Goal: Transaction & Acquisition: Purchase product/service

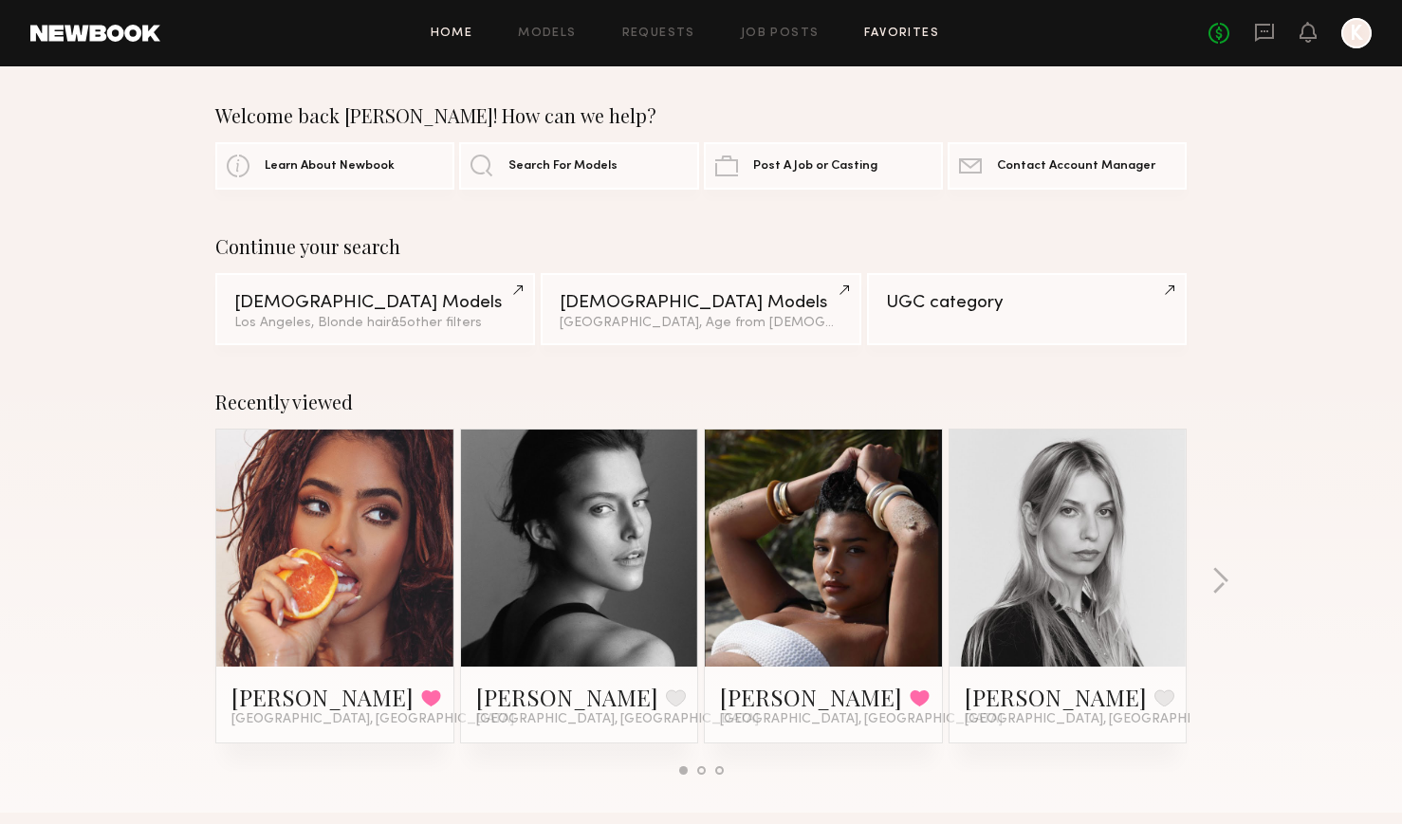
click at [912, 28] on link "Favorites" at bounding box center [901, 34] width 75 height 12
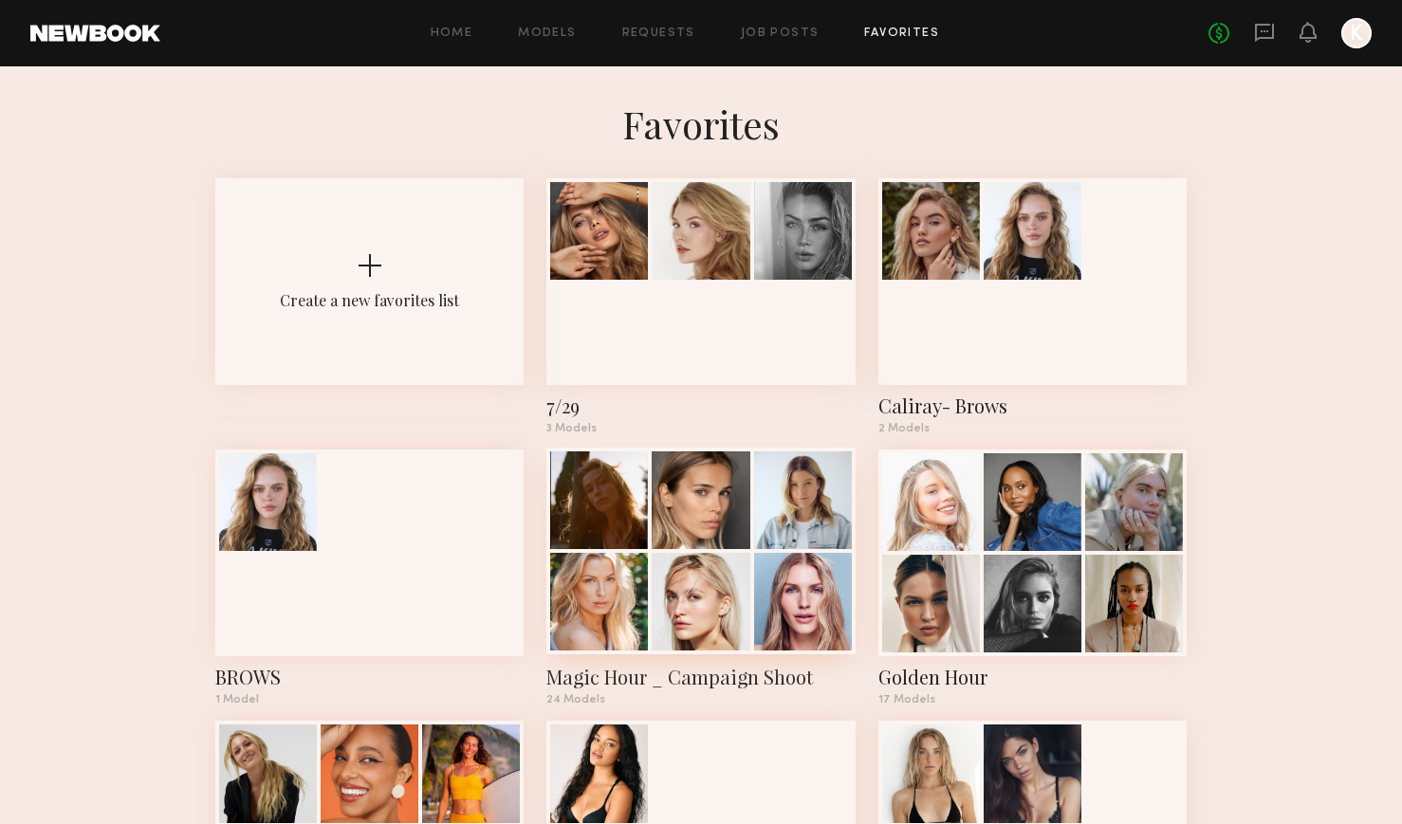
click at [694, 602] on div at bounding box center [701, 602] width 98 height 98
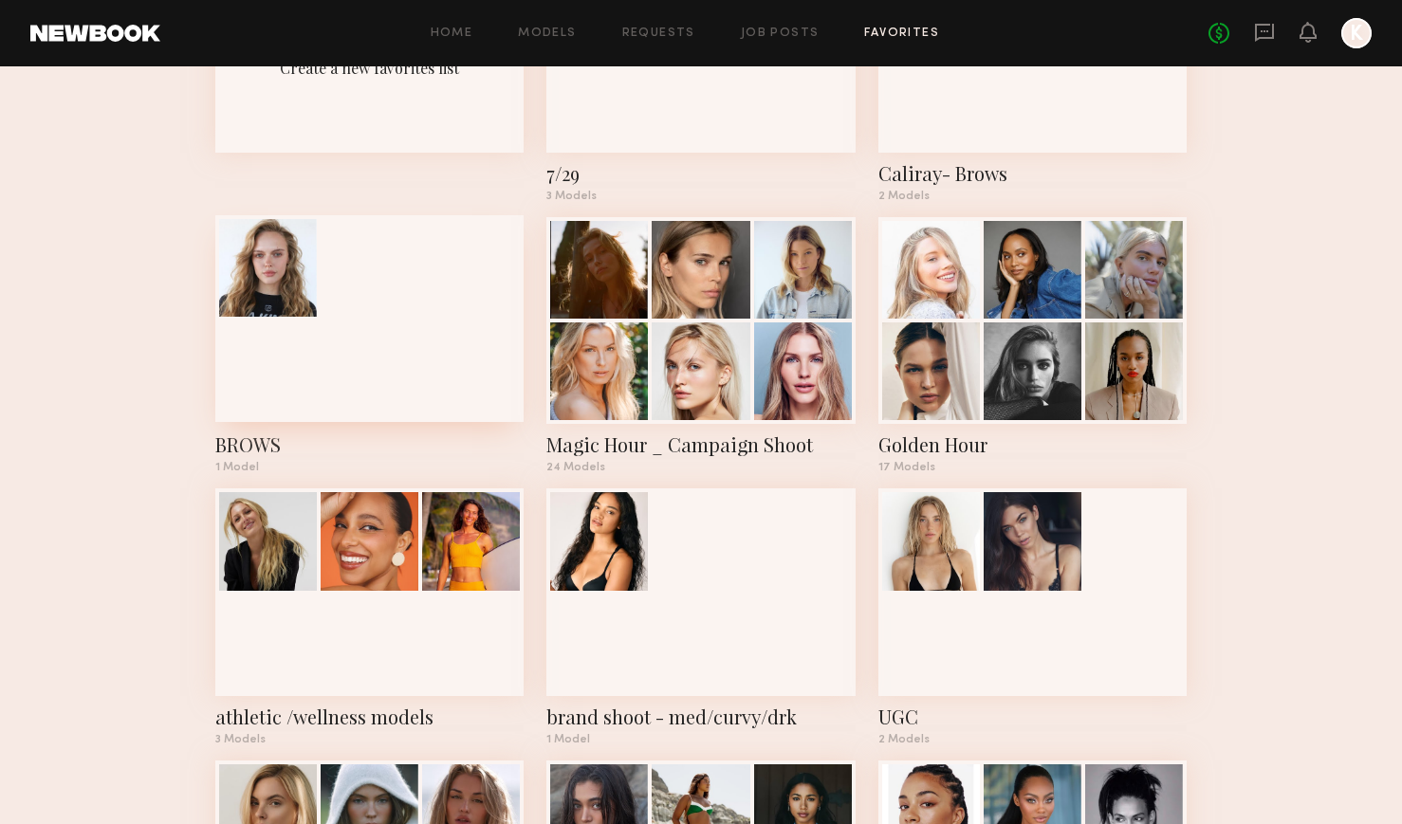
scroll to position [187, 0]
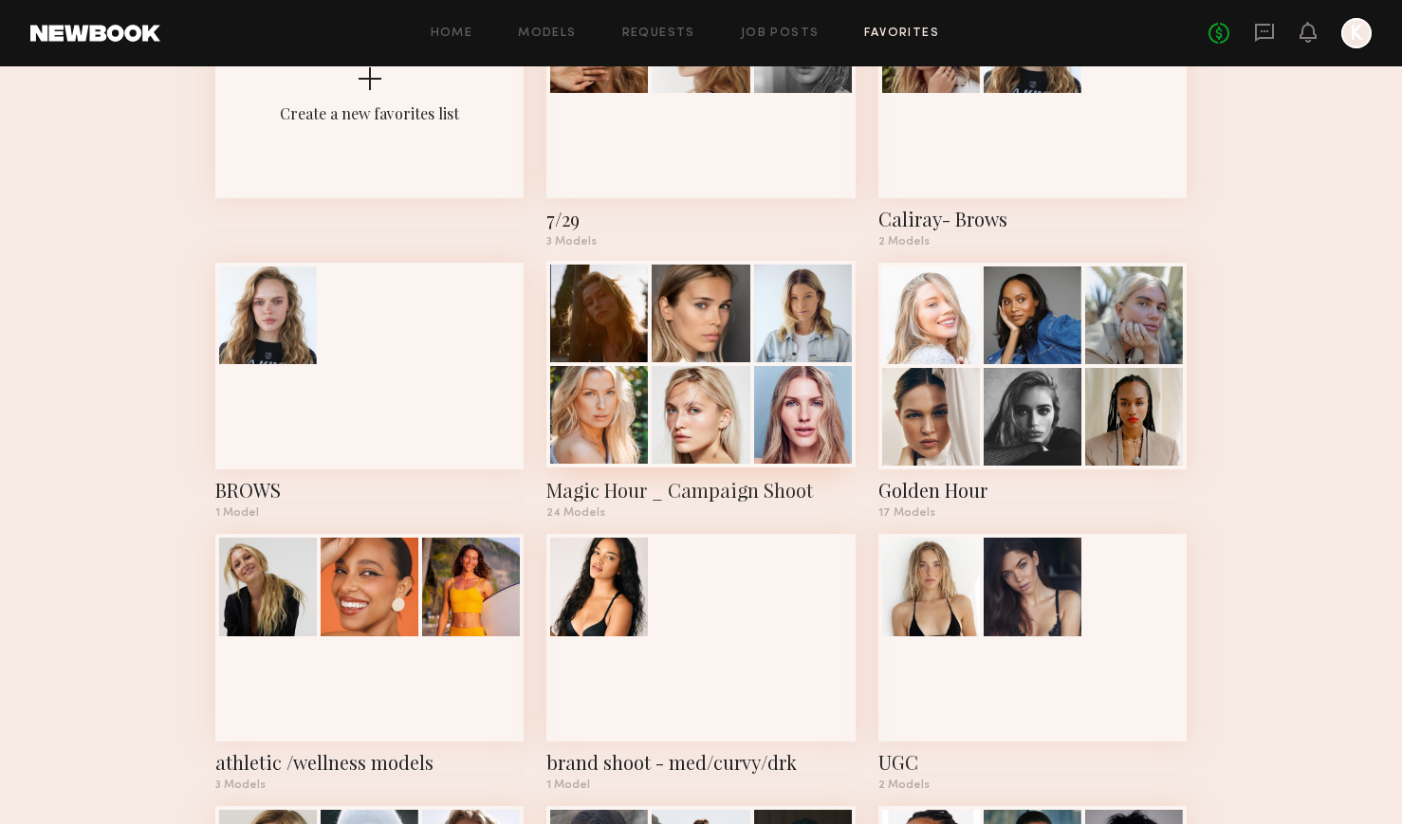
click at [599, 426] on div at bounding box center [599, 415] width 98 height 98
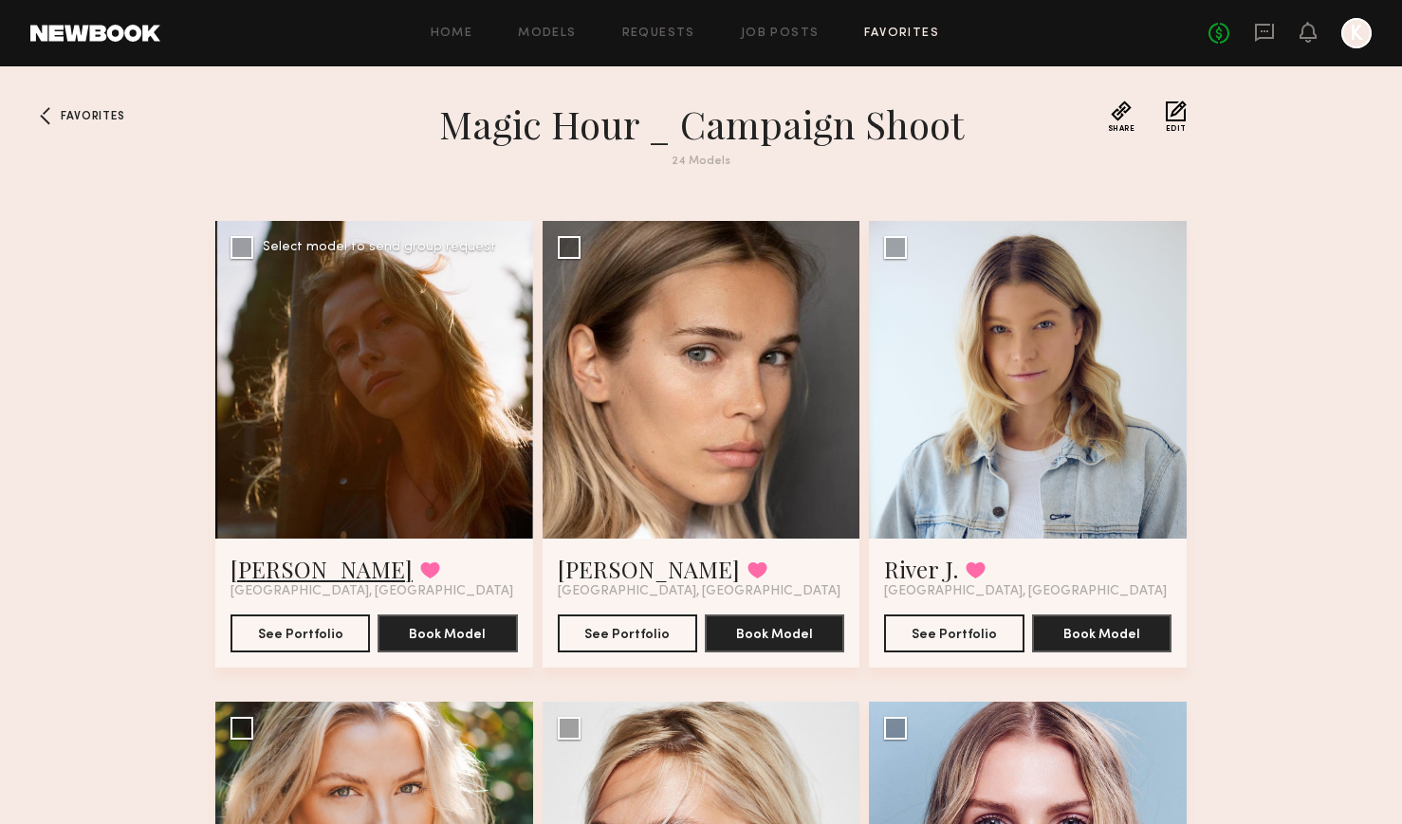
click at [282, 566] on link "Lauren T." at bounding box center [322, 569] width 182 height 30
click at [697, 378] on div at bounding box center [702, 380] width 318 height 318
click at [693, 426] on div at bounding box center [702, 380] width 318 height 318
click at [675, 434] on div at bounding box center [702, 380] width 318 height 318
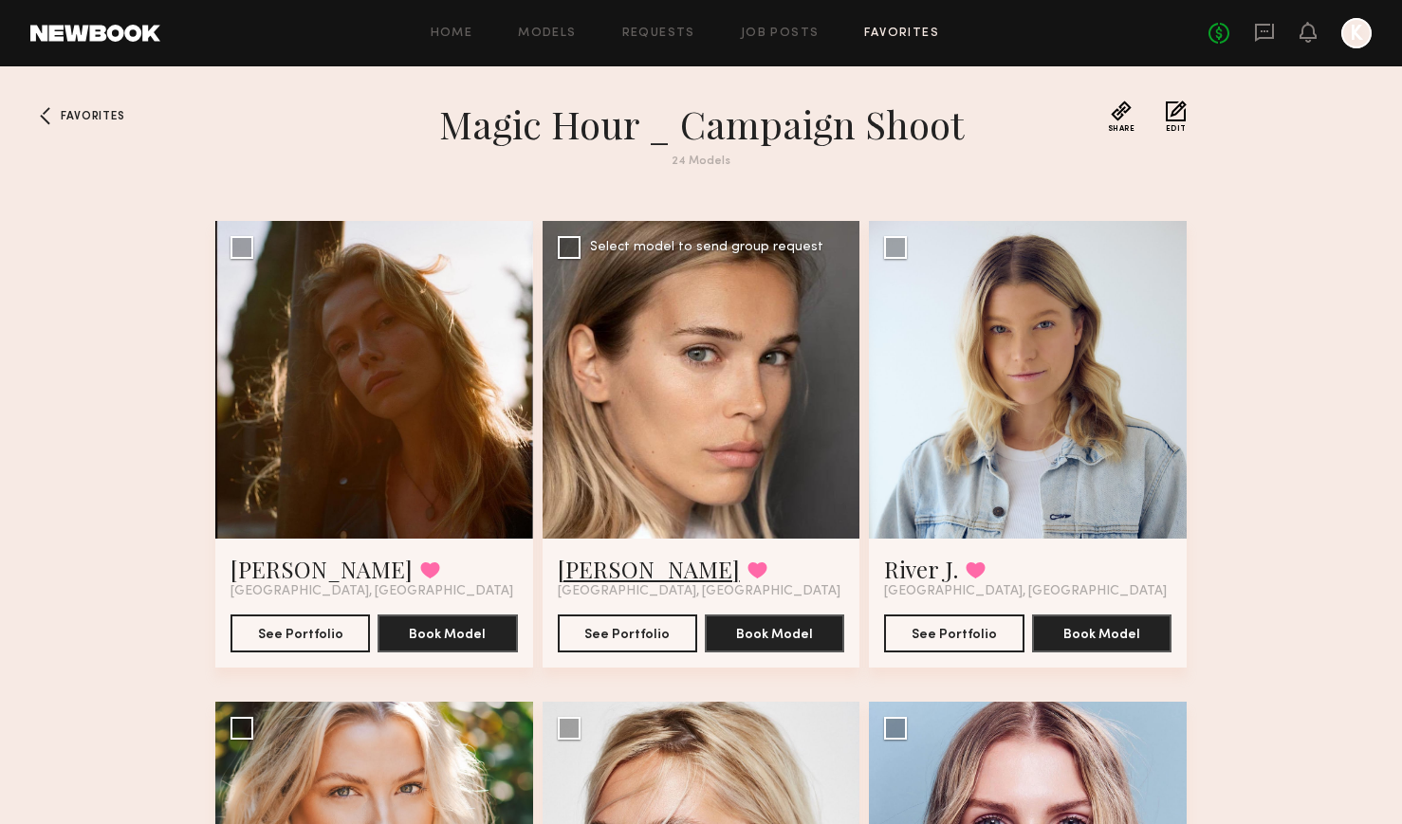
click at [607, 571] on link "Anastasia S." at bounding box center [649, 569] width 182 height 30
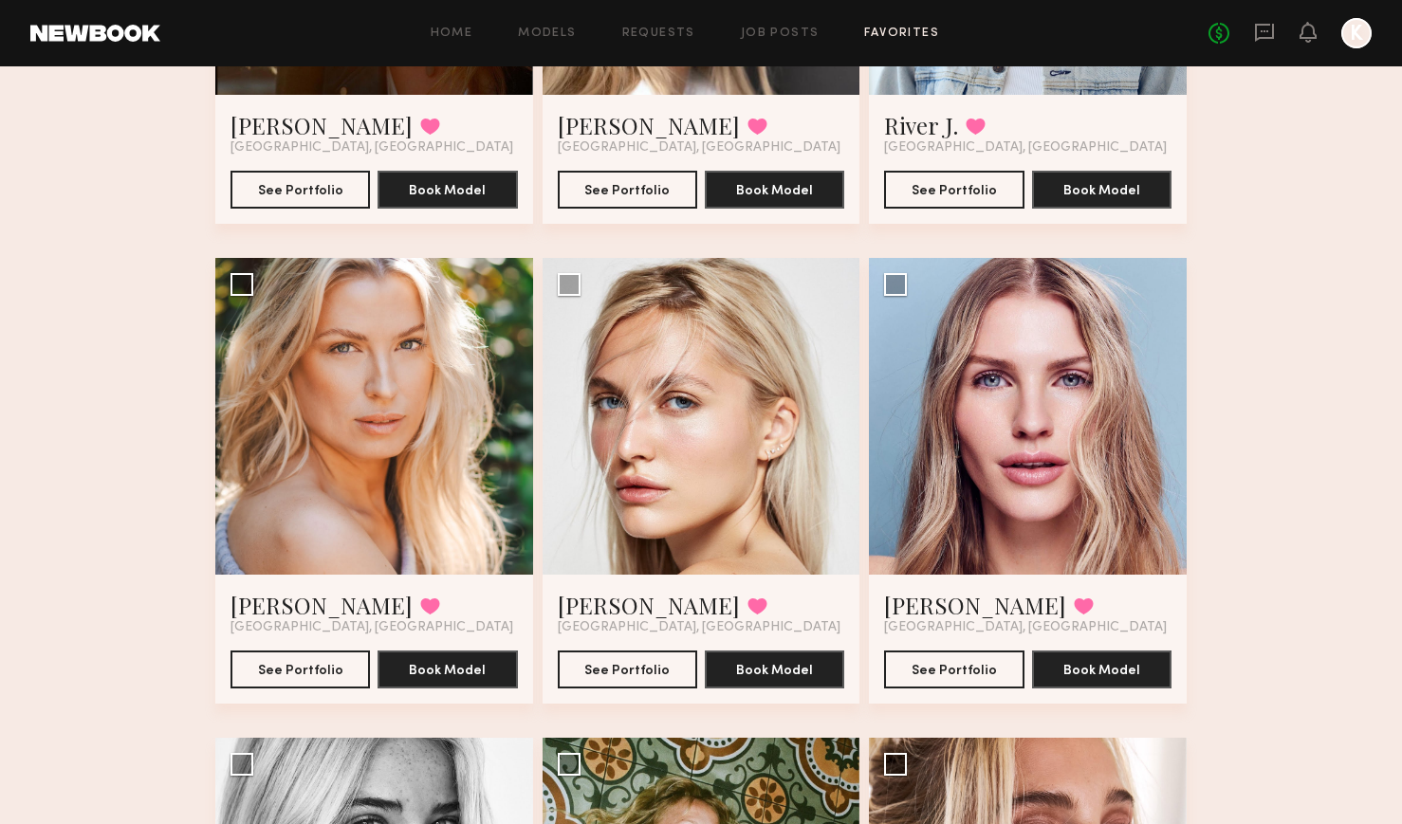
scroll to position [531, 0]
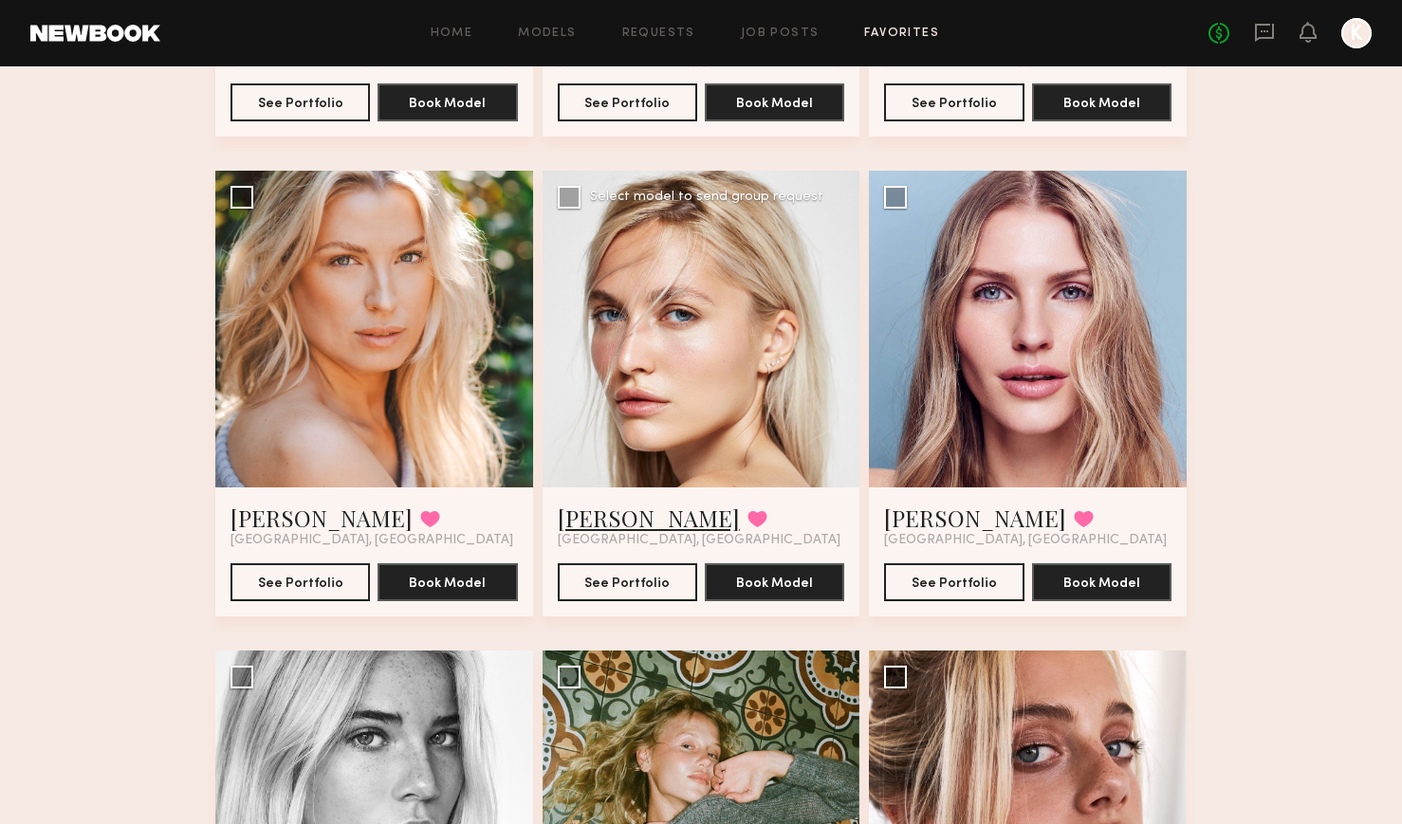
click at [592, 519] on link "Valeriya P." at bounding box center [649, 518] width 182 height 30
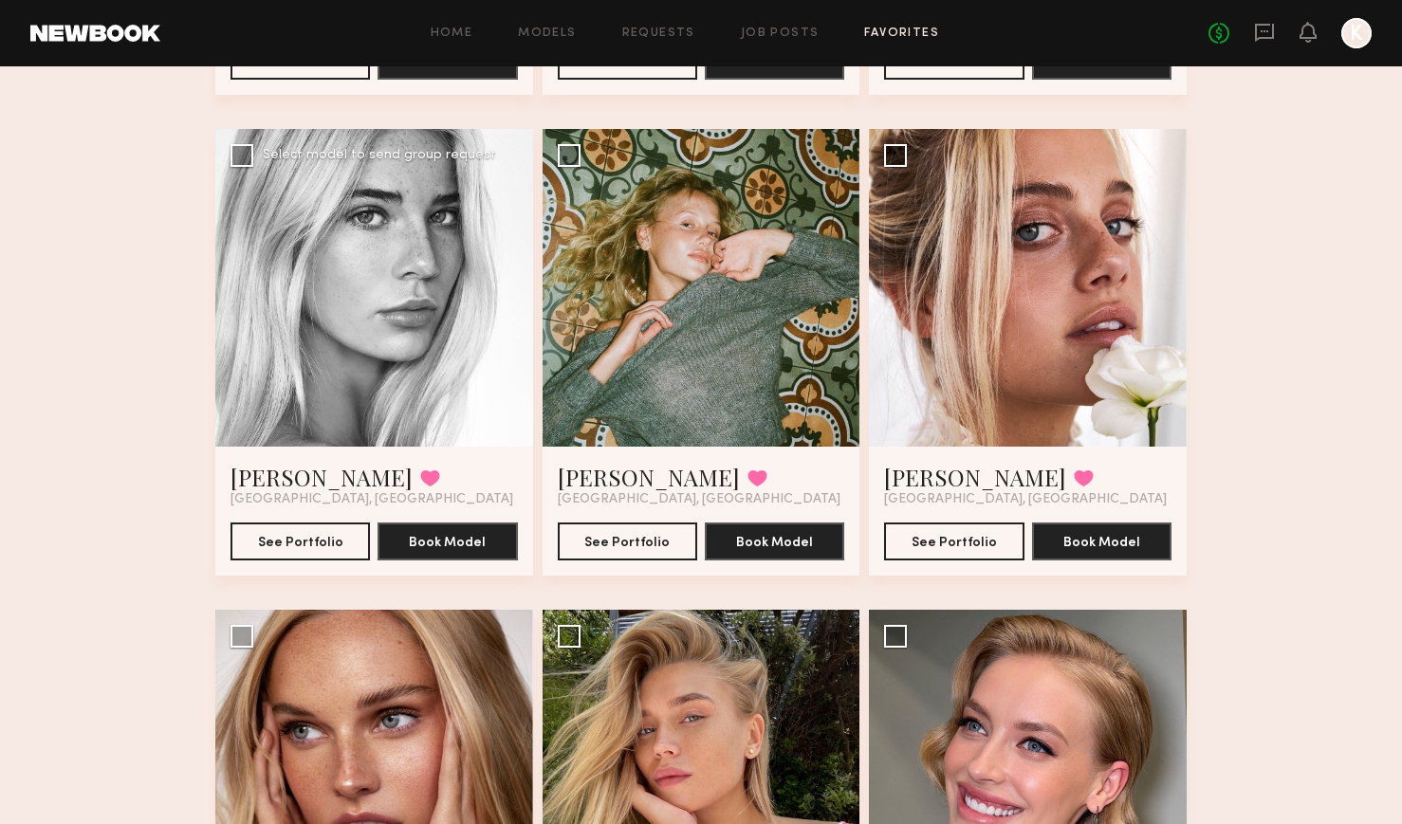
scroll to position [1054, 0]
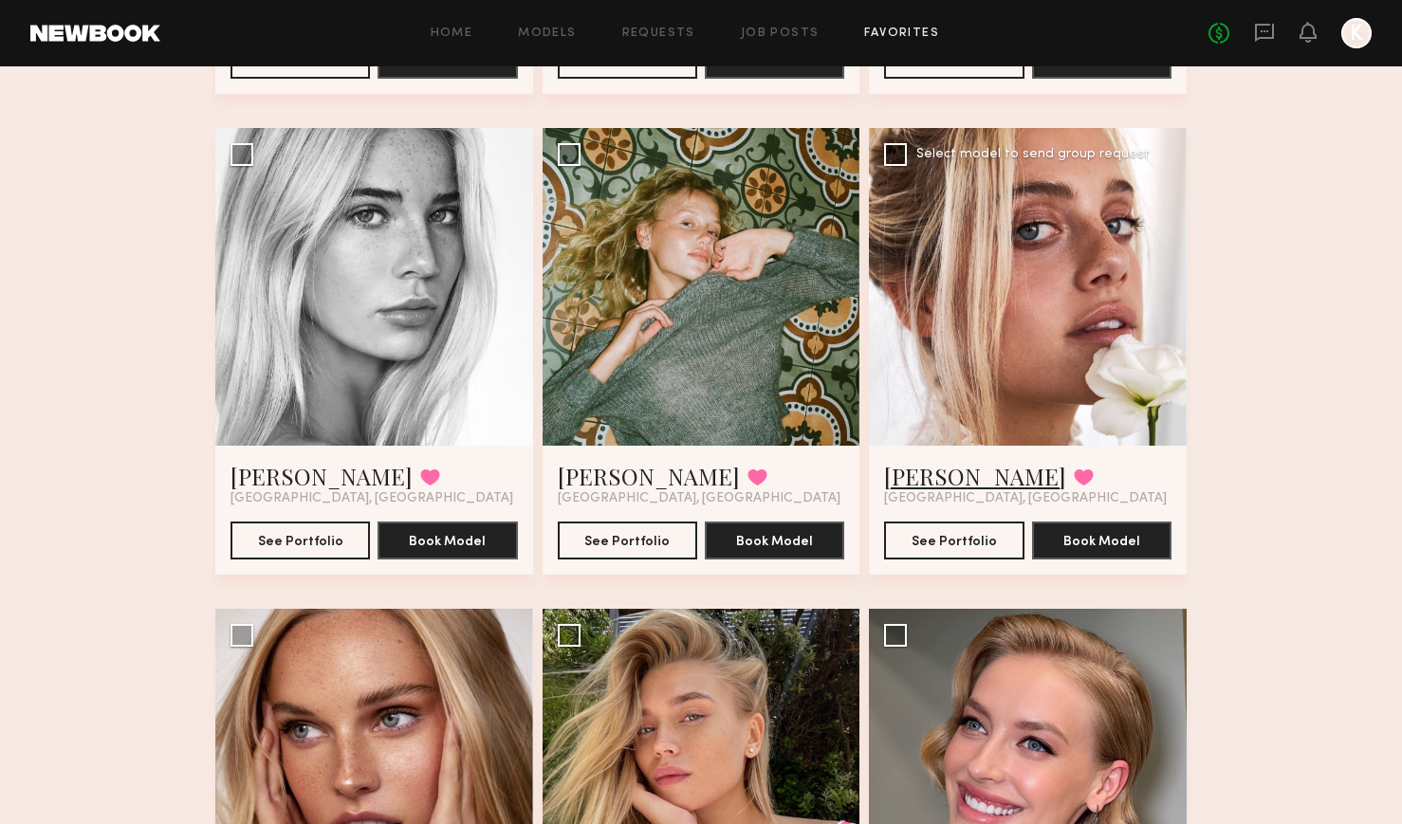
click at [934, 483] on link "Genevieve A." at bounding box center [975, 476] width 182 height 30
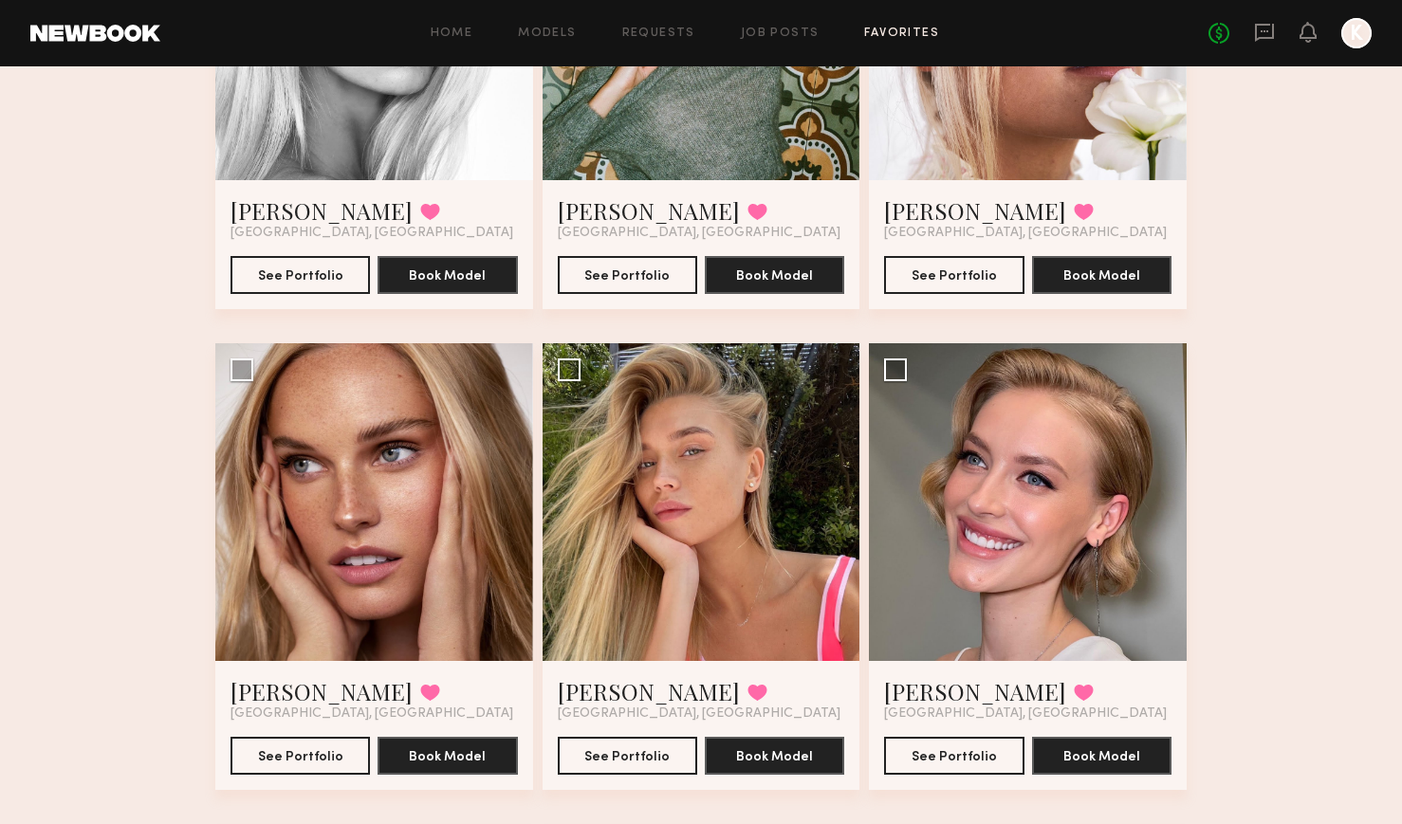
scroll to position [1345, 0]
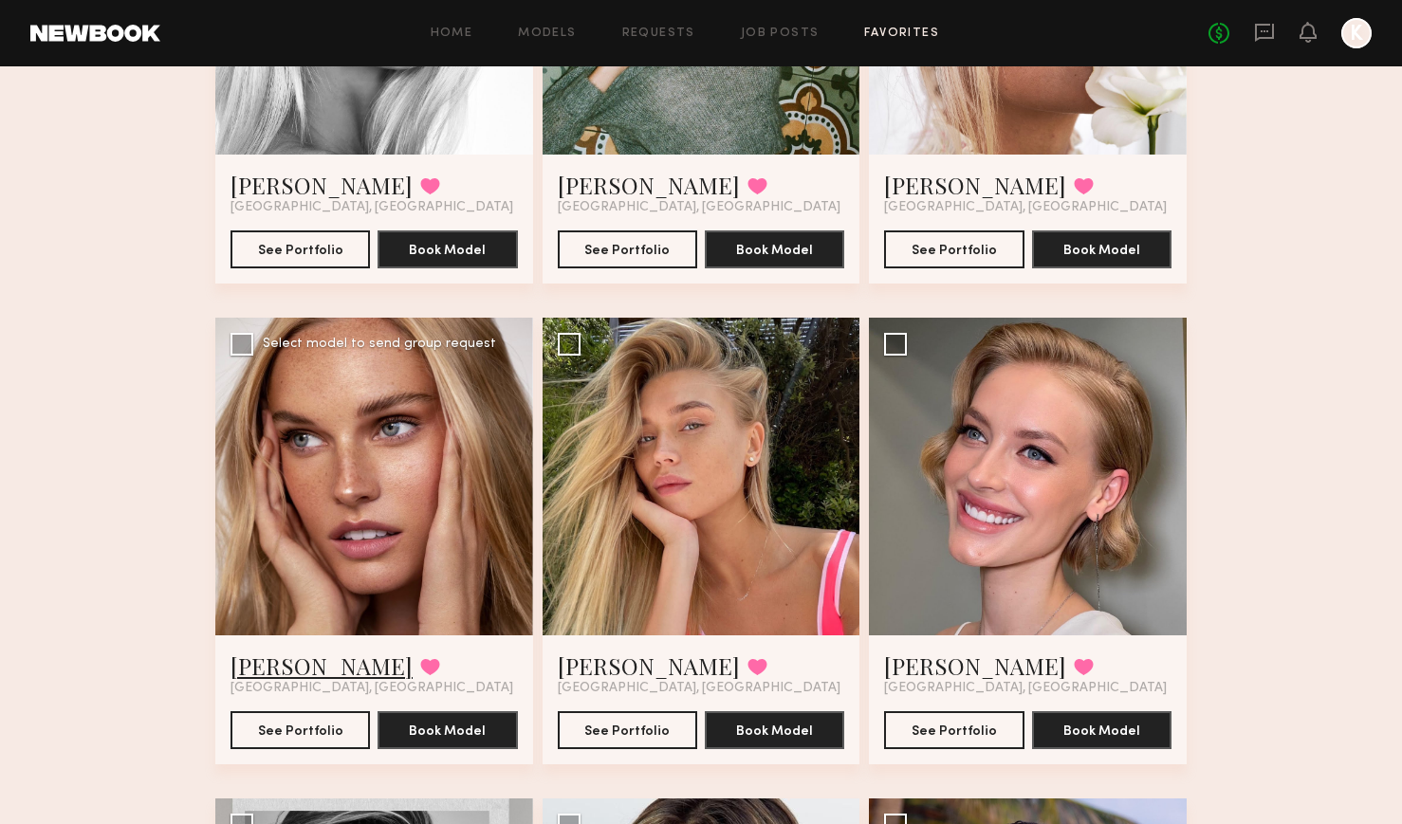
click at [271, 670] on link "Emma D." at bounding box center [322, 666] width 182 height 30
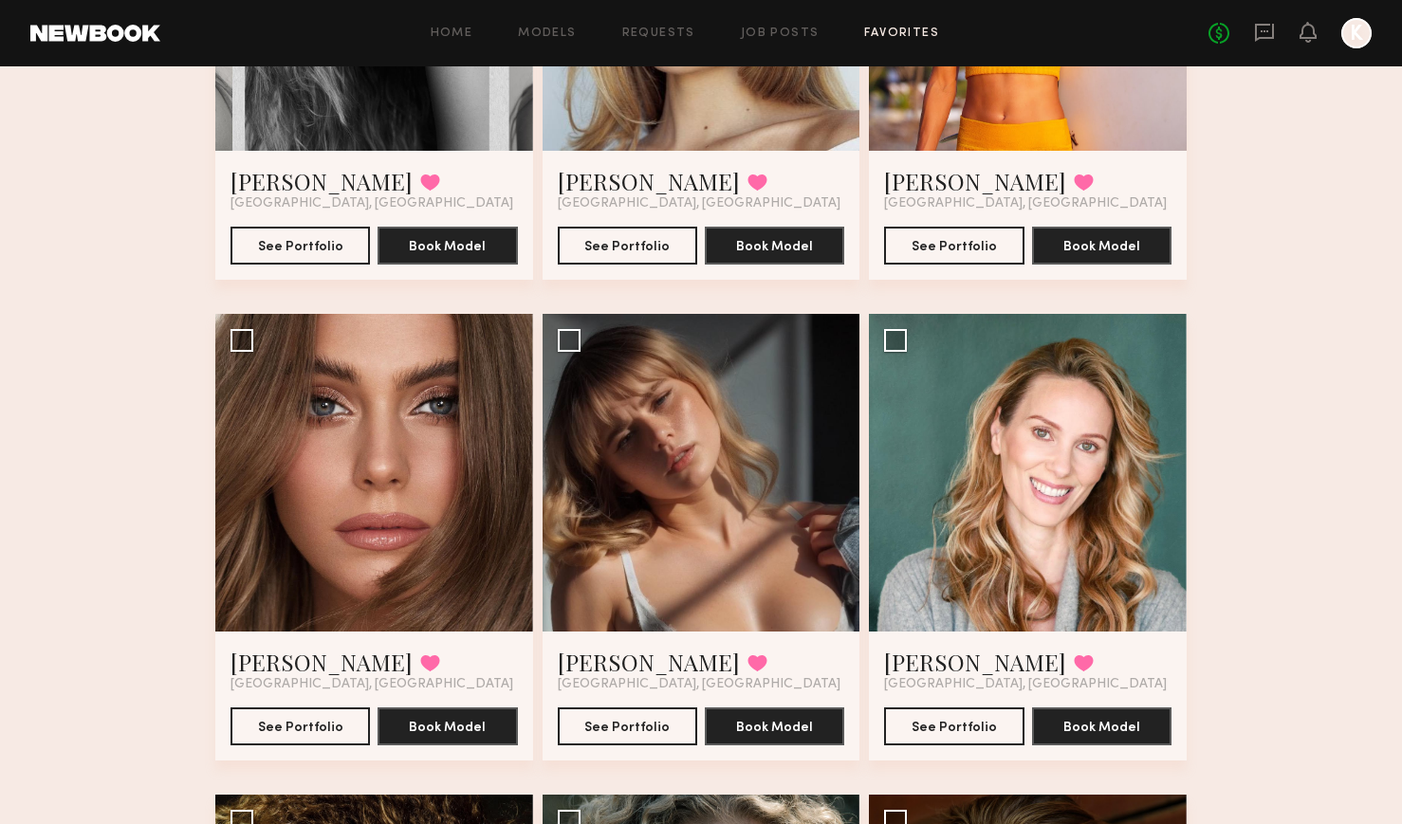
scroll to position [2383, 0]
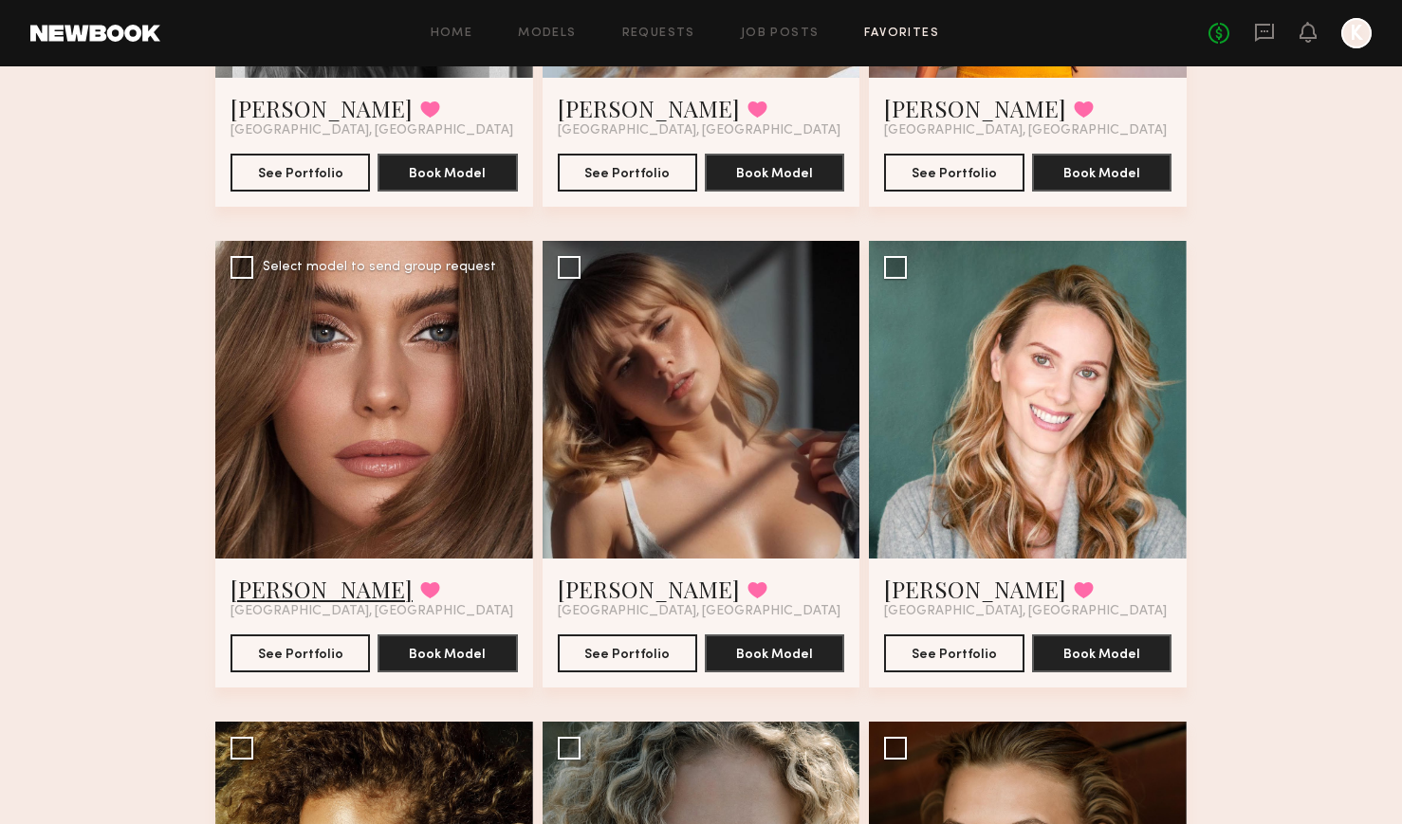
click at [271, 587] on link "Sarah A." at bounding box center [322, 589] width 182 height 30
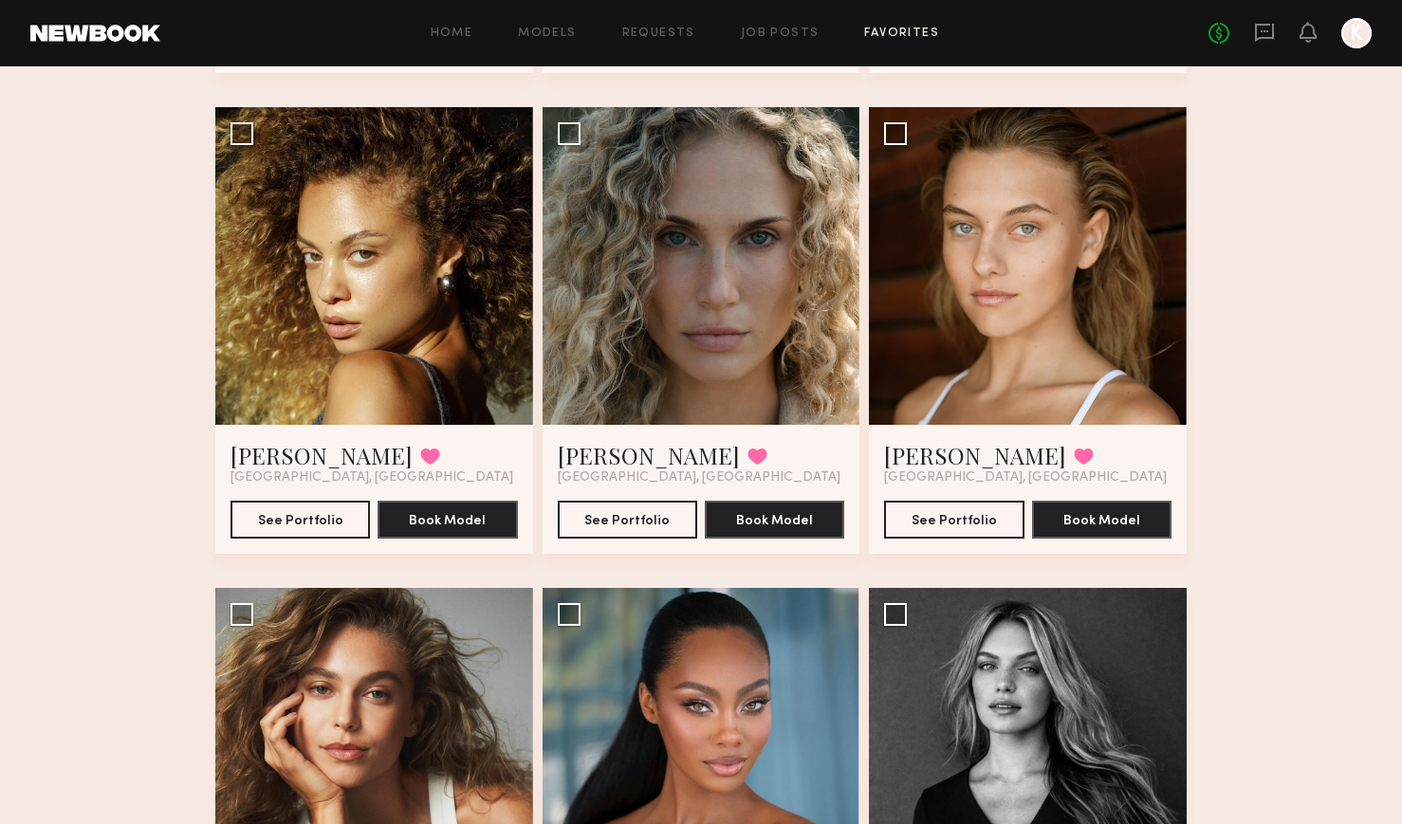
scroll to position [3163, 0]
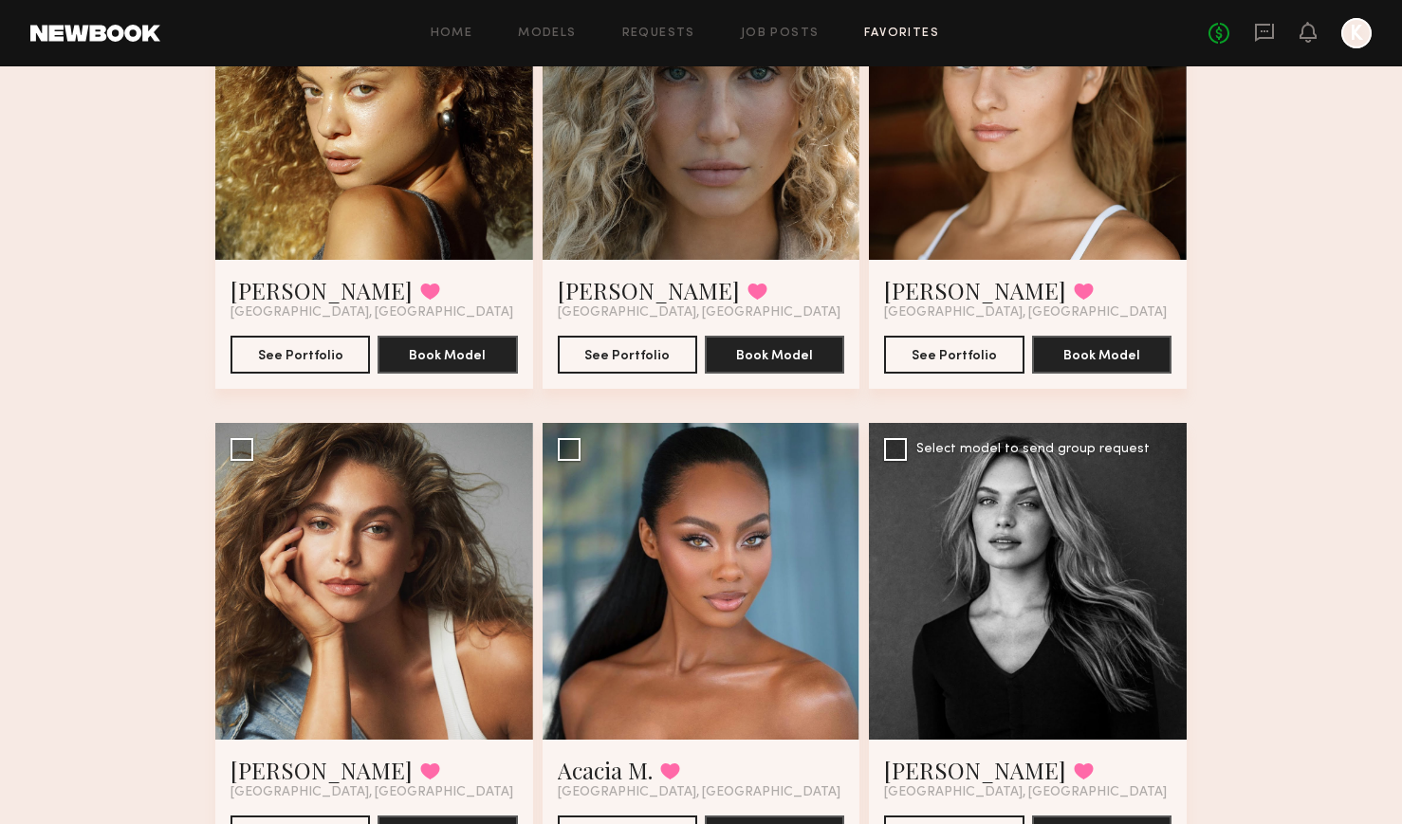
click at [1021, 633] on div at bounding box center [1028, 582] width 318 height 318
click at [928, 769] on link "Amanda G." at bounding box center [975, 770] width 182 height 30
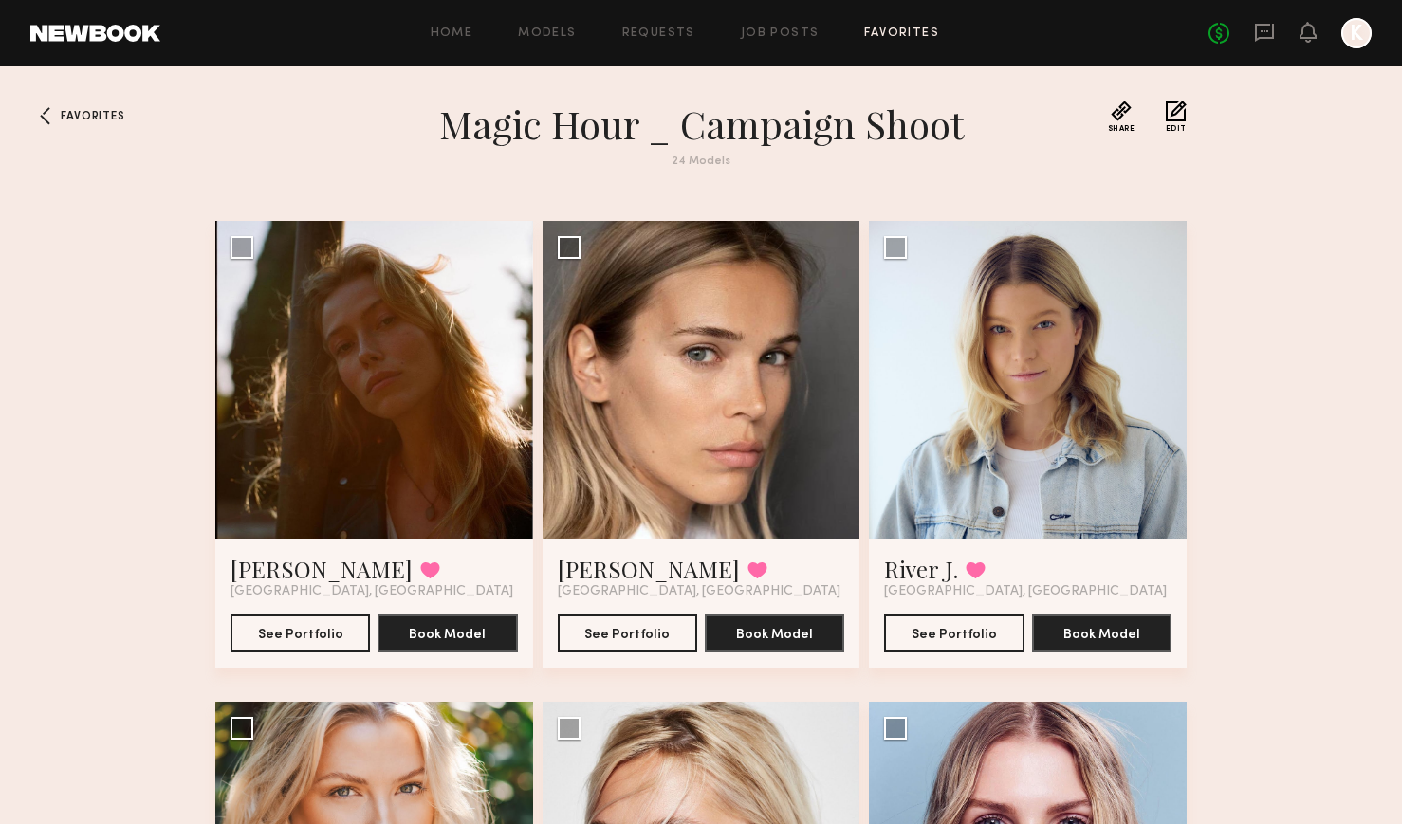
scroll to position [0, 0]
click at [46, 115] on div at bounding box center [45, 116] width 30 height 30
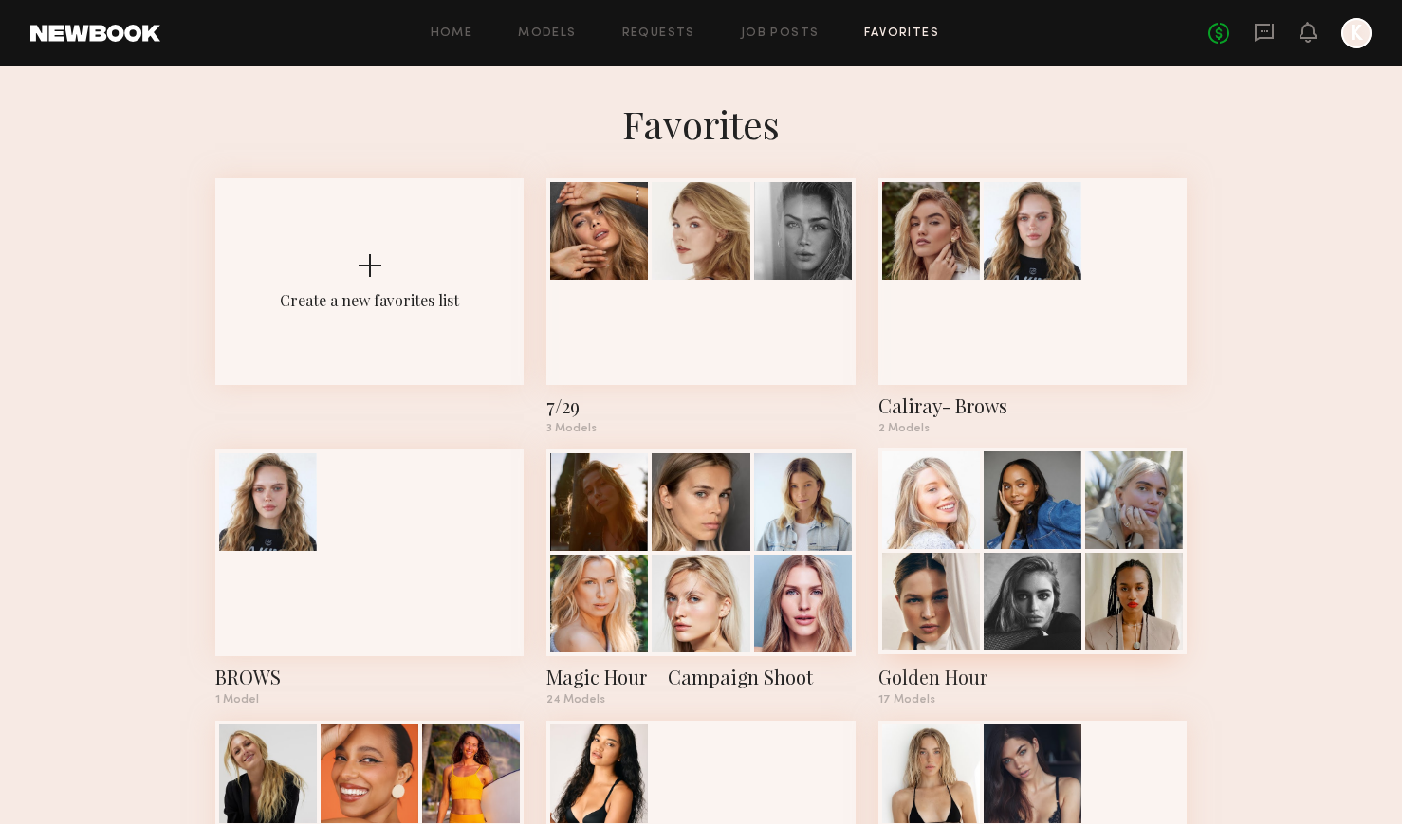
click at [945, 682] on div "Golden Hour" at bounding box center [1033, 677] width 308 height 27
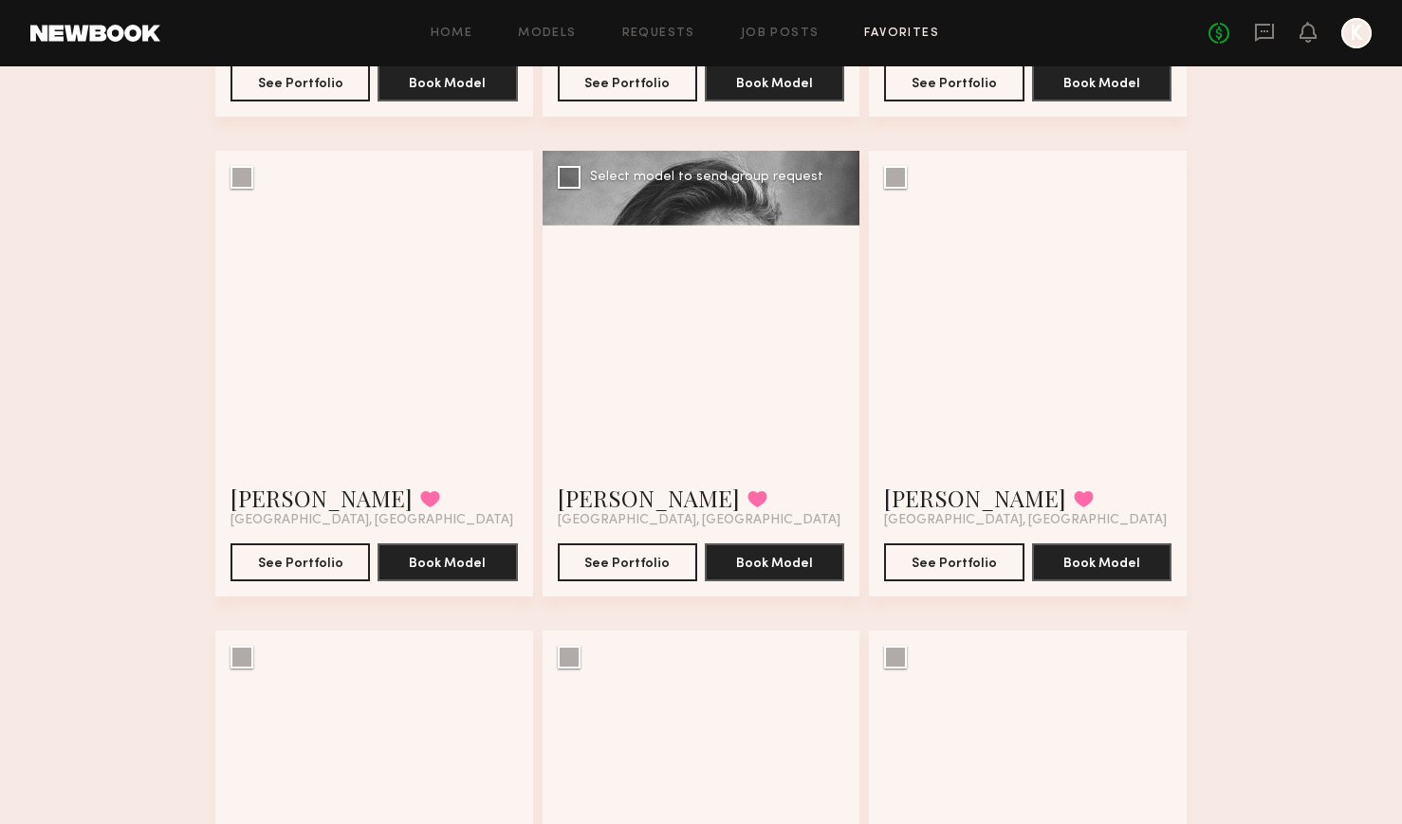
scroll to position [587, 0]
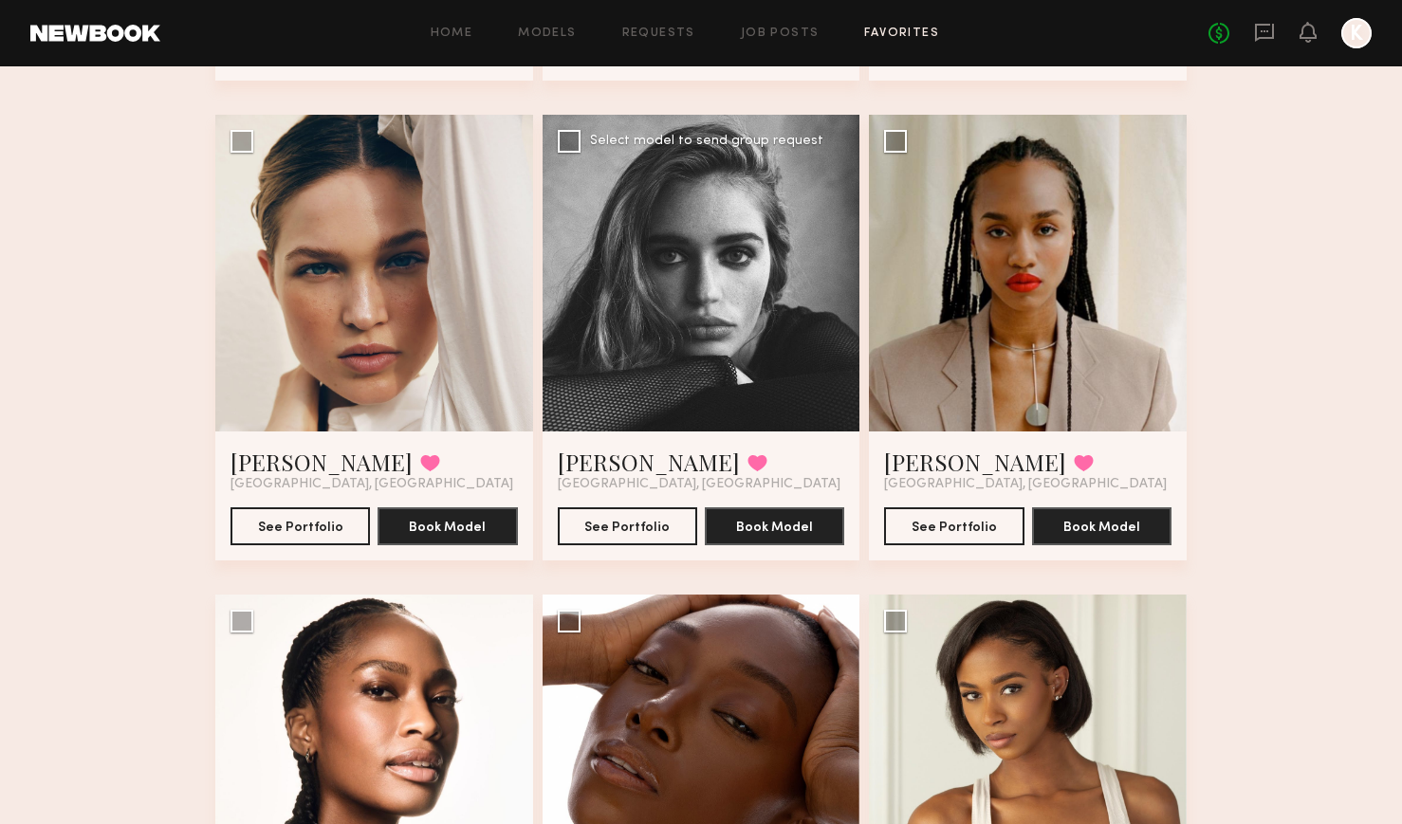
click at [705, 349] on div at bounding box center [702, 274] width 318 height 318
click at [953, 470] on link "Makeena R." at bounding box center [975, 462] width 182 height 30
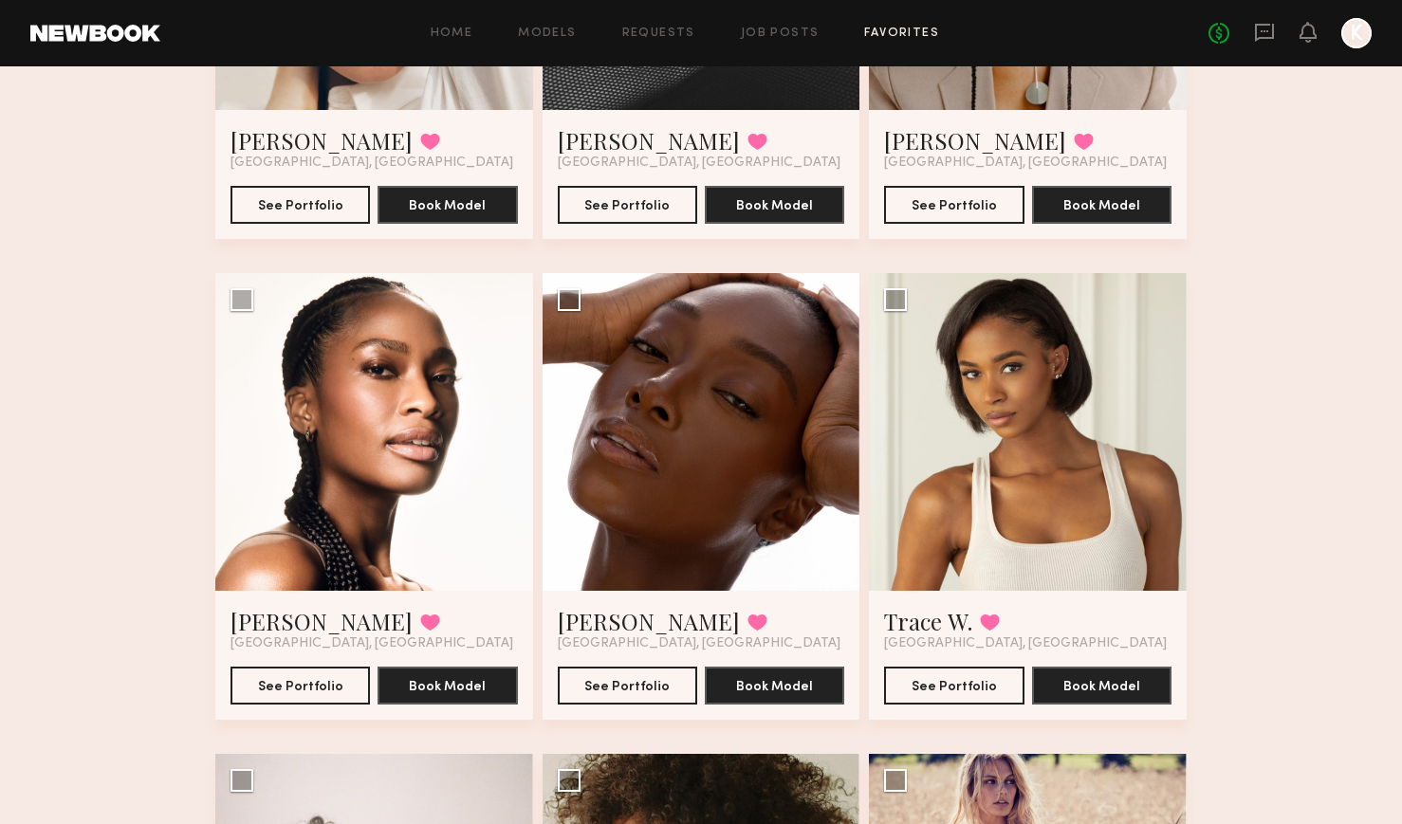
scroll to position [1055, 0]
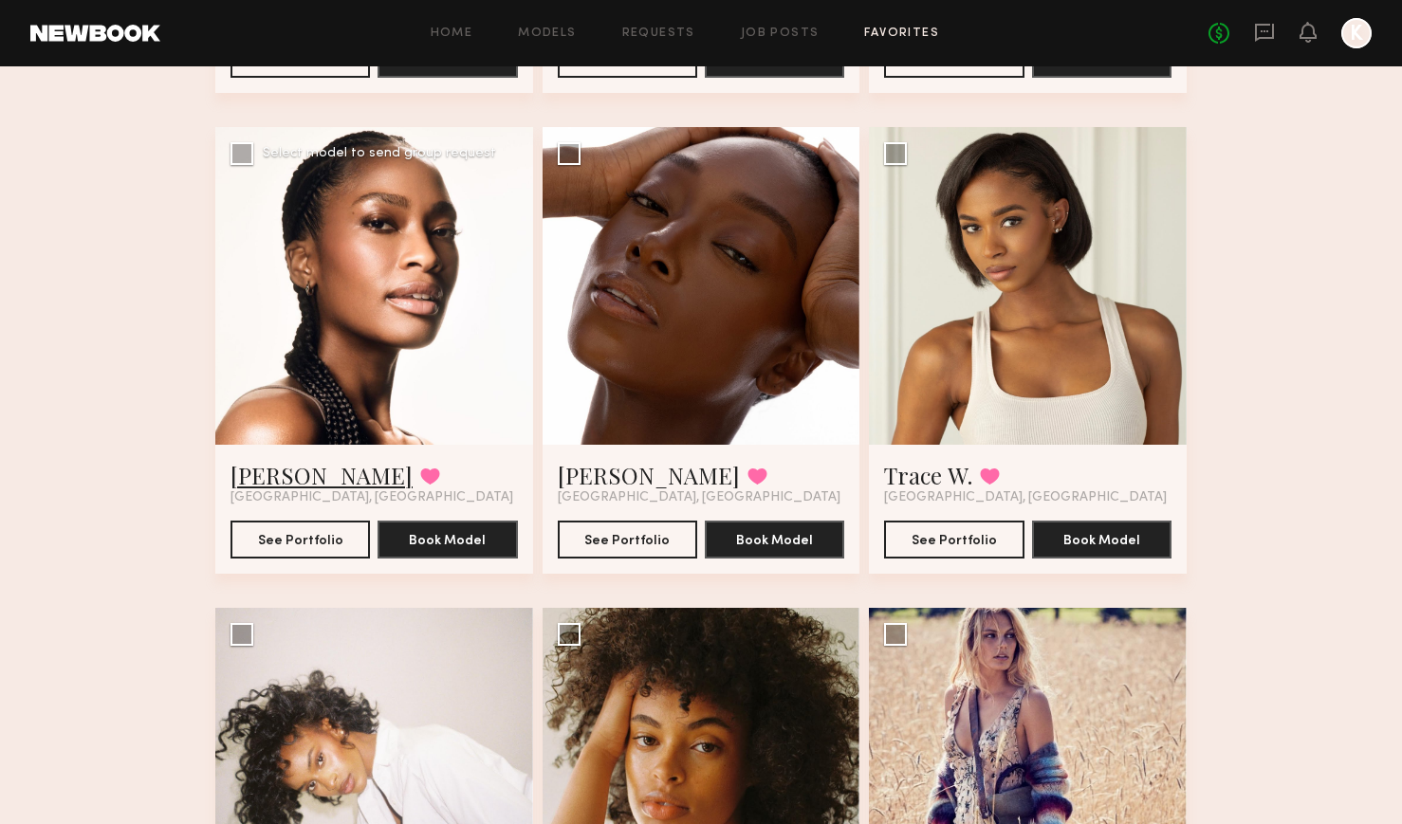
click at [288, 480] on link "Tatyana C." at bounding box center [322, 475] width 182 height 30
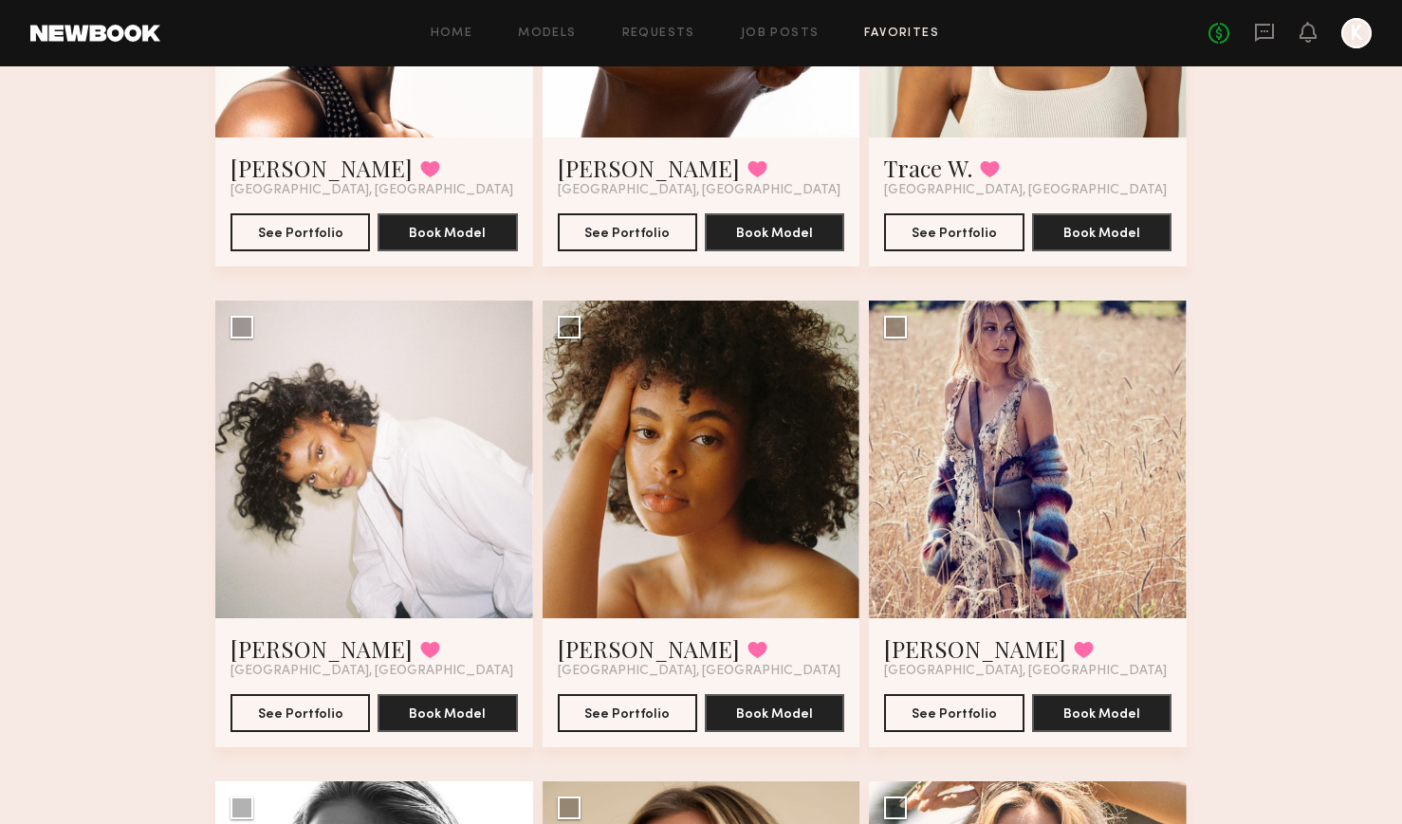
scroll to position [1393, 0]
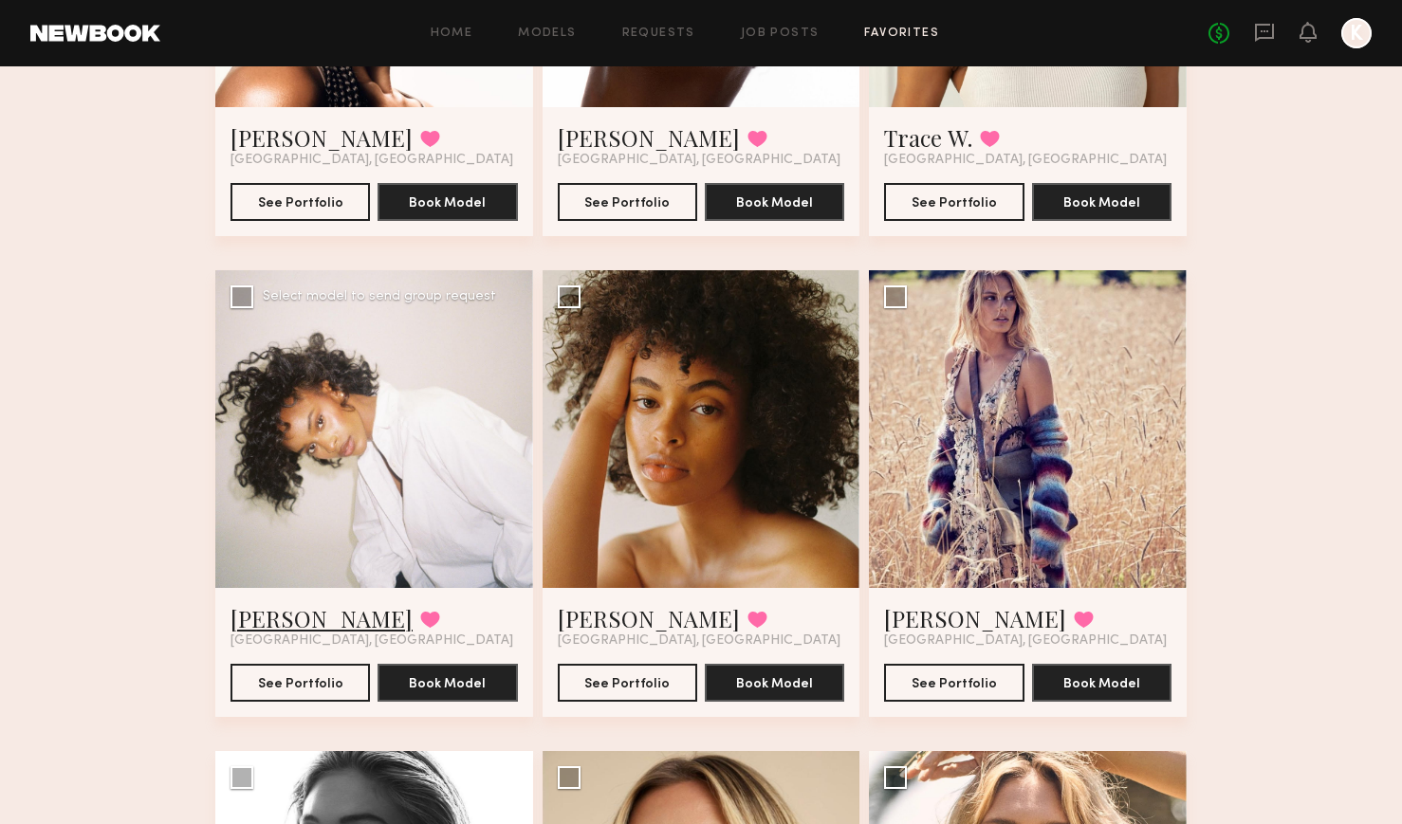
click at [278, 609] on link "Imani B." at bounding box center [322, 618] width 182 height 30
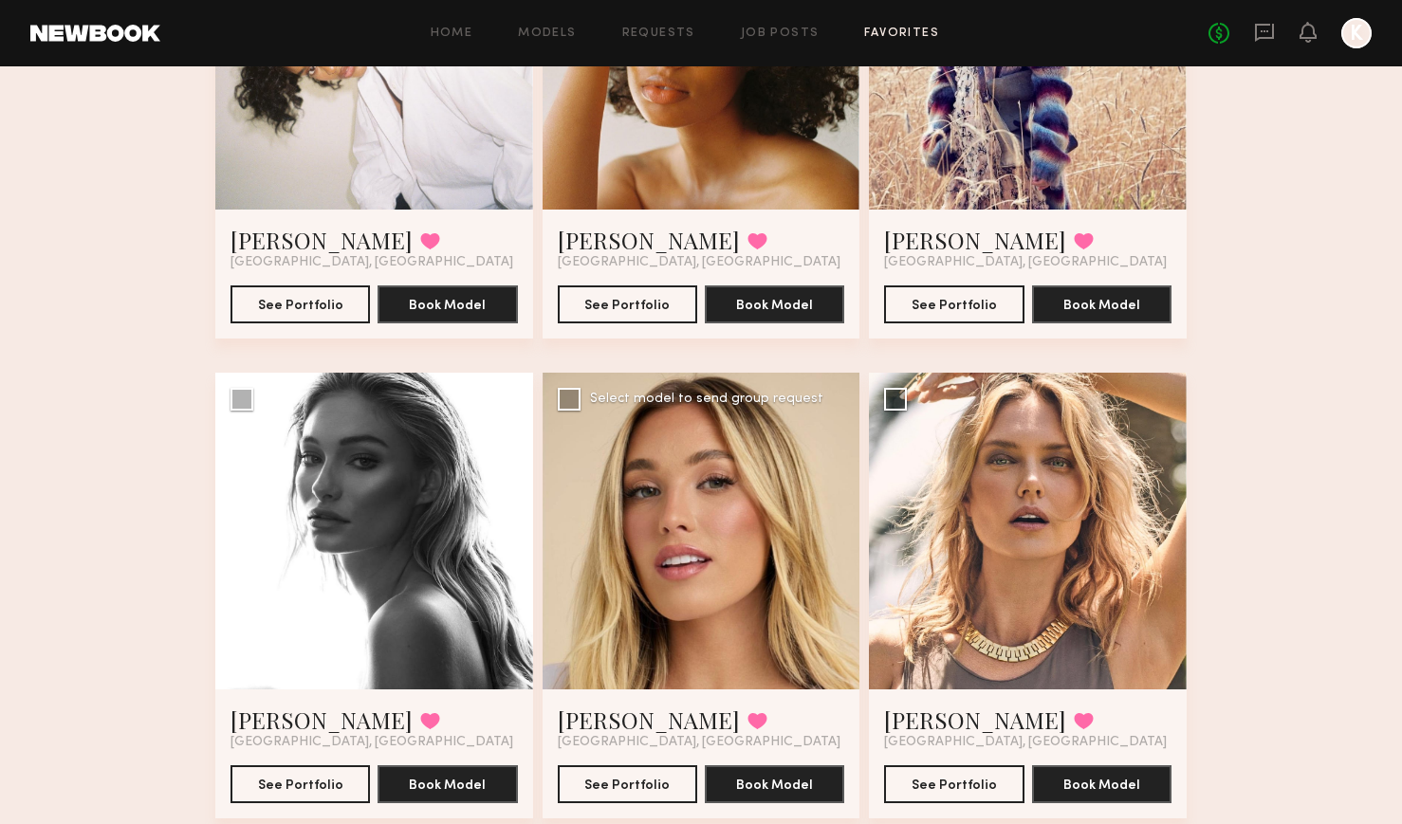
scroll to position [1662, 0]
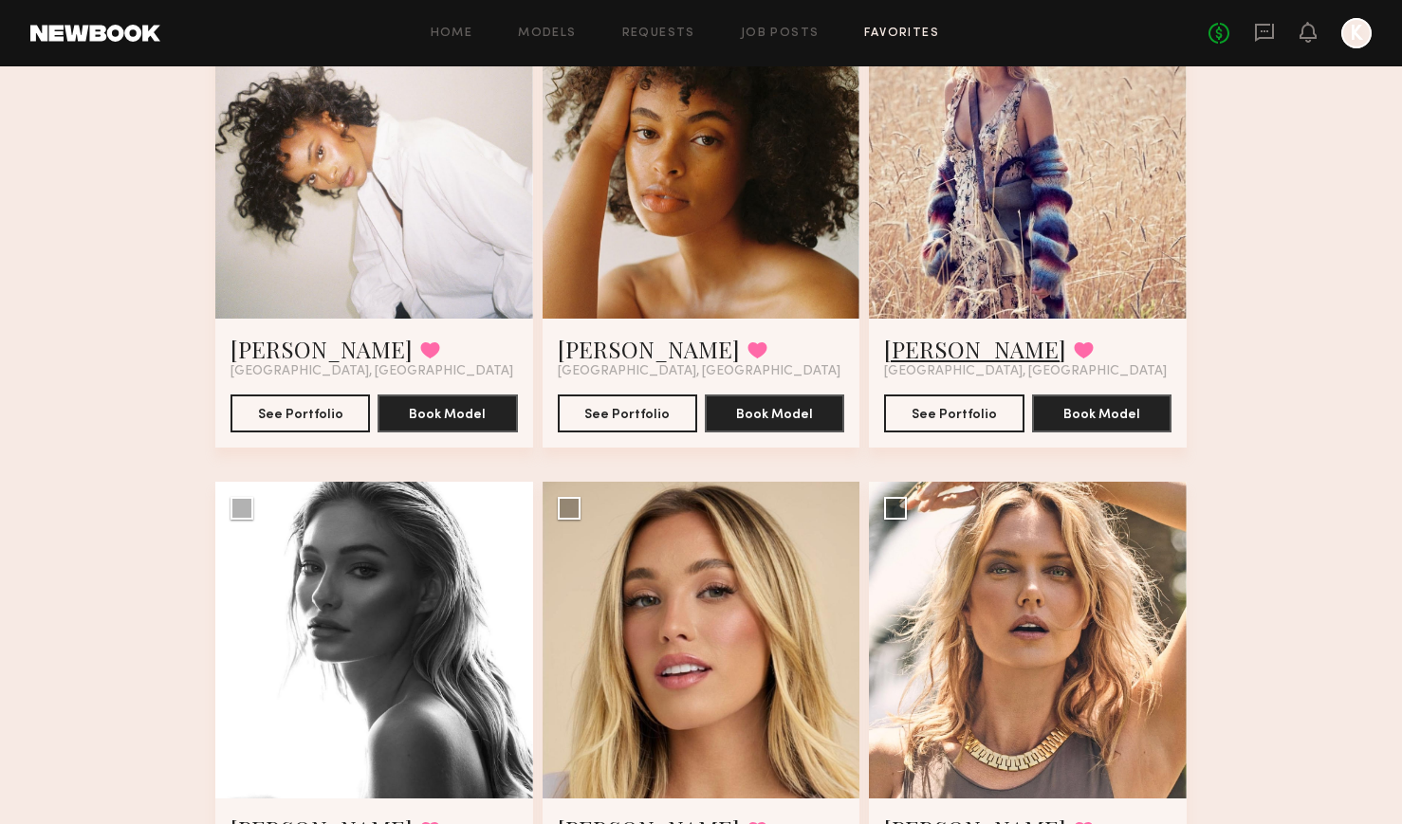
click at [939, 345] on link "Kristin K." at bounding box center [975, 349] width 182 height 30
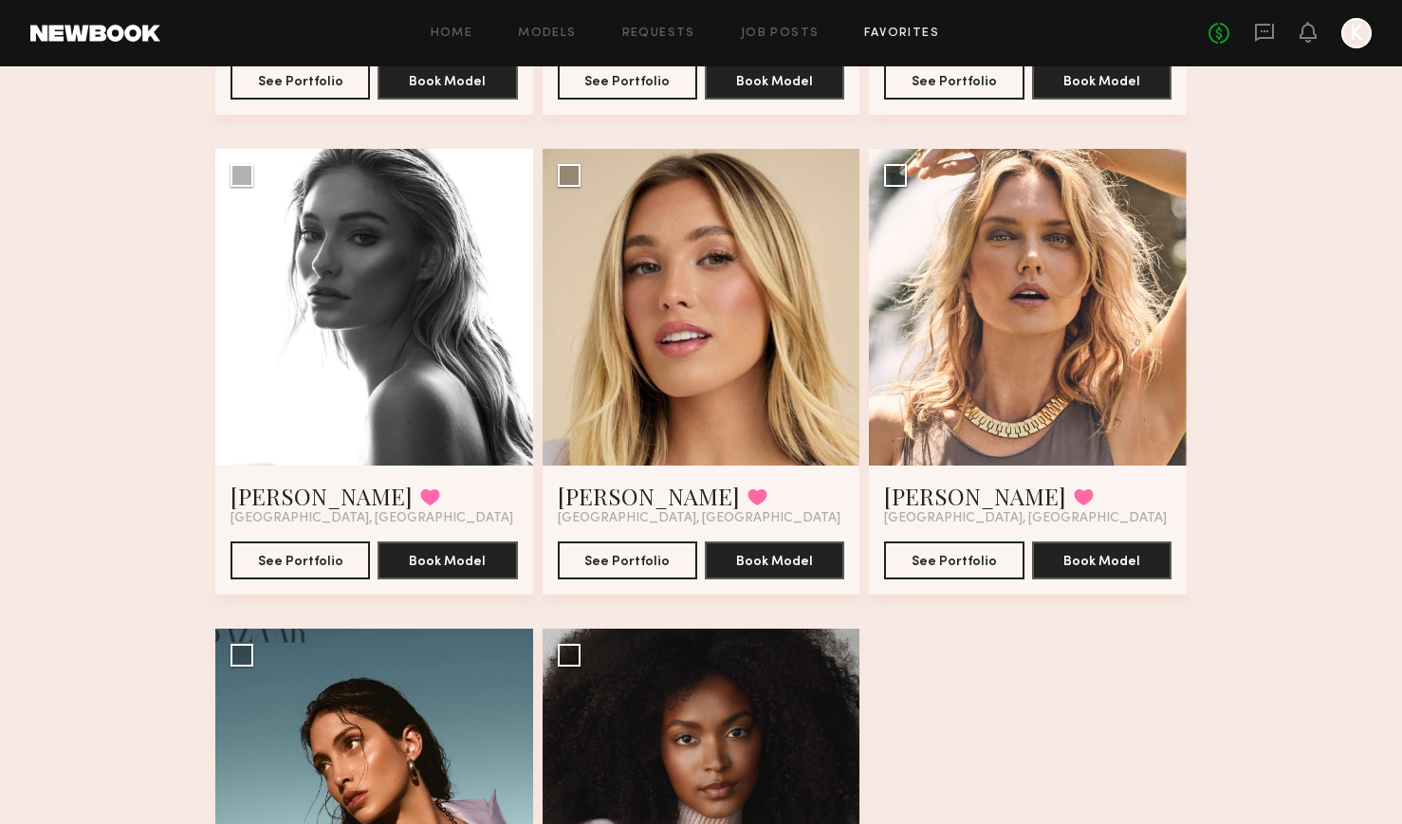
scroll to position [2011, 0]
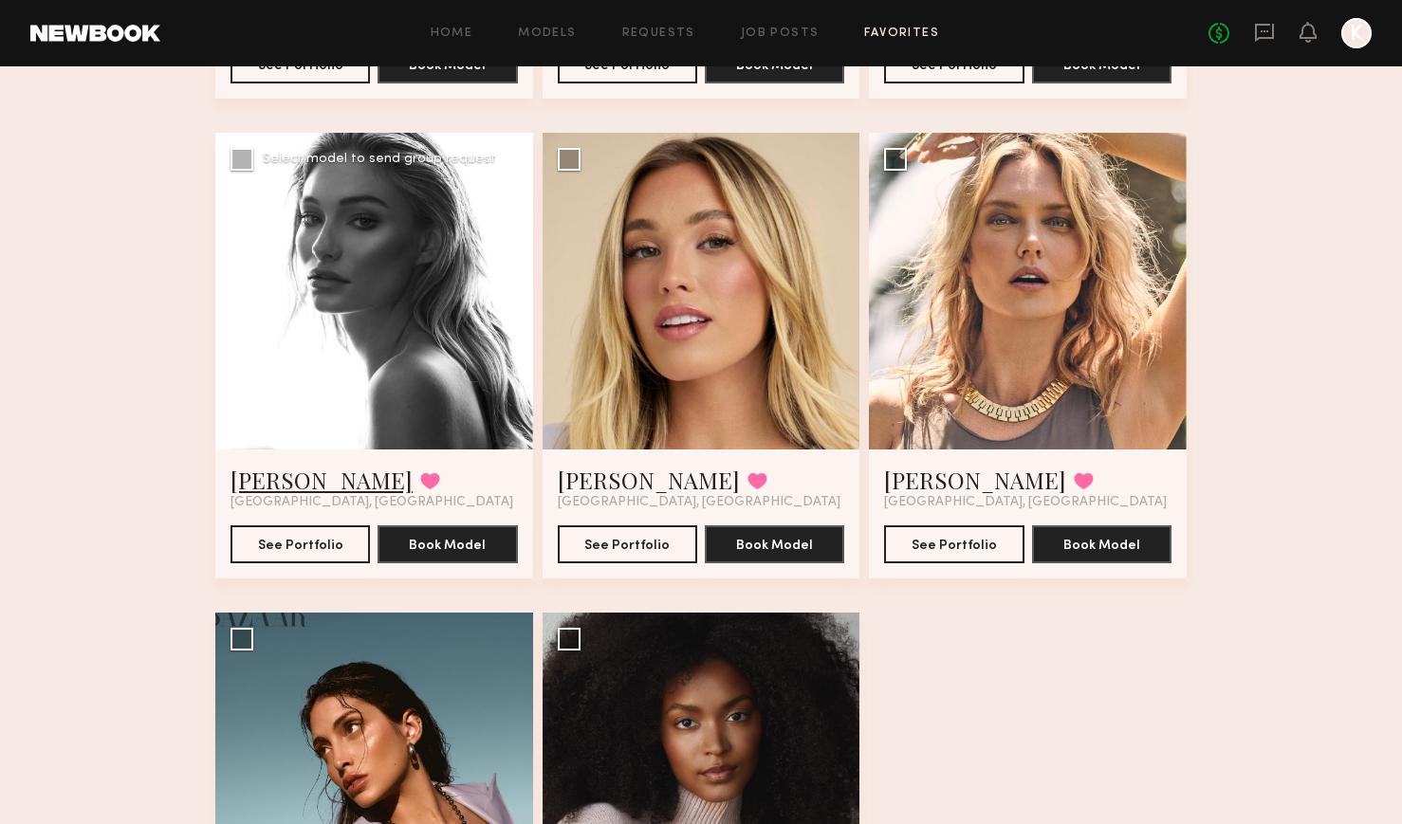
click at [290, 483] on link "Jessica F." at bounding box center [322, 480] width 182 height 30
click at [616, 483] on link "Hailey M." at bounding box center [649, 480] width 182 height 30
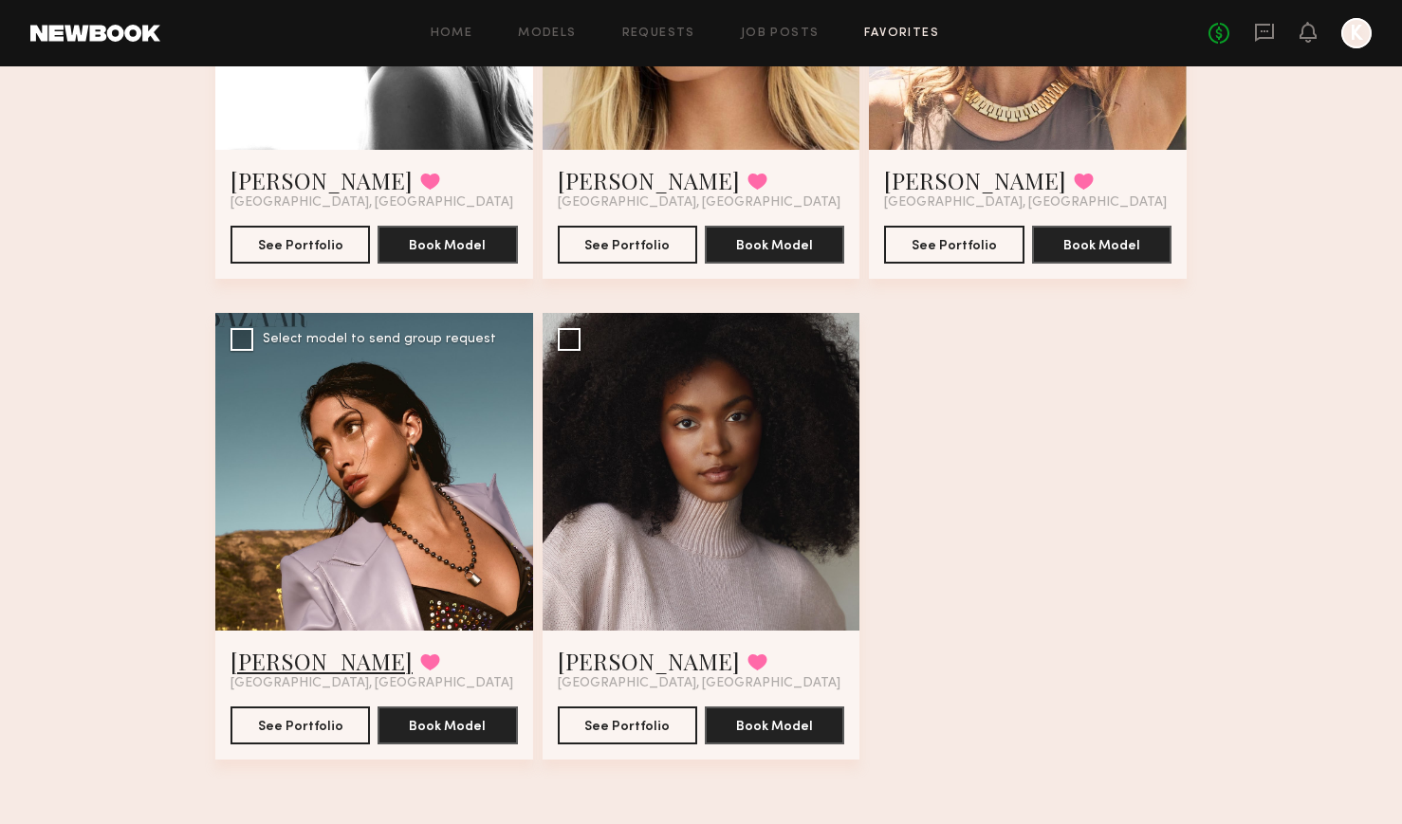
scroll to position [2311, 0]
click at [272, 654] on link "Lara G." at bounding box center [322, 661] width 182 height 30
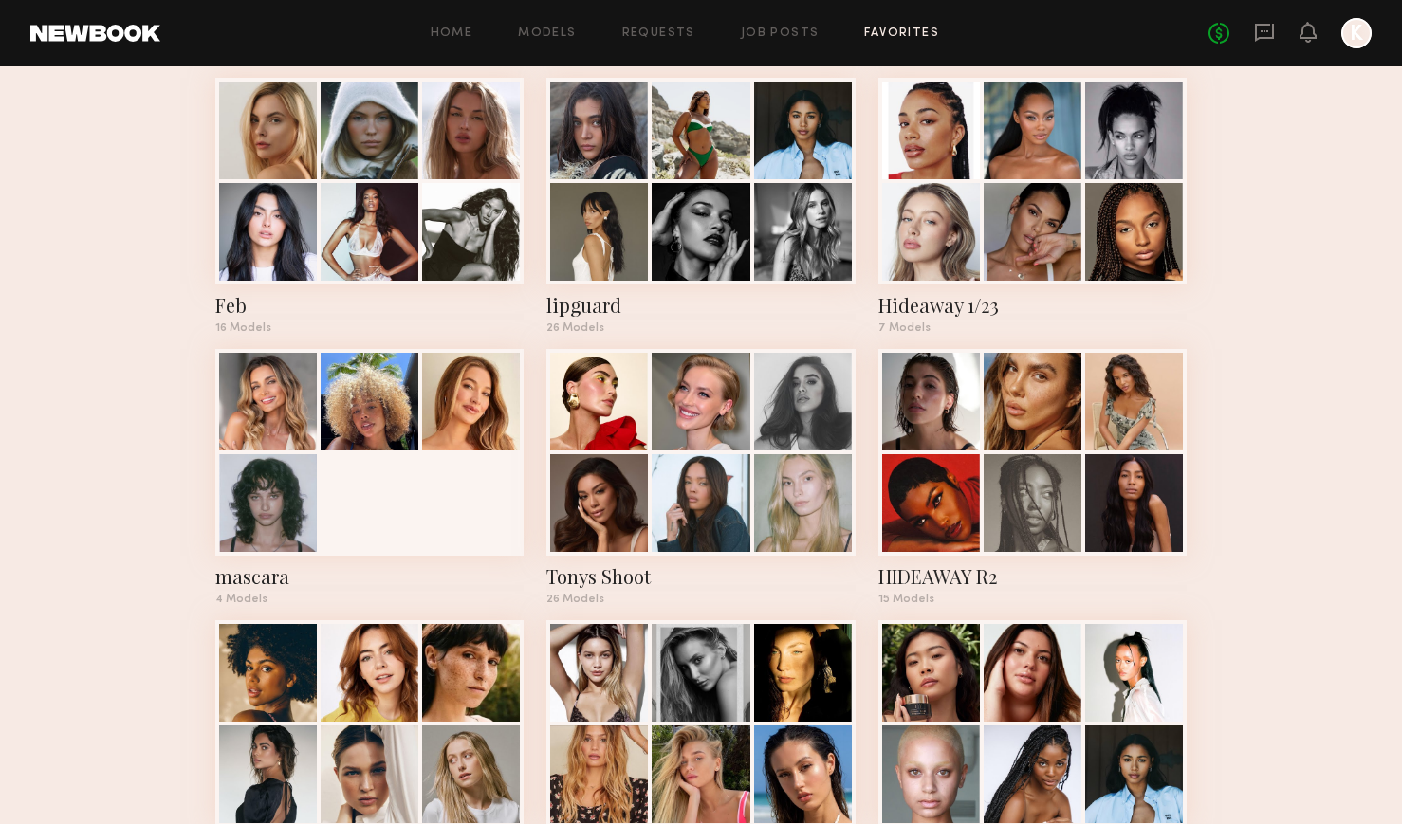
scroll to position [1115, 0]
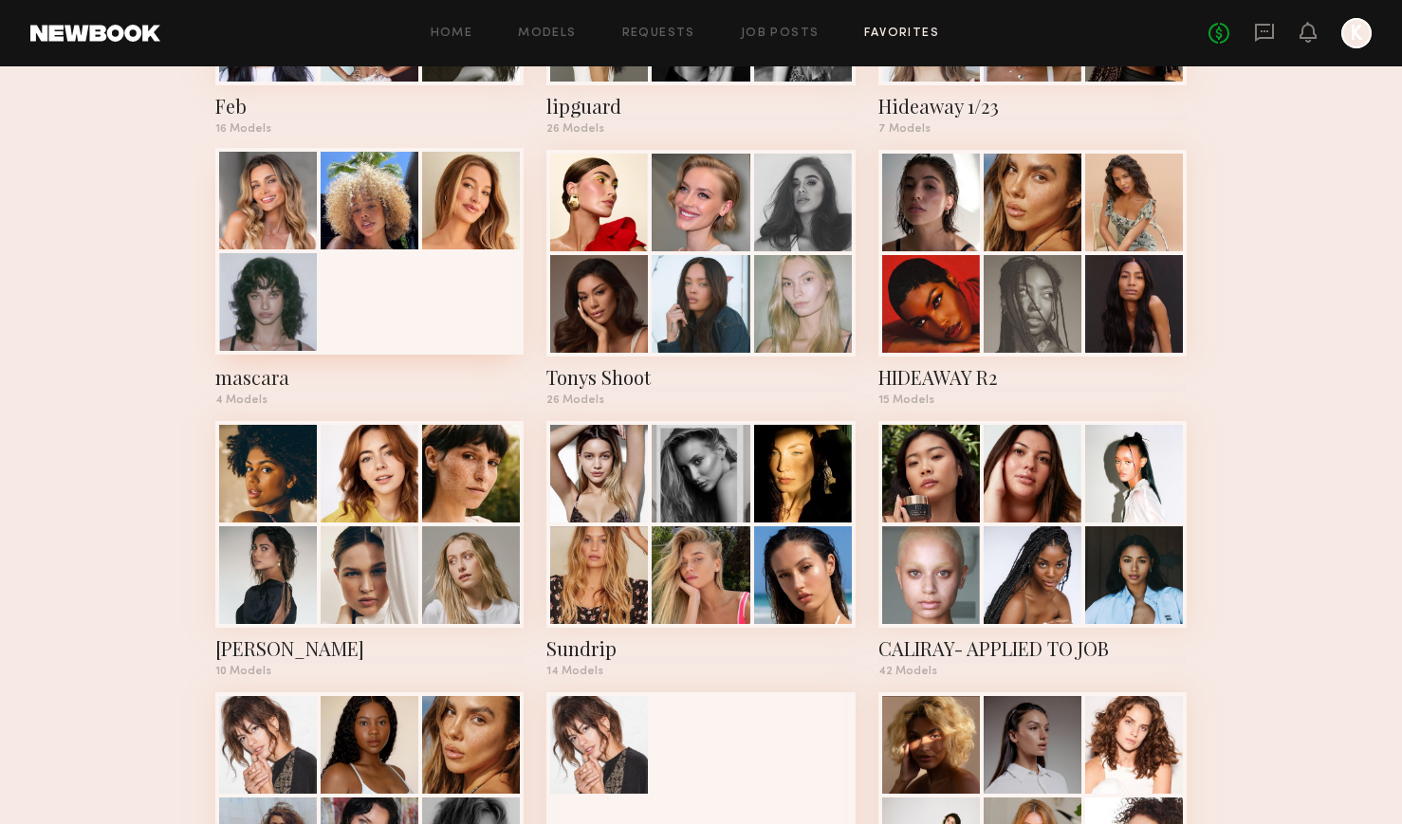
click at [422, 305] on div at bounding box center [369, 251] width 308 height 207
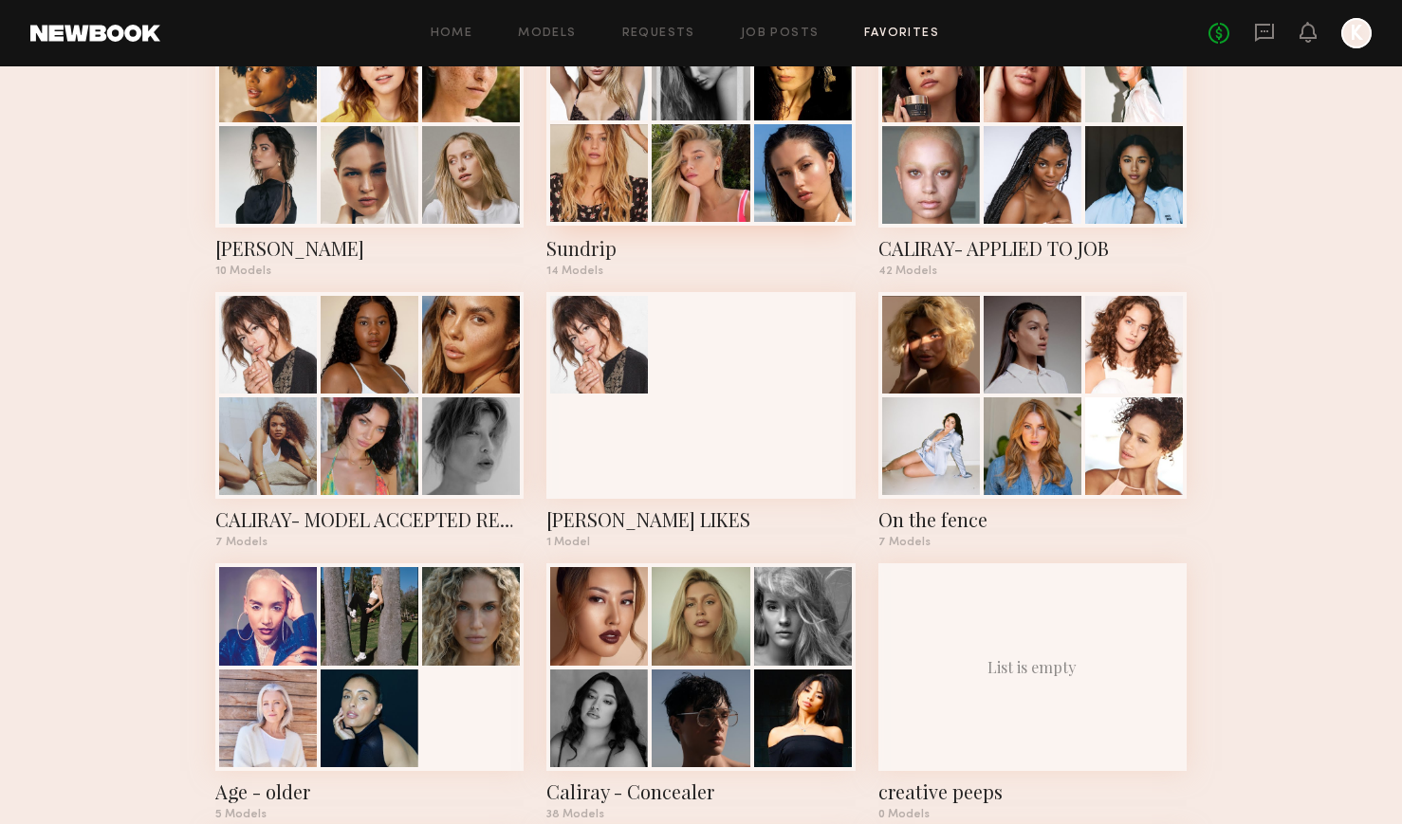
scroll to position [1557, 0]
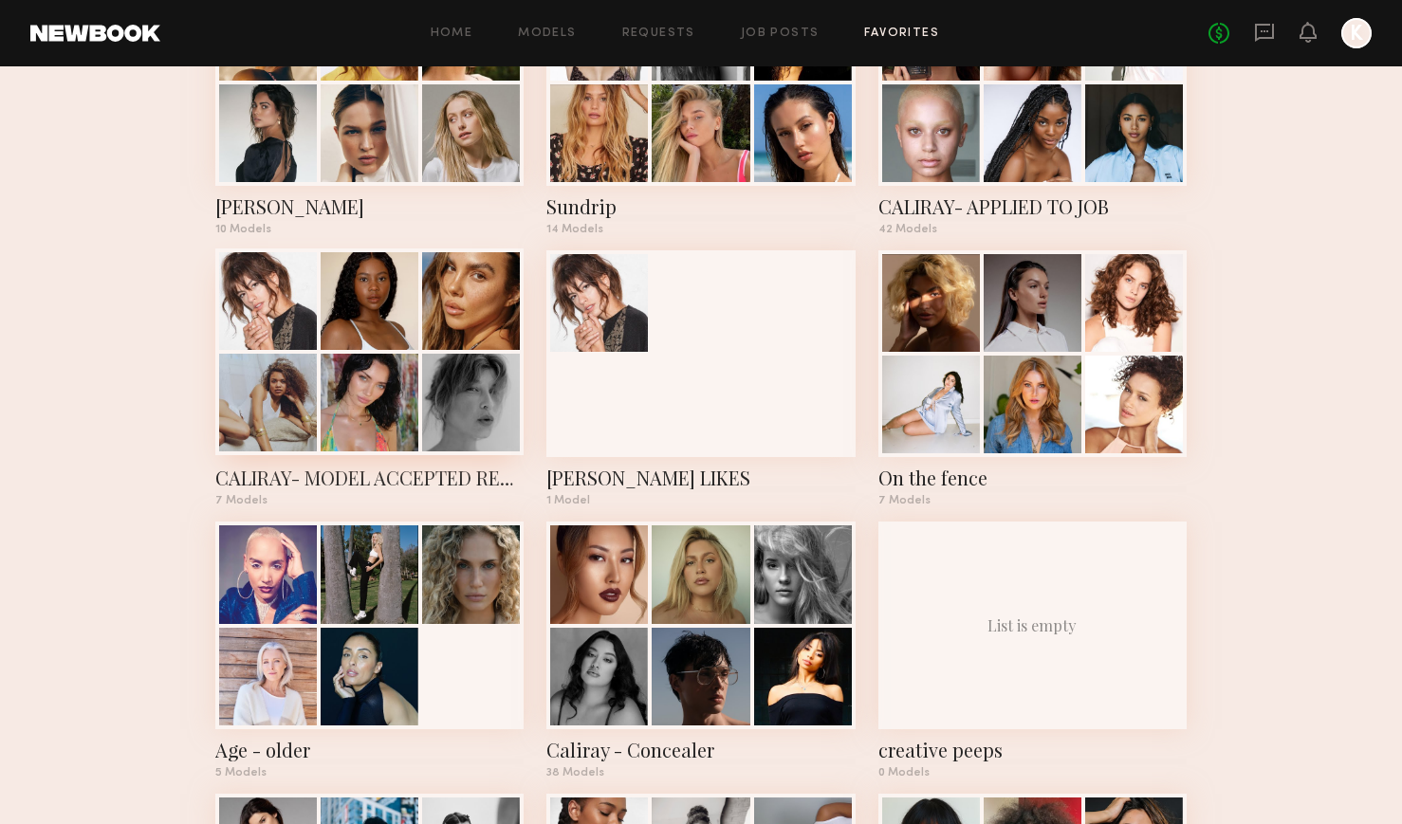
click at [396, 486] on div "CALIRAY- MODEL ACCEPTED REQUEST" at bounding box center [369, 478] width 308 height 27
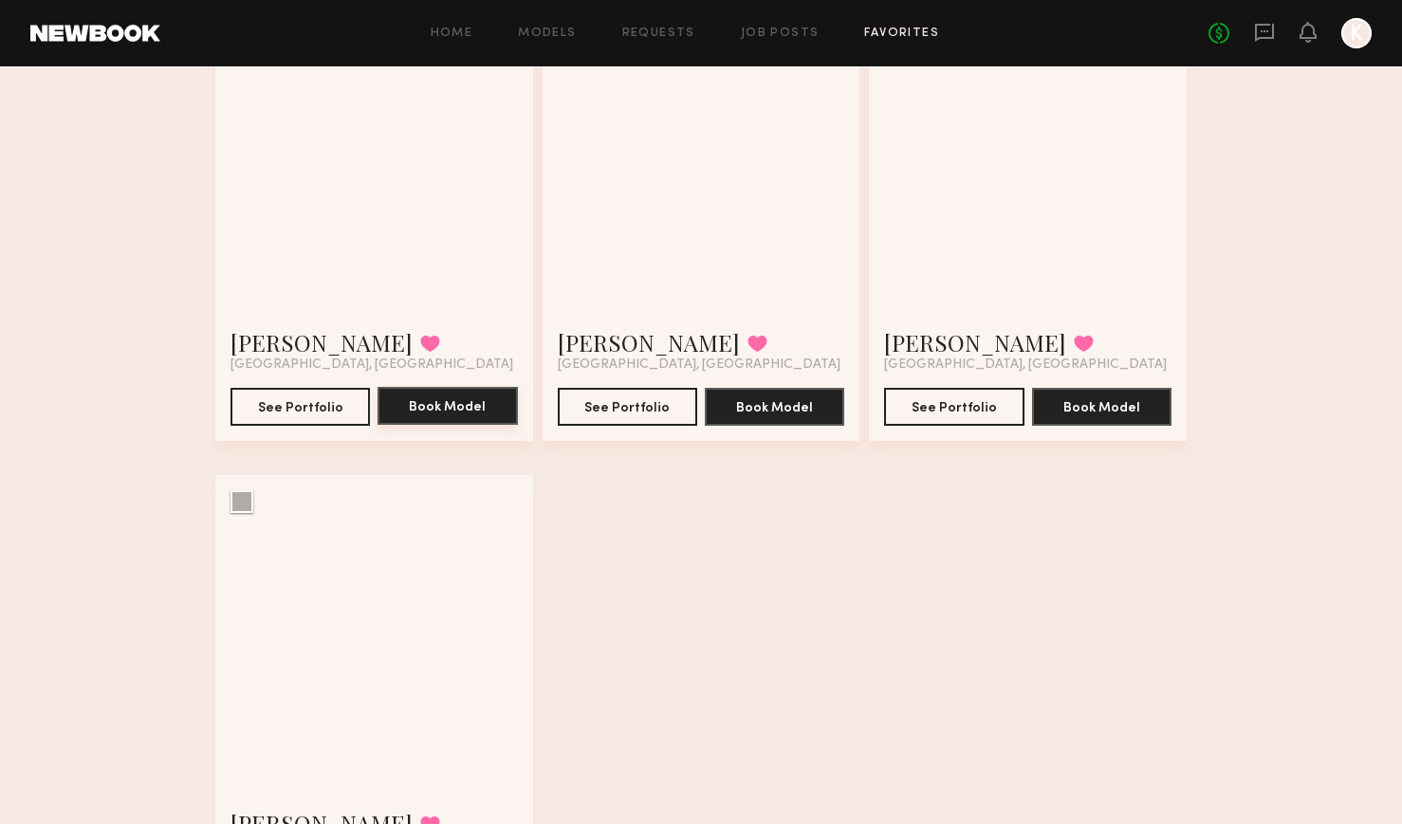
scroll to position [939, 0]
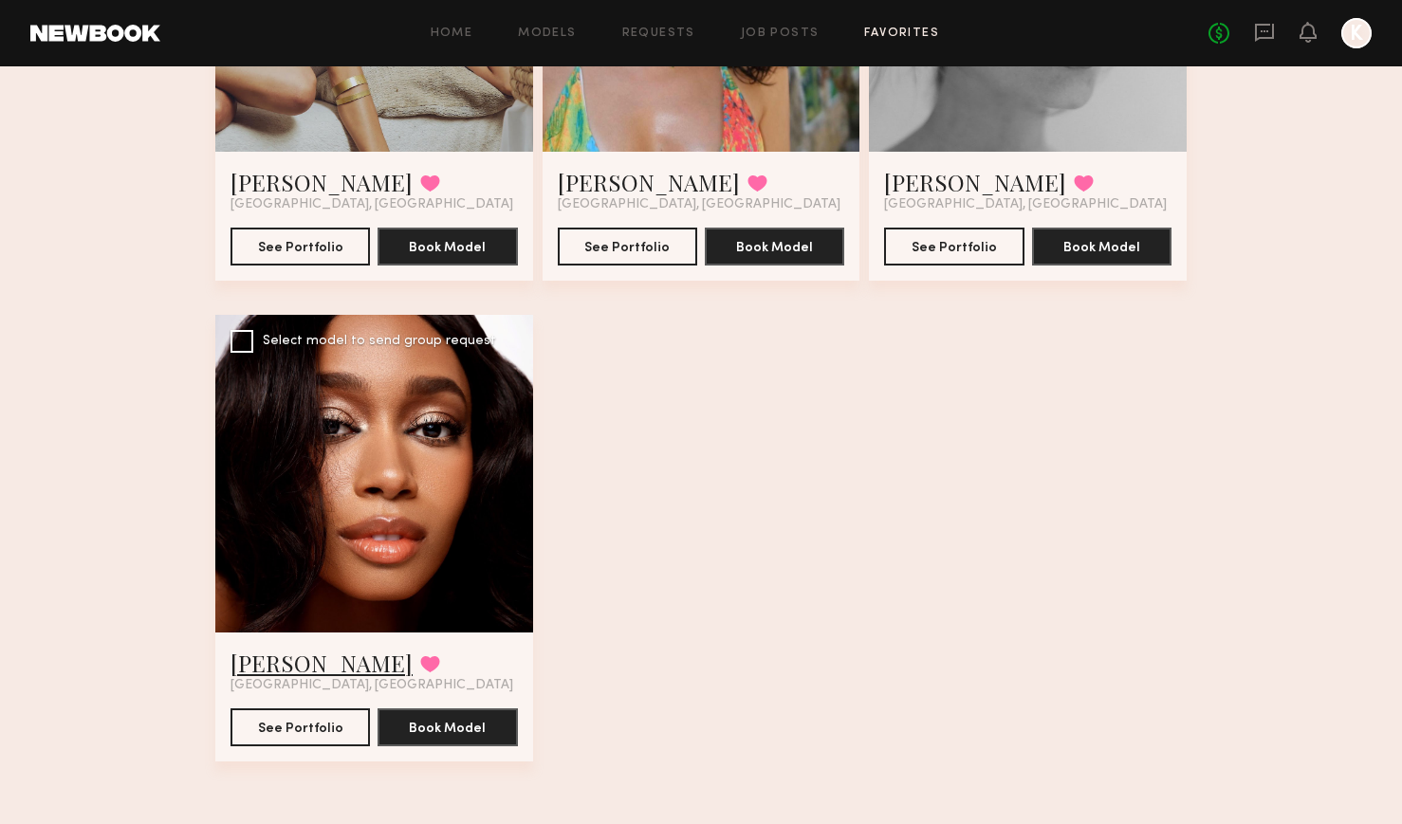
click at [291, 661] on link "Jordin W." at bounding box center [322, 663] width 182 height 30
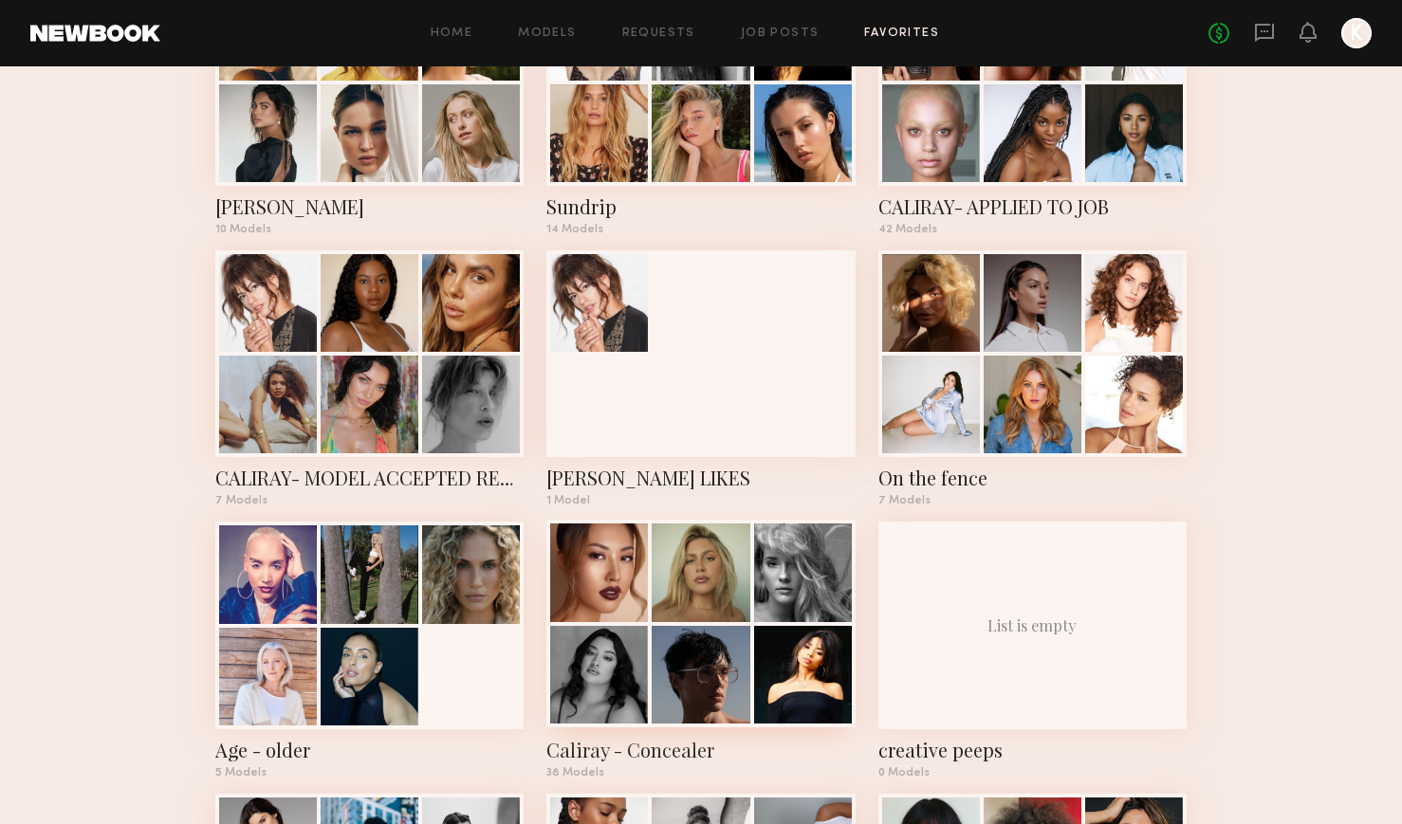
click at [597, 759] on div "Caliray - Concealer" at bounding box center [700, 750] width 308 height 27
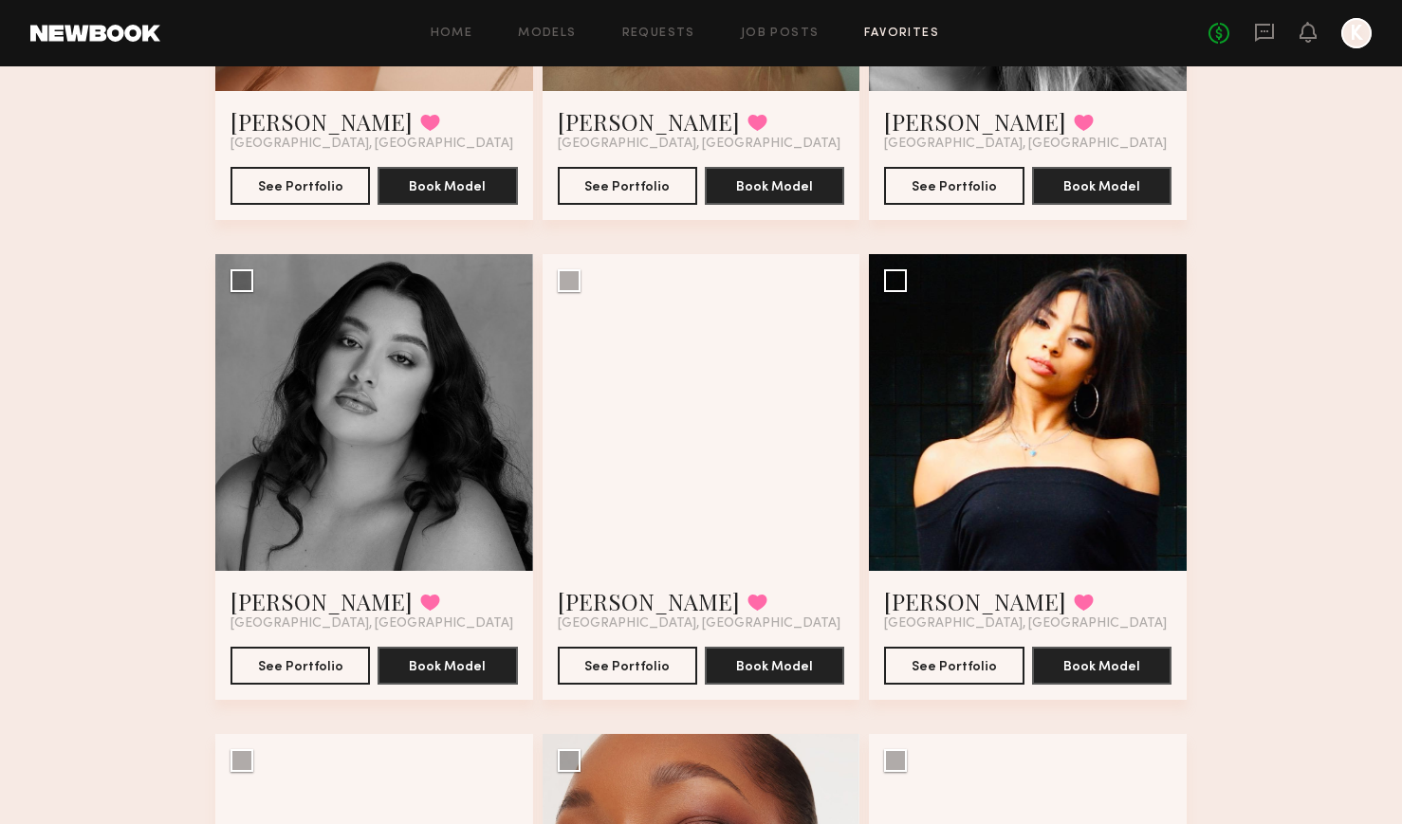
scroll to position [546, 0]
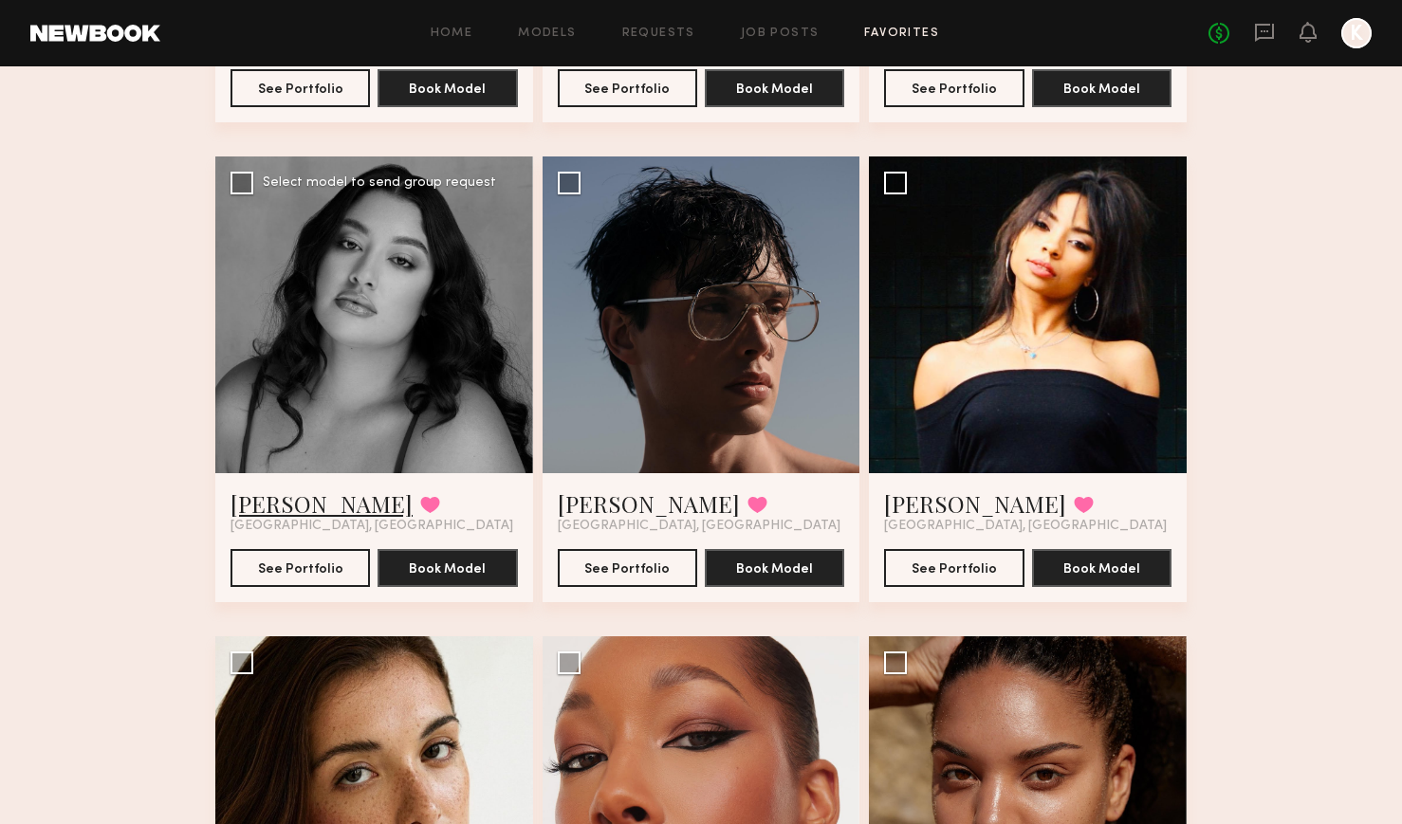
click at [263, 507] on link "Nicole S." at bounding box center [322, 504] width 182 height 30
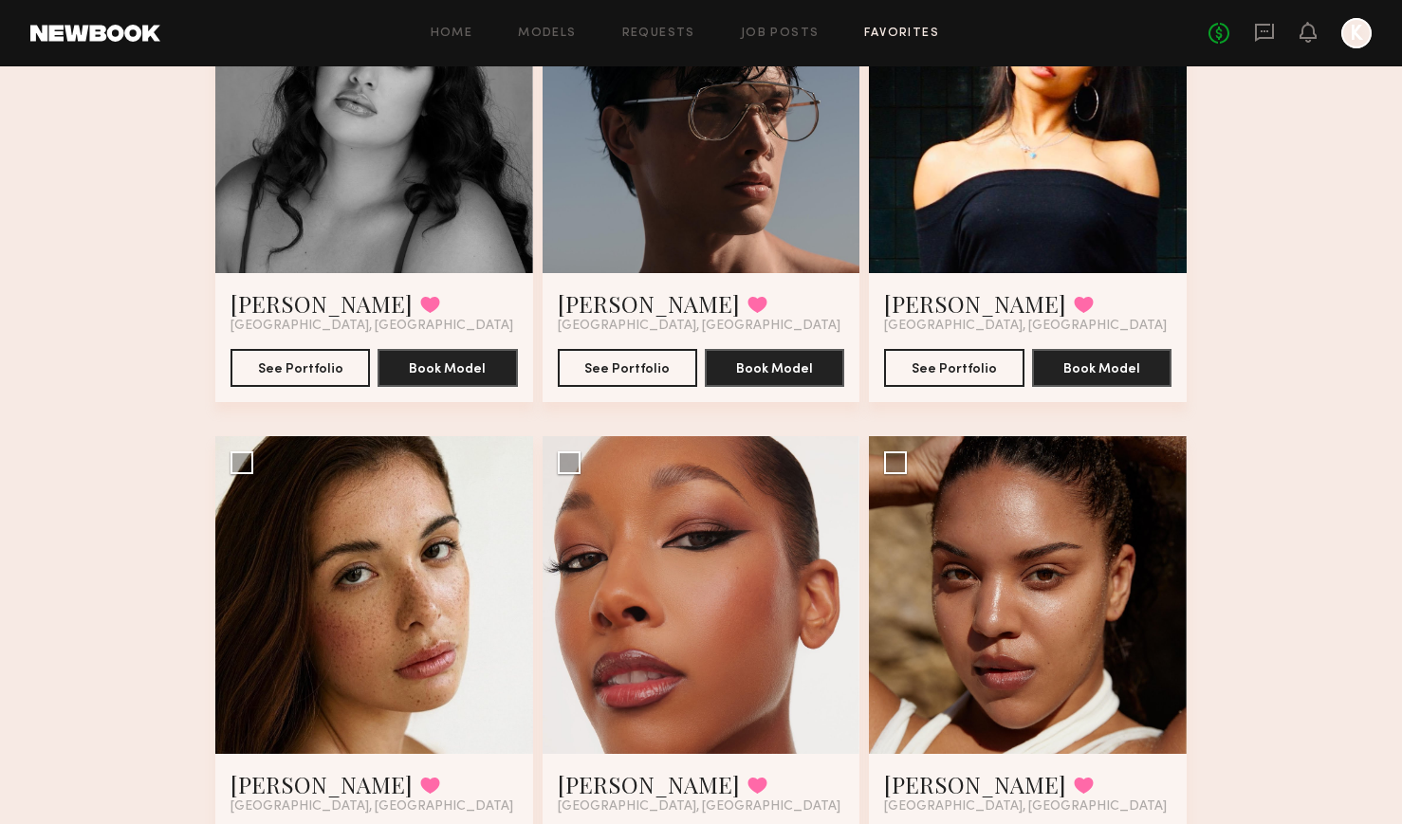
scroll to position [802, 0]
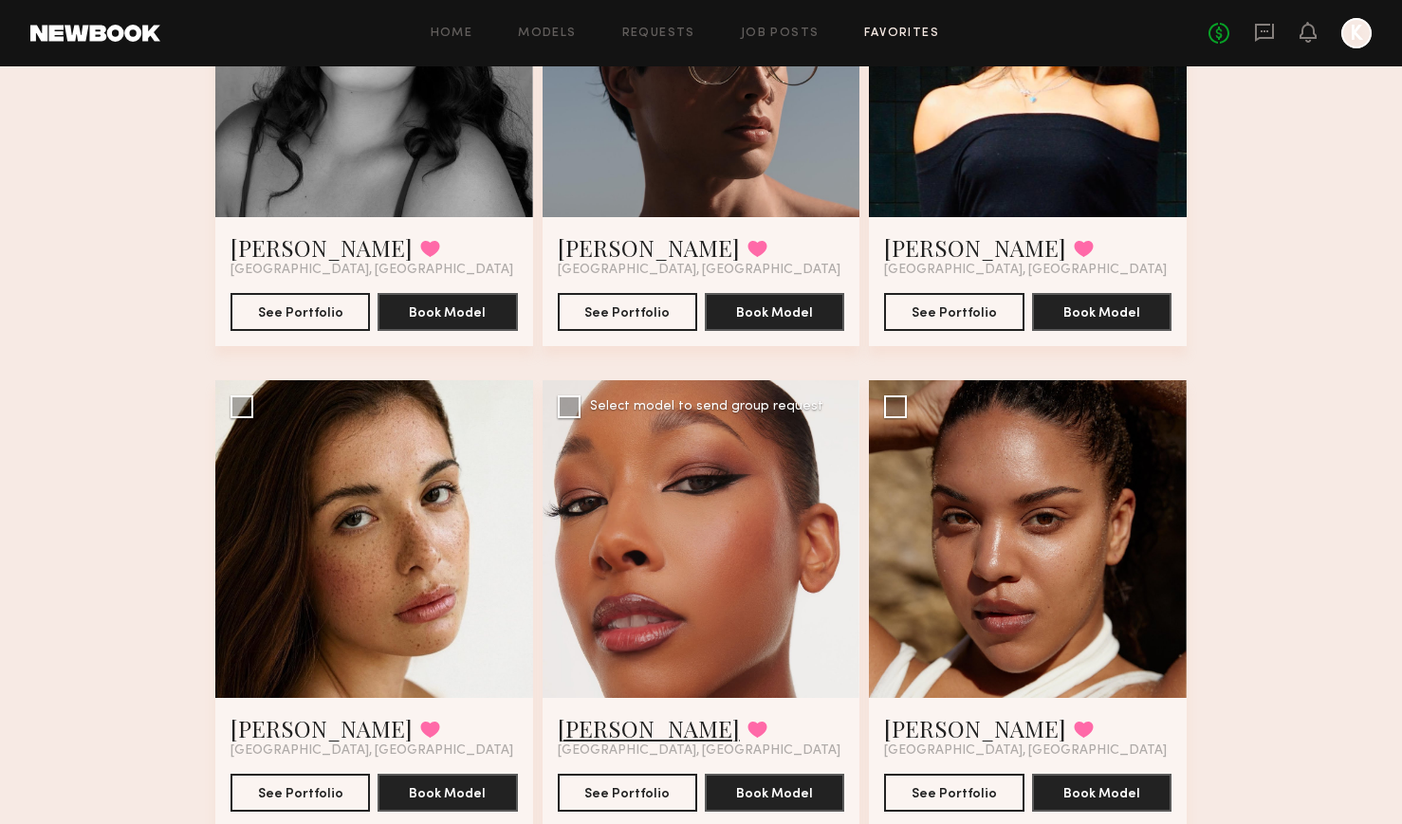
click at [603, 728] on link "Alexis T." at bounding box center [649, 728] width 182 height 30
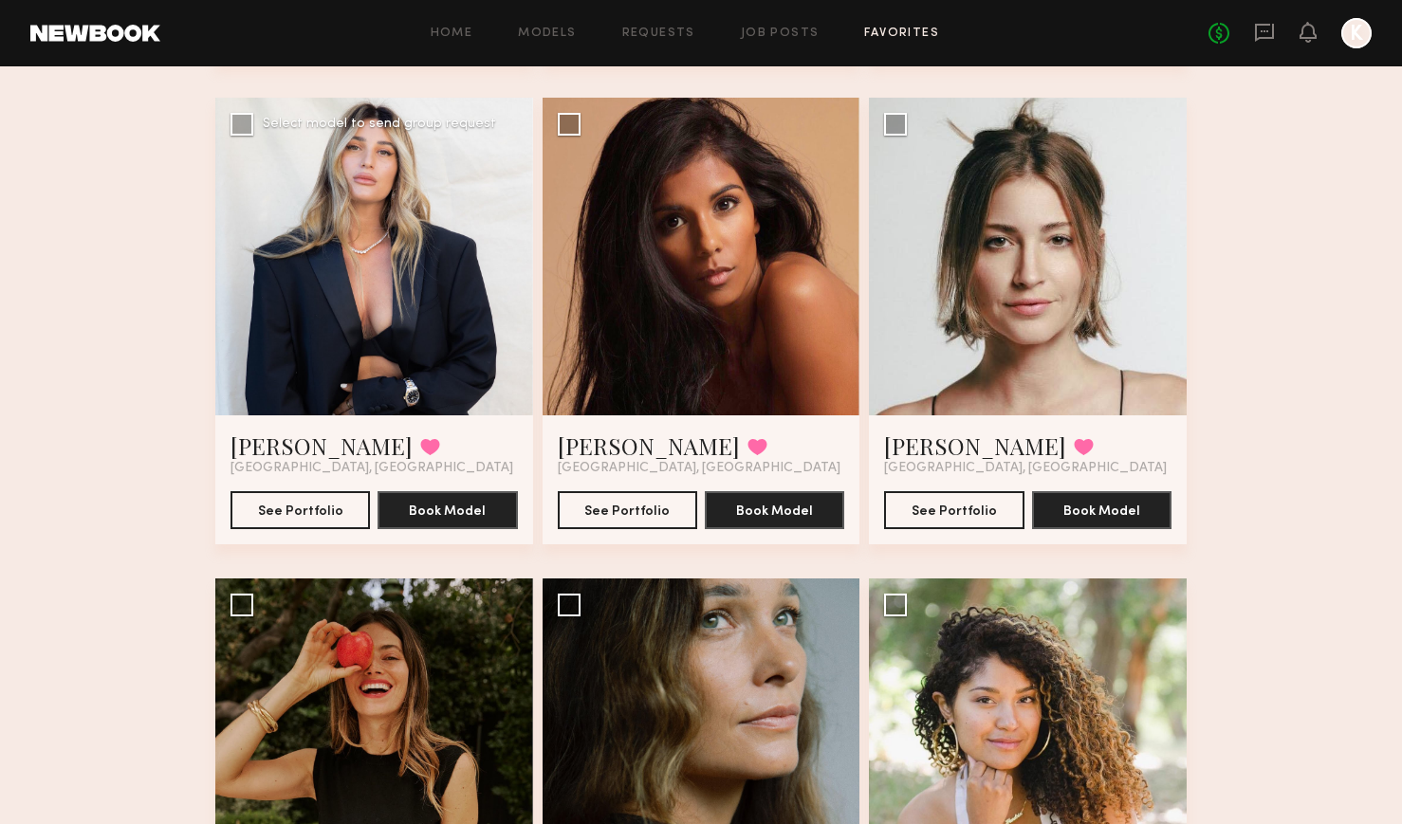
scroll to position [4448, 0]
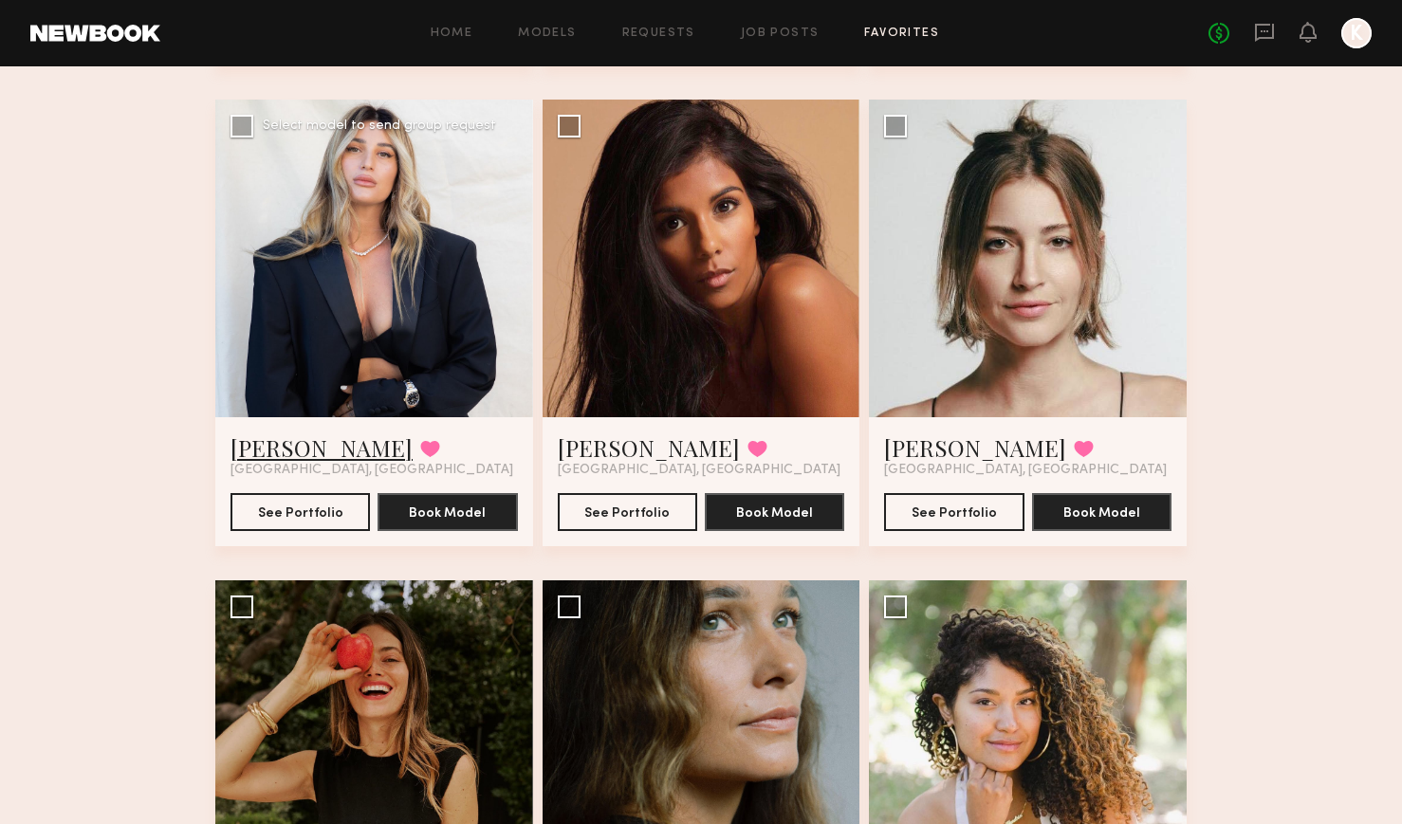
click at [268, 449] on link "Norelle R." at bounding box center [322, 448] width 182 height 30
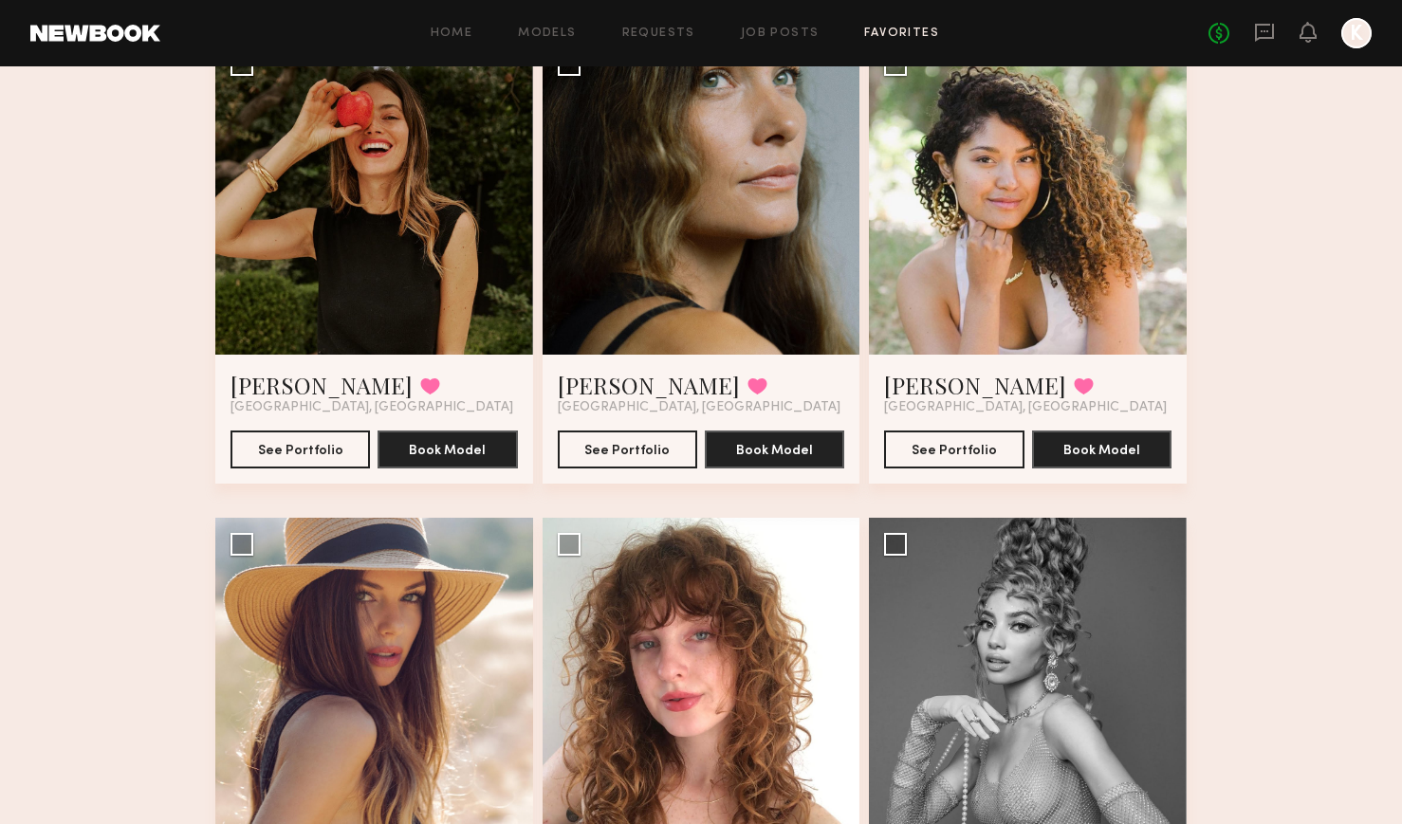
scroll to position [5042, 0]
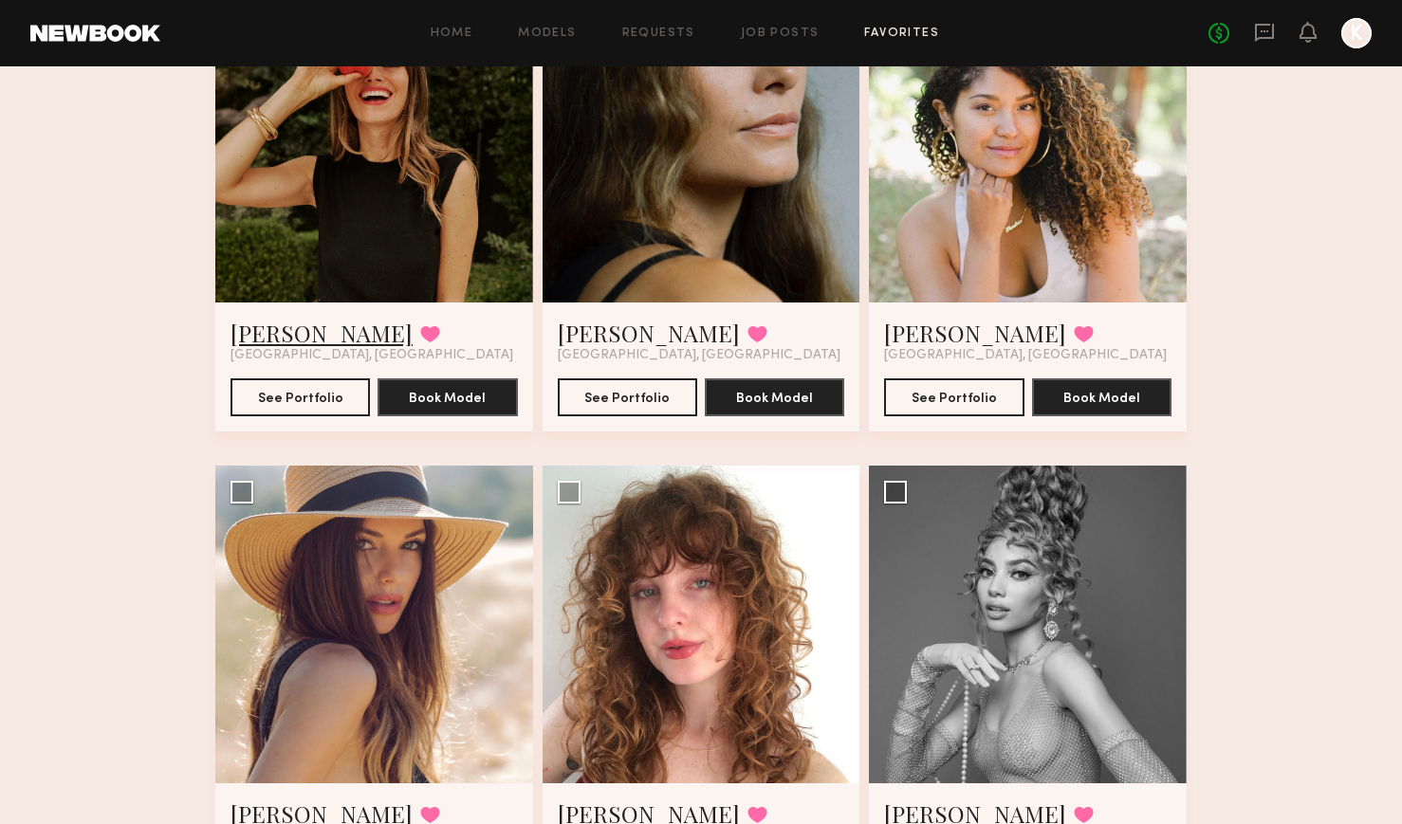
click at [299, 333] on link "anastasia k." at bounding box center [322, 333] width 182 height 30
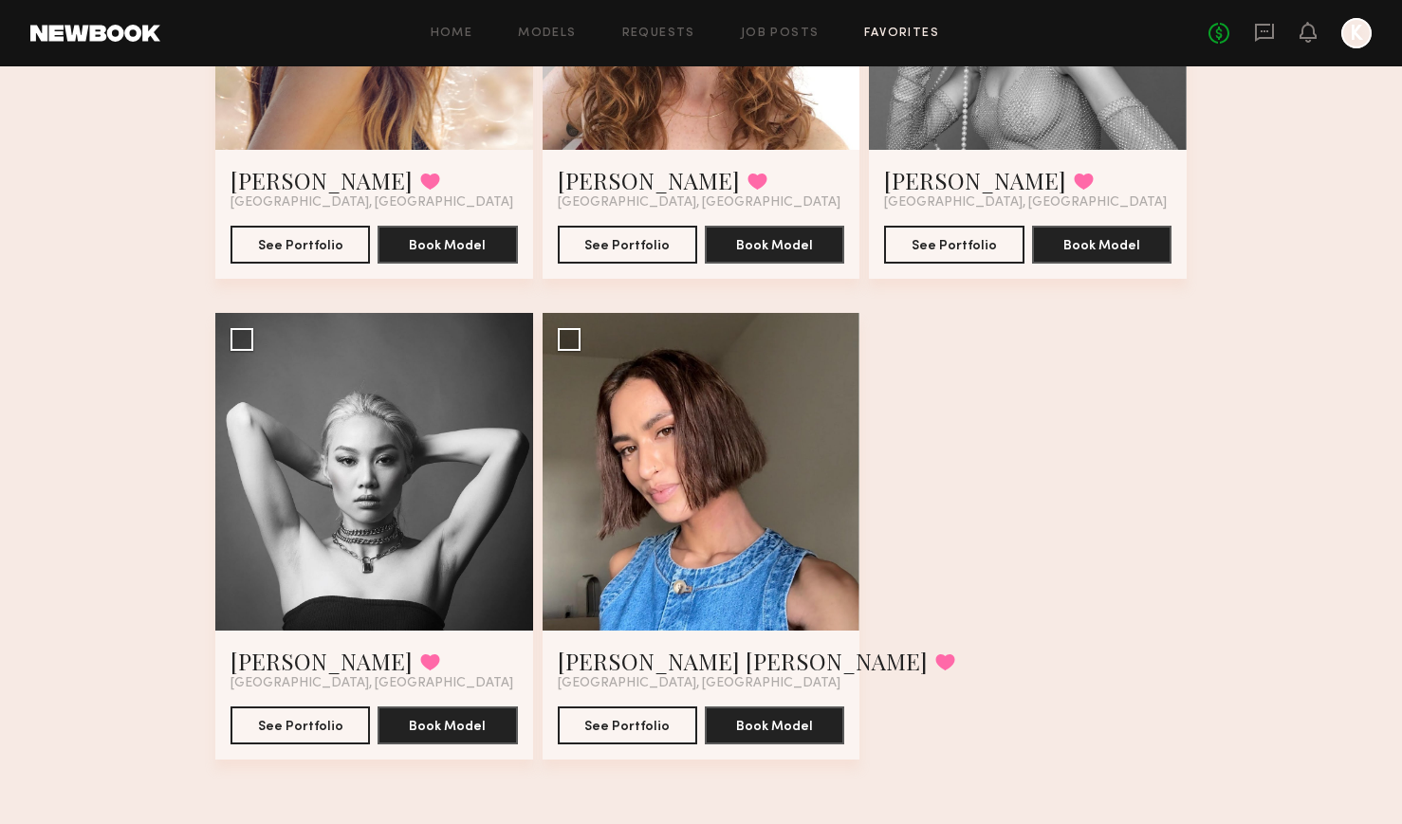
scroll to position [5676, 0]
click at [322, 668] on link "Catherine P." at bounding box center [322, 661] width 182 height 30
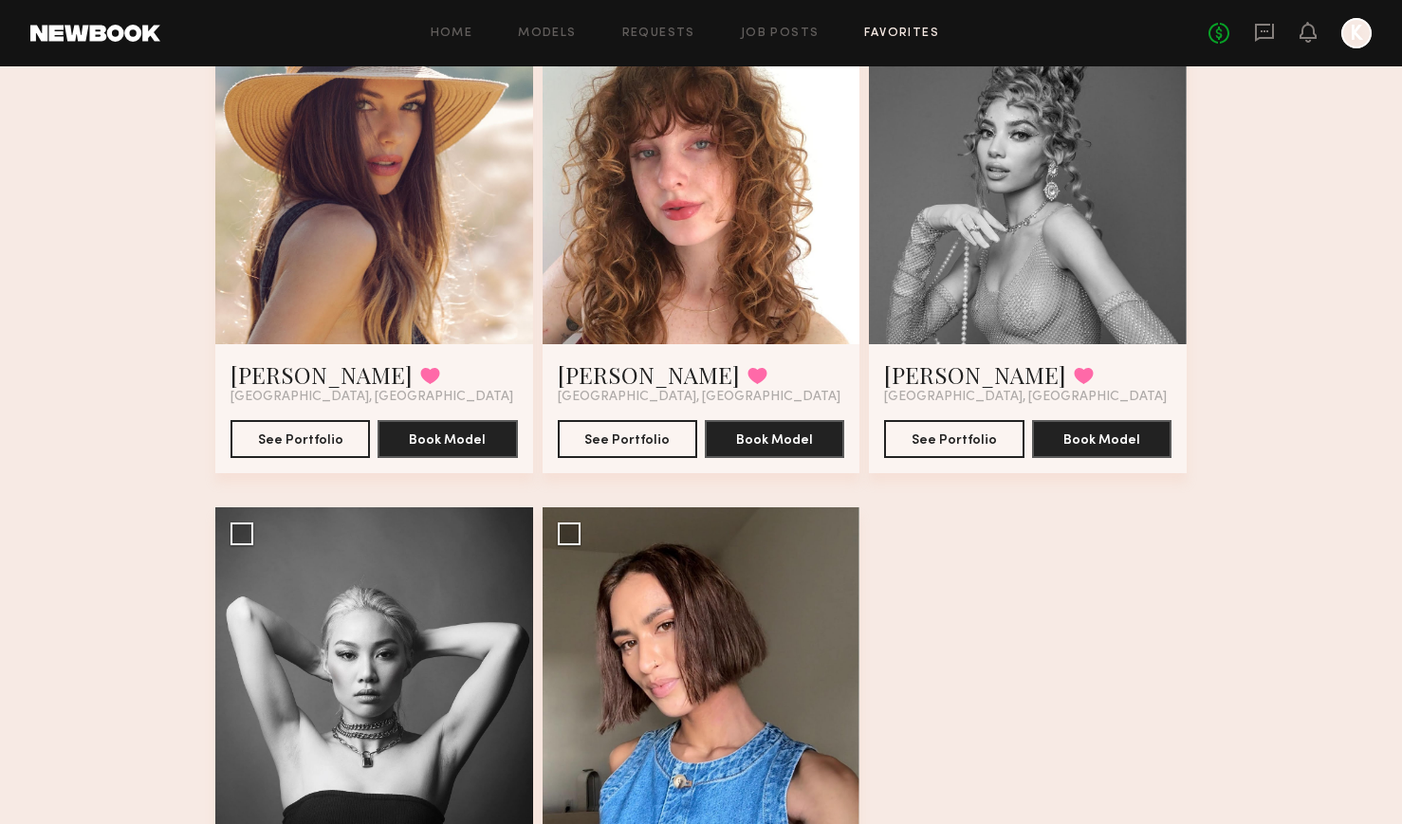
scroll to position [5443, 0]
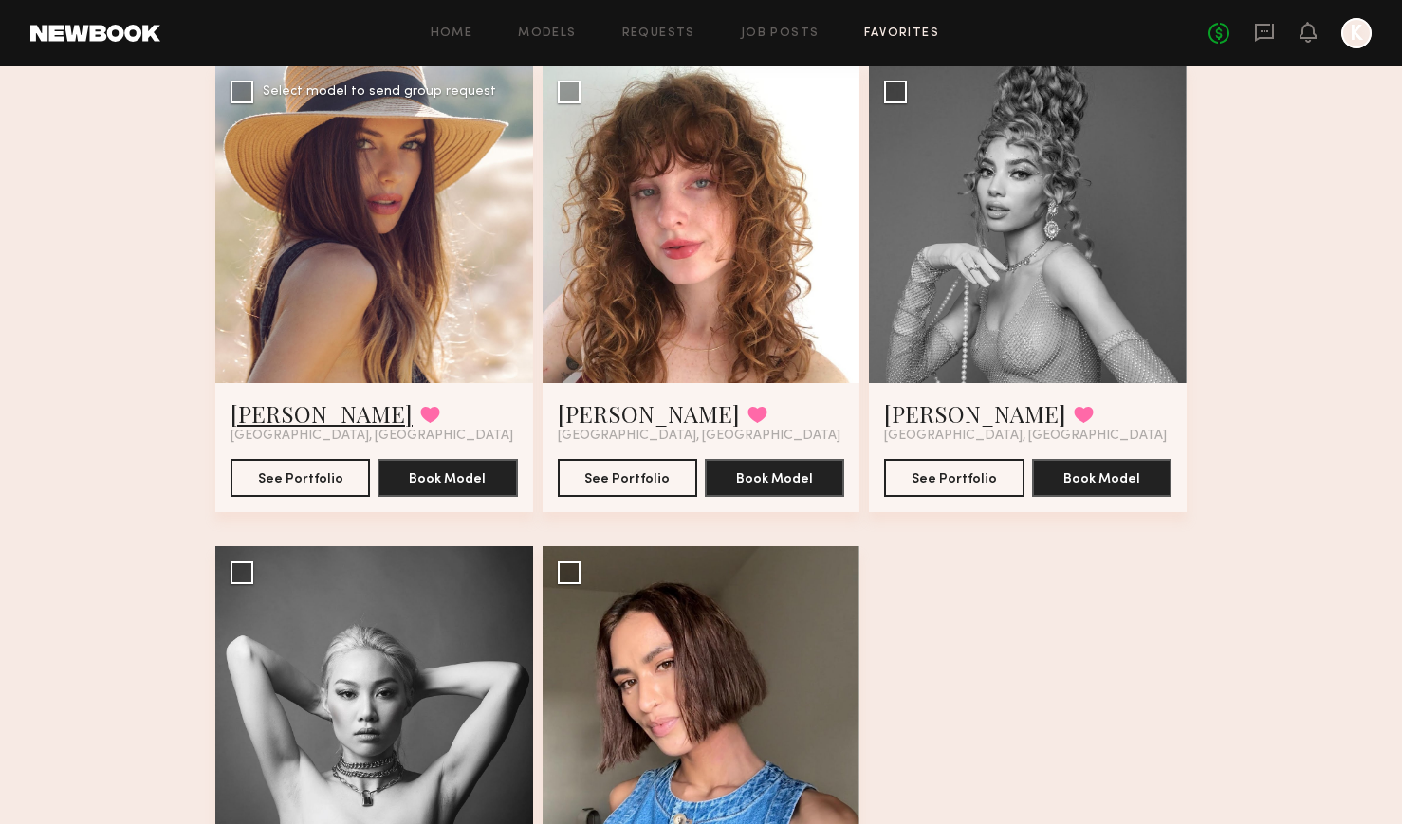
click at [273, 412] on link "Jayde R." at bounding box center [322, 413] width 182 height 30
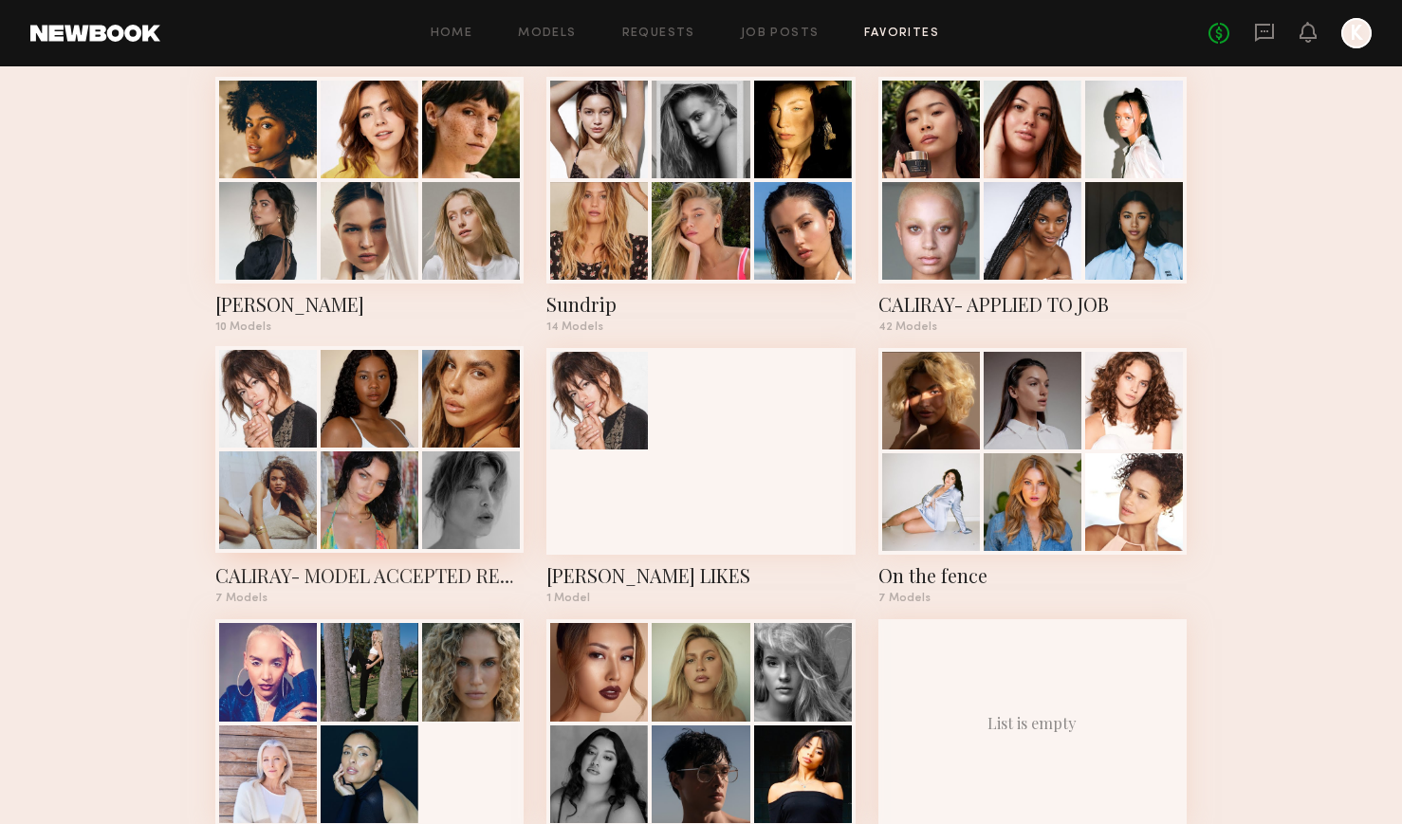
scroll to position [1460, 0]
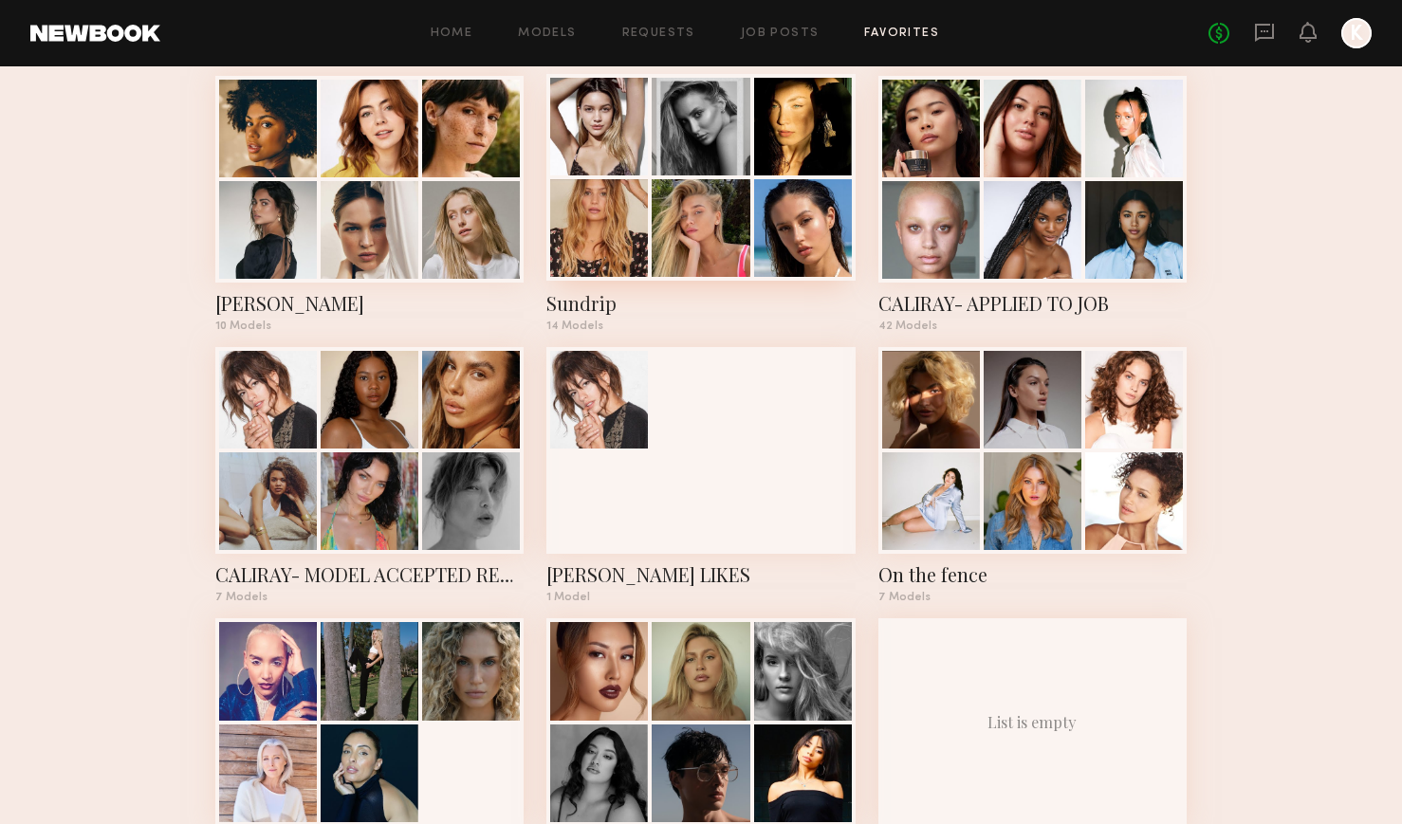
click at [578, 305] on div "Sundrip" at bounding box center [700, 303] width 308 height 27
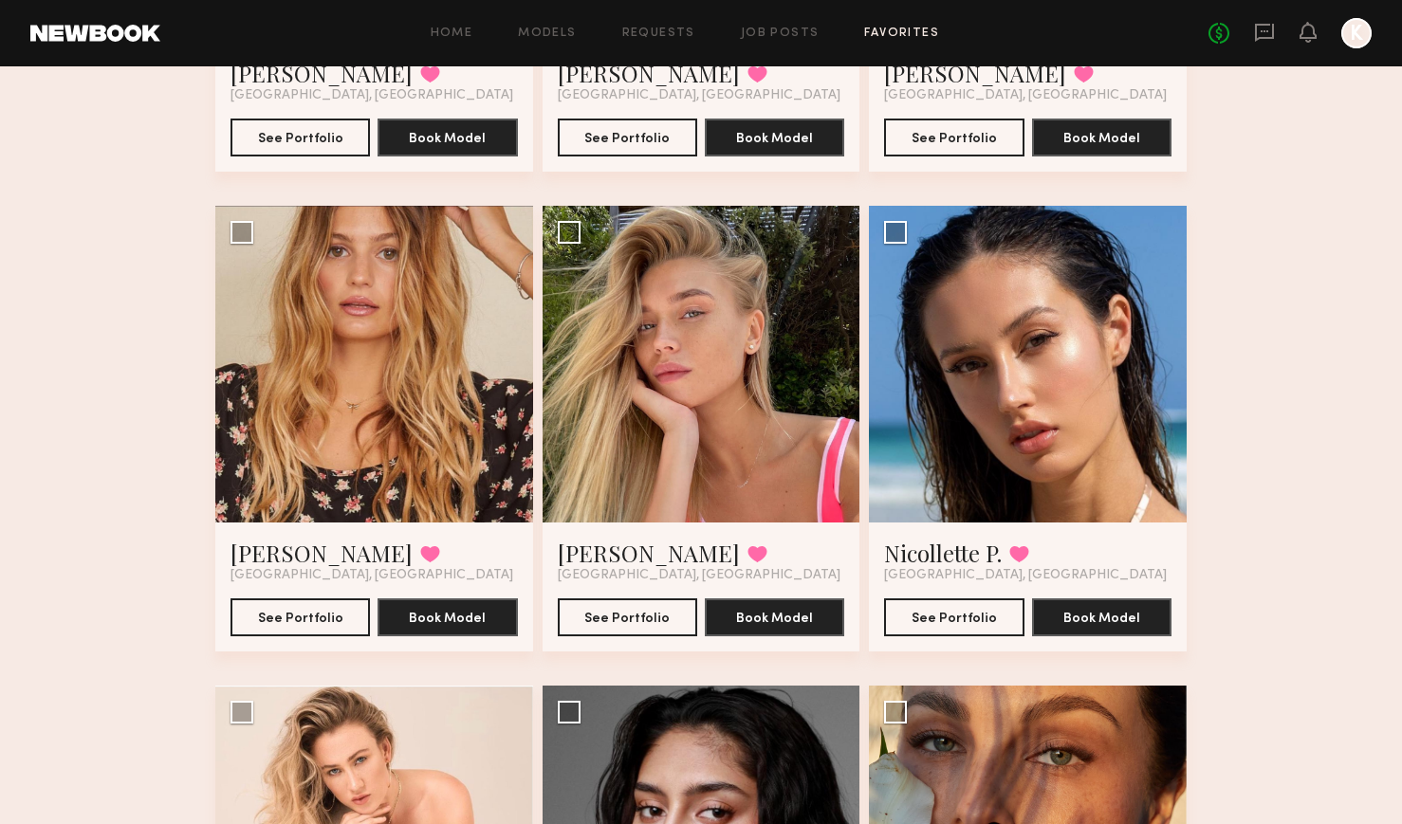
scroll to position [566, 0]
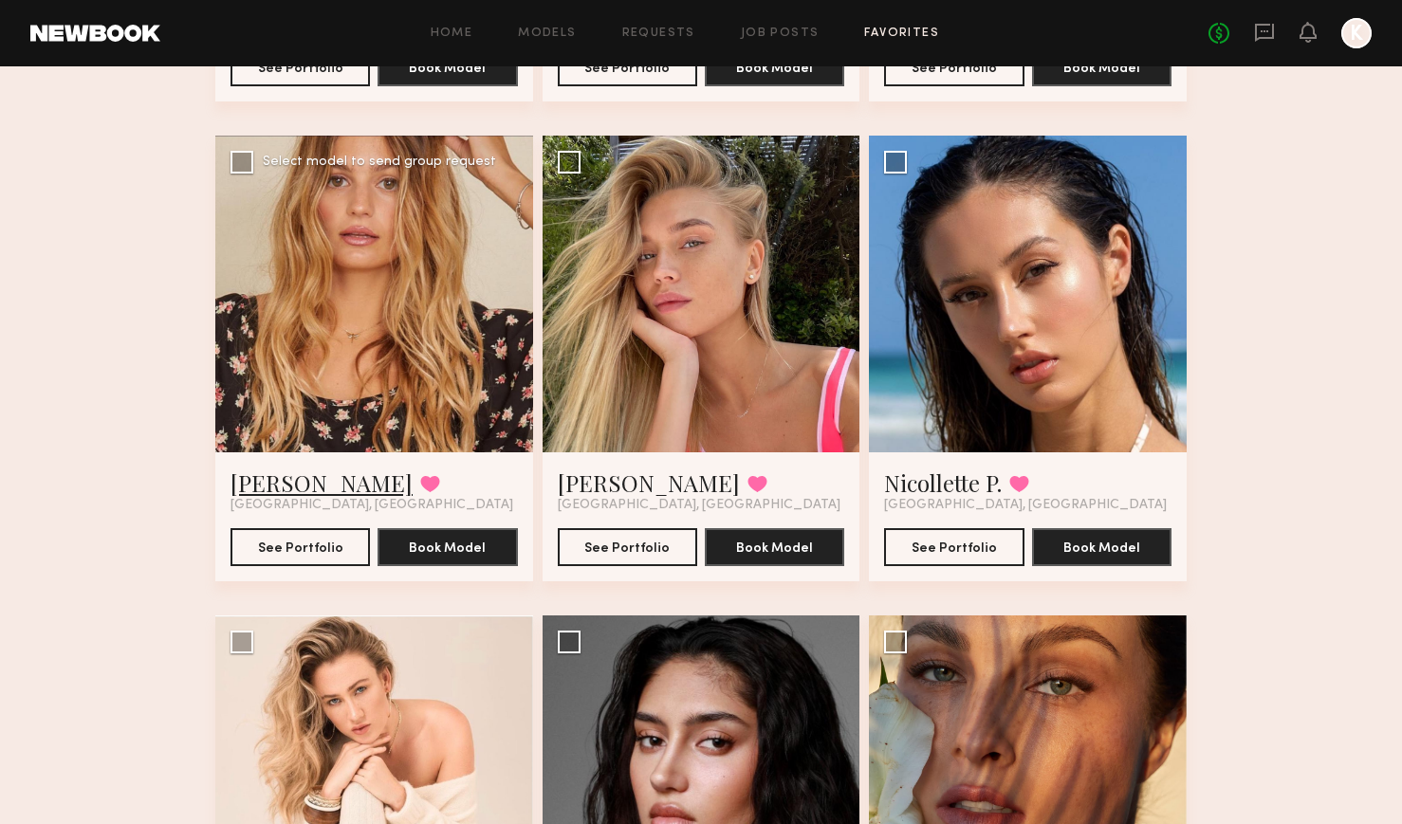
click at [273, 485] on link "Maria S." at bounding box center [322, 483] width 182 height 30
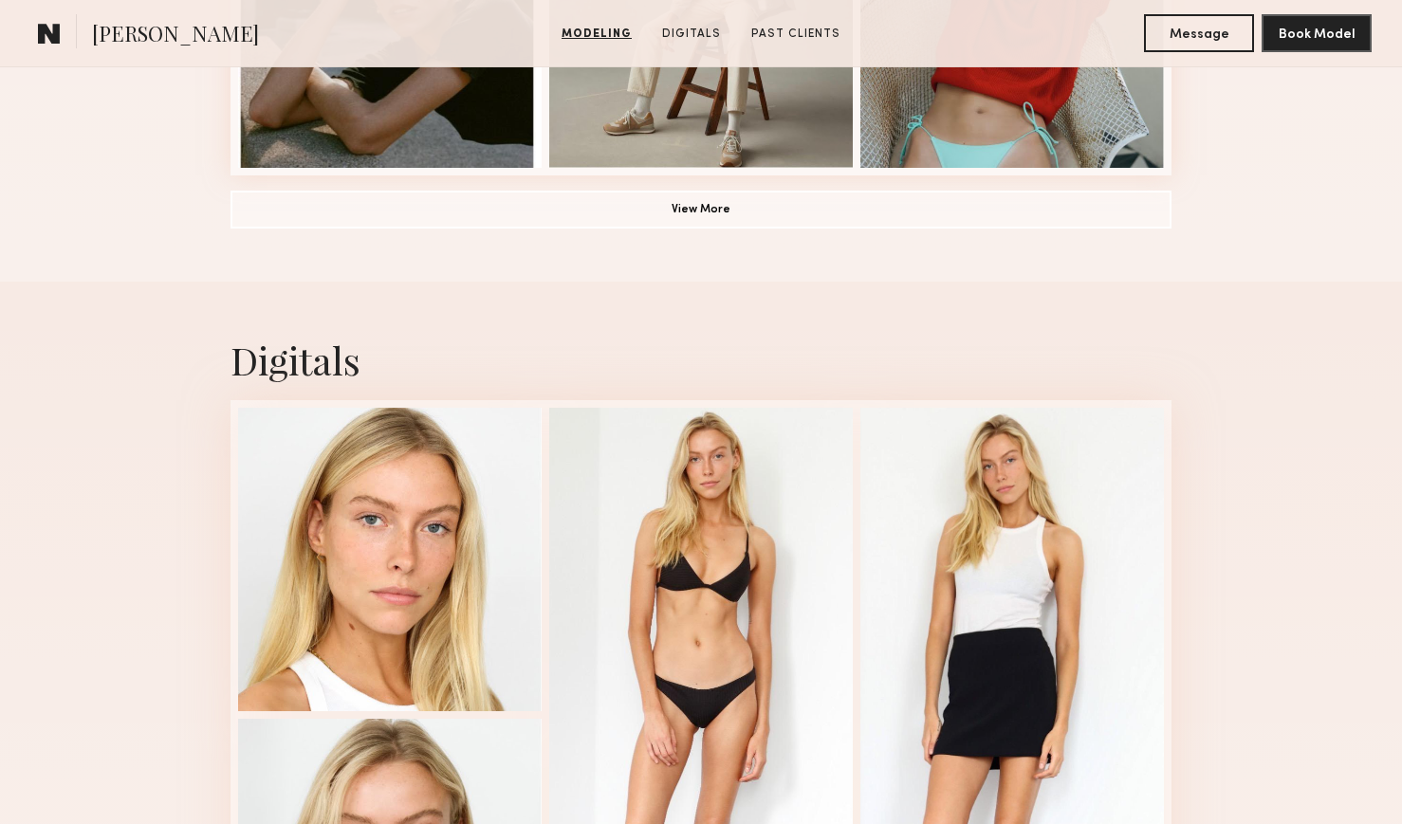
scroll to position [1686, 0]
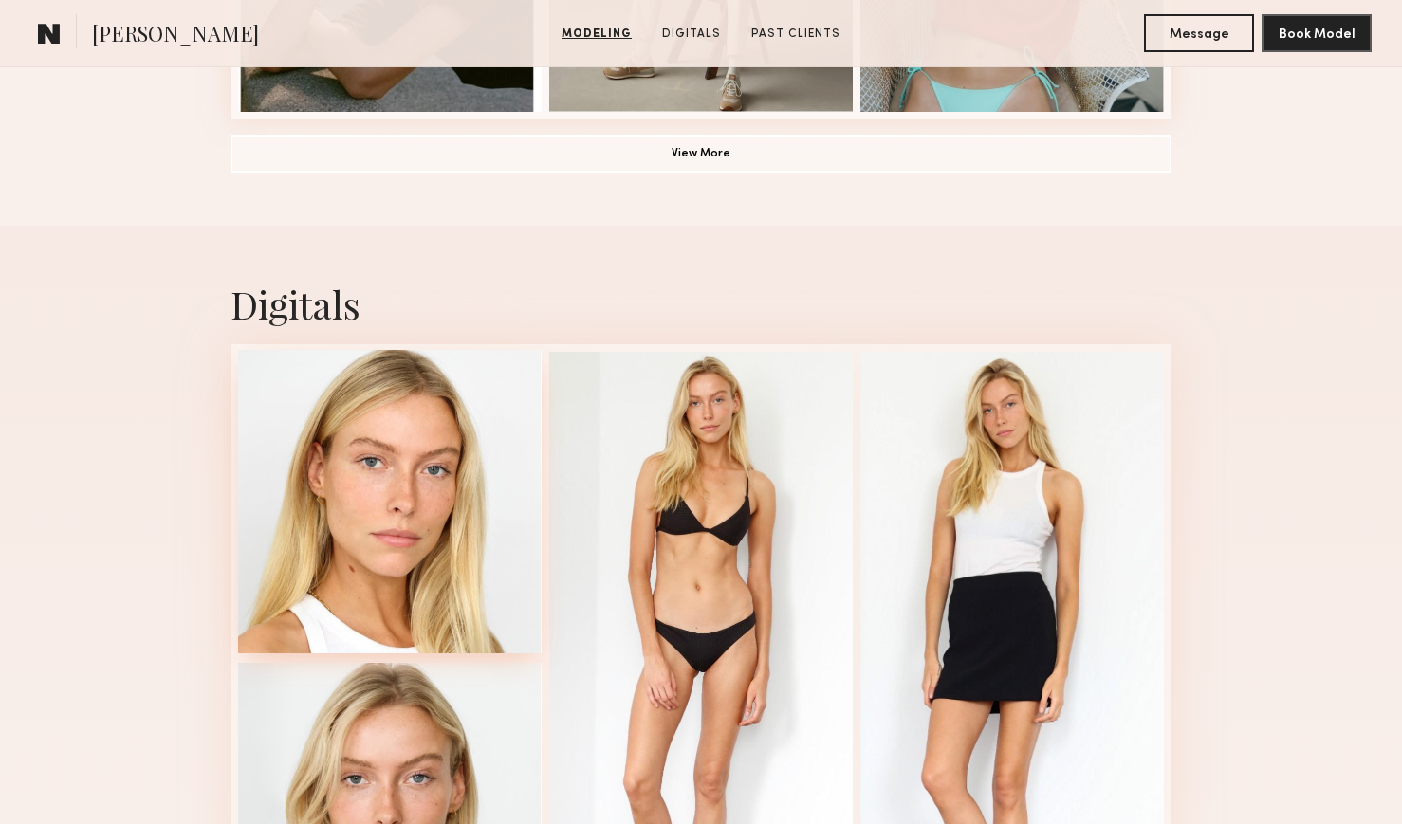
click at [409, 536] on div at bounding box center [390, 502] width 304 height 304
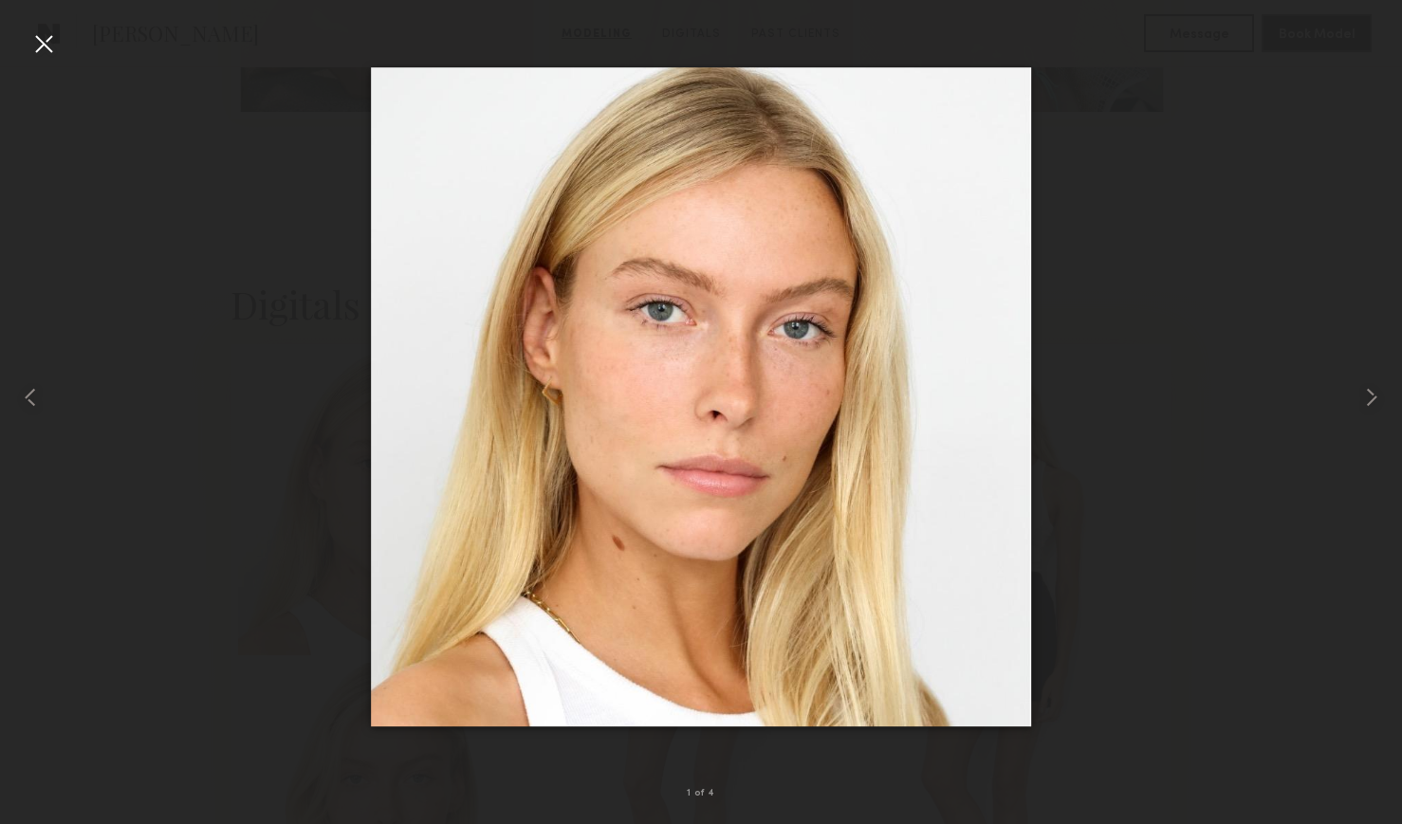
click at [47, 42] on div at bounding box center [43, 43] width 30 height 30
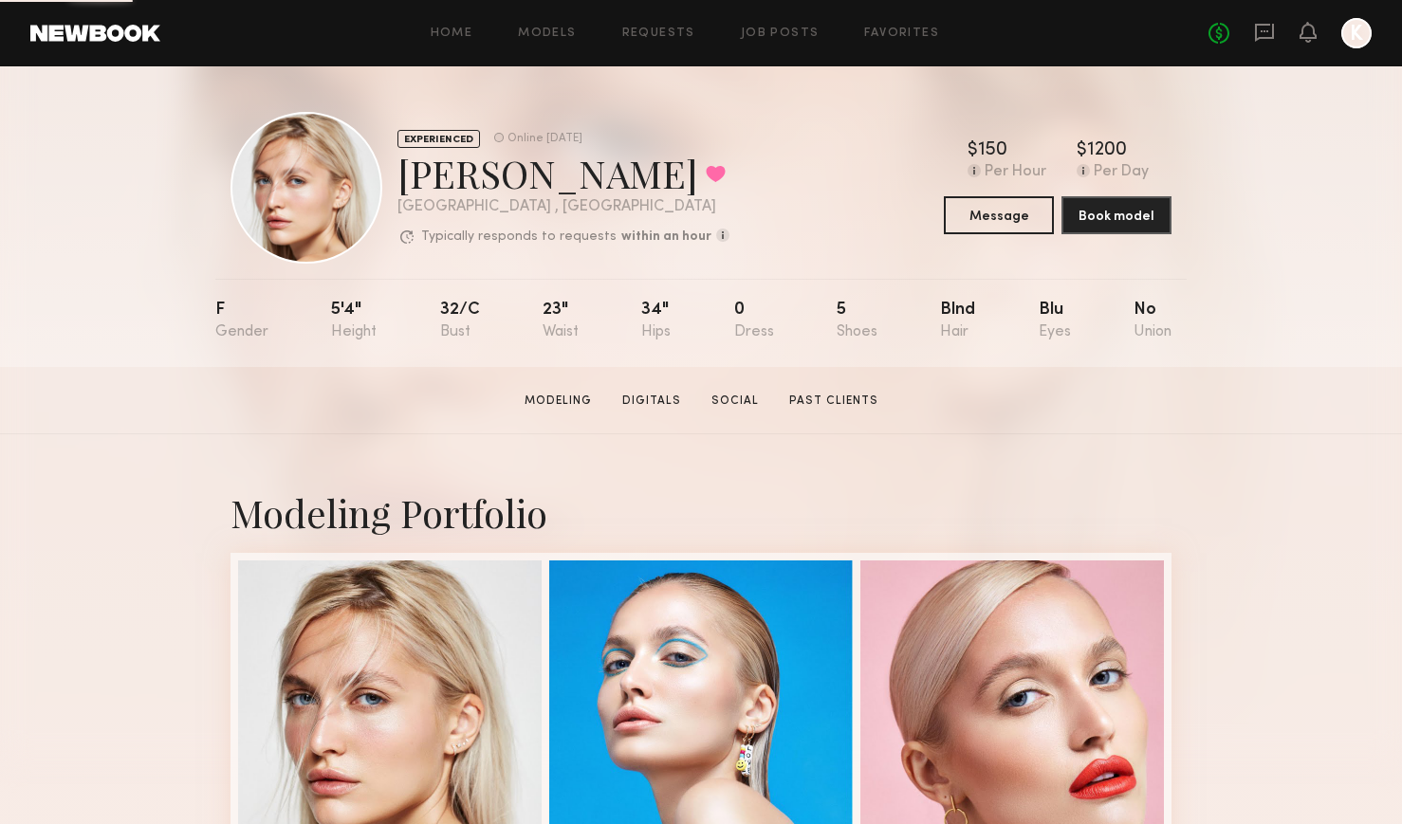
scroll to position [727, 0]
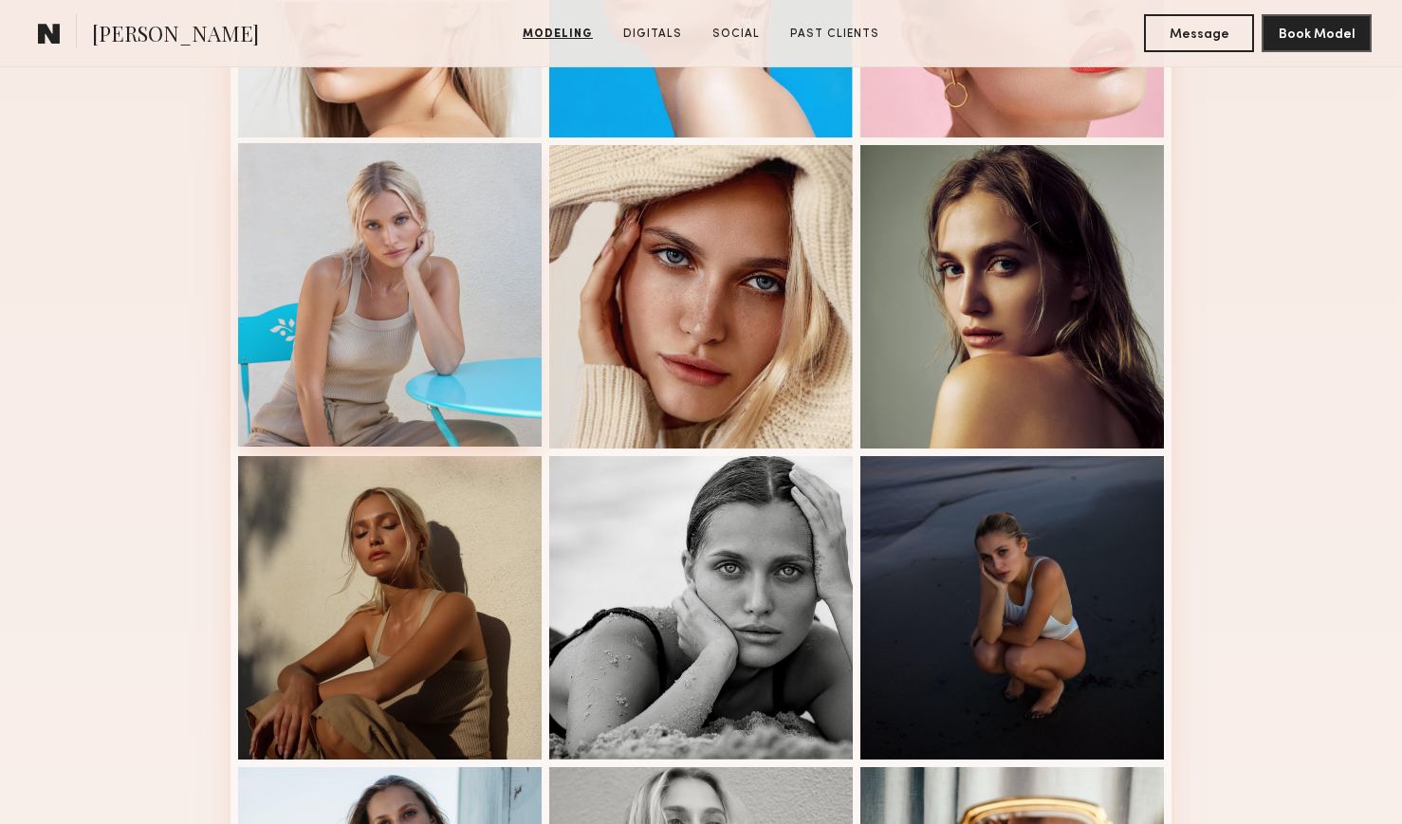
click at [435, 285] on div at bounding box center [390, 295] width 304 height 304
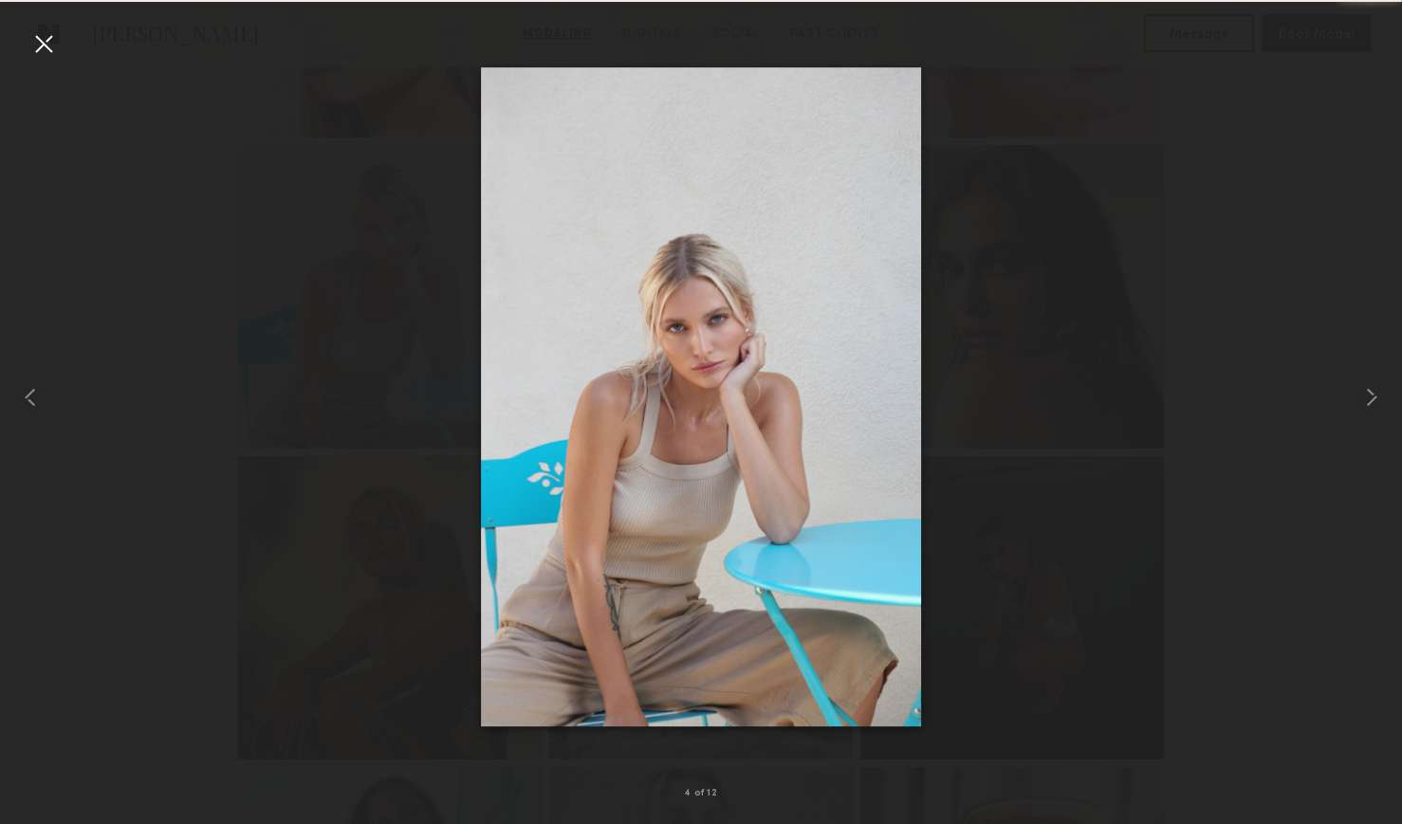
click at [41, 40] on div at bounding box center [43, 43] width 30 height 30
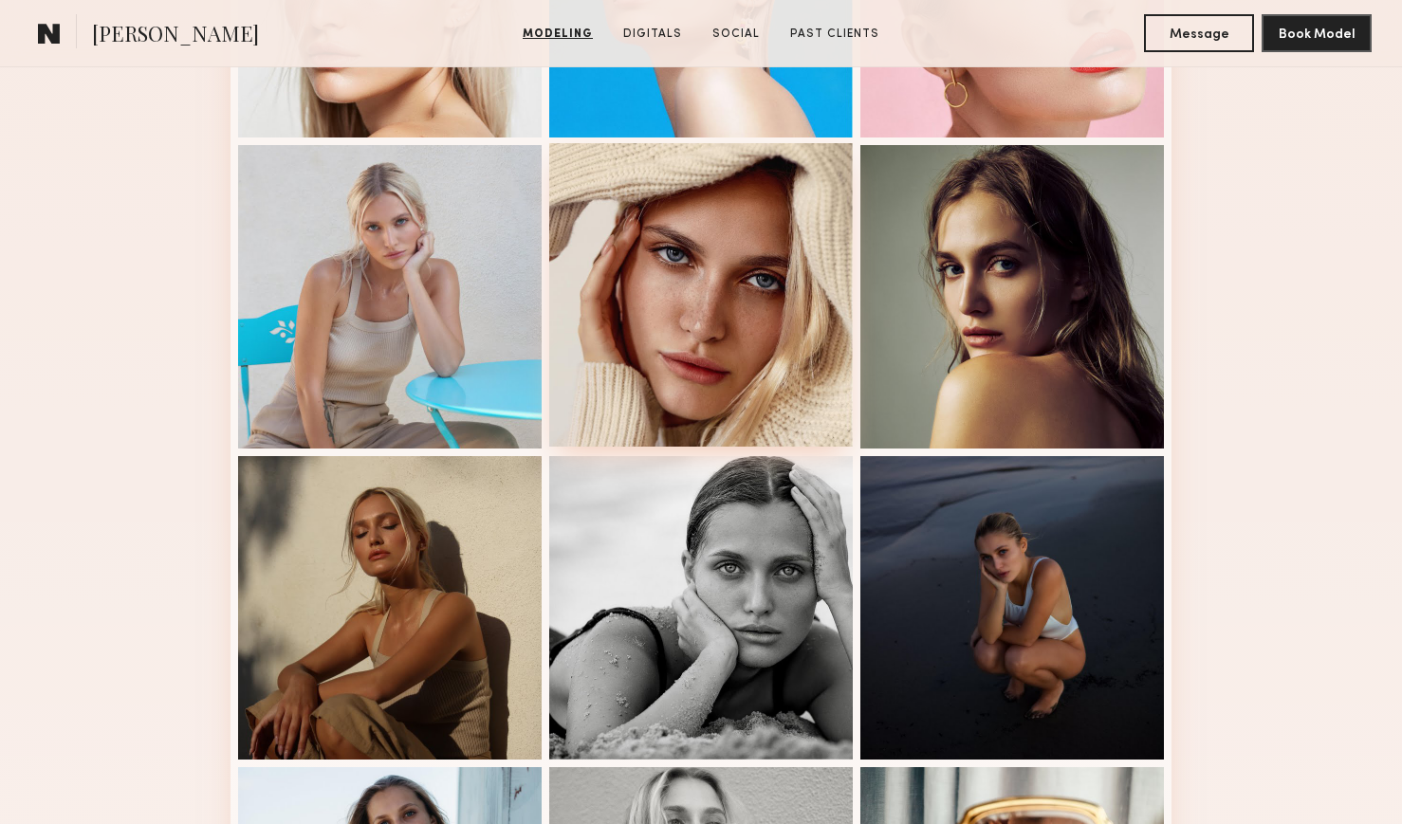
click at [728, 350] on div at bounding box center [701, 295] width 304 height 304
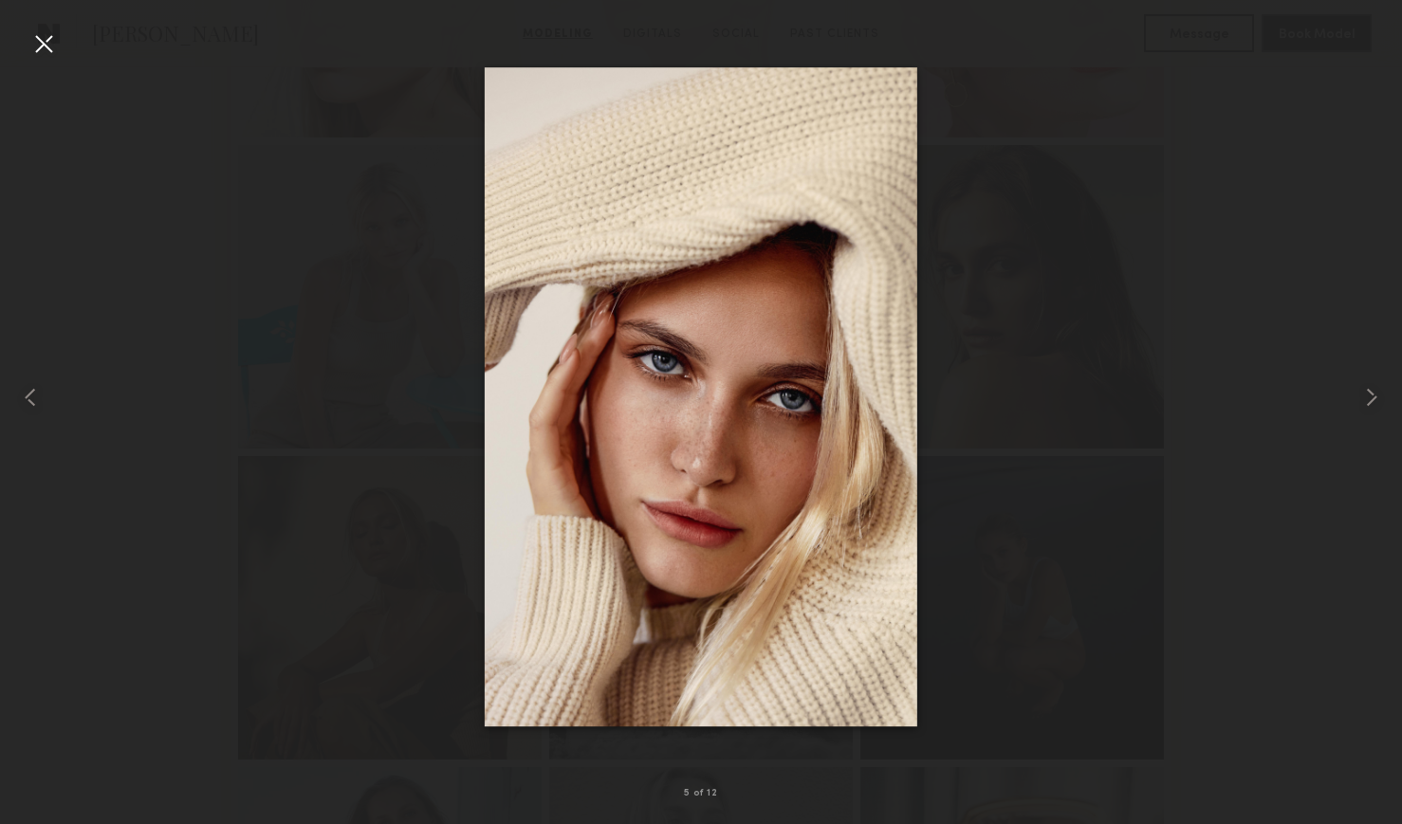
click at [41, 41] on div at bounding box center [43, 43] width 30 height 30
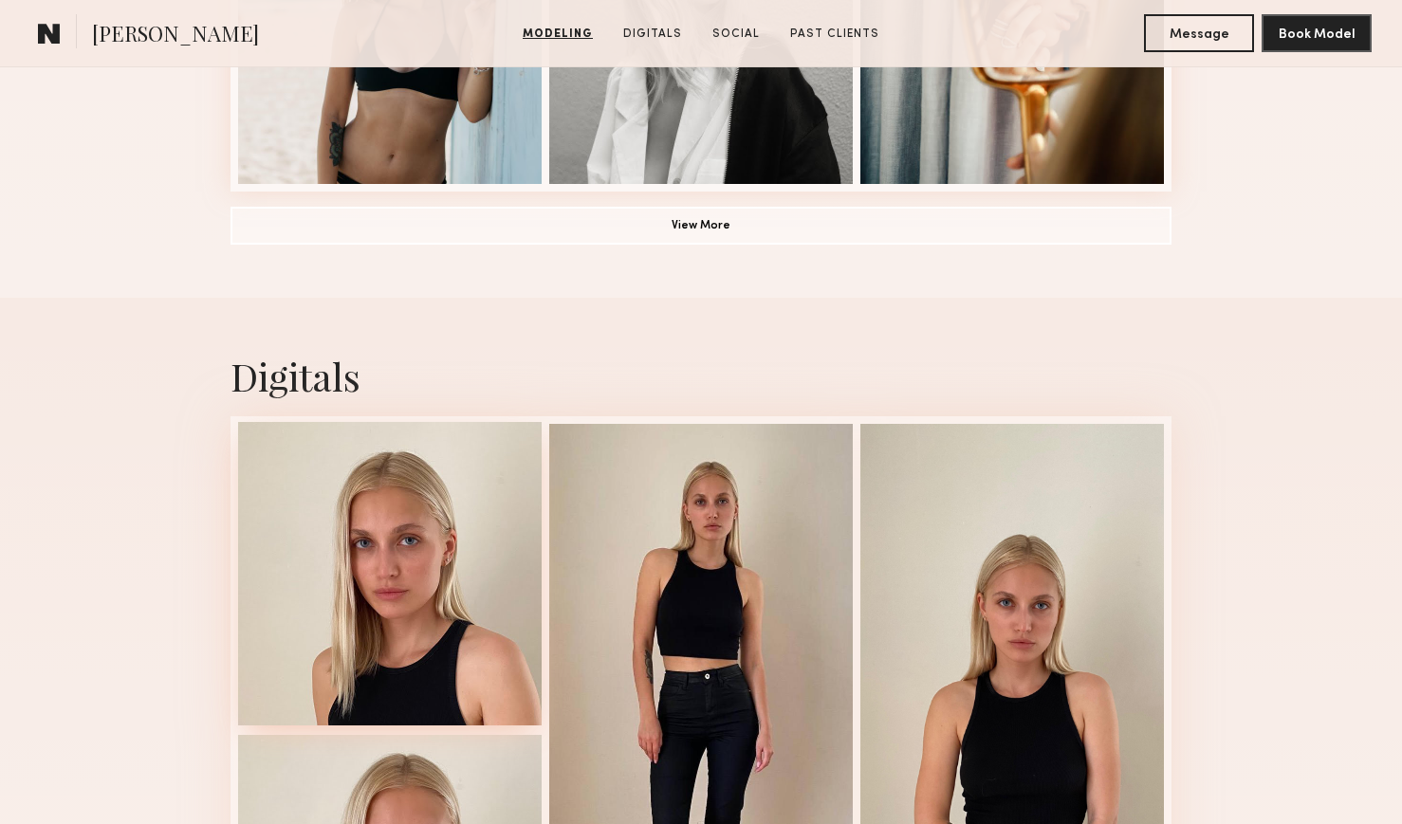
scroll to position [1694, 0]
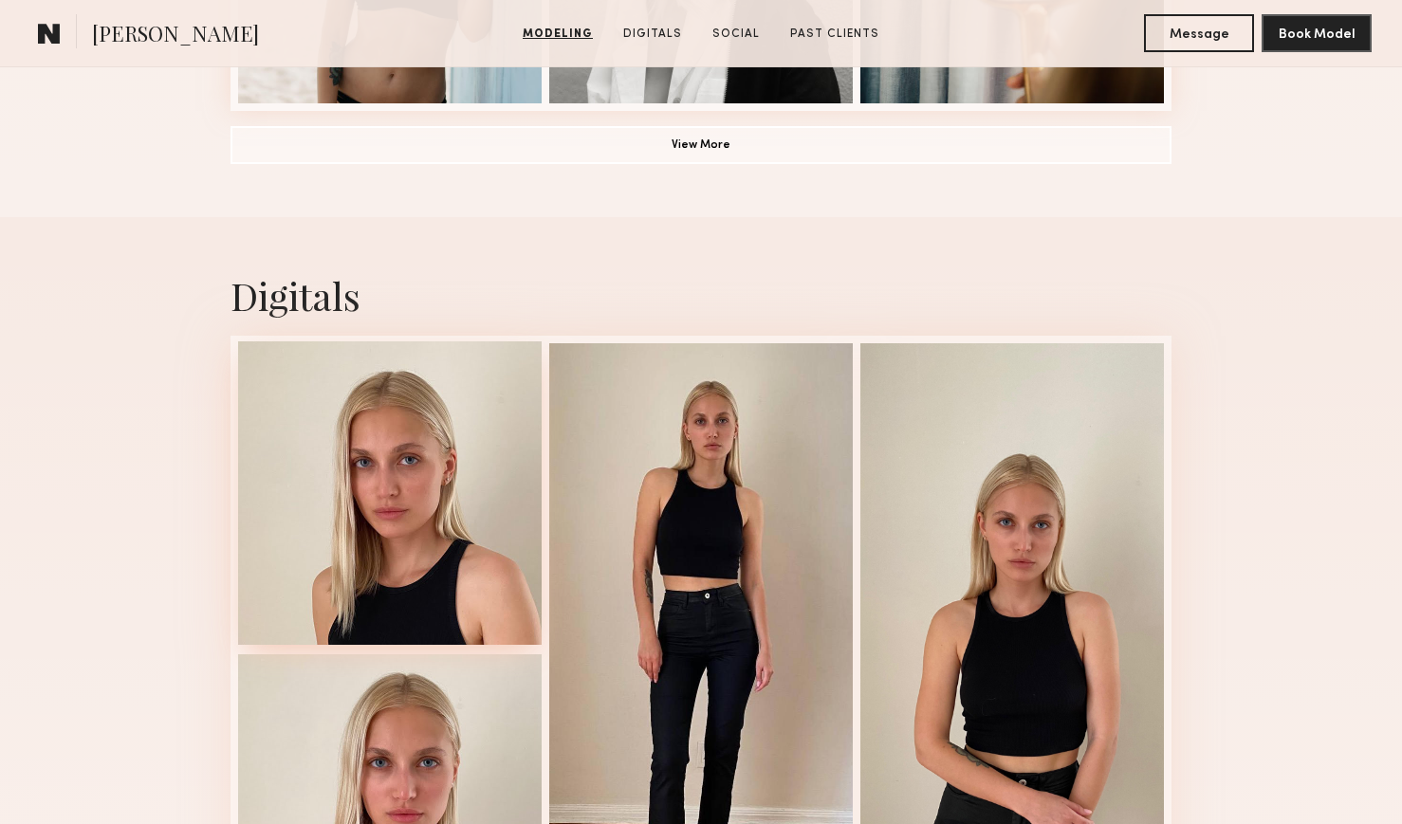
click at [427, 526] on div at bounding box center [390, 494] width 304 height 304
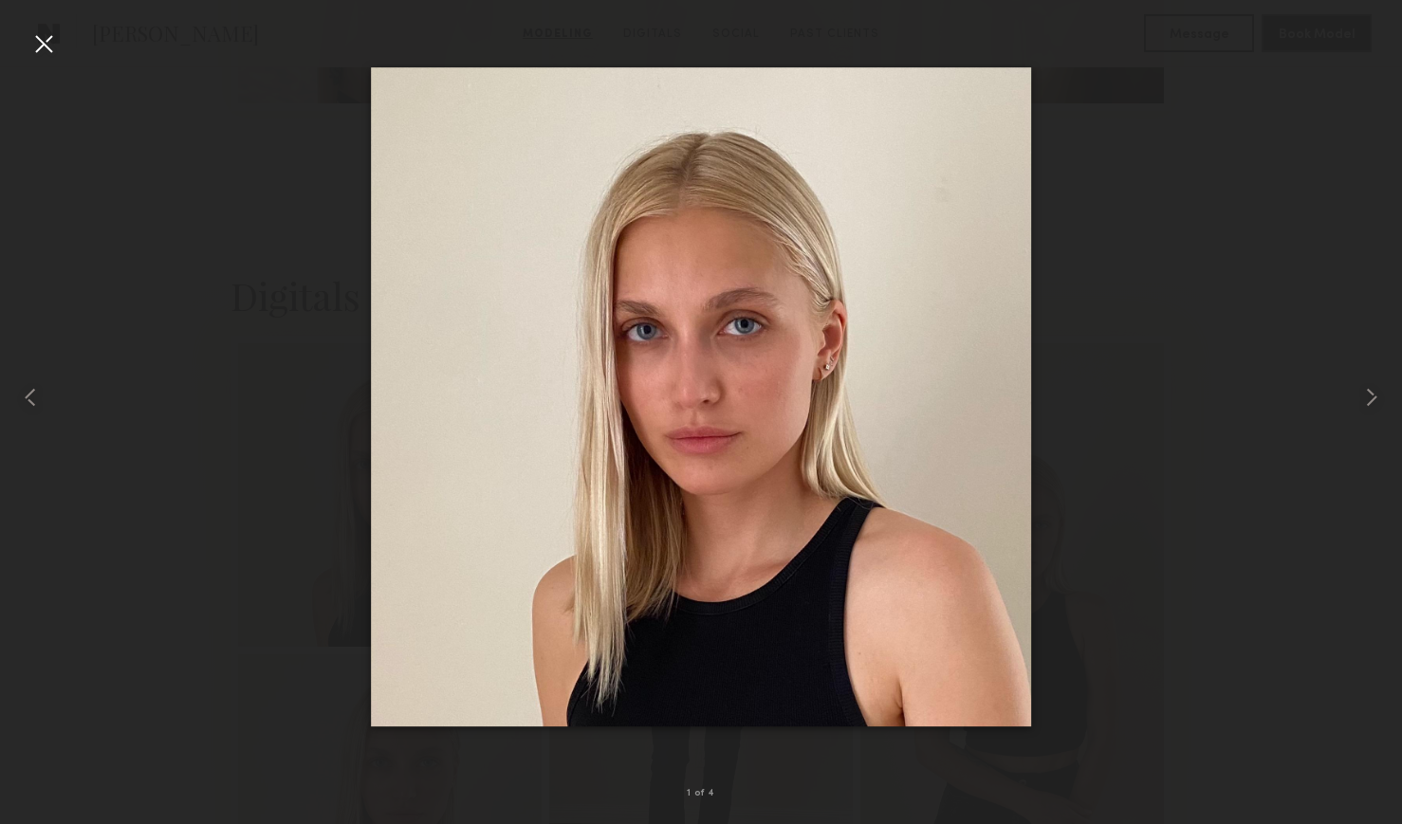
click at [38, 48] on div at bounding box center [43, 43] width 30 height 30
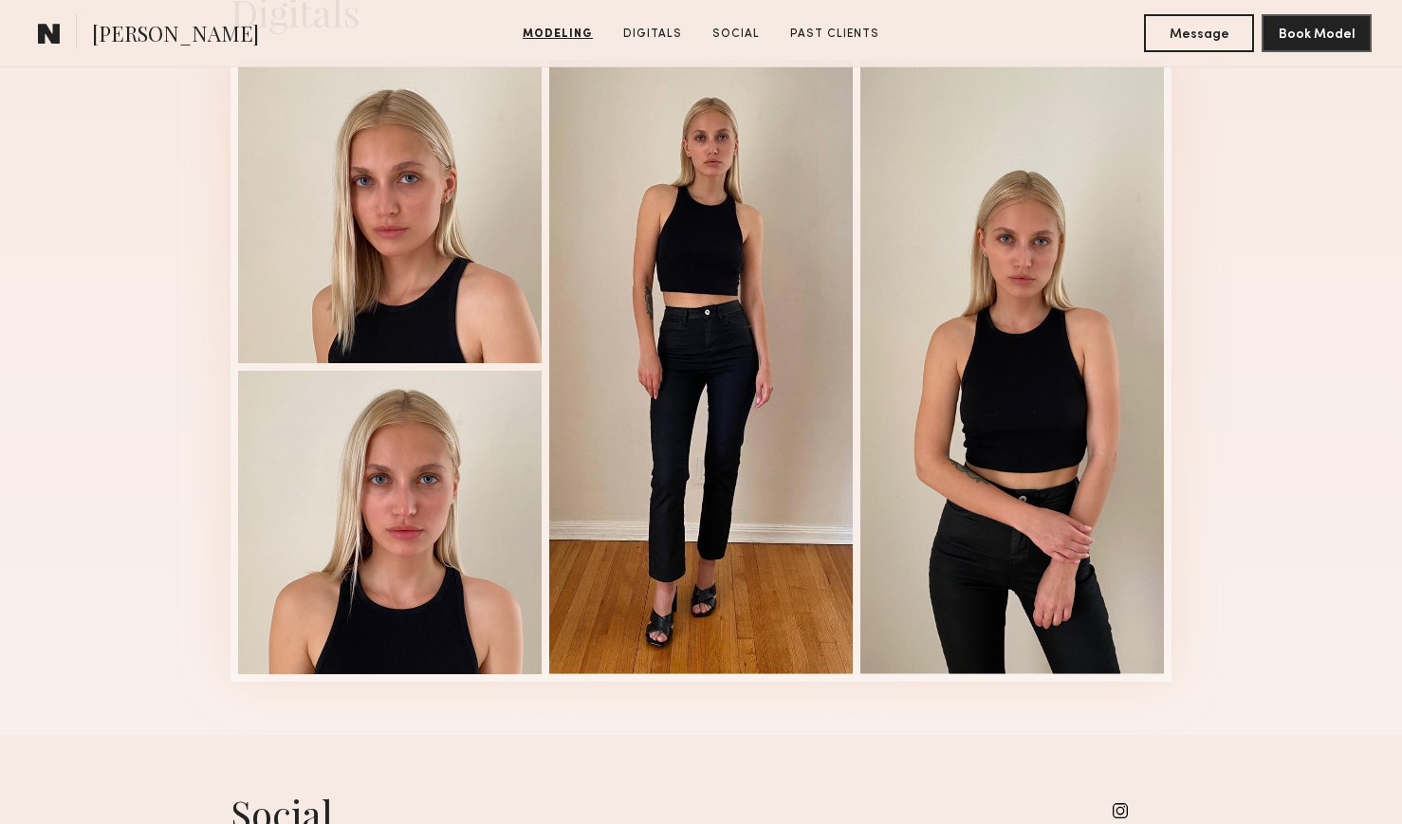
scroll to position [2052, 0]
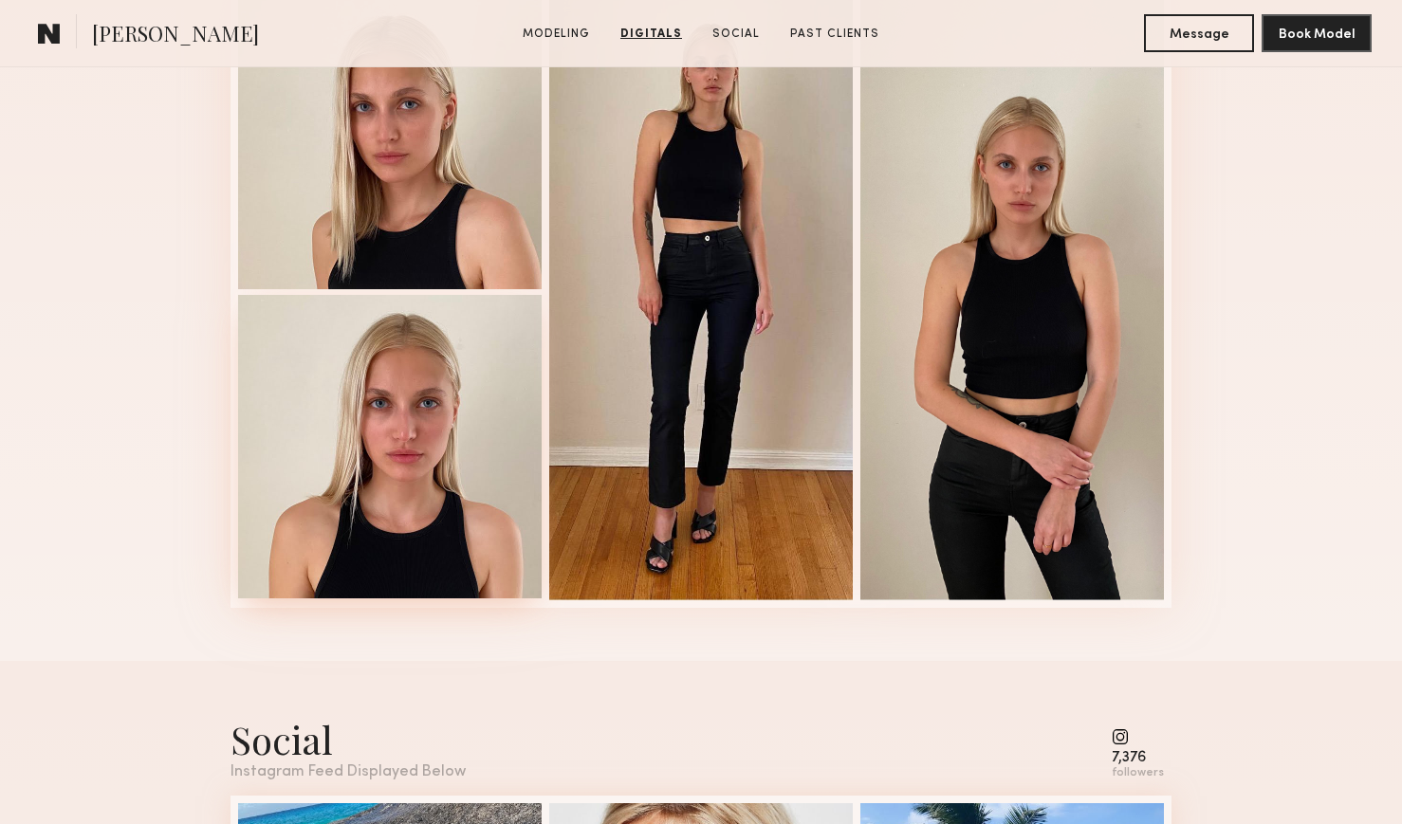
click at [398, 419] on div at bounding box center [390, 447] width 304 height 304
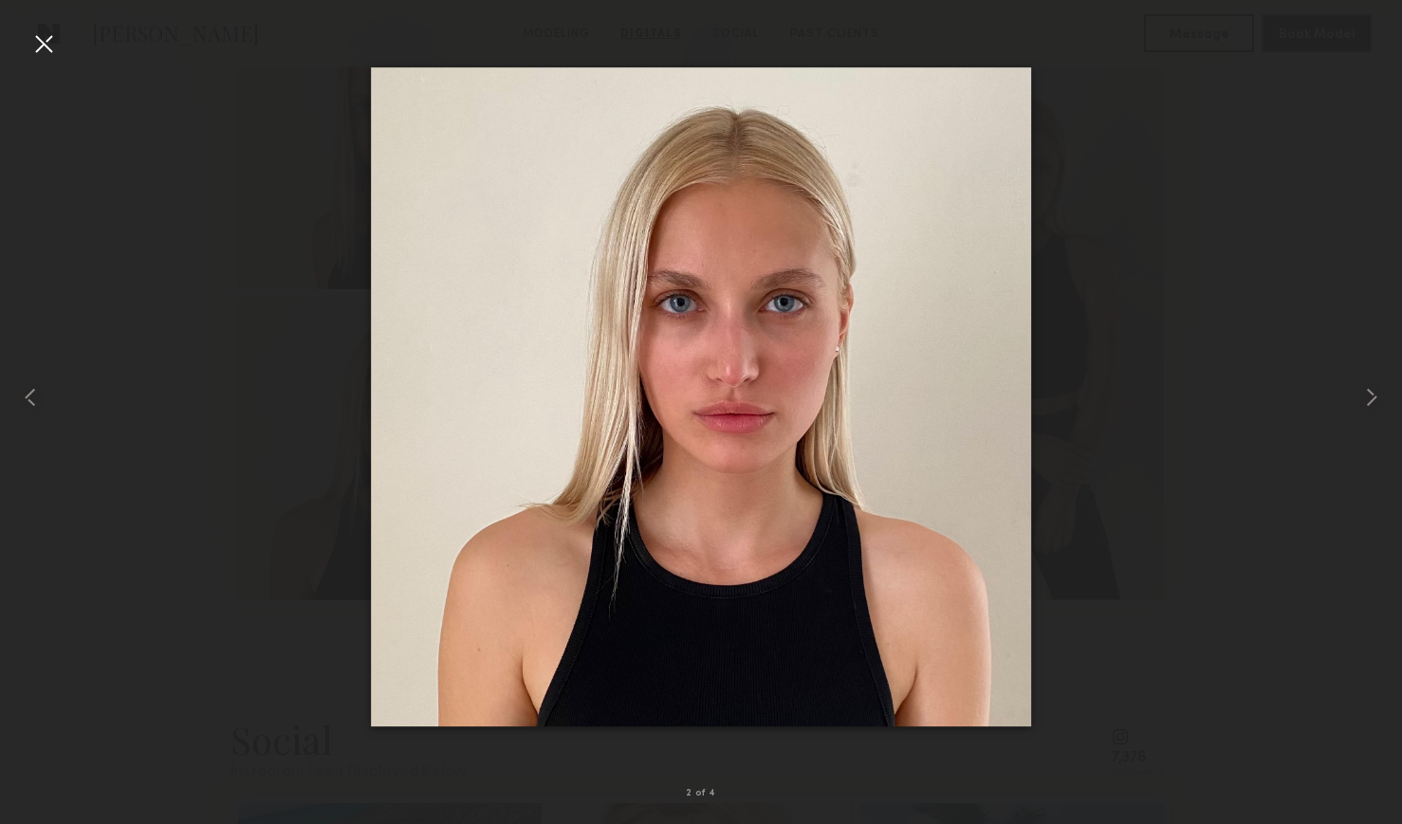
click at [42, 44] on div at bounding box center [43, 43] width 30 height 30
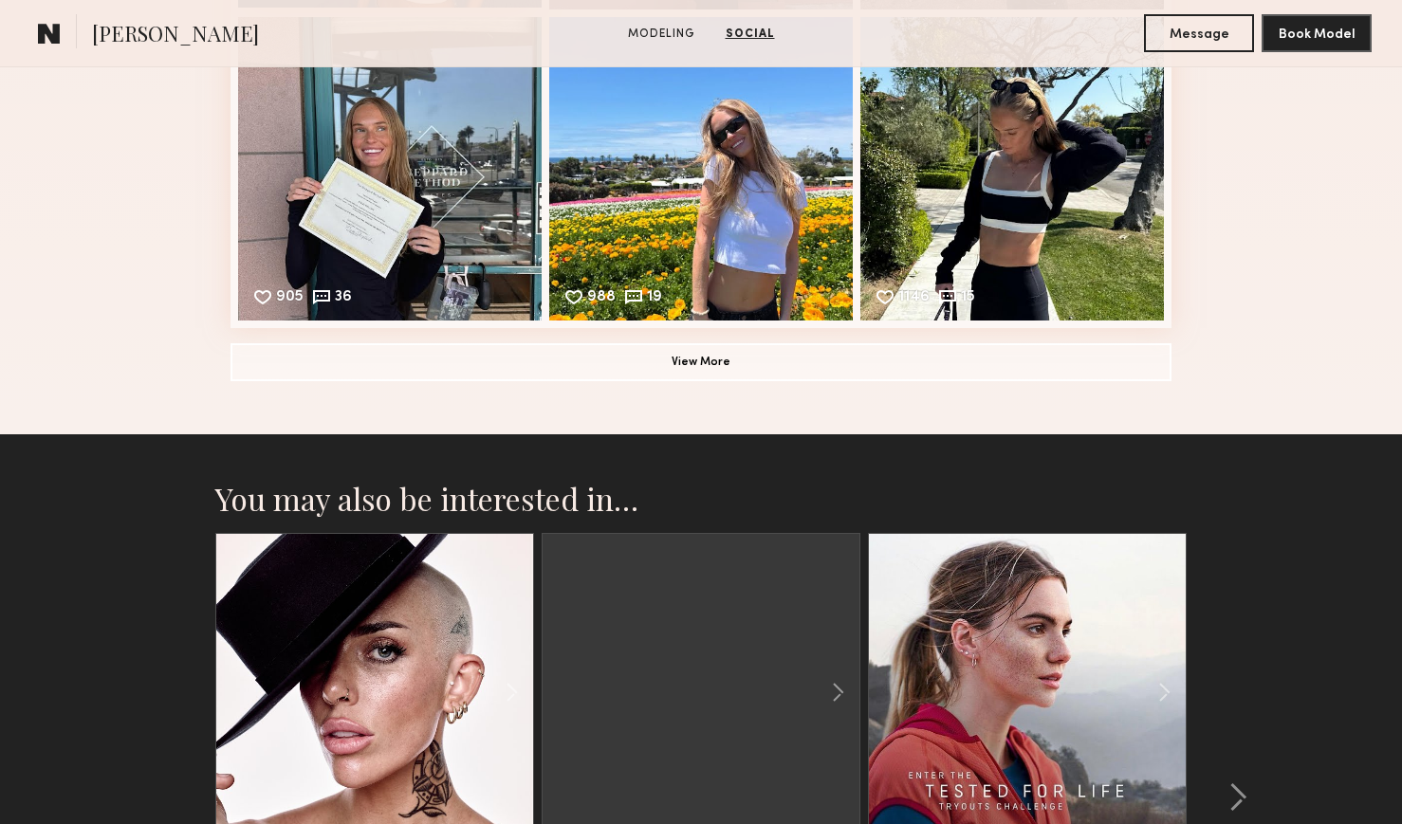
scroll to position [2491, 0]
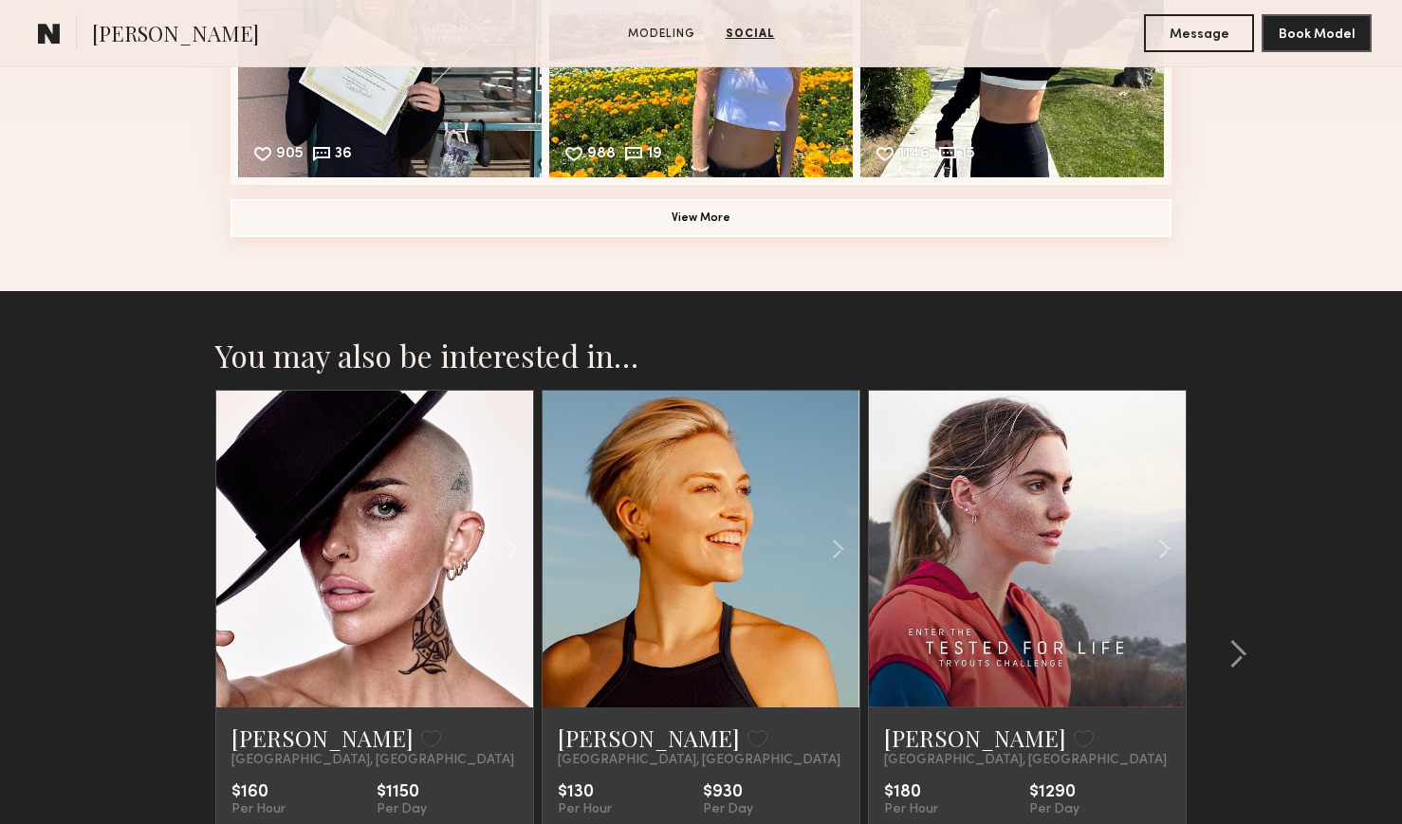
click at [722, 216] on button "View More" at bounding box center [701, 218] width 941 height 38
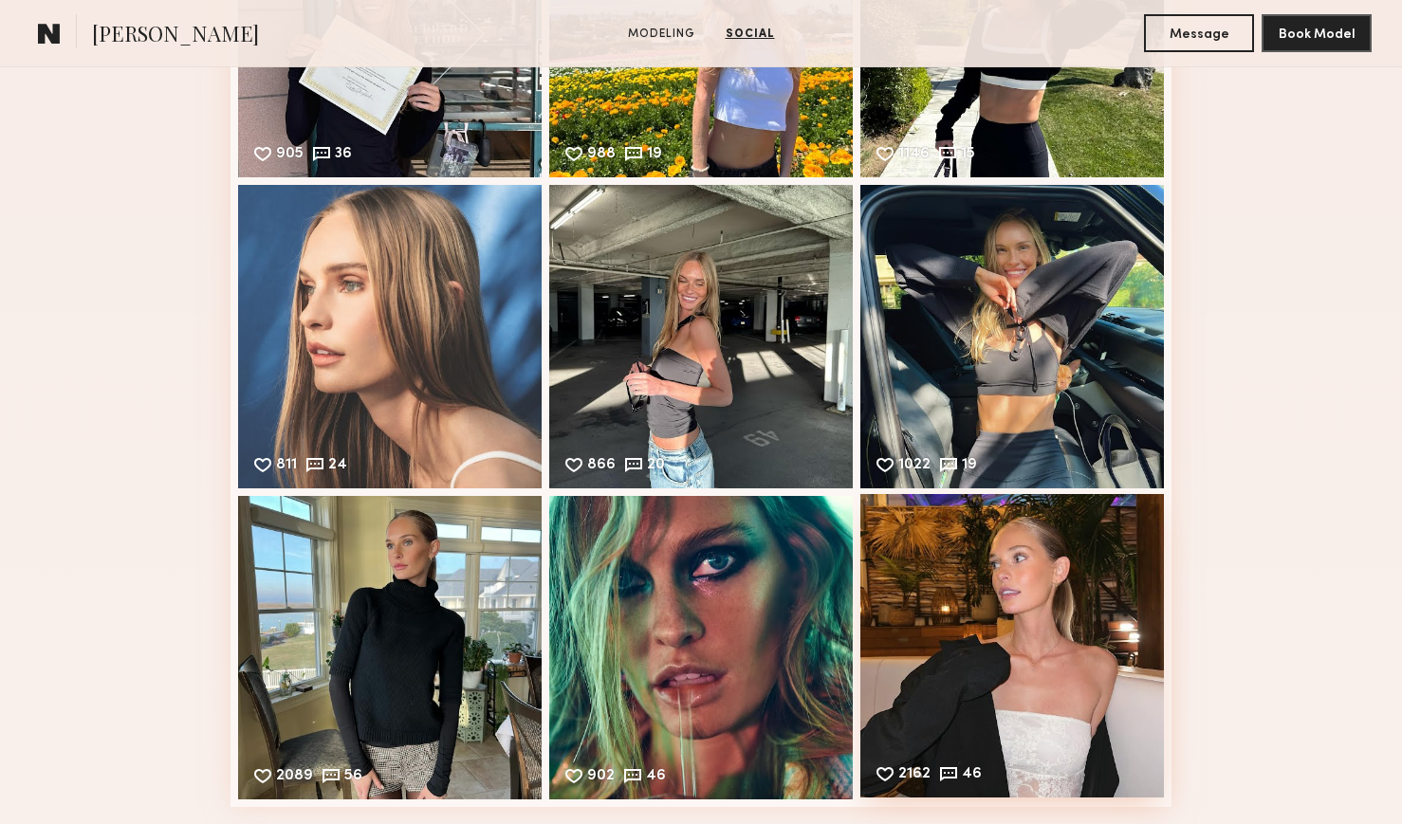
click at [1061, 570] on div "2162 46 Likes & comments displayed to show model’s engagement" at bounding box center [1012, 646] width 304 height 304
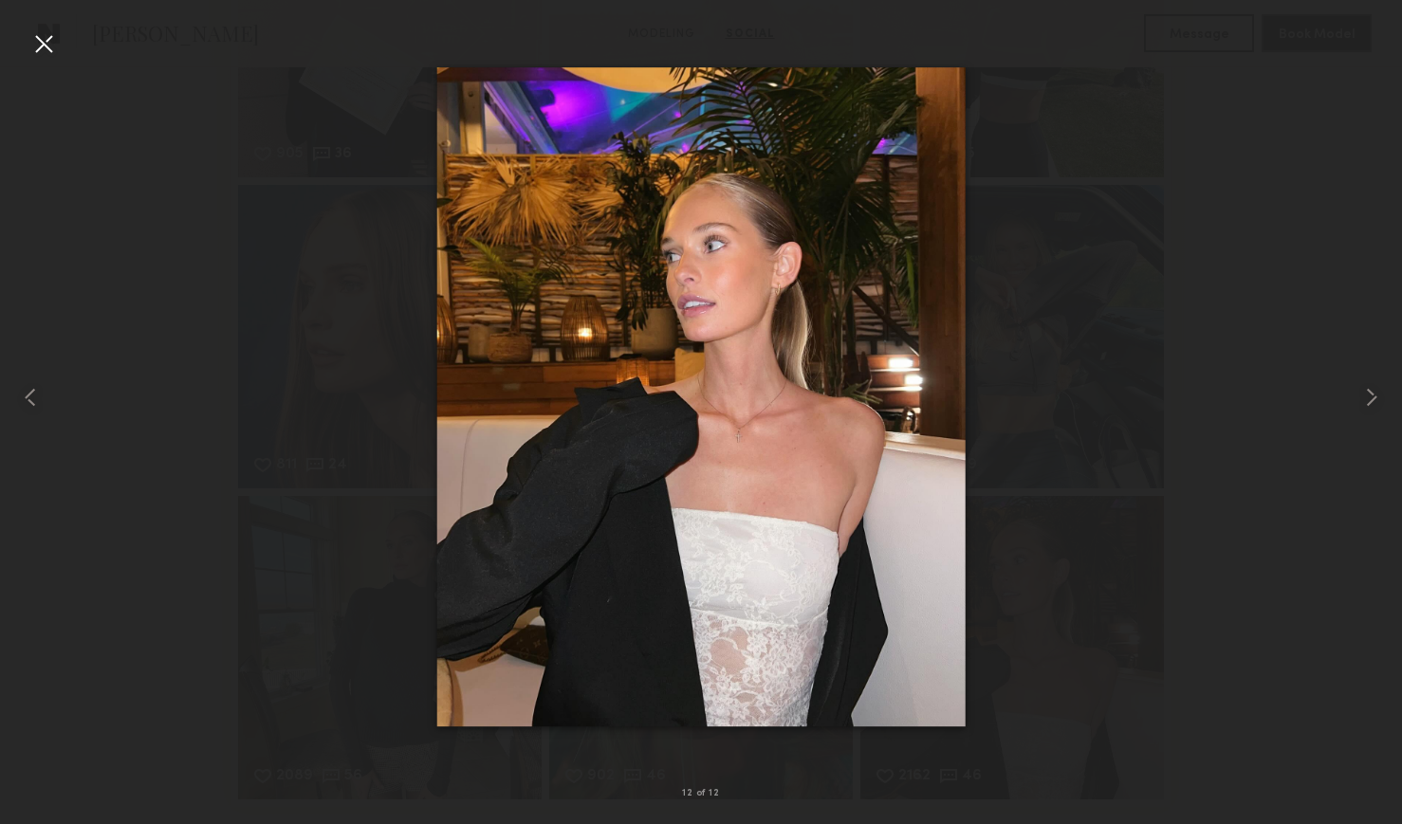
click at [45, 47] on div at bounding box center [43, 43] width 30 height 30
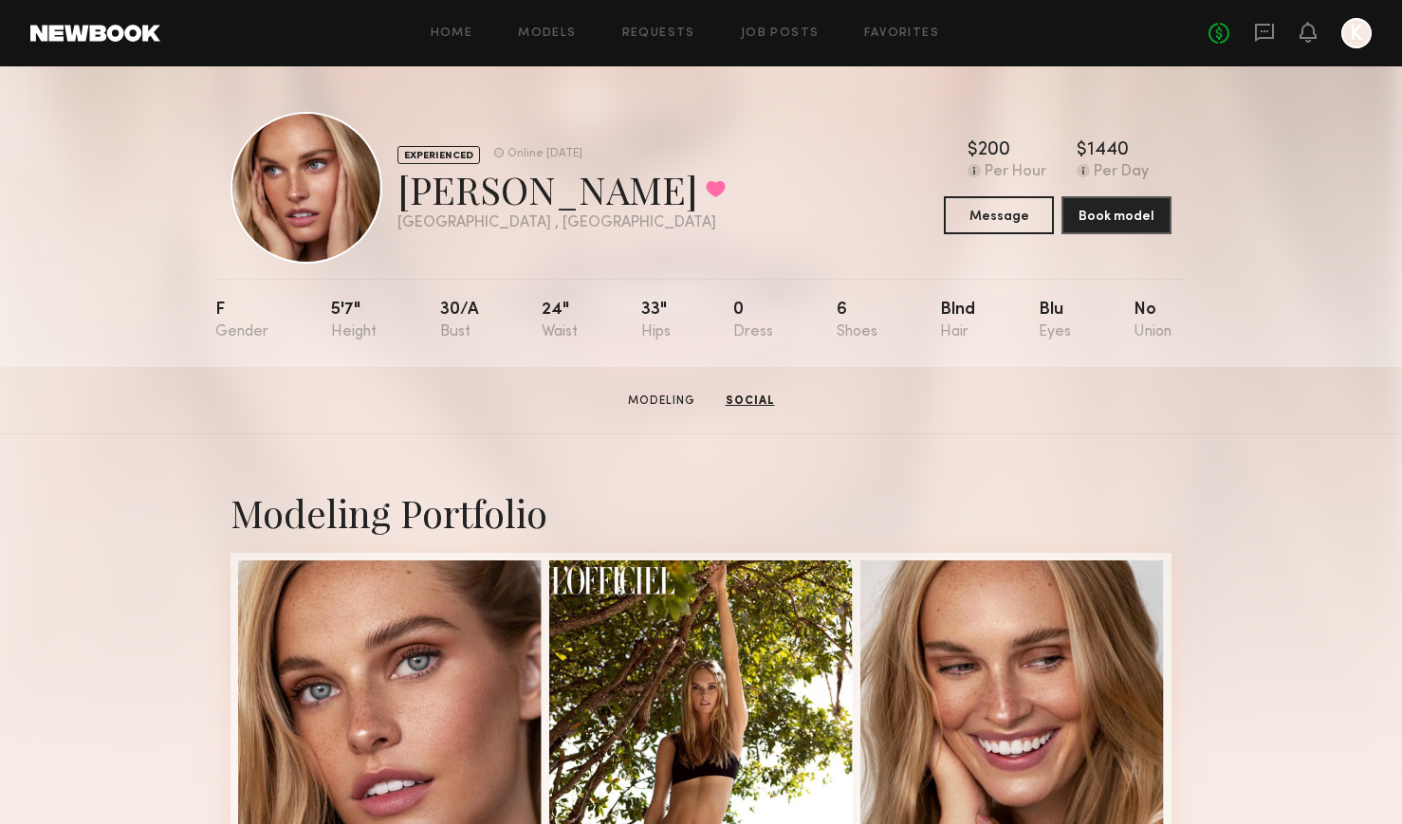
scroll to position [0, 0]
click at [706, 192] on button at bounding box center [716, 188] width 20 height 17
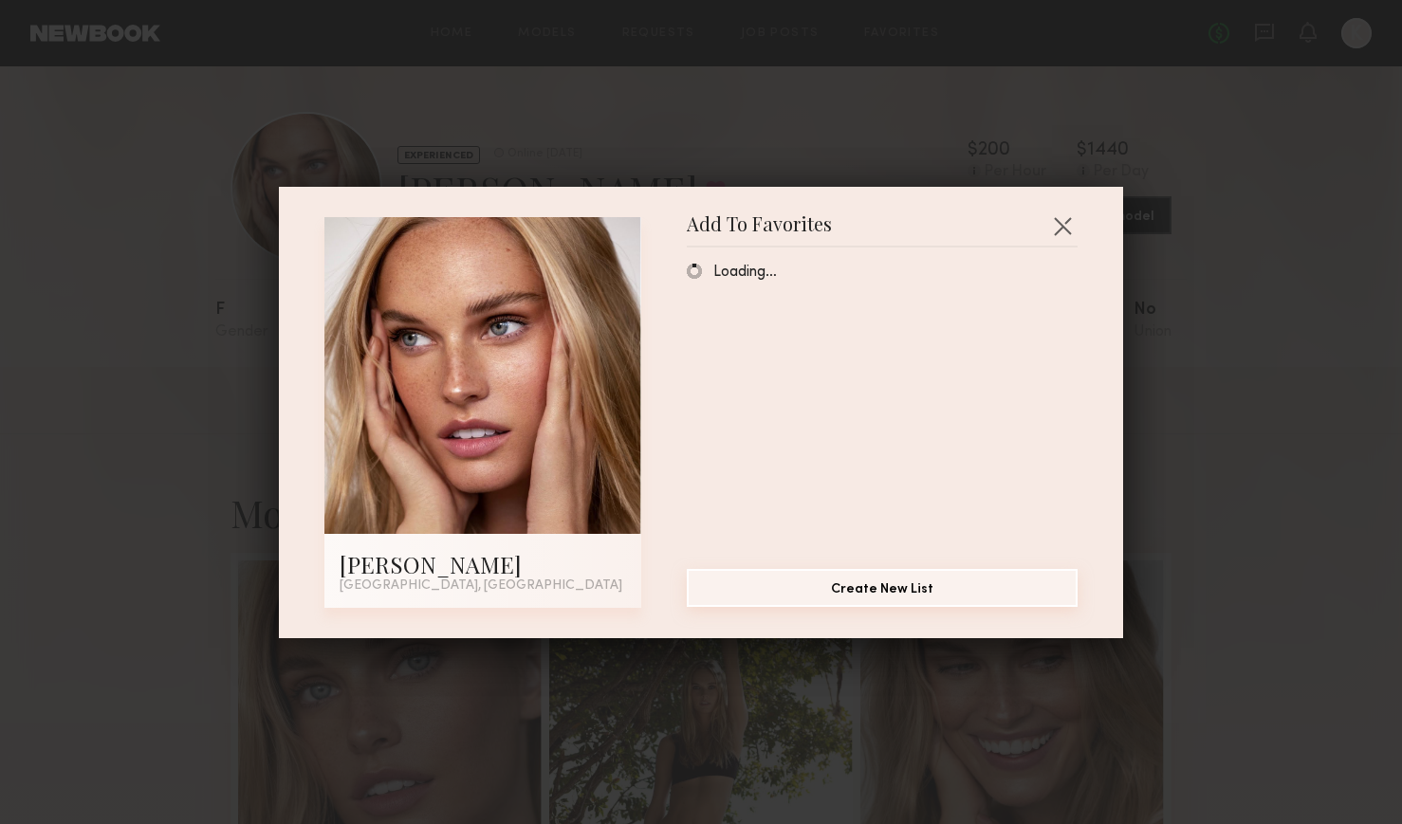
click at [909, 587] on button "Create New List" at bounding box center [882, 588] width 391 height 38
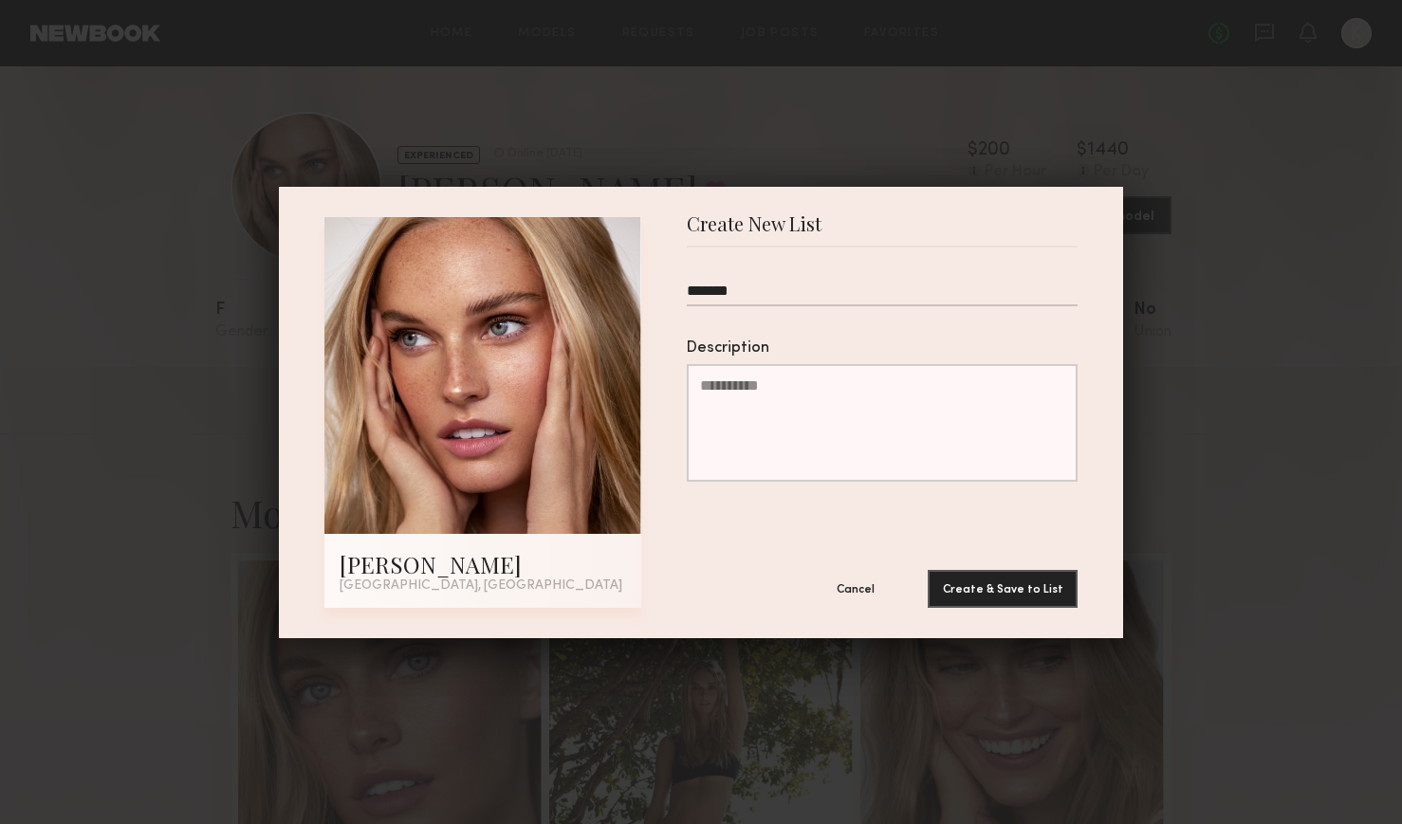
click at [1003, 588] on button "Create & Save to List" at bounding box center [1003, 589] width 150 height 38
drag, startPoint x: 781, startPoint y: 290, endPoint x: 632, endPoint y: 290, distance: 148.9
click at [632, 290] on div "Emma D. Los Angeles, CA Create New List ******* Name should be unique Descripti…" at bounding box center [700, 412] width 753 height 391
type input "*****"
click at [1003, 588] on button "Create & Save to List" at bounding box center [1003, 589] width 150 height 38
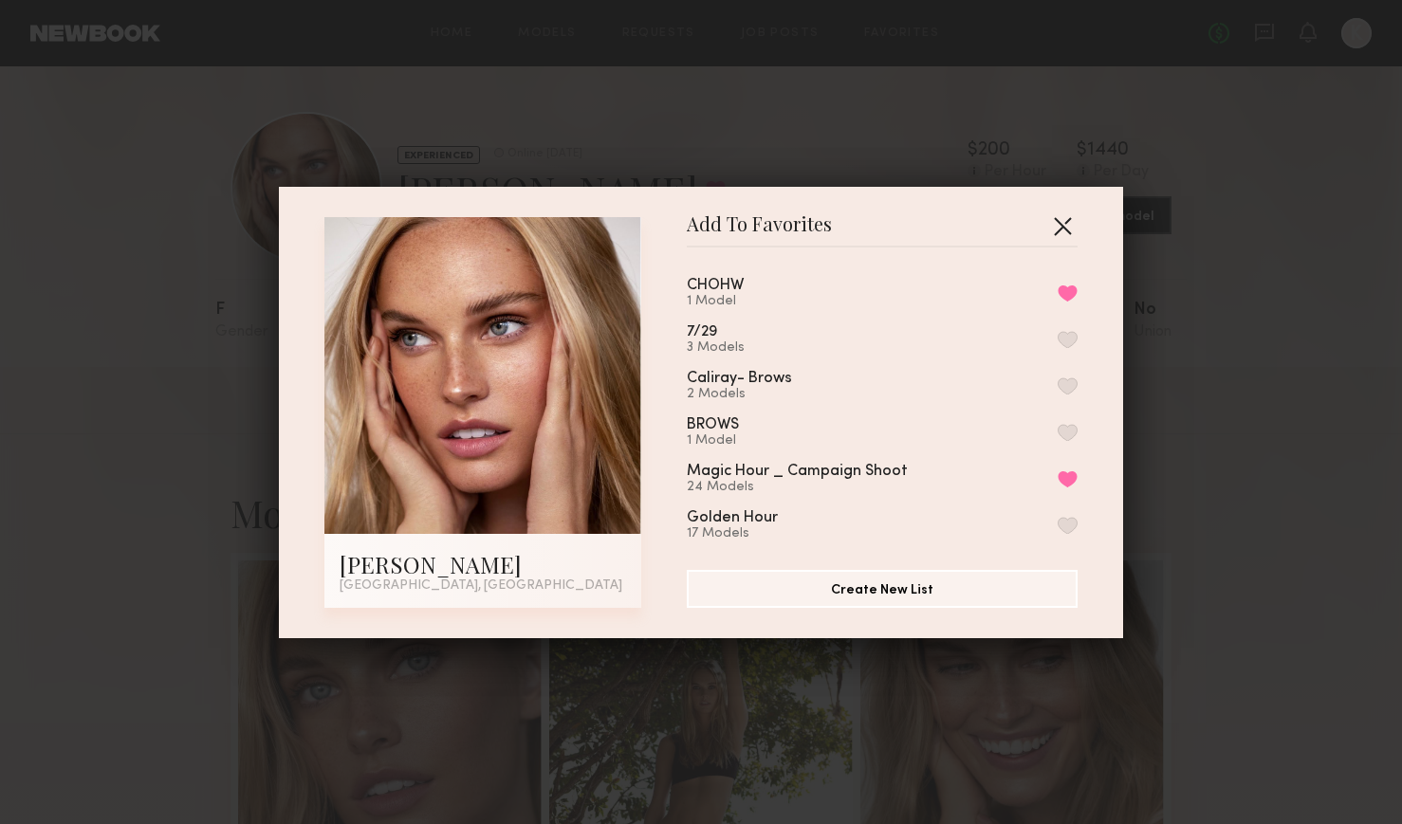
click at [1058, 231] on button "button" at bounding box center [1062, 226] width 30 height 30
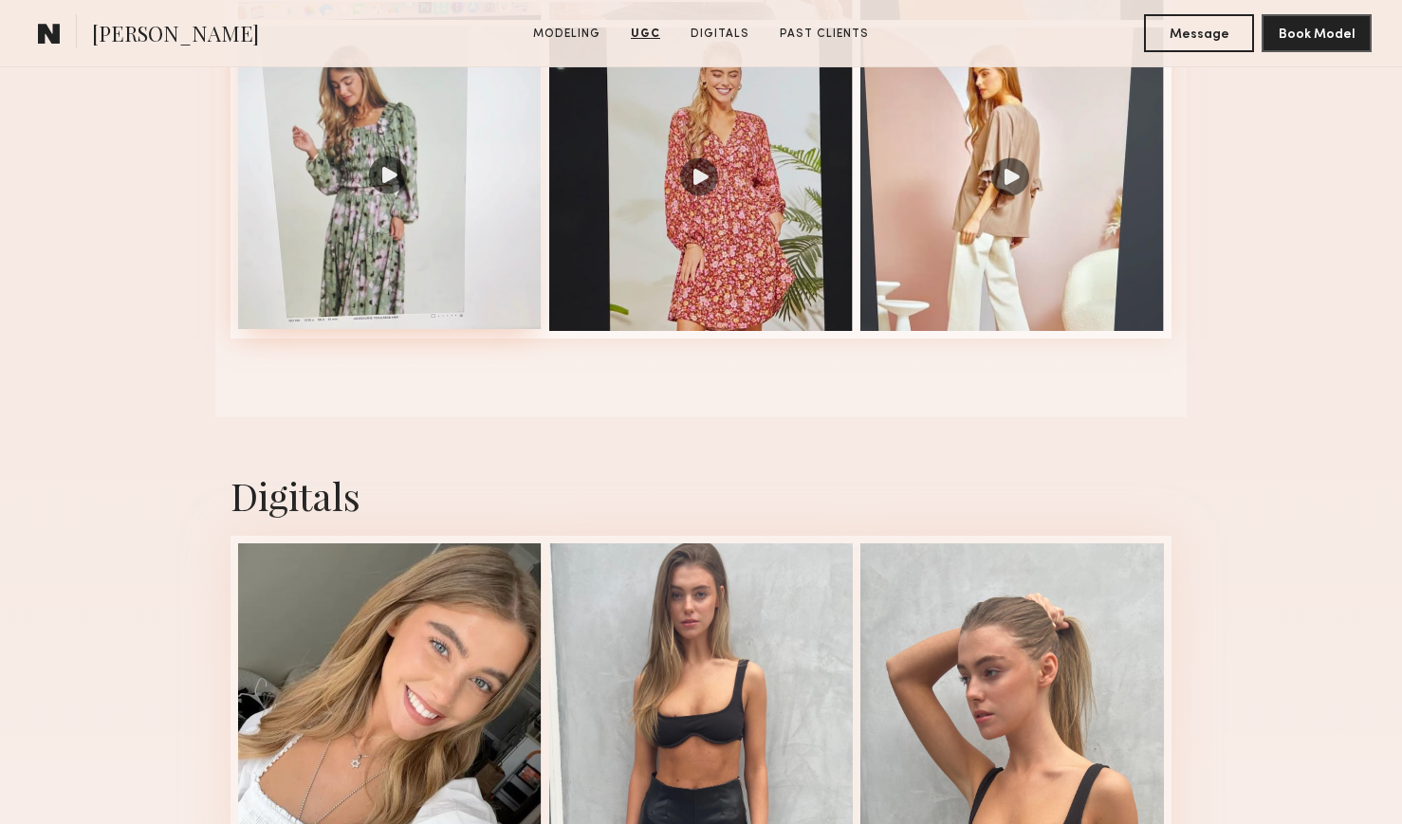
scroll to position [2906, 0]
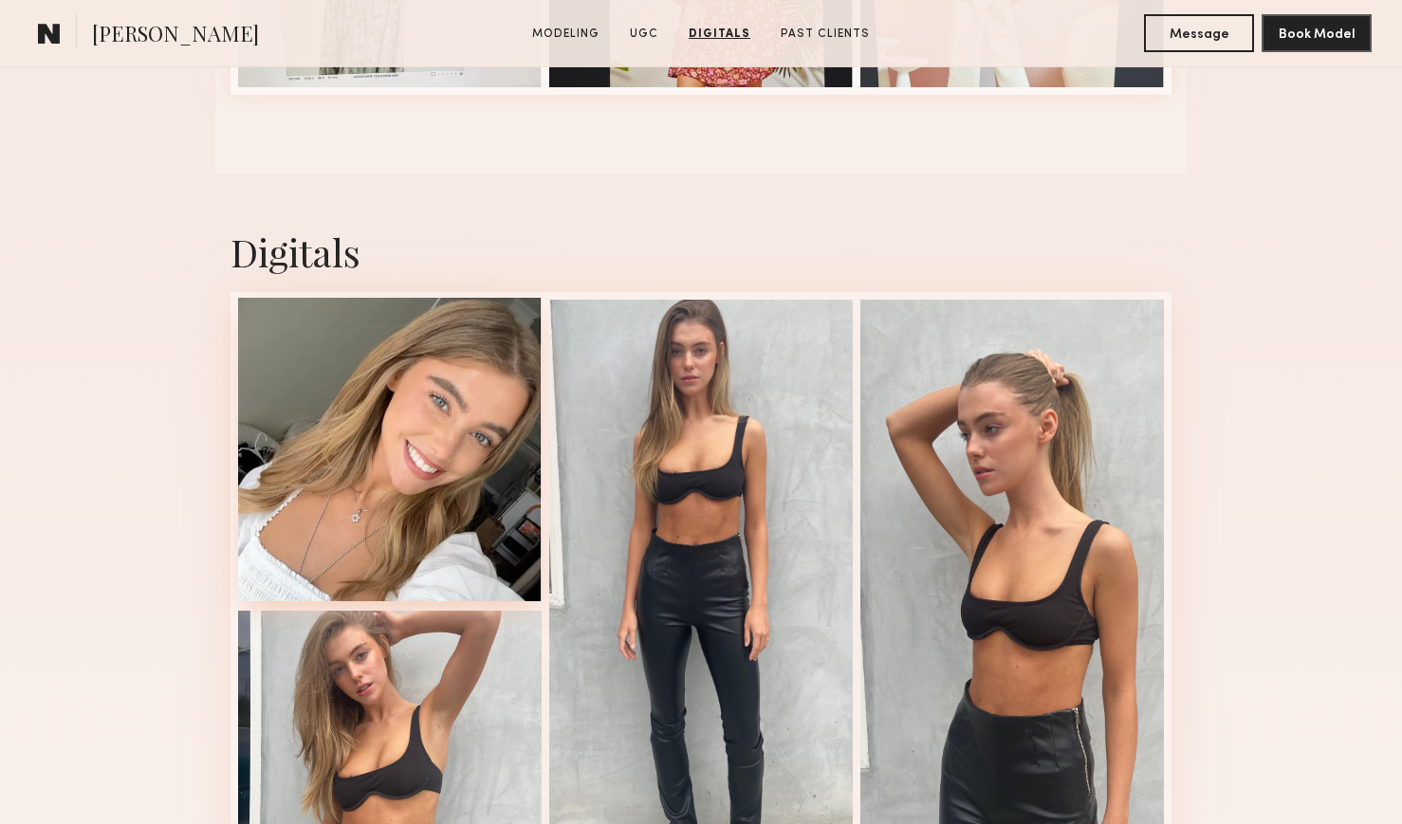
click at [453, 382] on div at bounding box center [390, 450] width 304 height 304
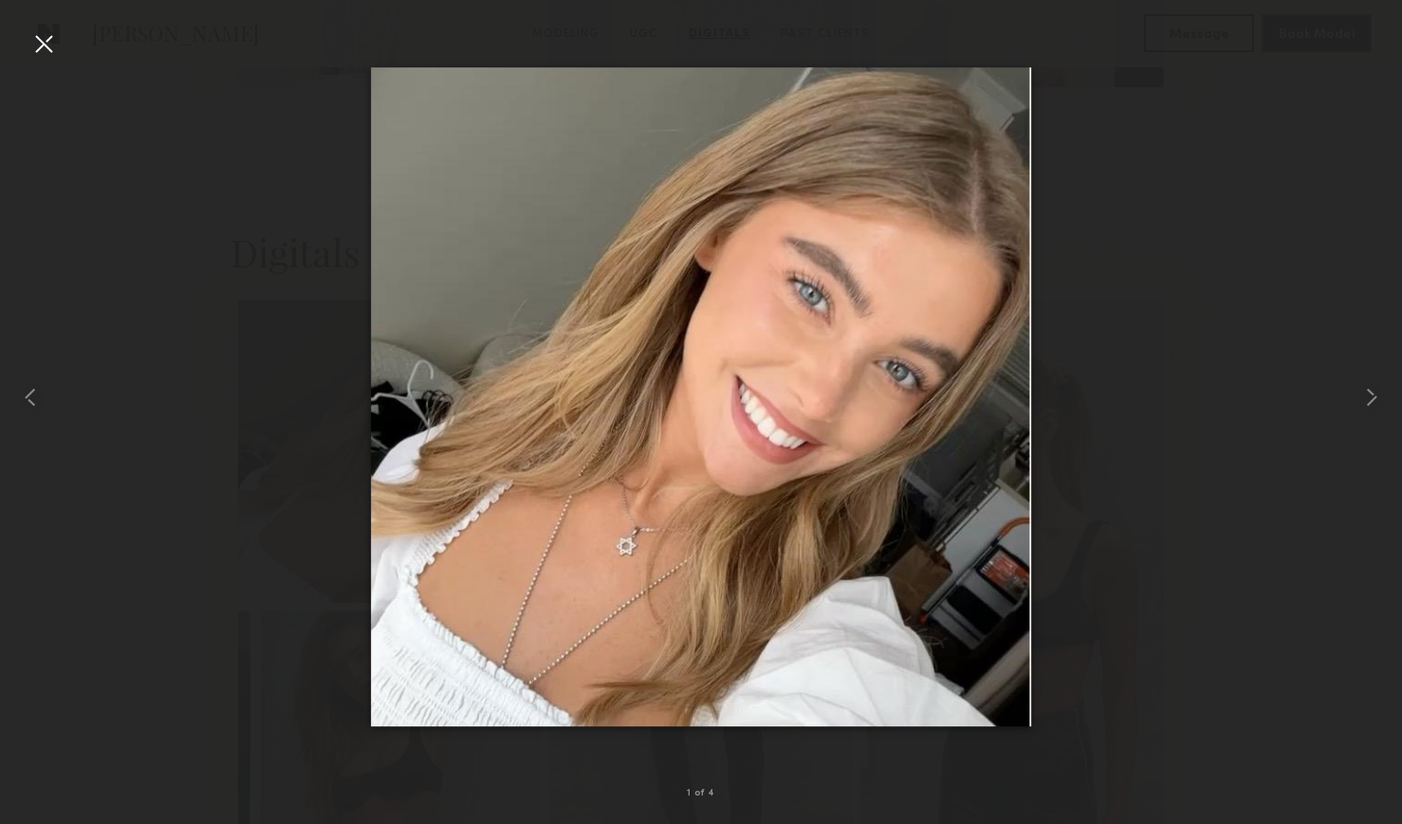
click at [49, 46] on div at bounding box center [43, 43] width 30 height 30
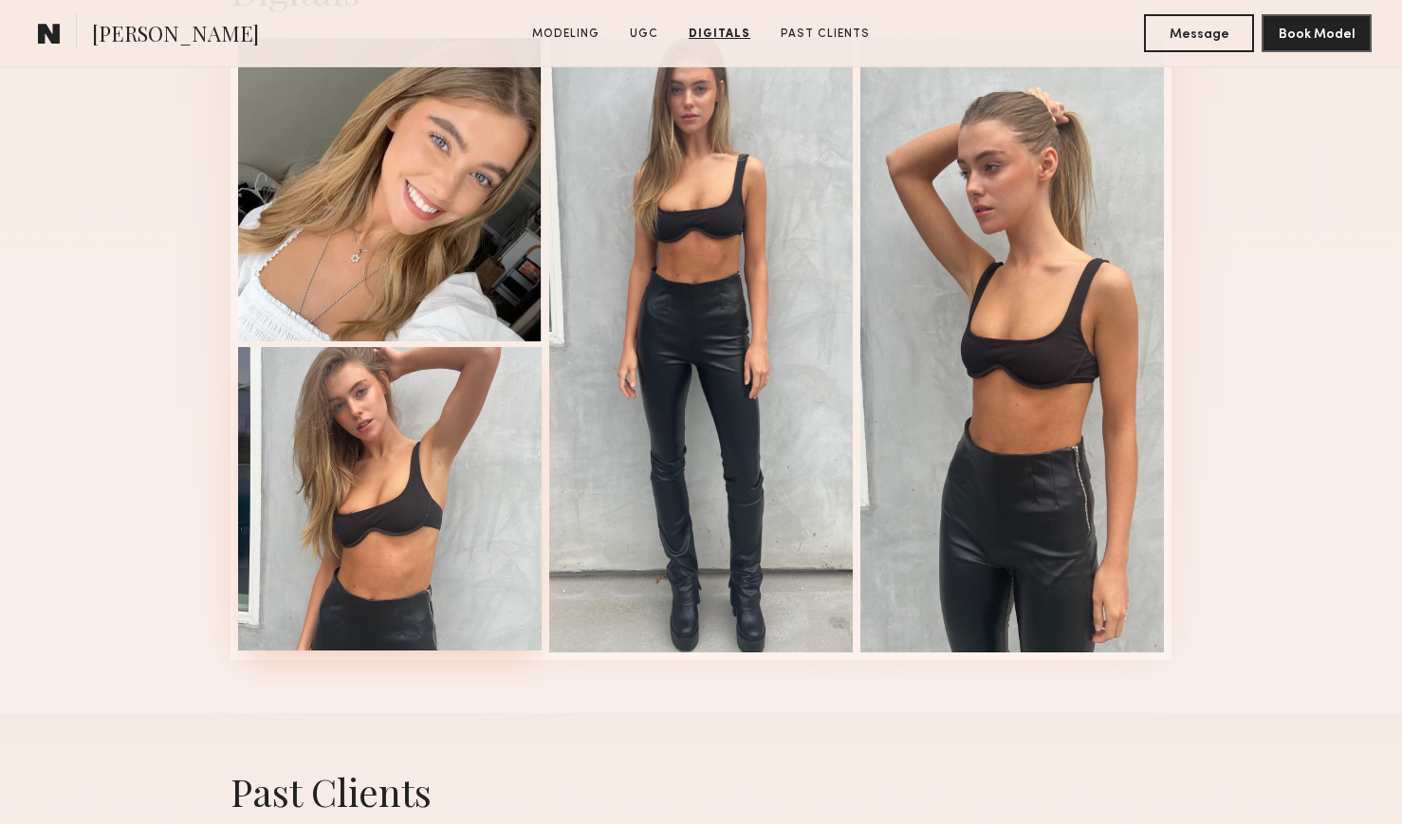
scroll to position [3229, 0]
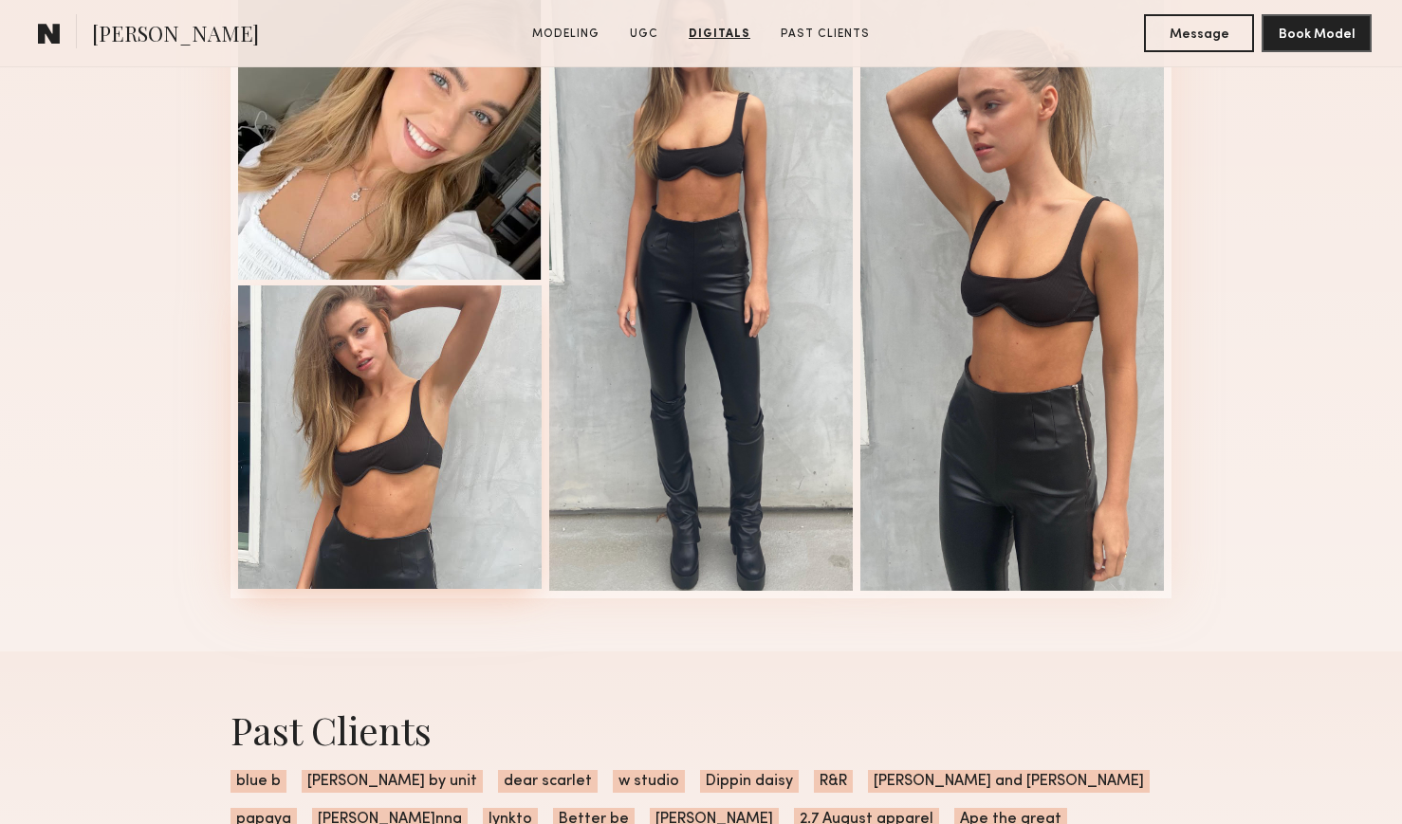
click at [454, 392] on div at bounding box center [390, 438] width 304 height 304
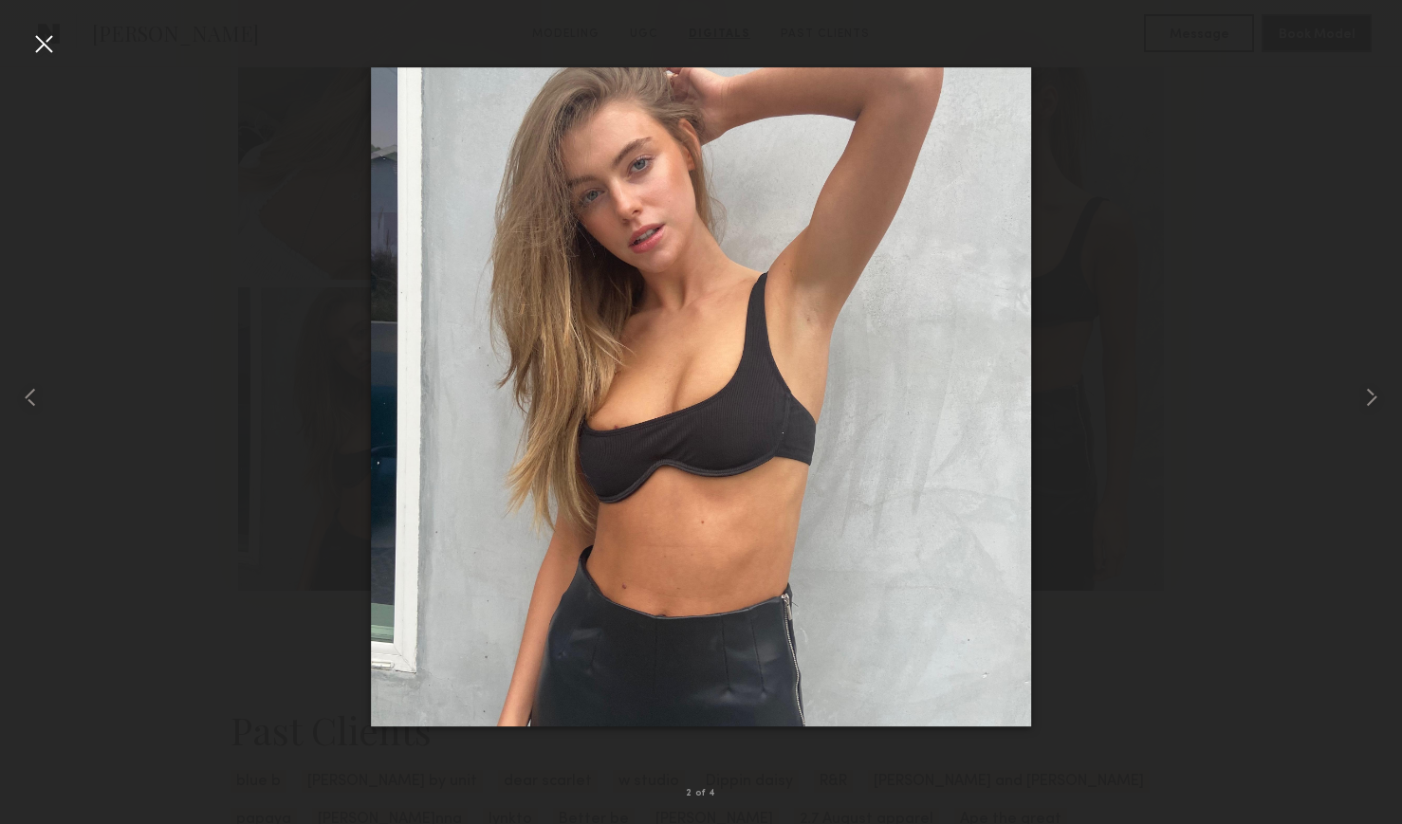
click at [45, 50] on div at bounding box center [43, 43] width 30 height 30
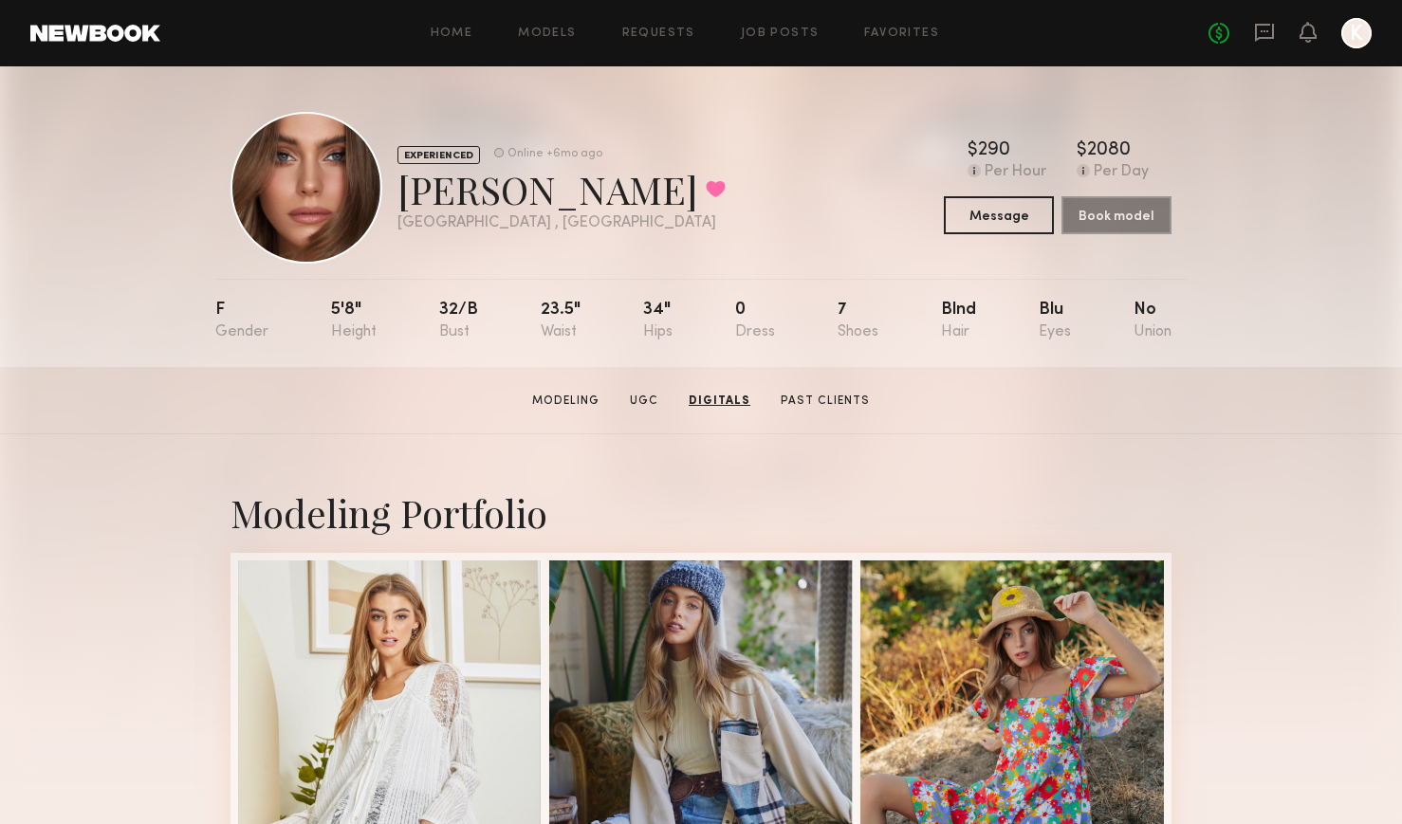
scroll to position [0, 0]
click at [706, 190] on button at bounding box center [716, 188] width 20 height 17
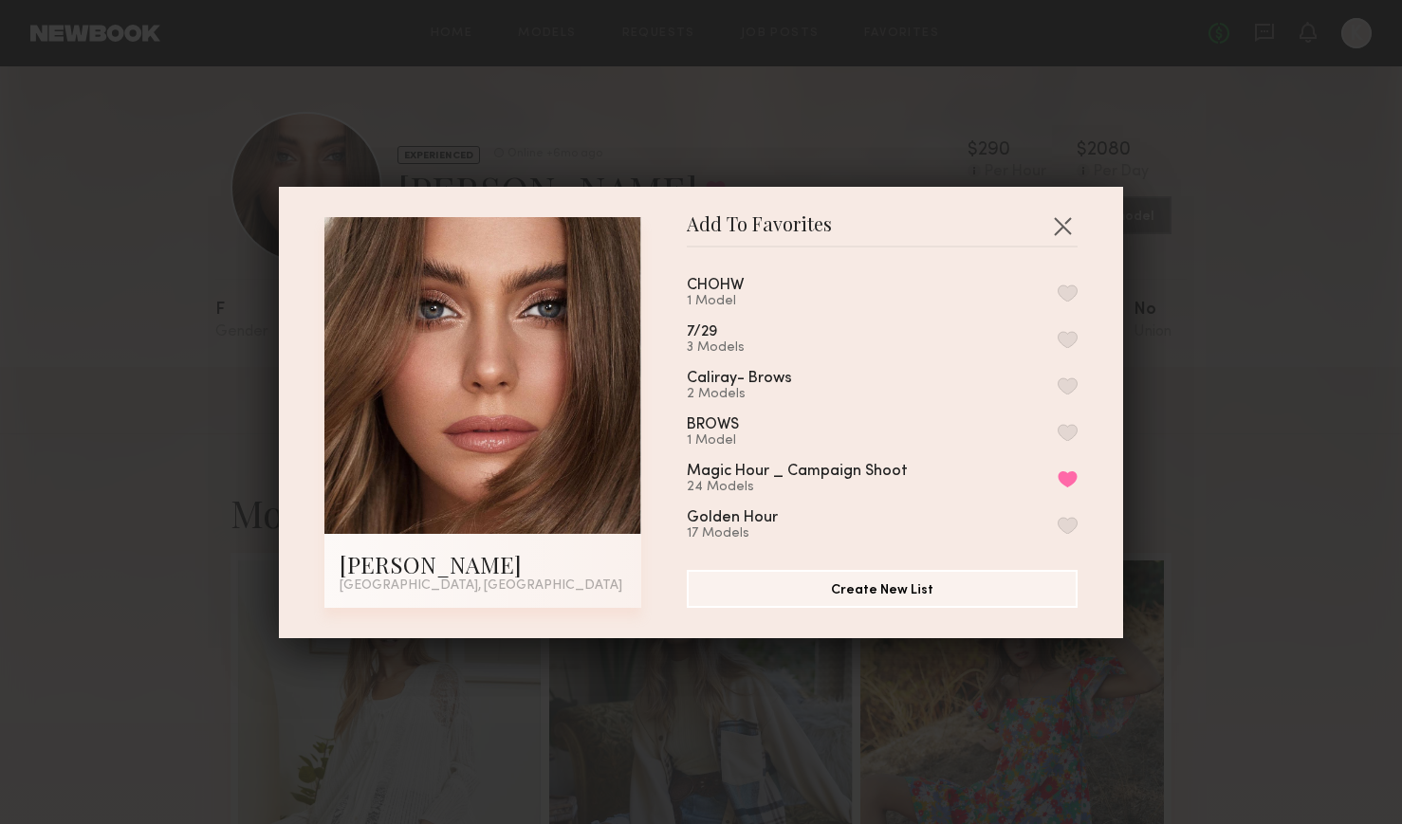
click at [1064, 289] on button "button" at bounding box center [1068, 293] width 20 height 17
click at [1064, 223] on button "button" at bounding box center [1062, 226] width 30 height 30
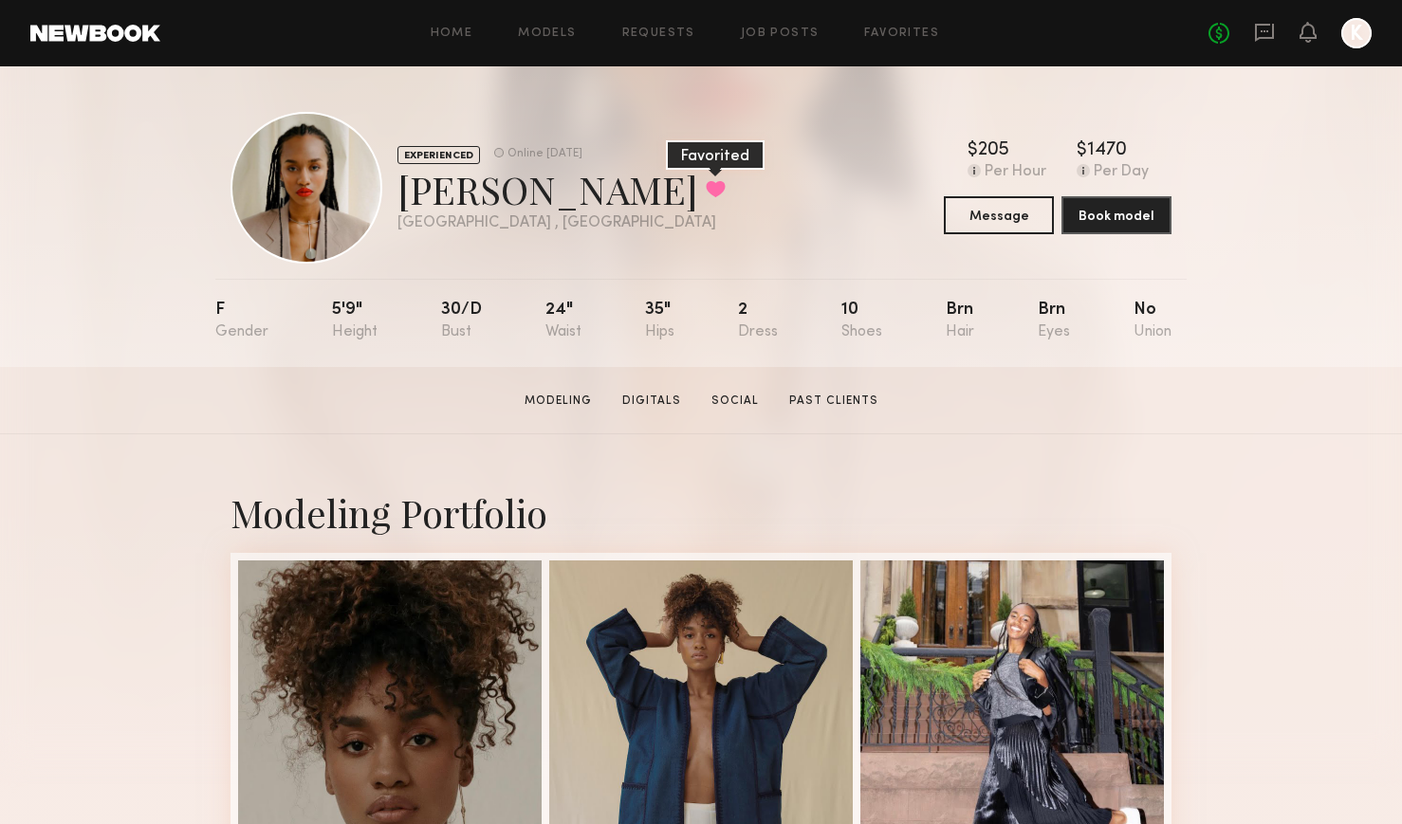
click at [706, 191] on button at bounding box center [716, 188] width 20 height 17
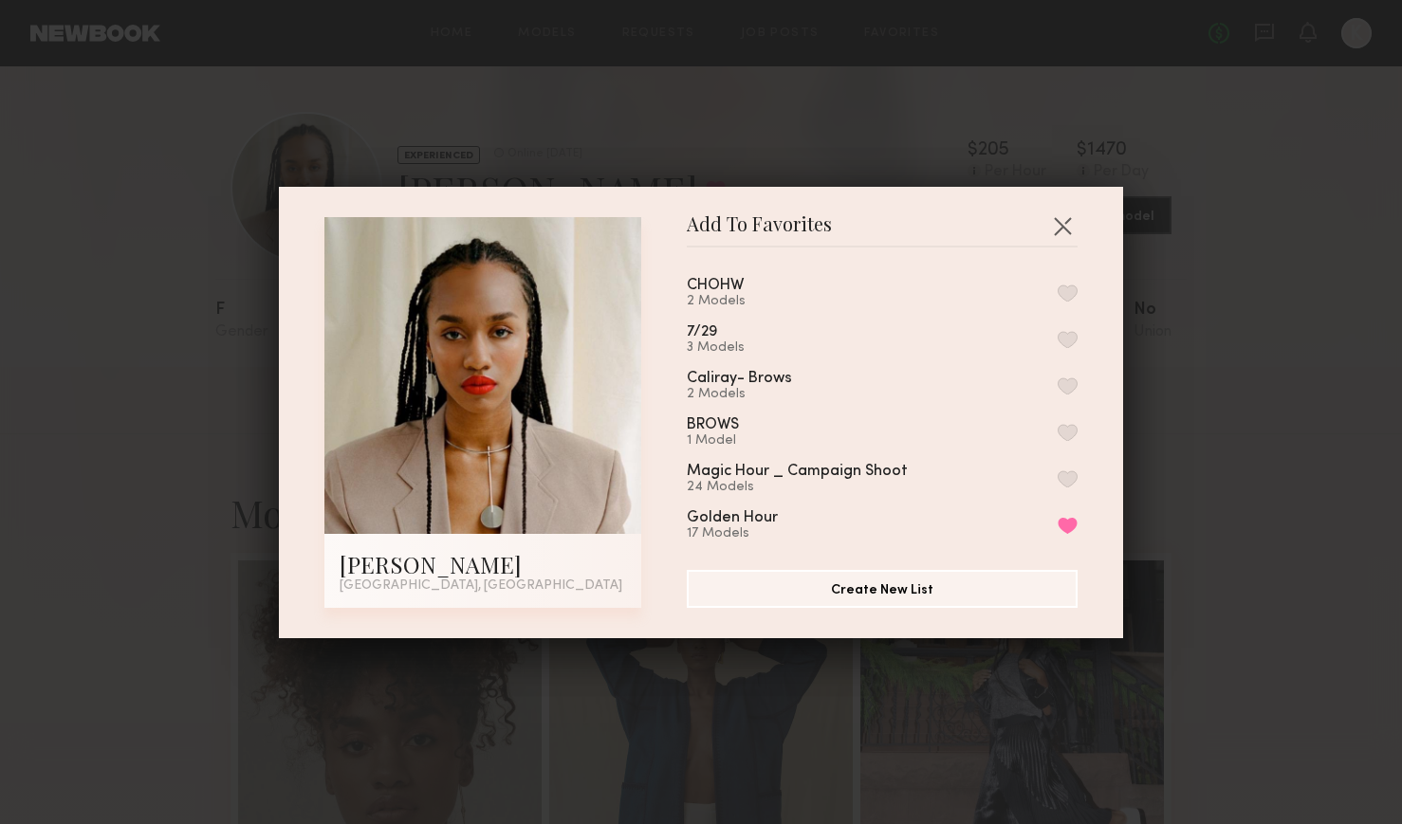
click at [1072, 293] on button "button" at bounding box center [1068, 293] width 20 height 17
click at [1065, 221] on button "button" at bounding box center [1062, 226] width 30 height 30
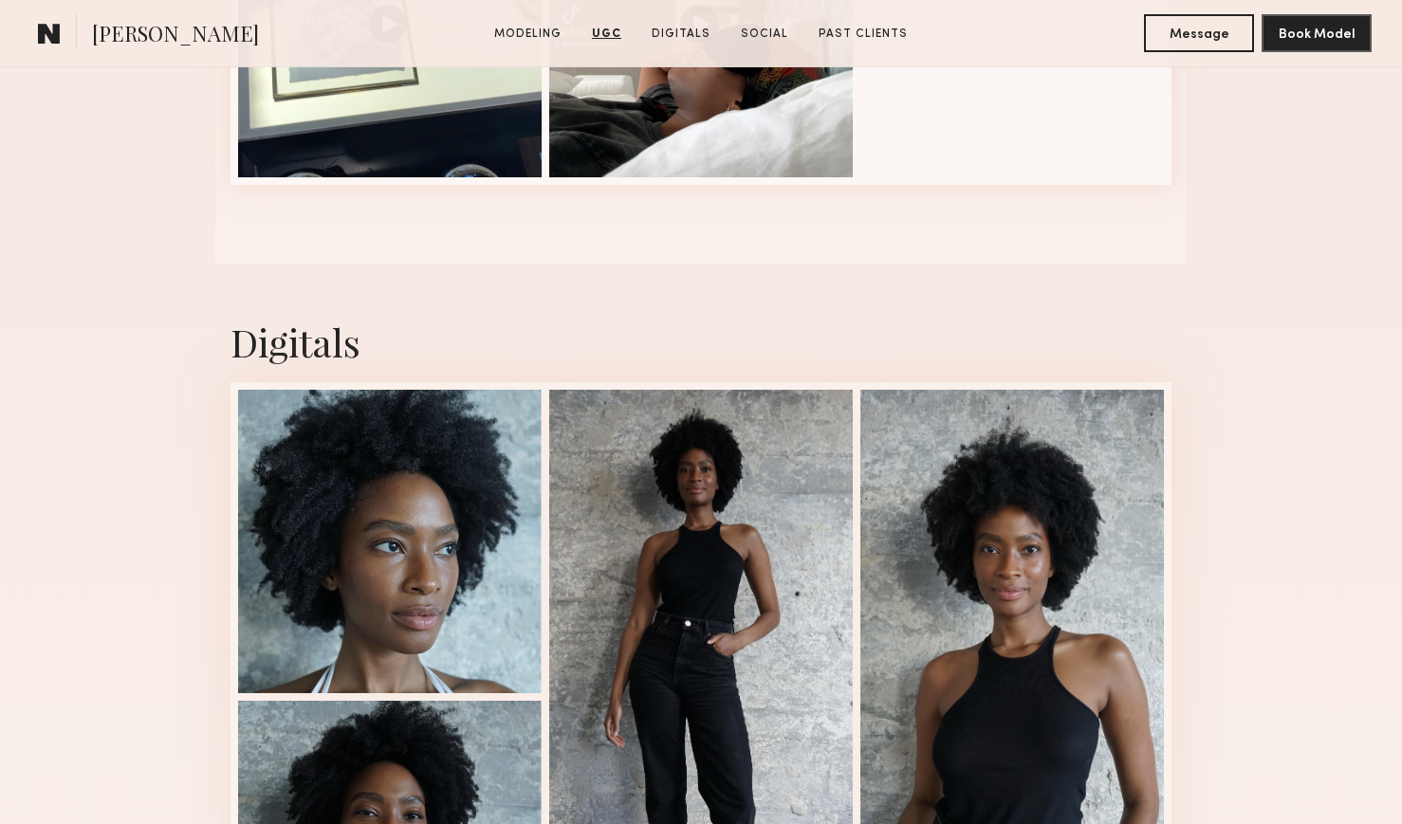
scroll to position [2379, 0]
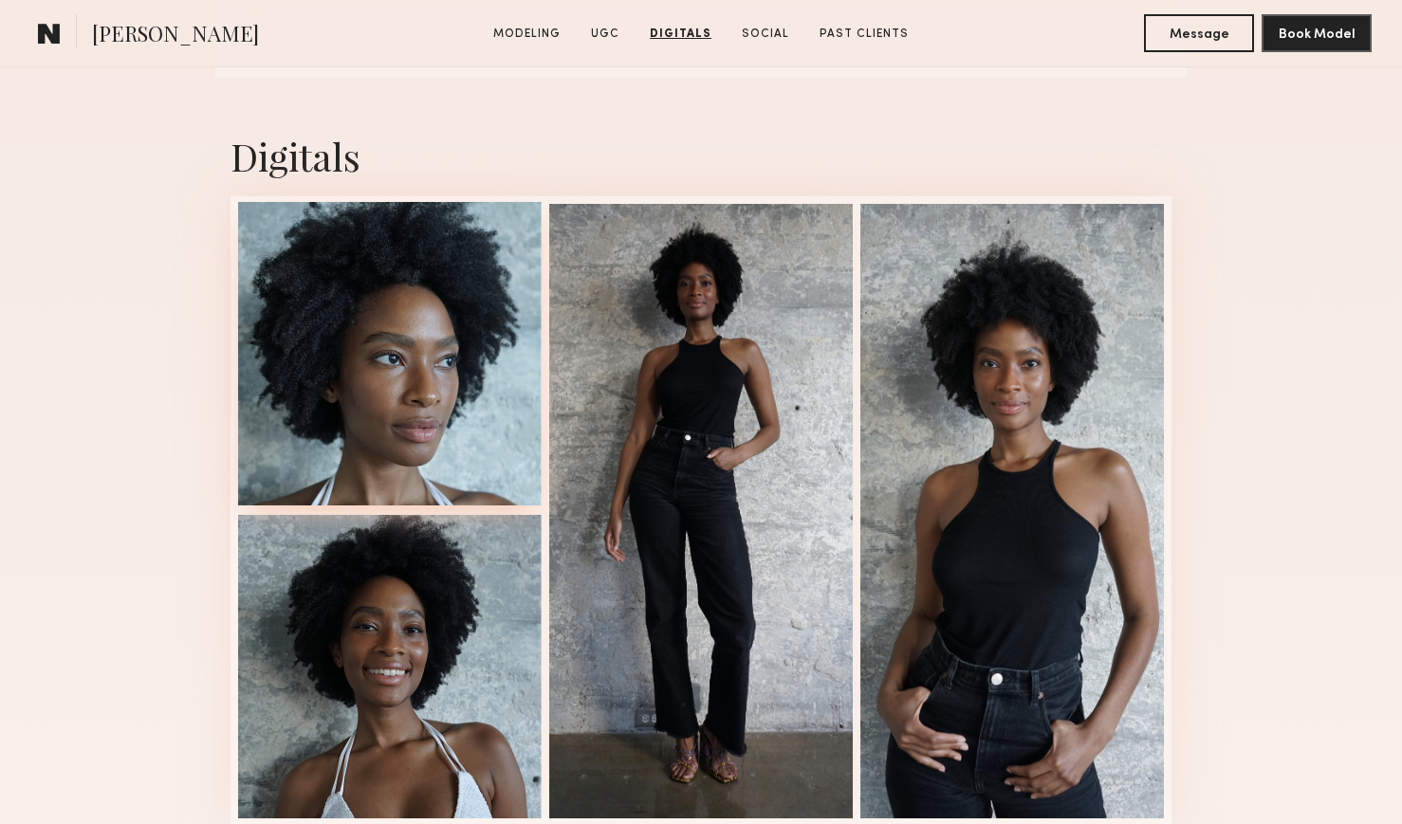
click at [434, 366] on div at bounding box center [390, 354] width 304 height 304
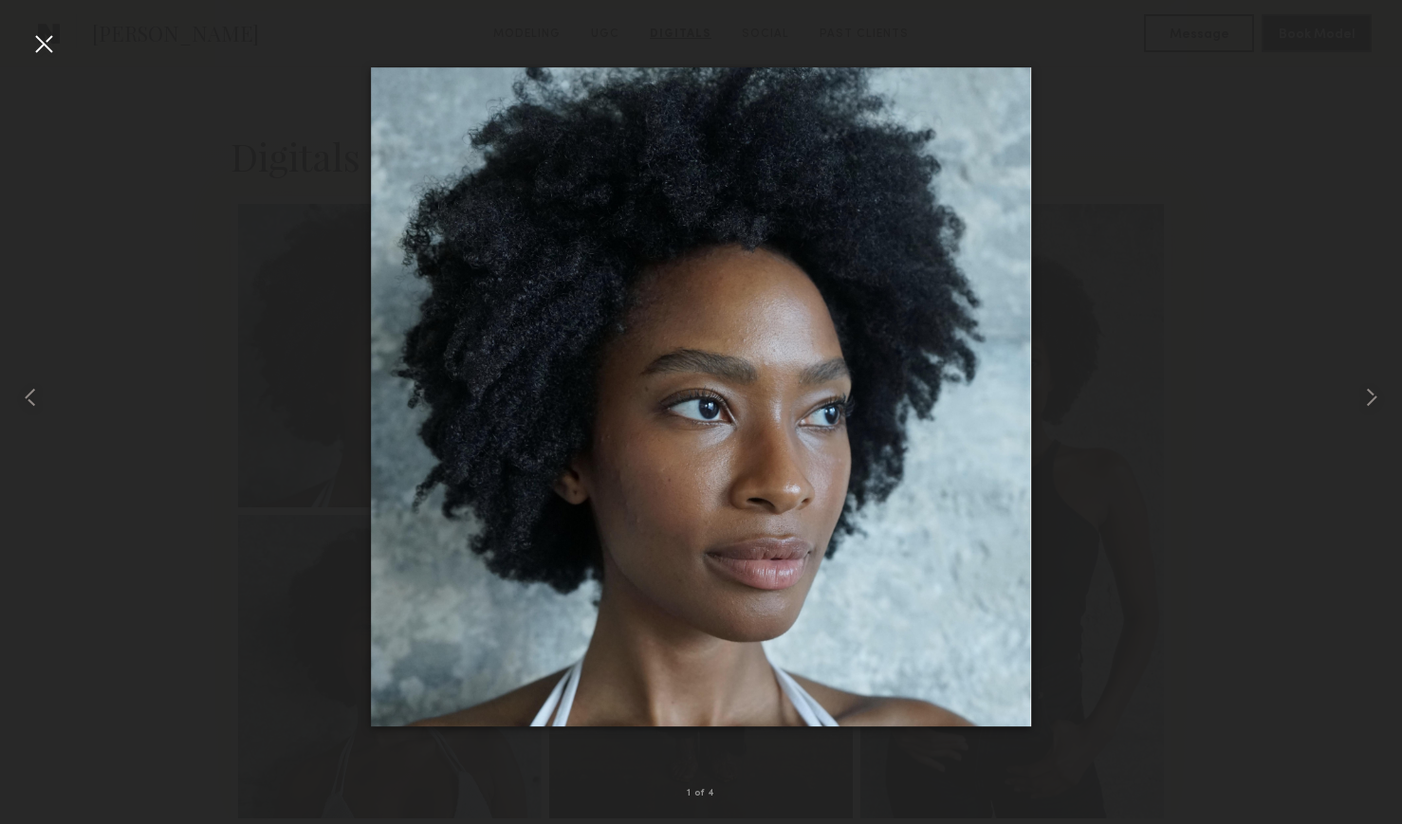
click at [46, 44] on div at bounding box center [43, 43] width 30 height 30
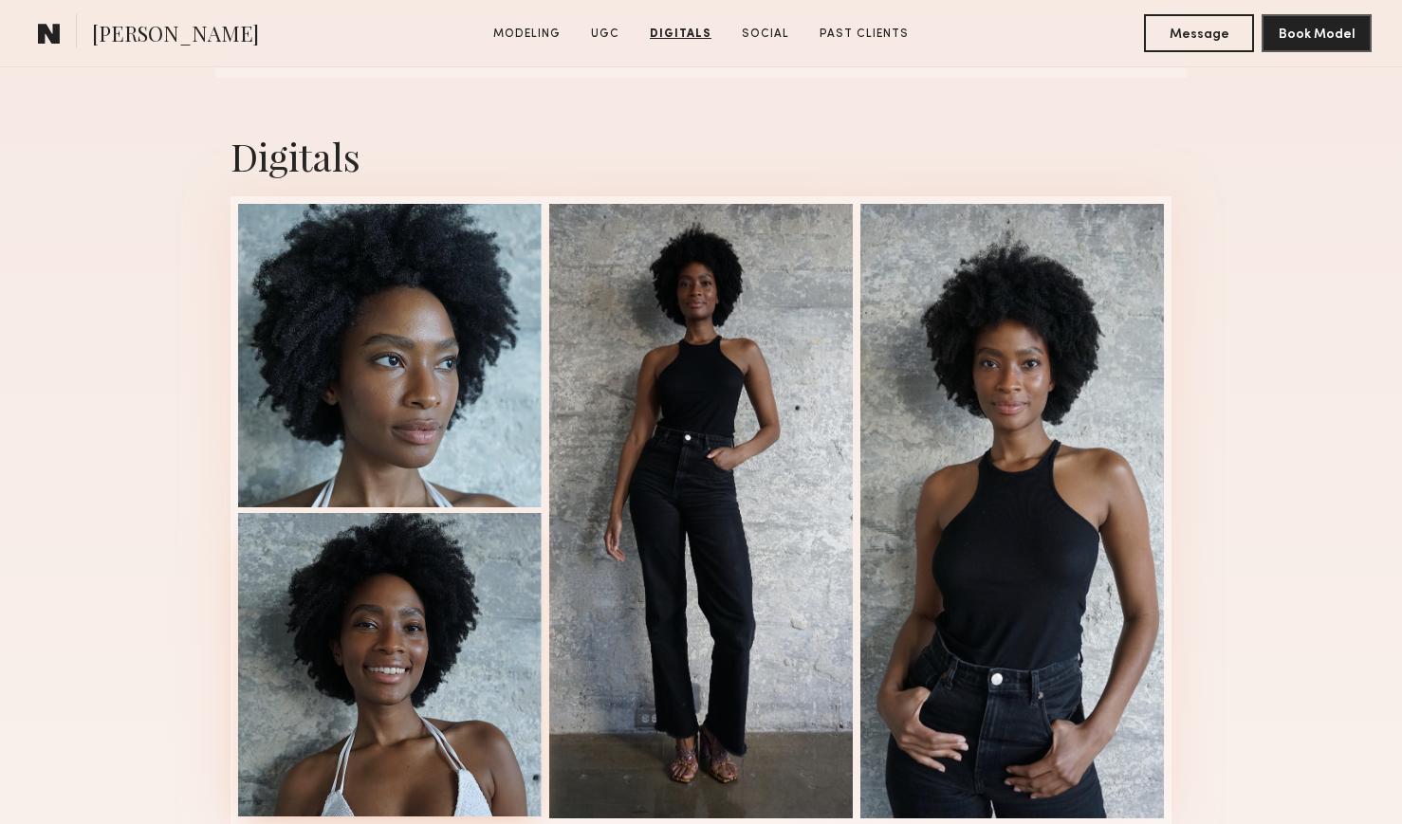
click at [364, 617] on div at bounding box center [390, 665] width 304 height 304
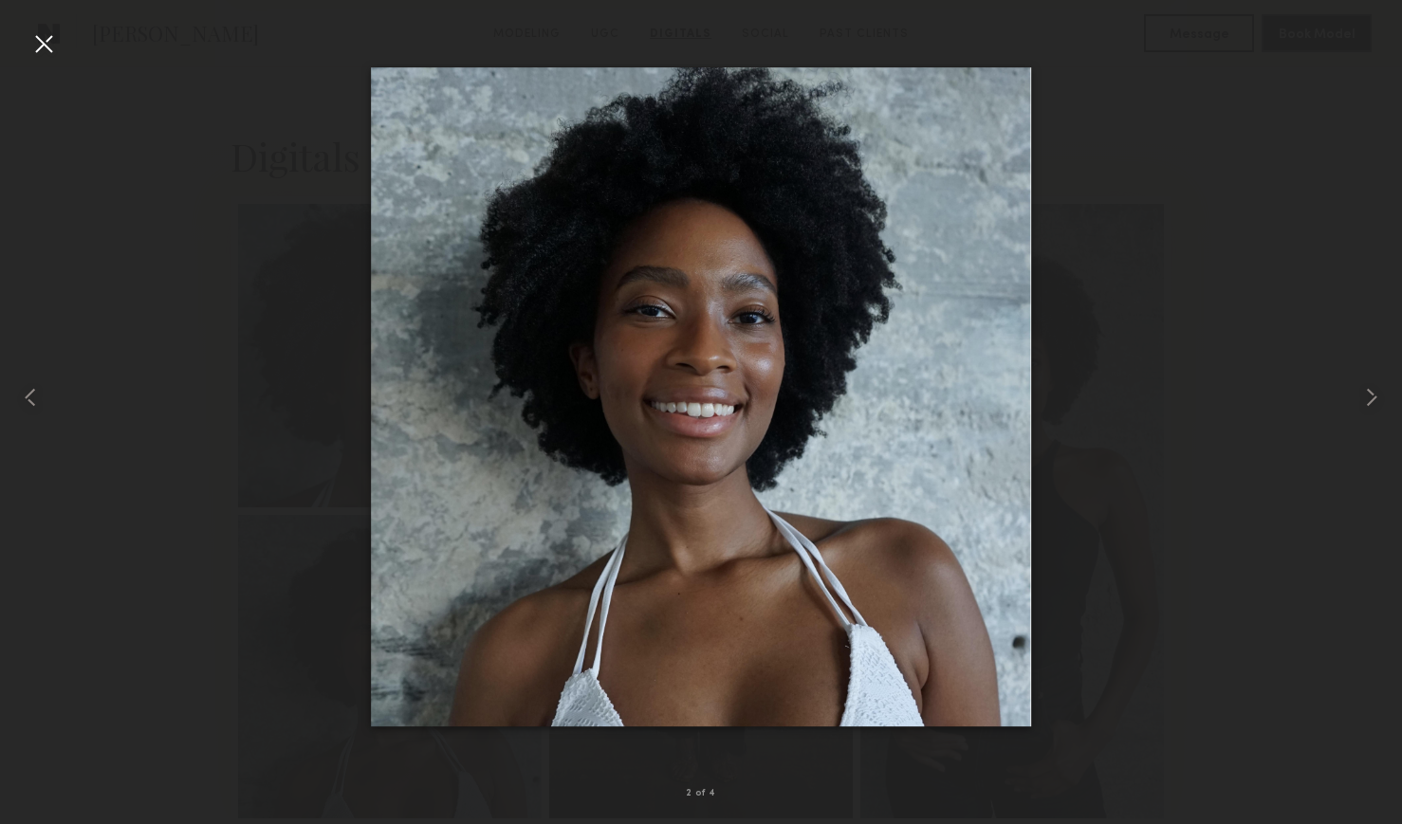
click at [43, 46] on div at bounding box center [43, 43] width 30 height 30
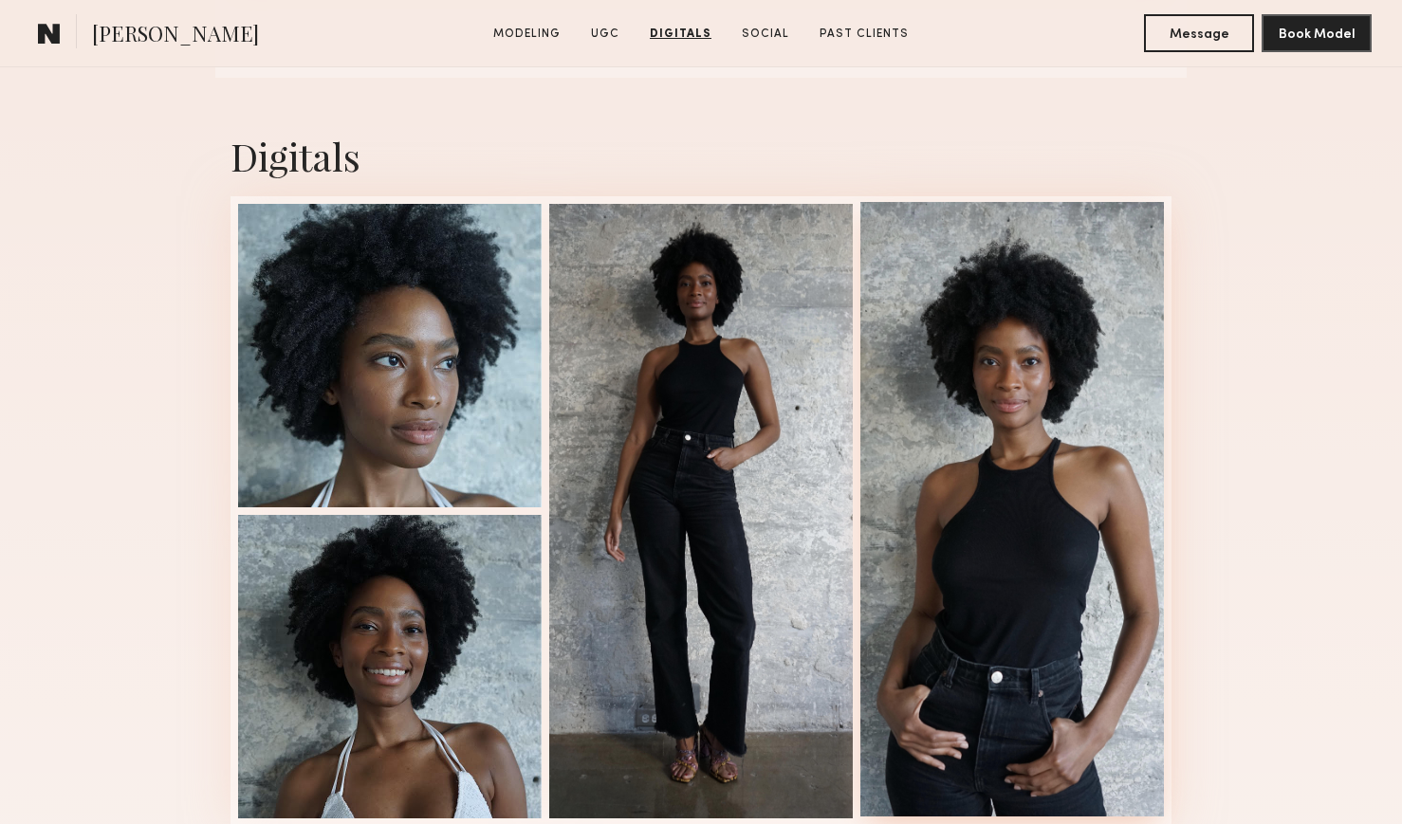
click at [1006, 442] on div at bounding box center [1012, 509] width 304 height 615
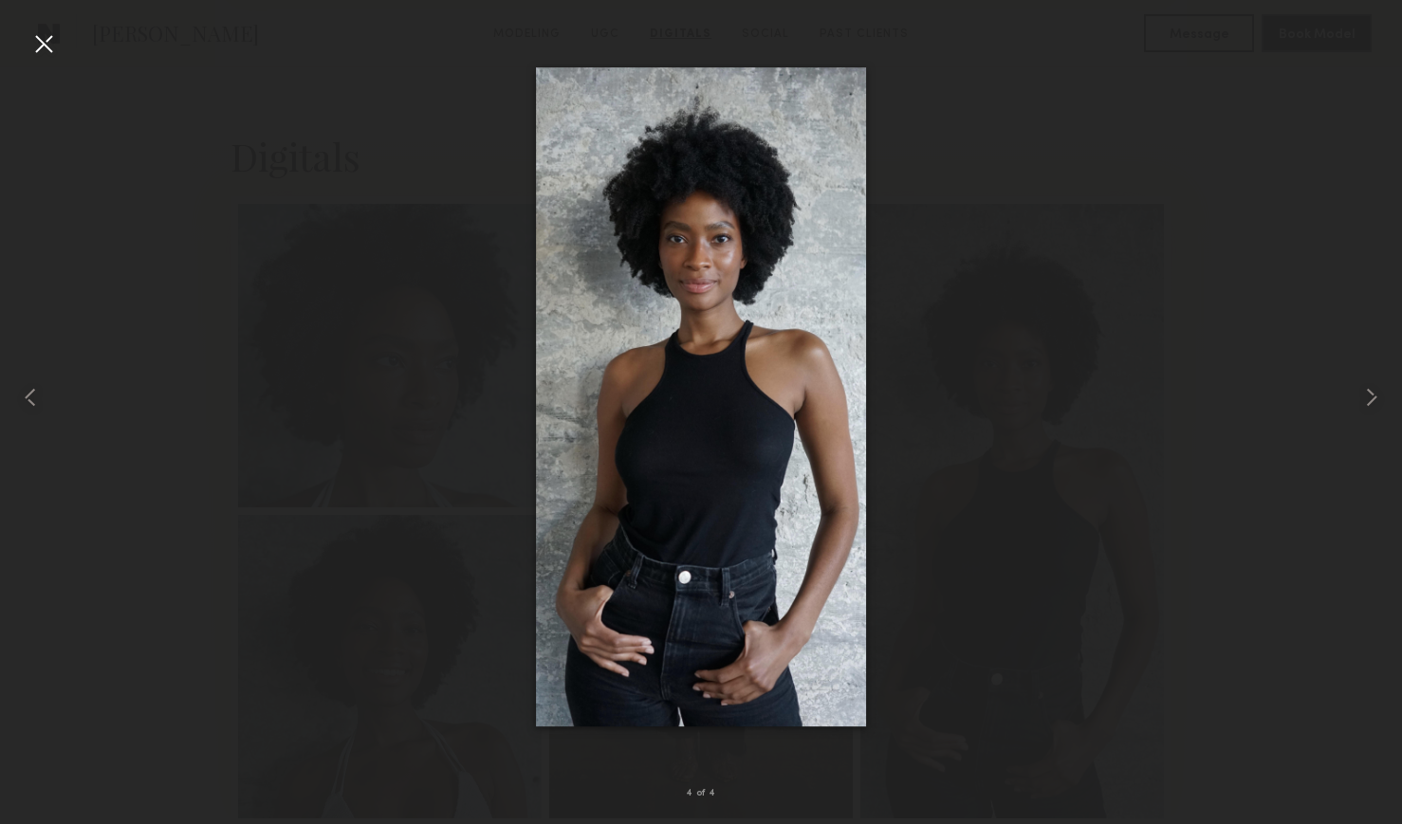
click at [38, 41] on div at bounding box center [43, 43] width 30 height 30
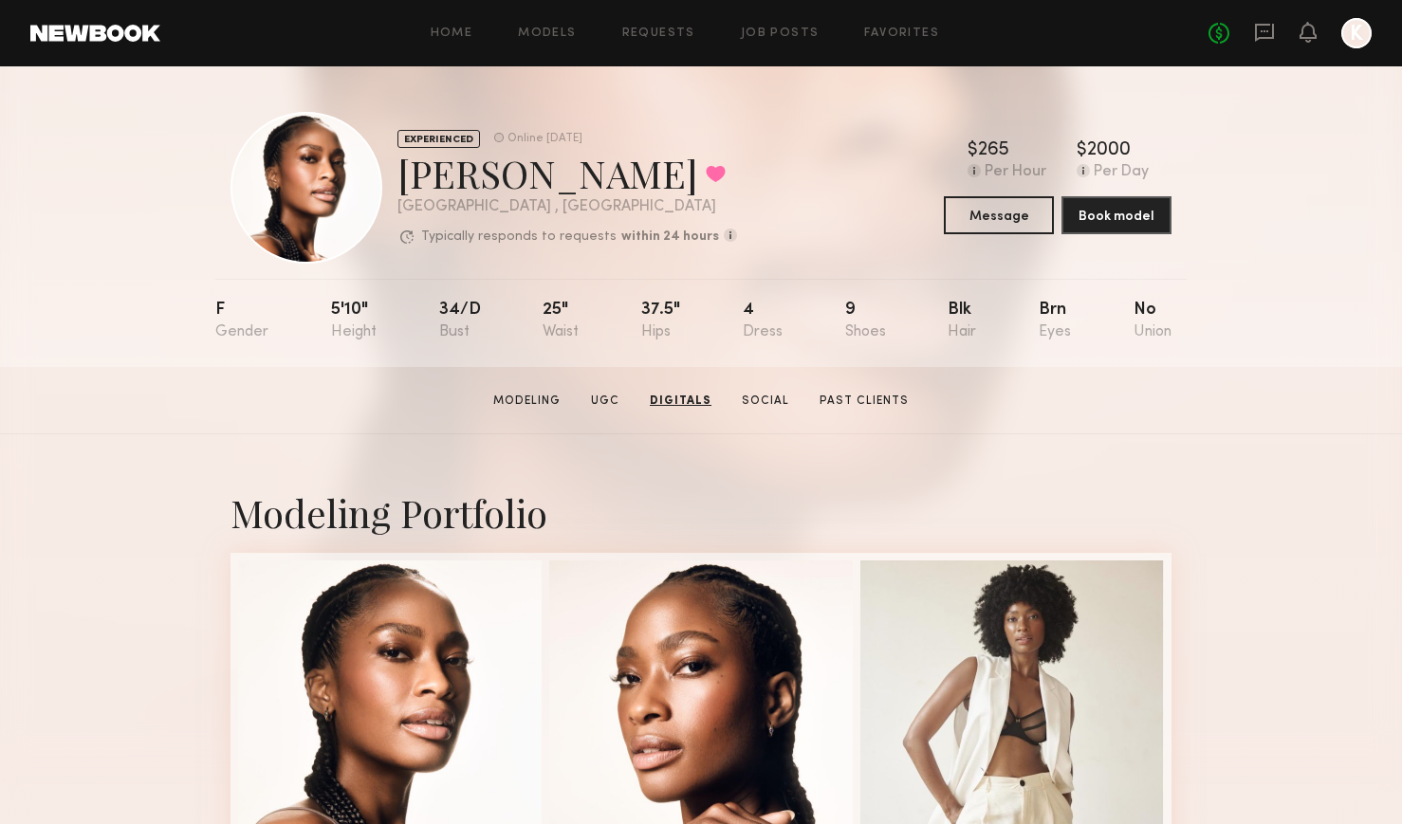
scroll to position [0, 0]
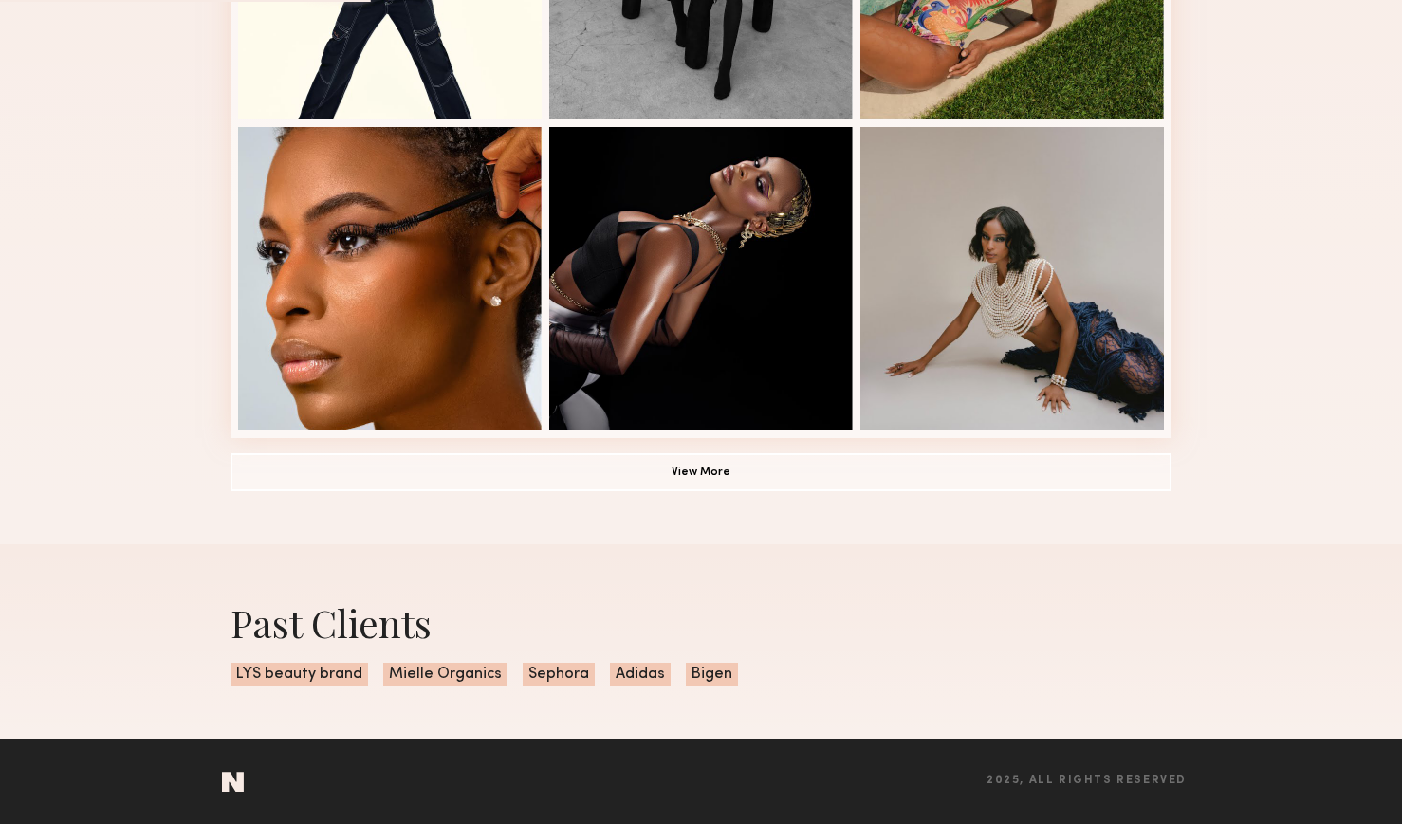
scroll to position [1299, 0]
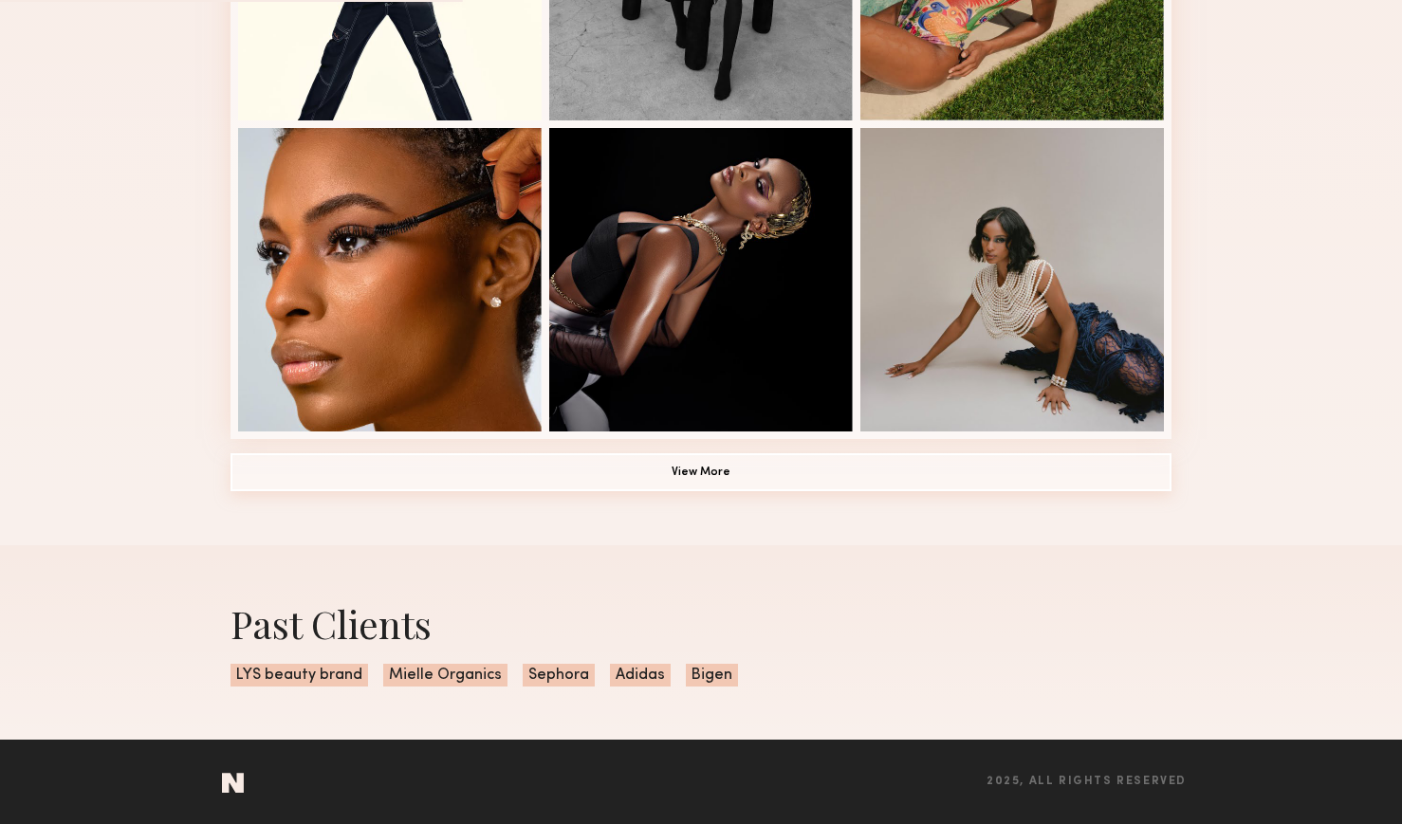
click at [668, 467] on button "View More" at bounding box center [701, 472] width 941 height 38
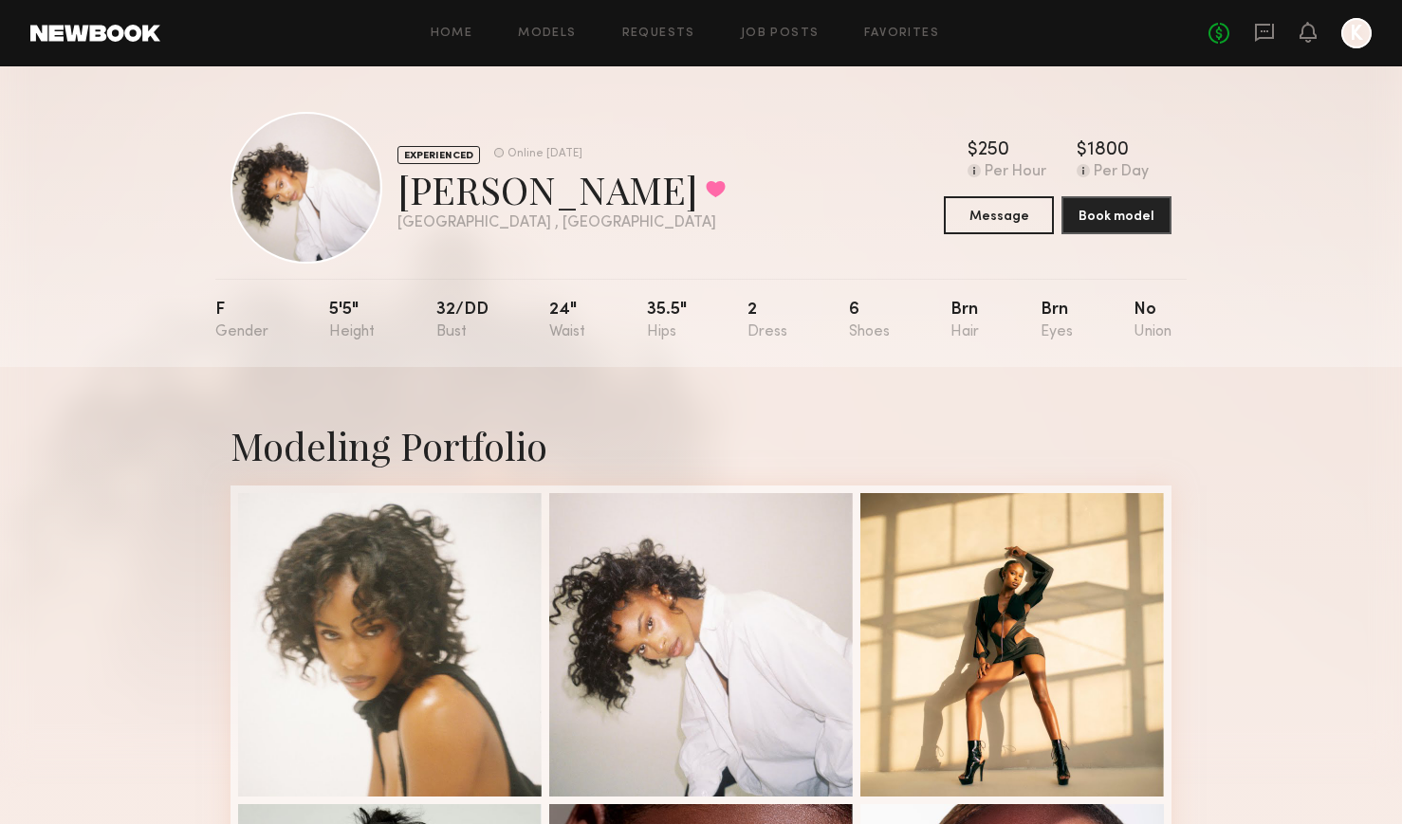
scroll to position [0, 0]
click at [706, 193] on button at bounding box center [716, 188] width 20 height 17
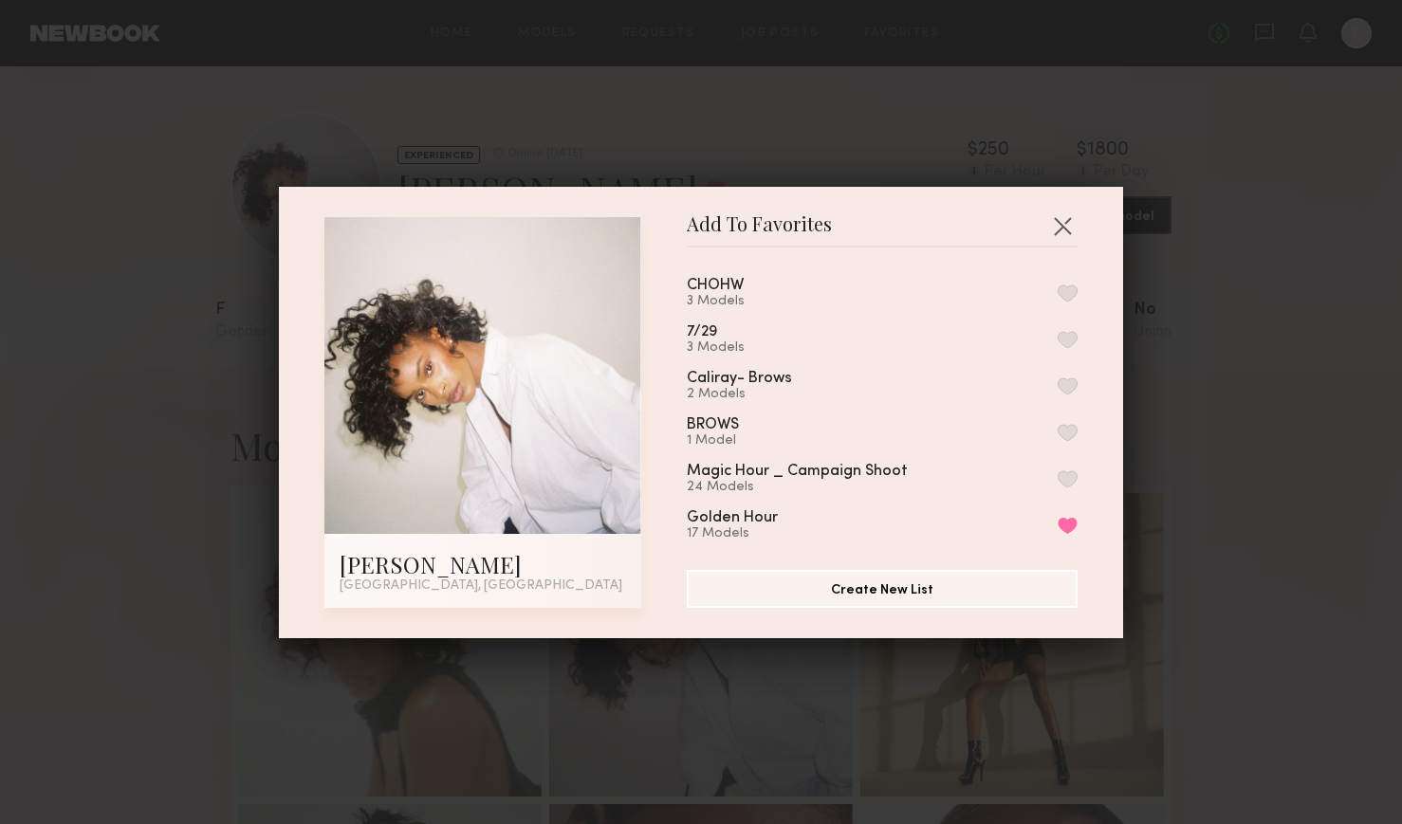
click at [1076, 295] on button "button" at bounding box center [1068, 293] width 20 height 17
click at [1064, 231] on button "button" at bounding box center [1062, 226] width 30 height 30
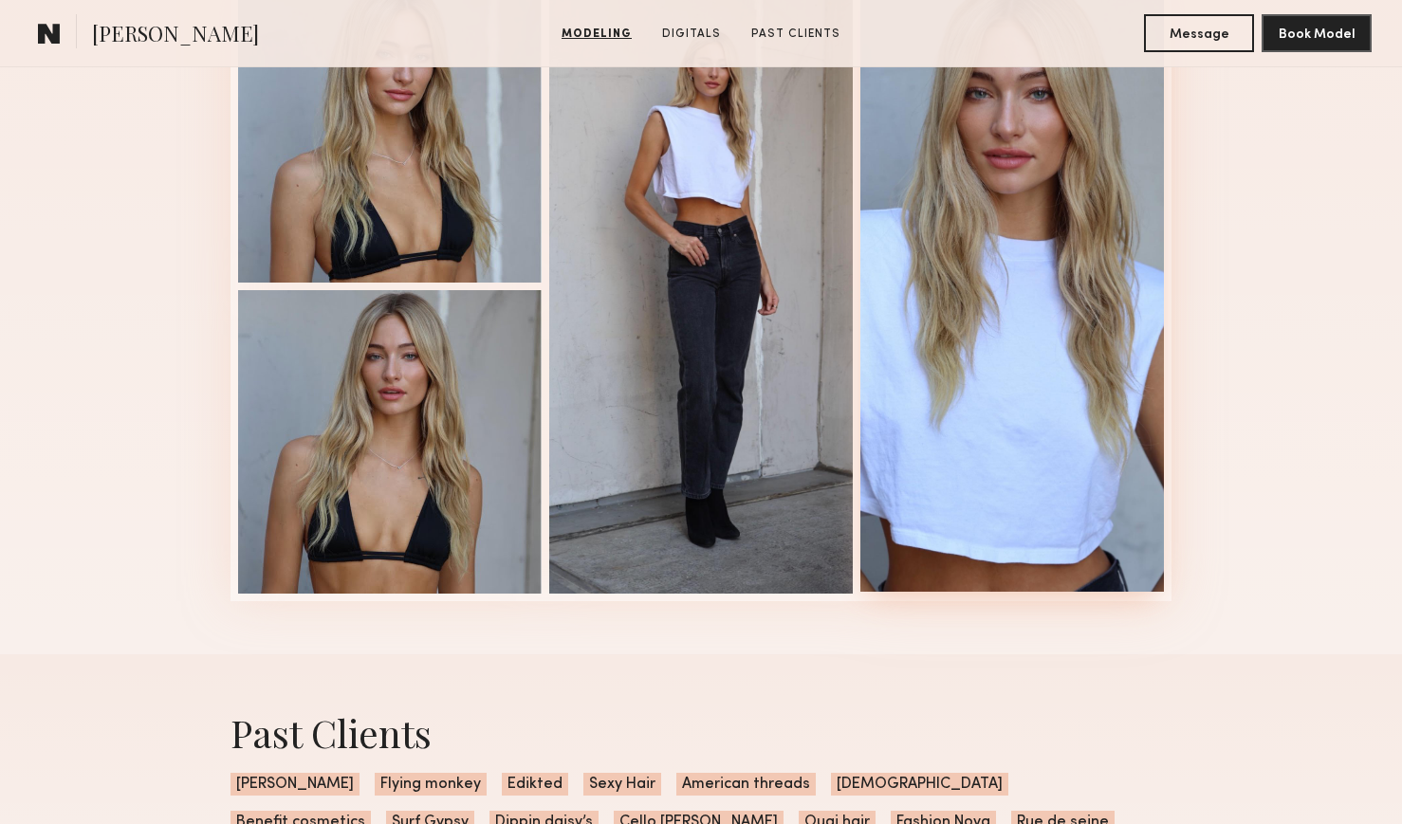
scroll to position [2182, 0]
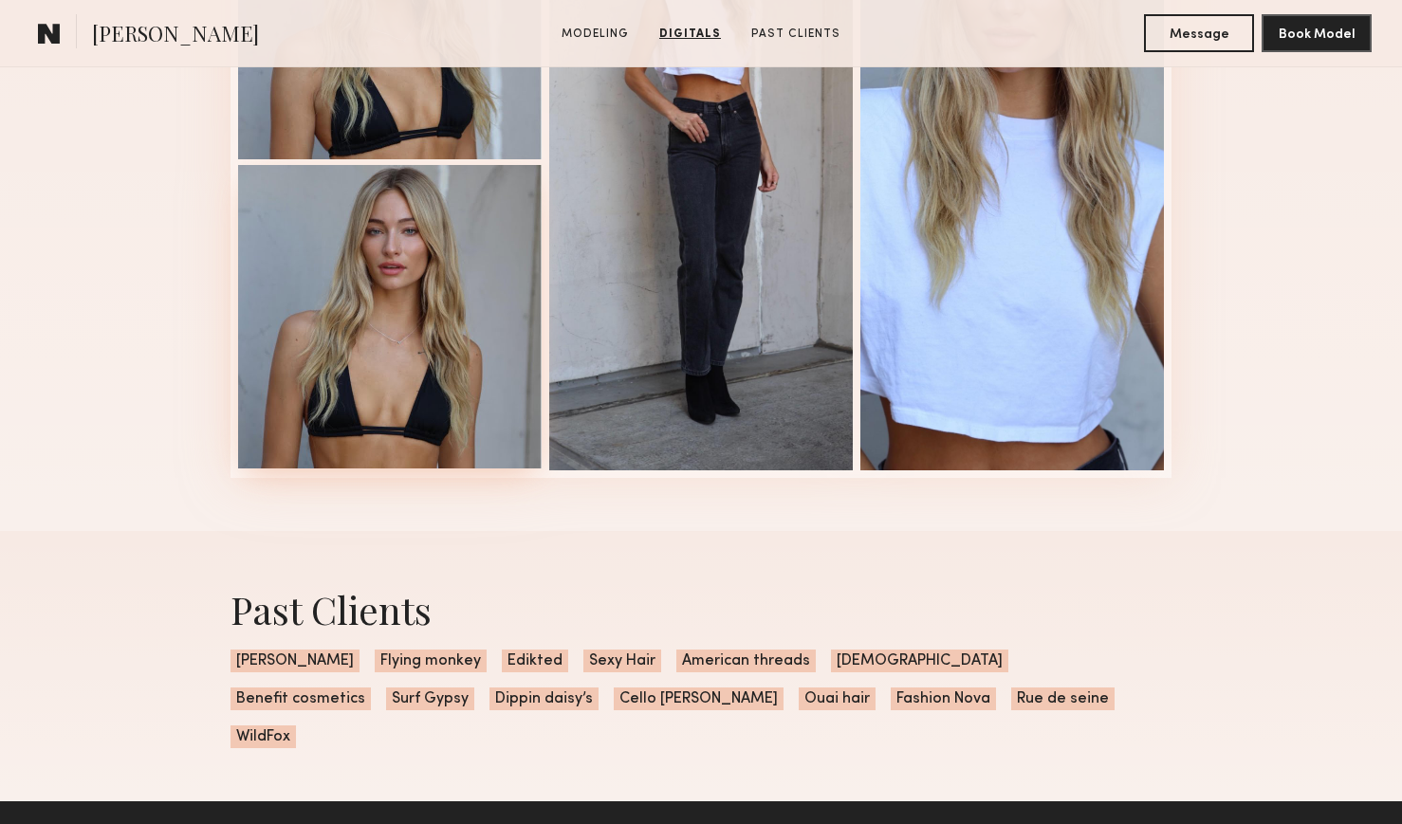
click at [479, 348] on div at bounding box center [390, 317] width 304 height 304
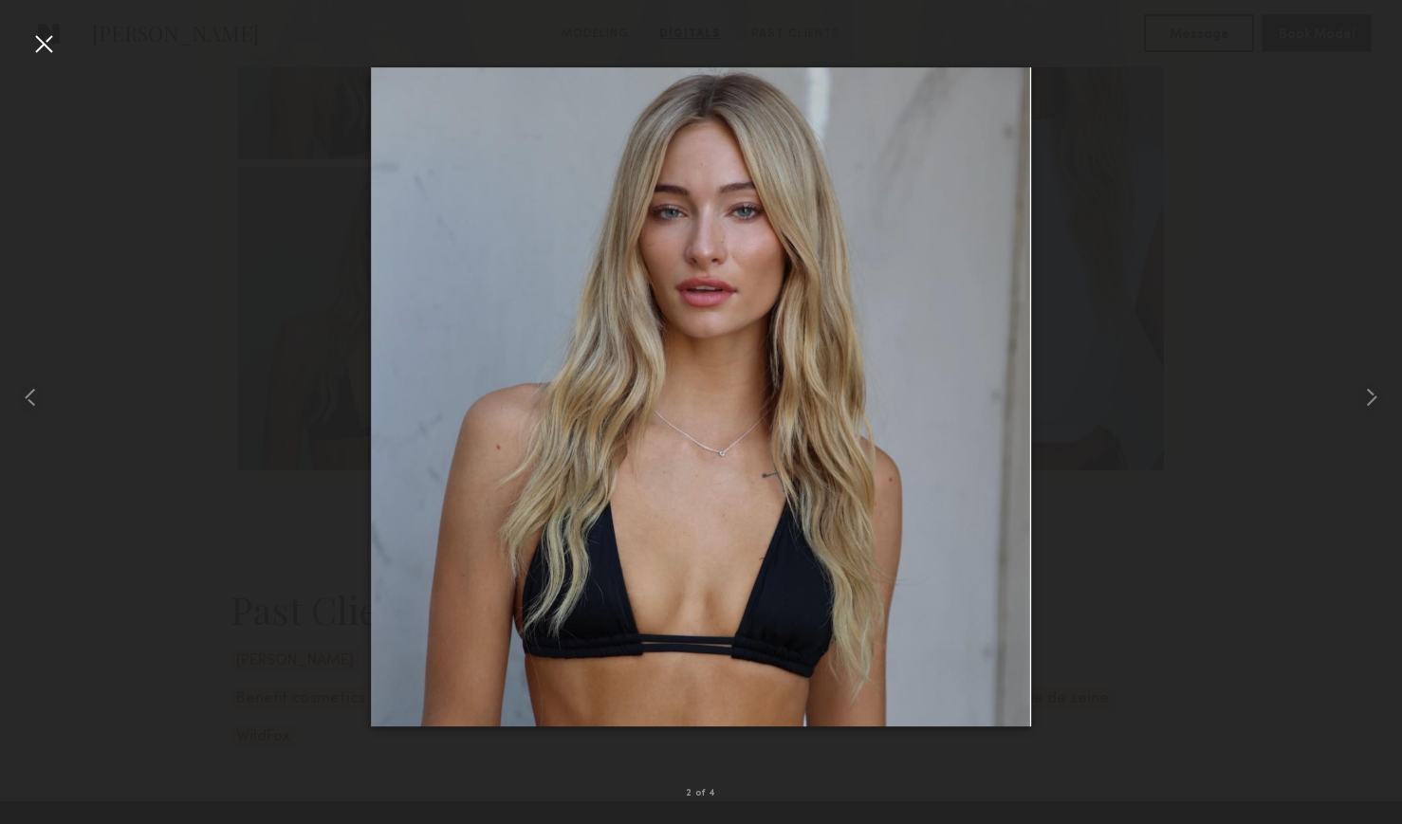
click at [43, 43] on div at bounding box center [43, 43] width 30 height 30
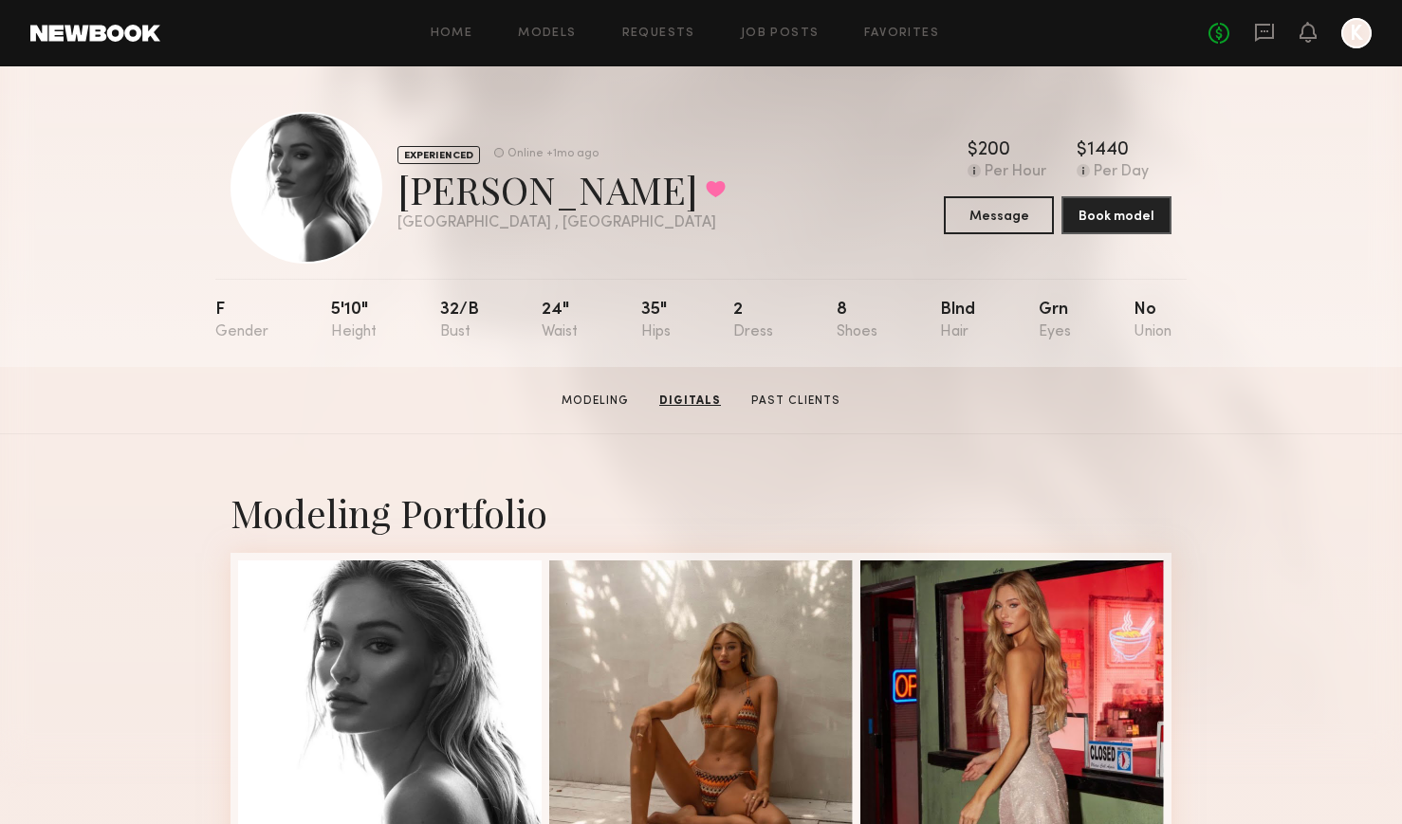
scroll to position [0, 0]
click at [706, 193] on button at bounding box center [716, 188] width 20 height 17
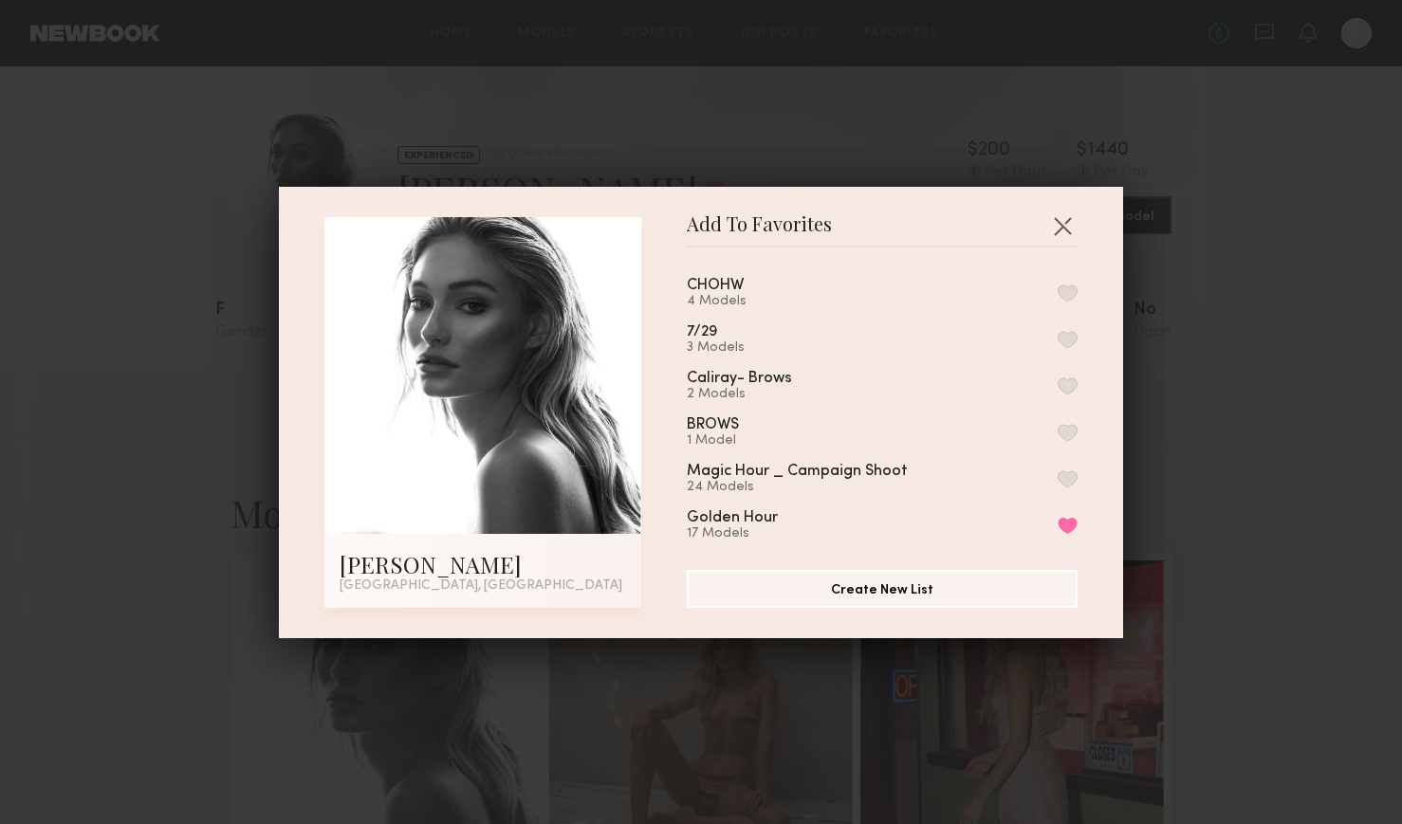
click at [1066, 290] on button "button" at bounding box center [1068, 293] width 20 height 17
click at [1064, 220] on button "button" at bounding box center [1062, 226] width 30 height 30
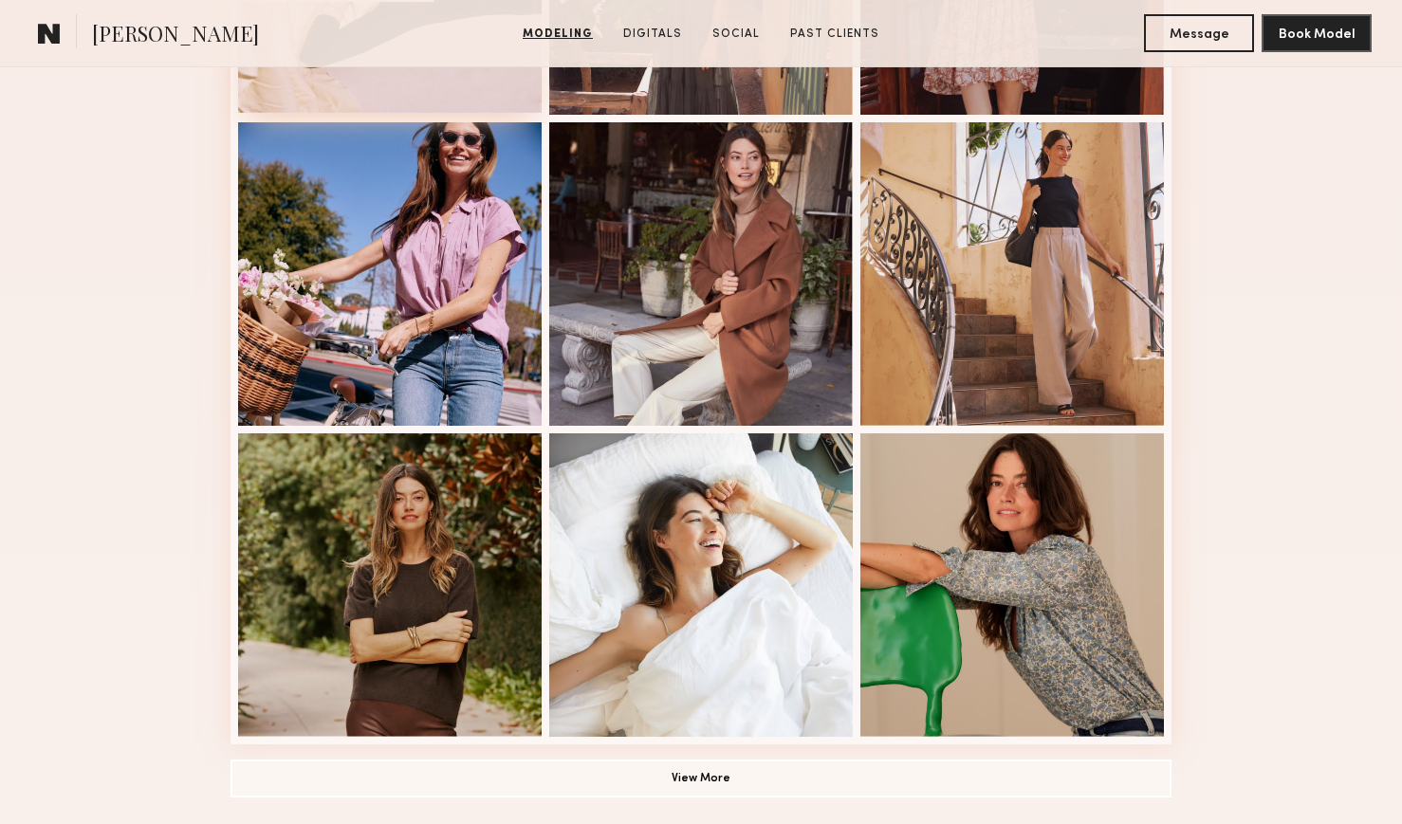
scroll to position [1227, 0]
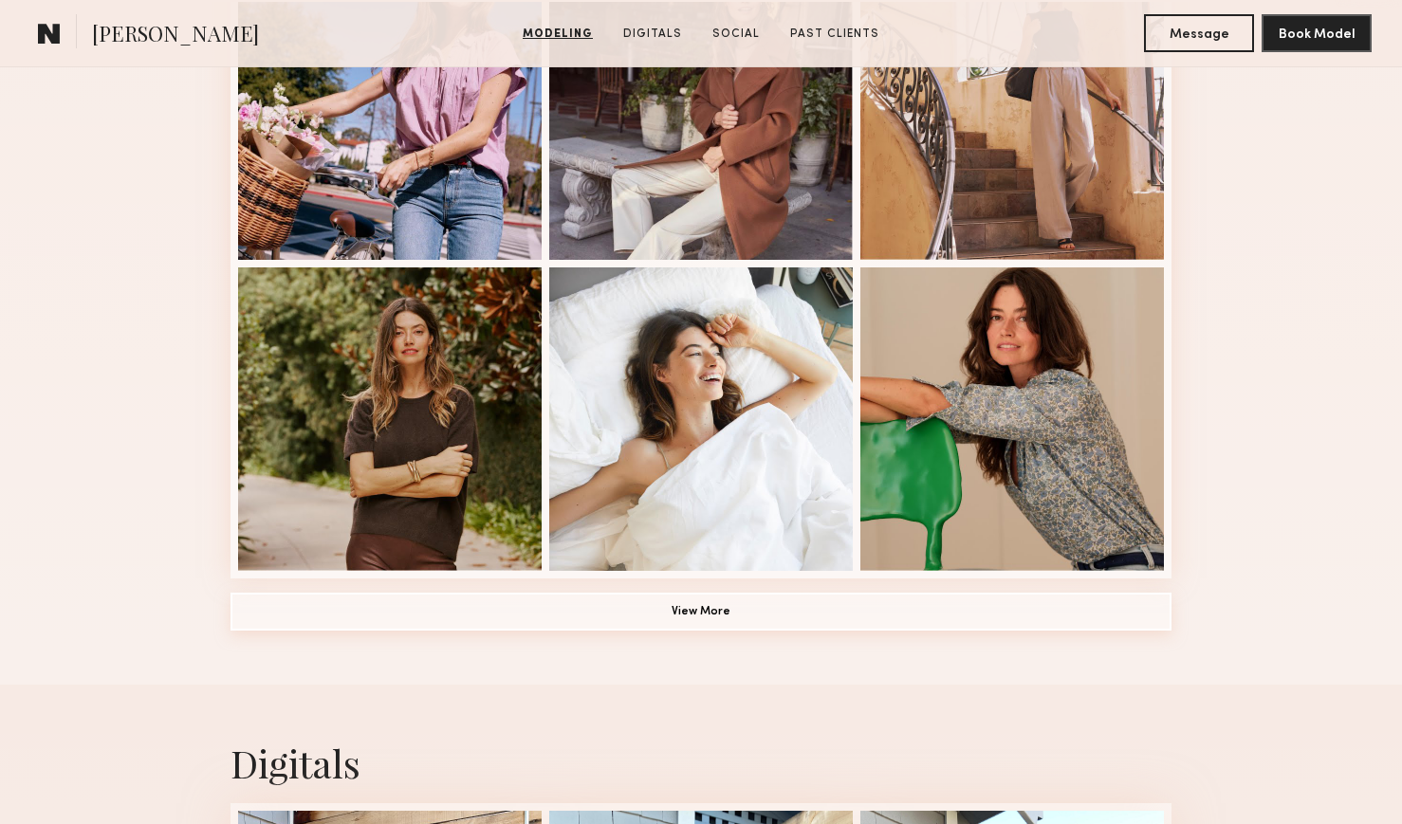
click at [625, 610] on button "View More" at bounding box center [701, 612] width 941 height 38
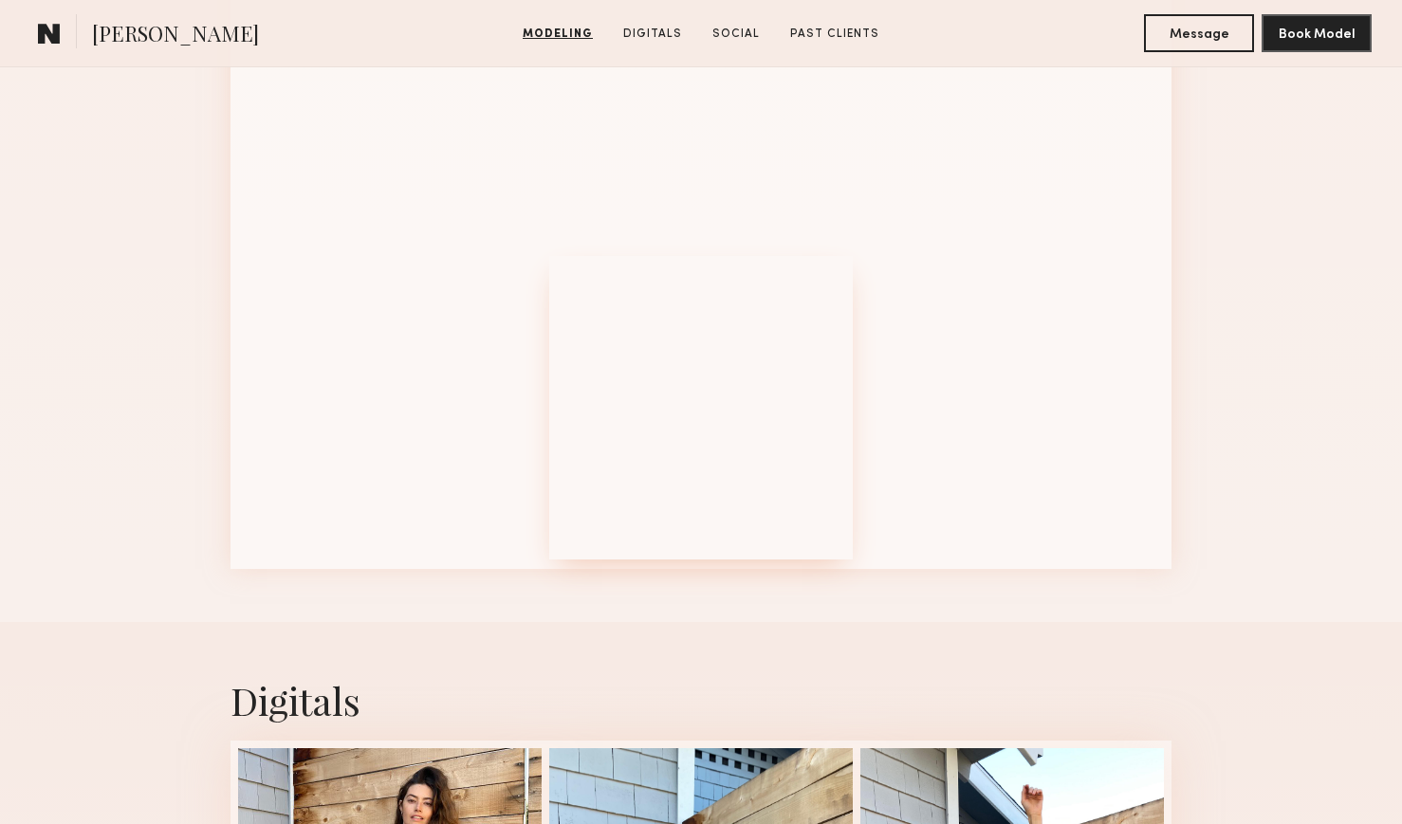
scroll to position [2451, 0]
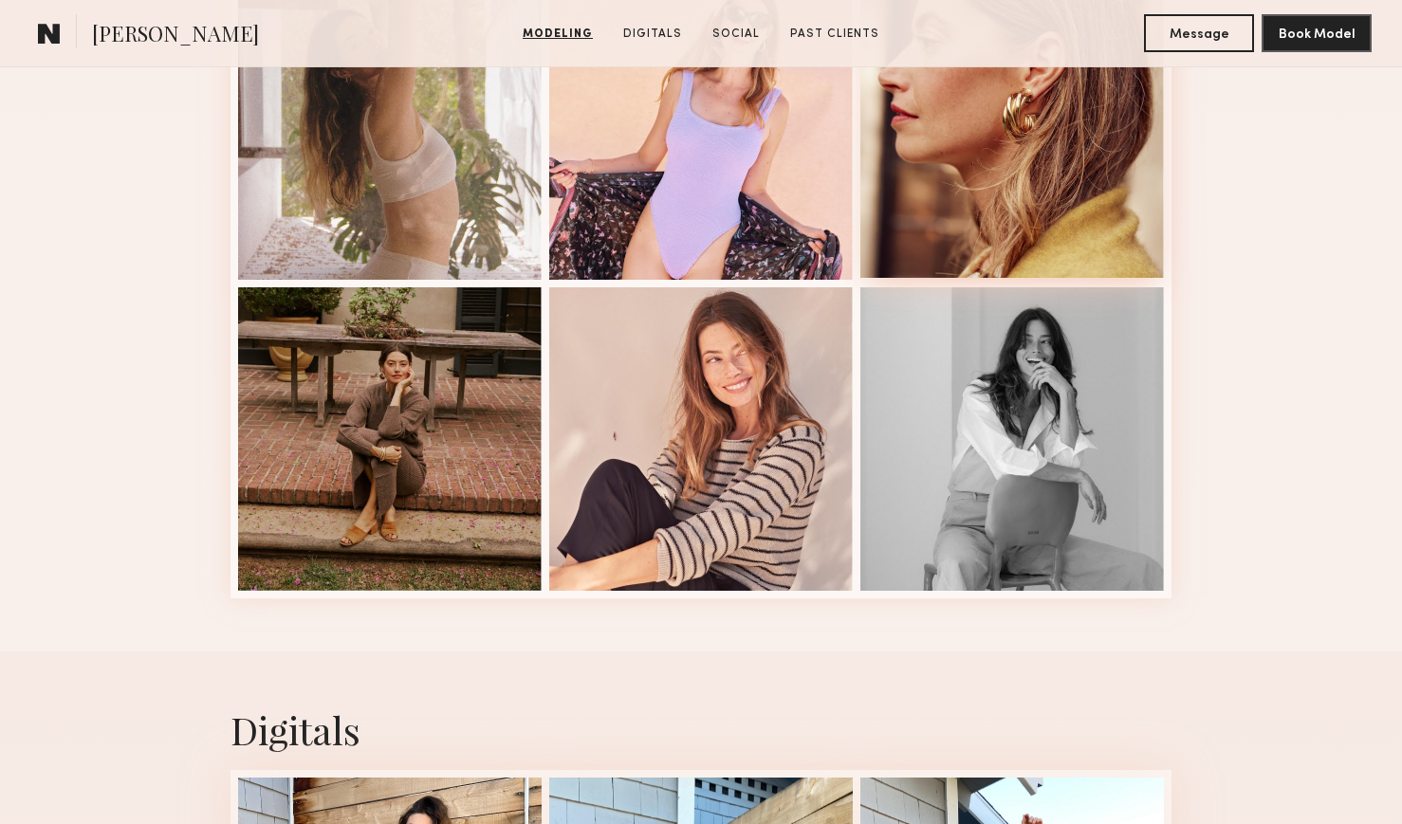
click at [938, 194] on div at bounding box center [1012, 126] width 304 height 304
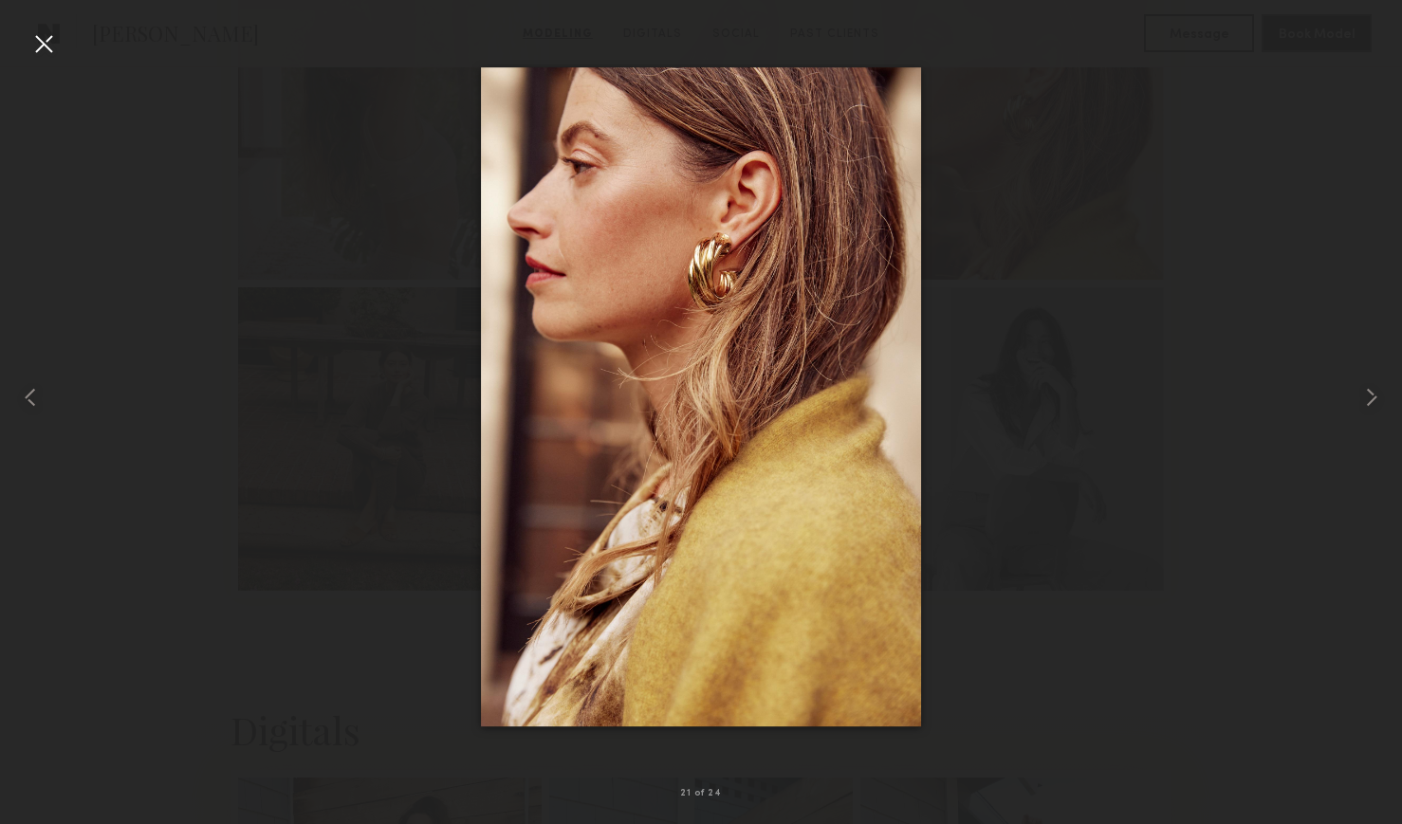
click at [45, 50] on div at bounding box center [43, 43] width 30 height 30
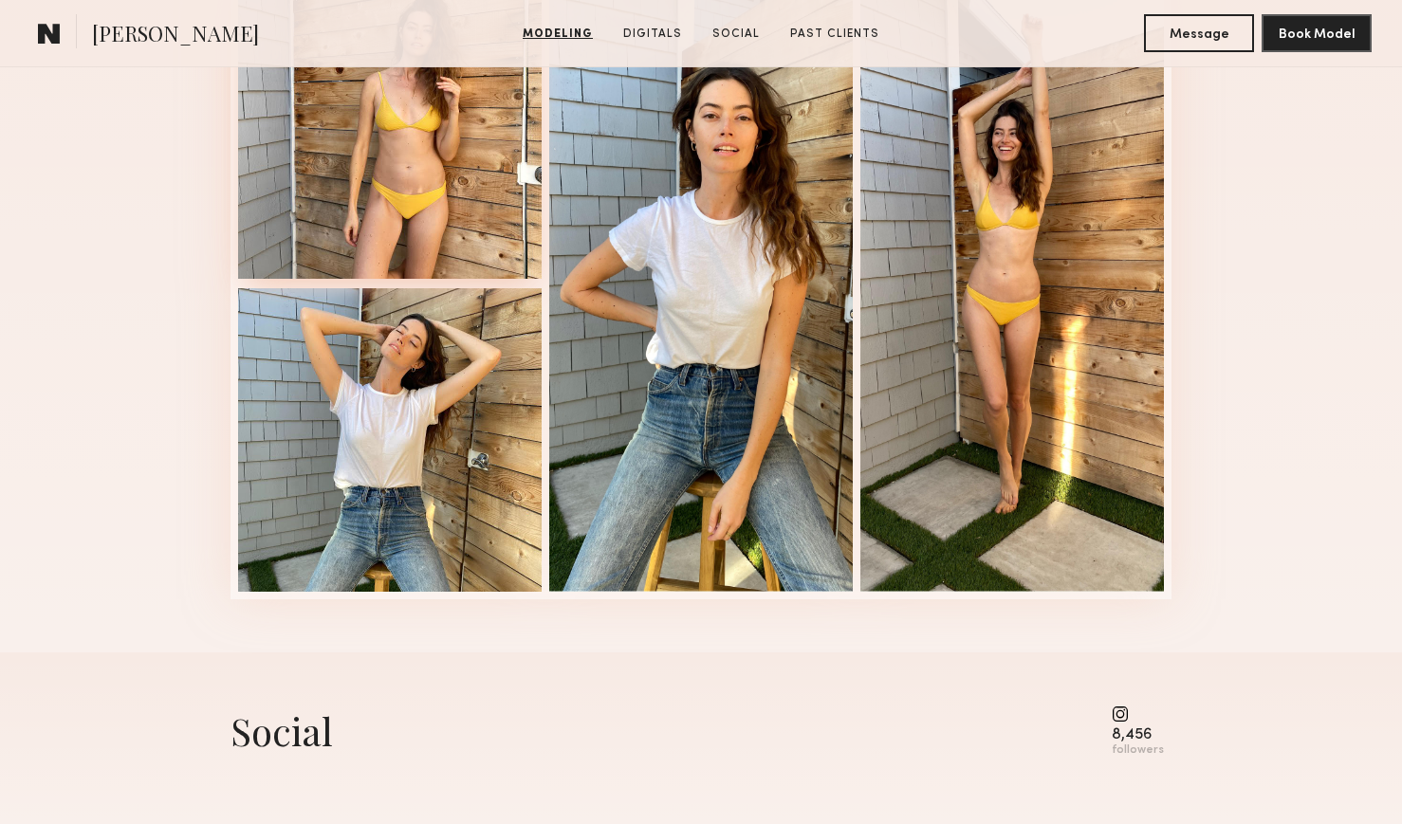
scroll to position [3375, 0]
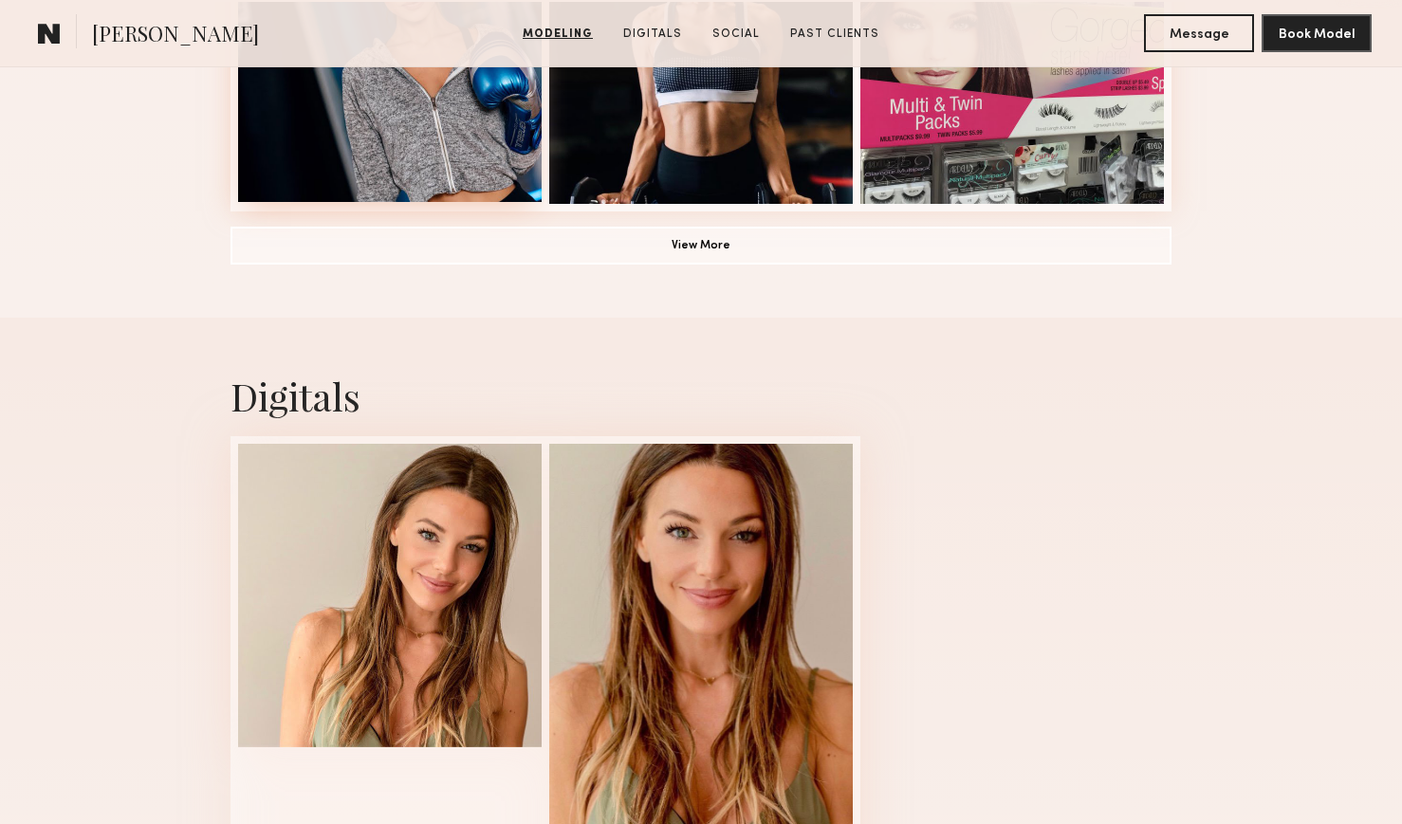
scroll to position [1727, 0]
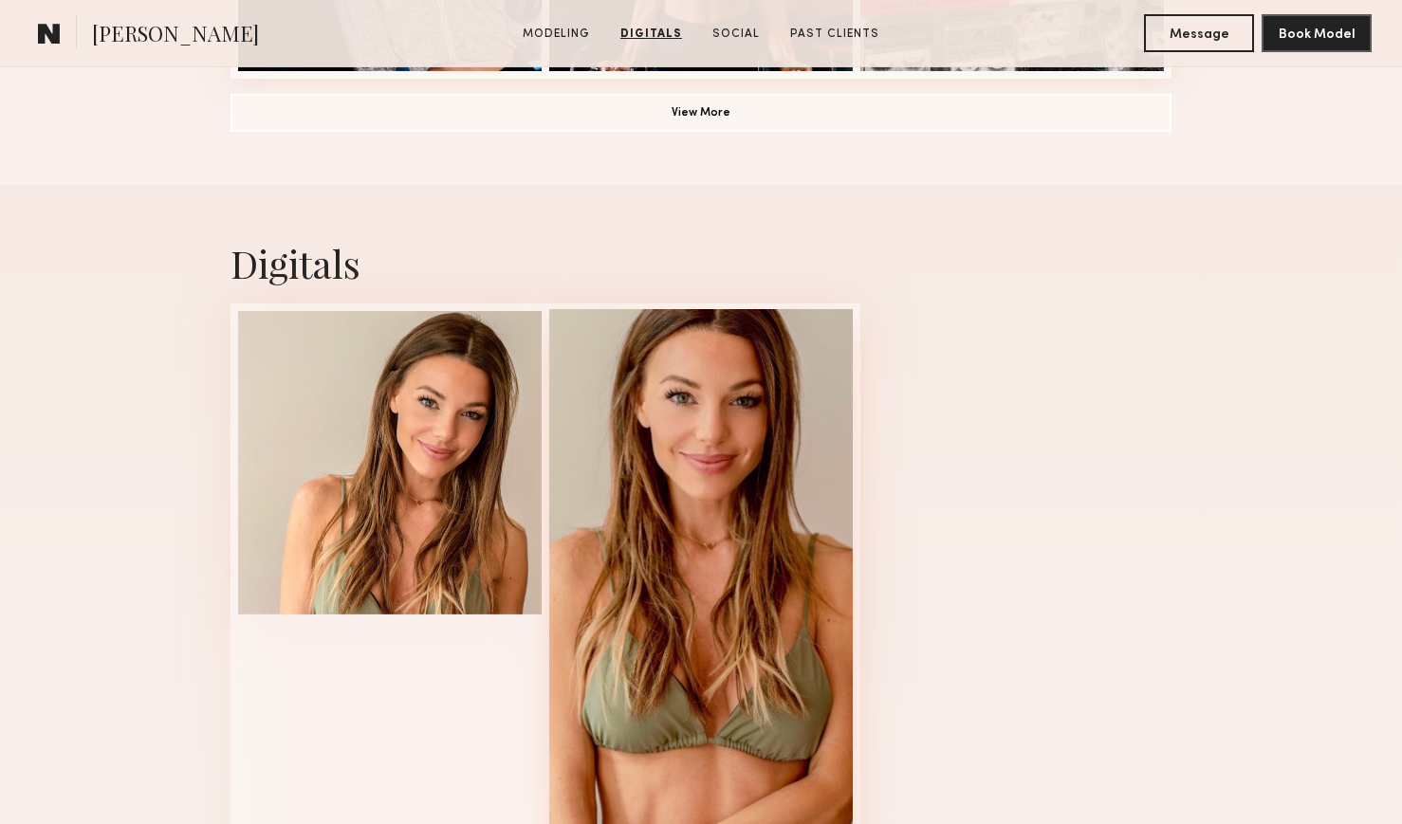
click at [670, 476] on div at bounding box center [701, 616] width 304 height 615
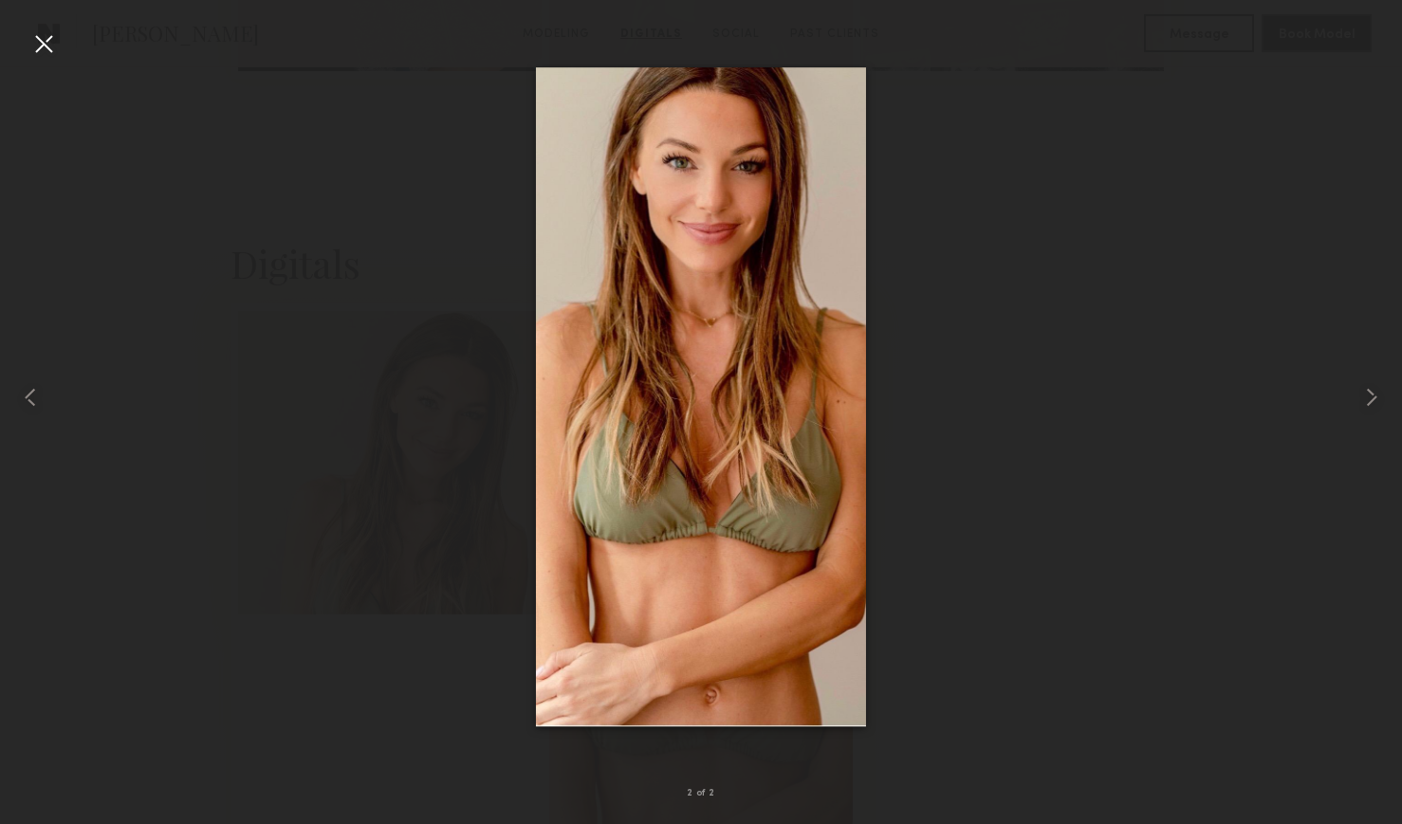
click at [38, 46] on div at bounding box center [43, 43] width 30 height 30
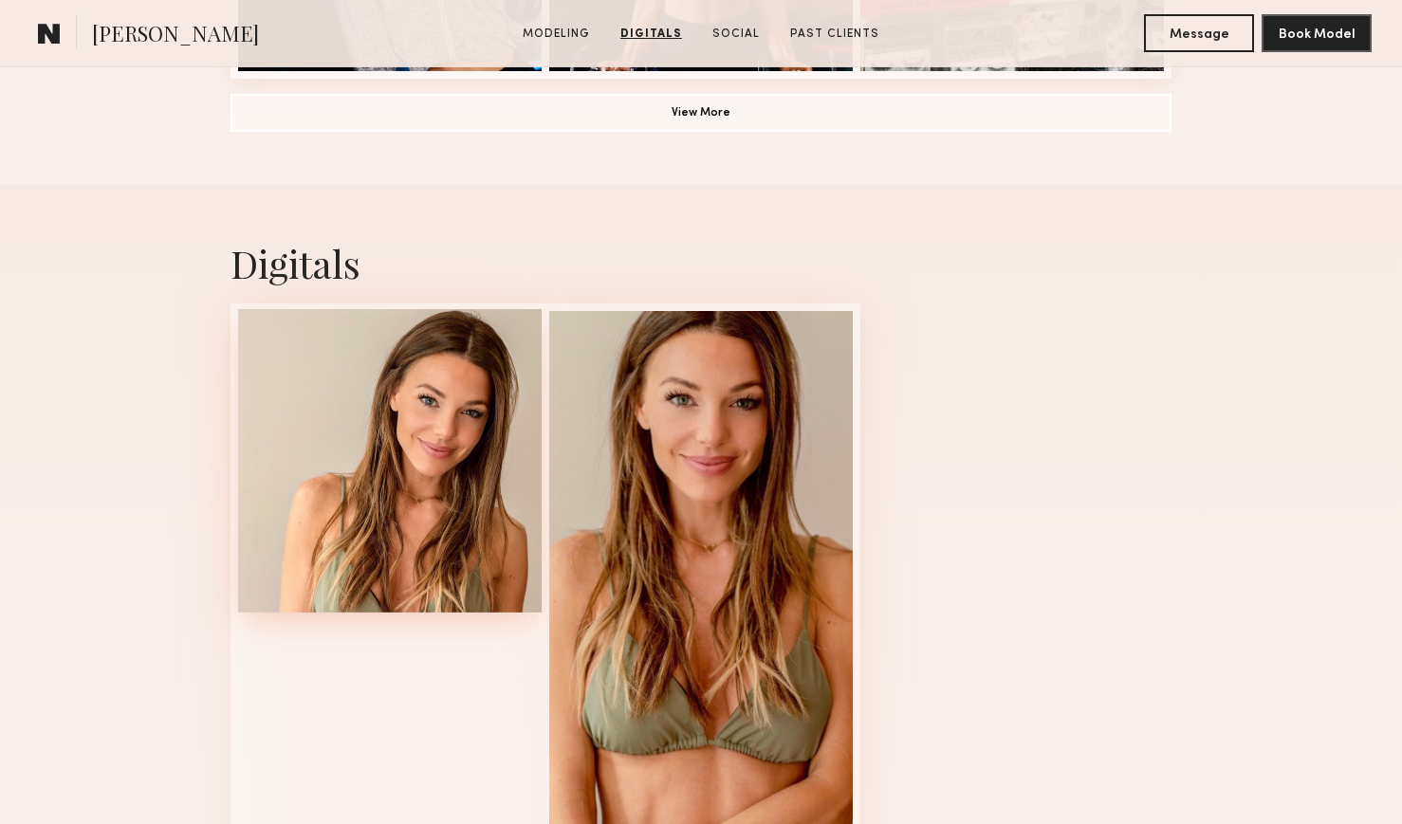
click at [398, 424] on div at bounding box center [390, 461] width 304 height 304
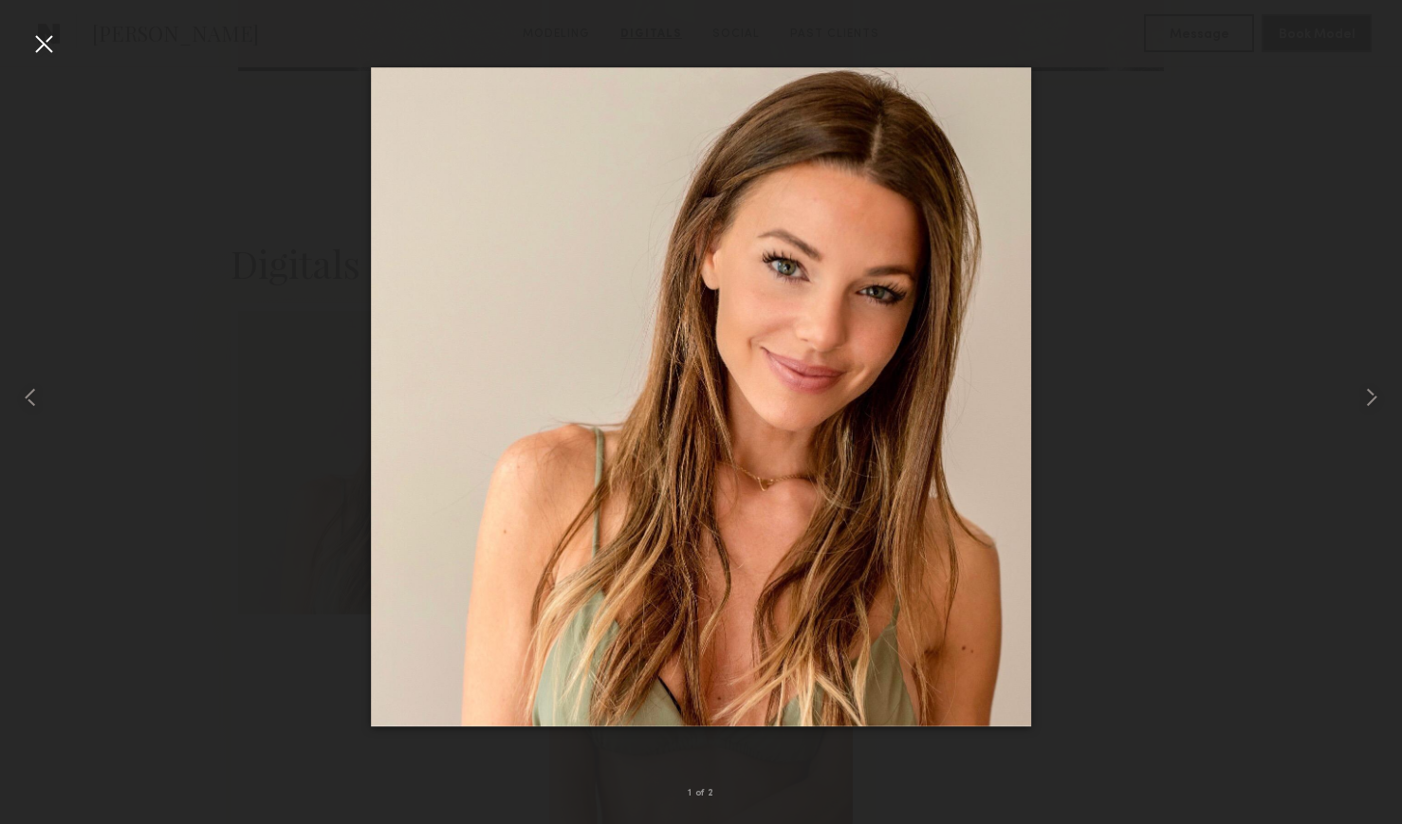
click at [45, 45] on div at bounding box center [43, 43] width 30 height 30
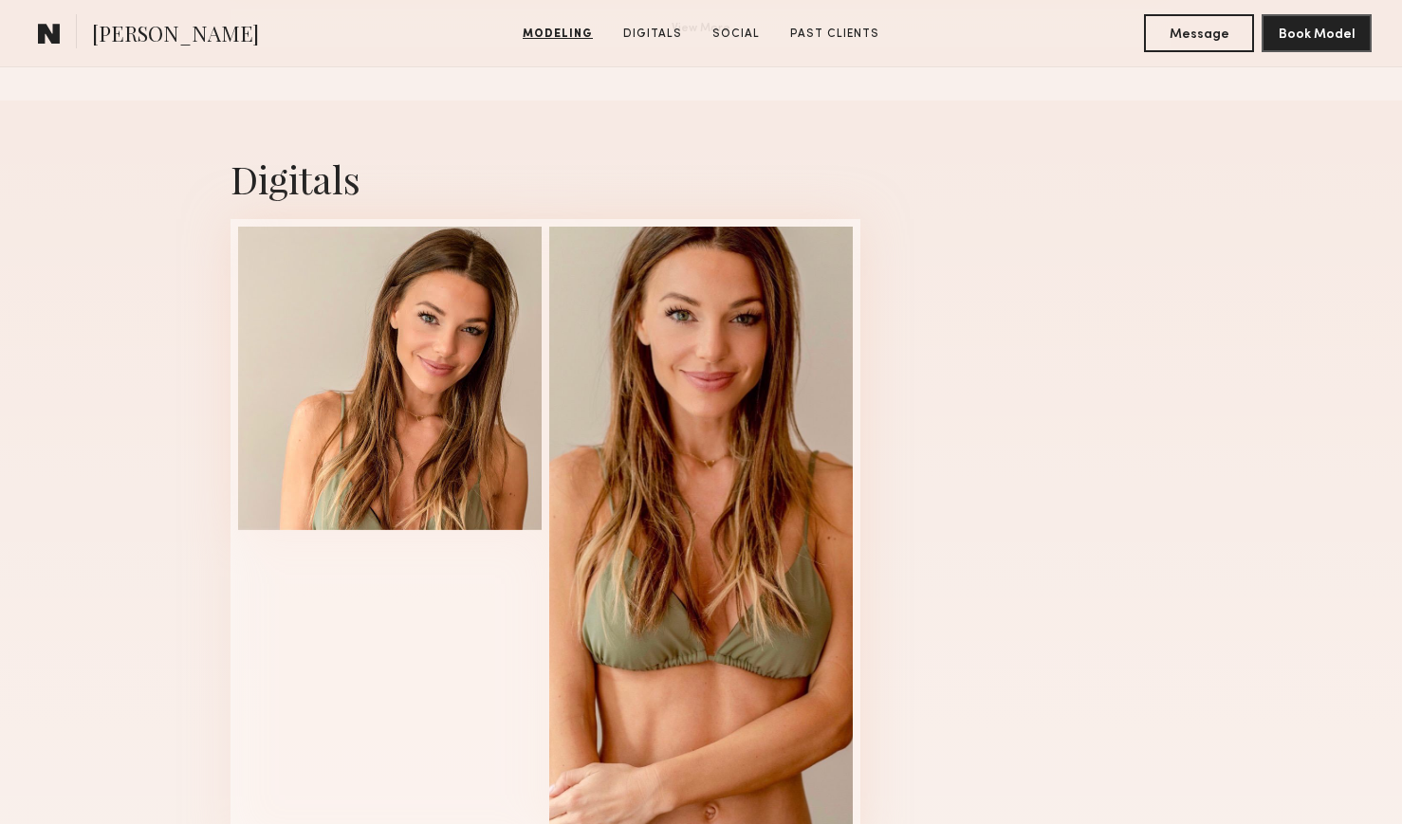
scroll to position [2024, 0]
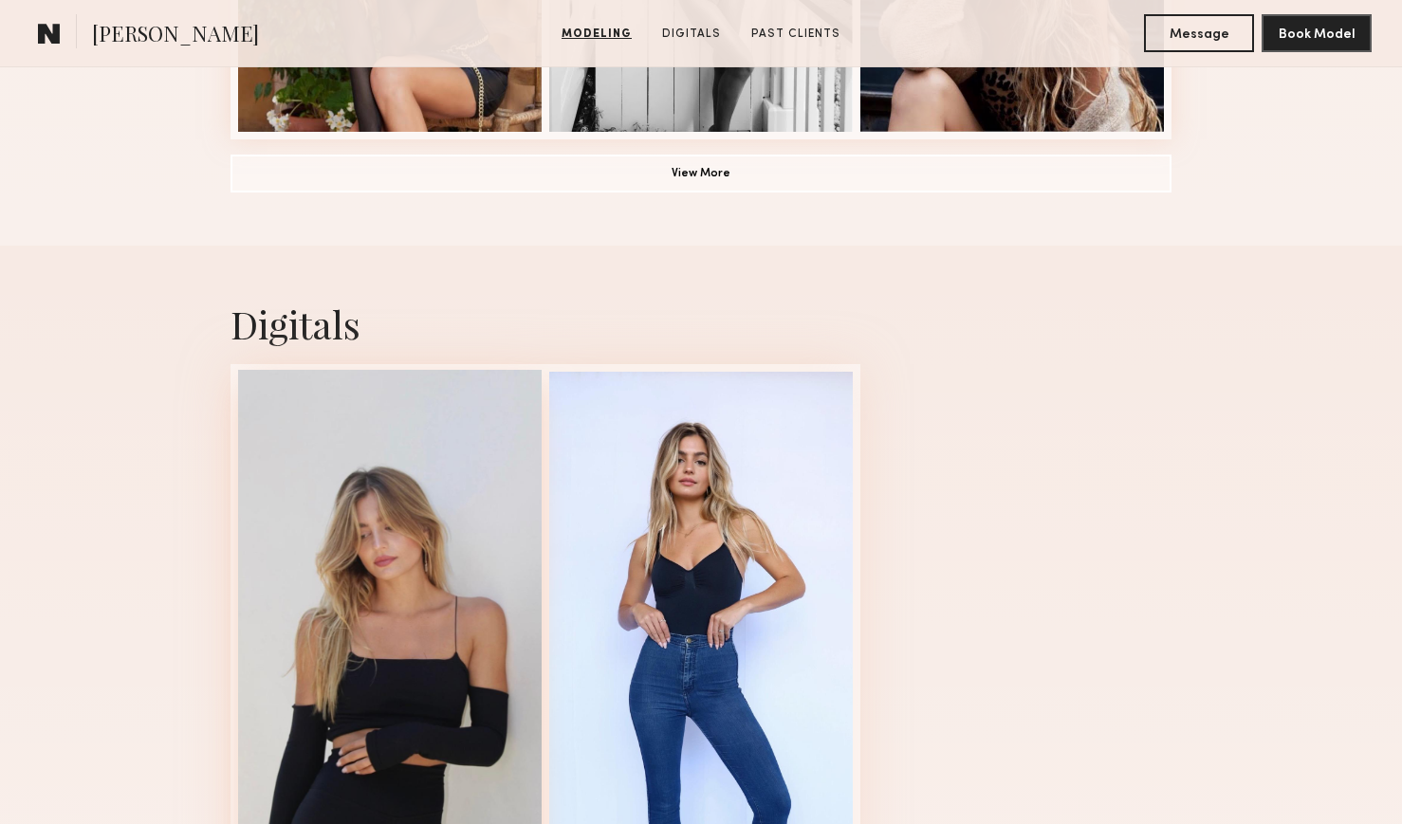
scroll to position [1722, 0]
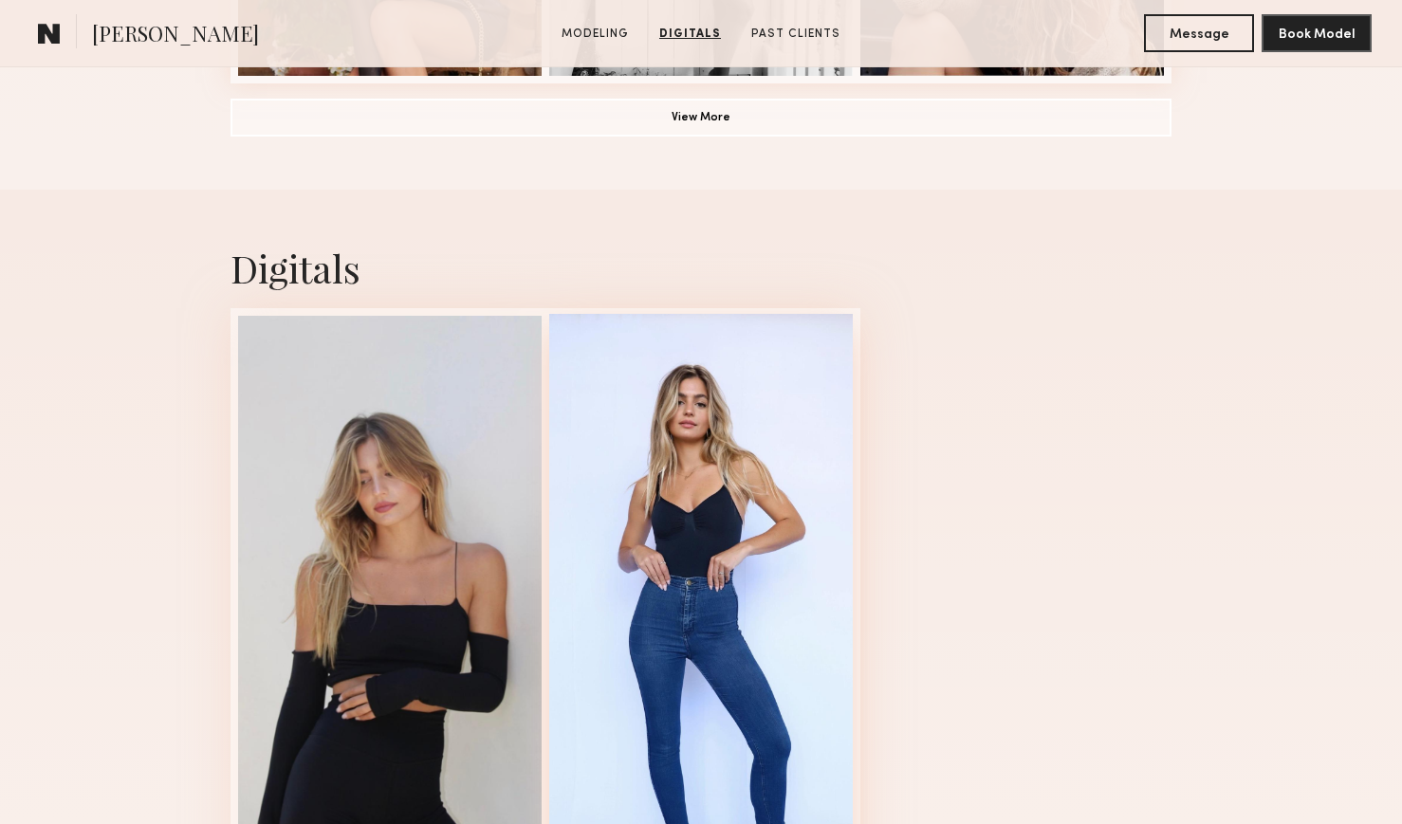
click at [670, 484] on div at bounding box center [701, 621] width 304 height 615
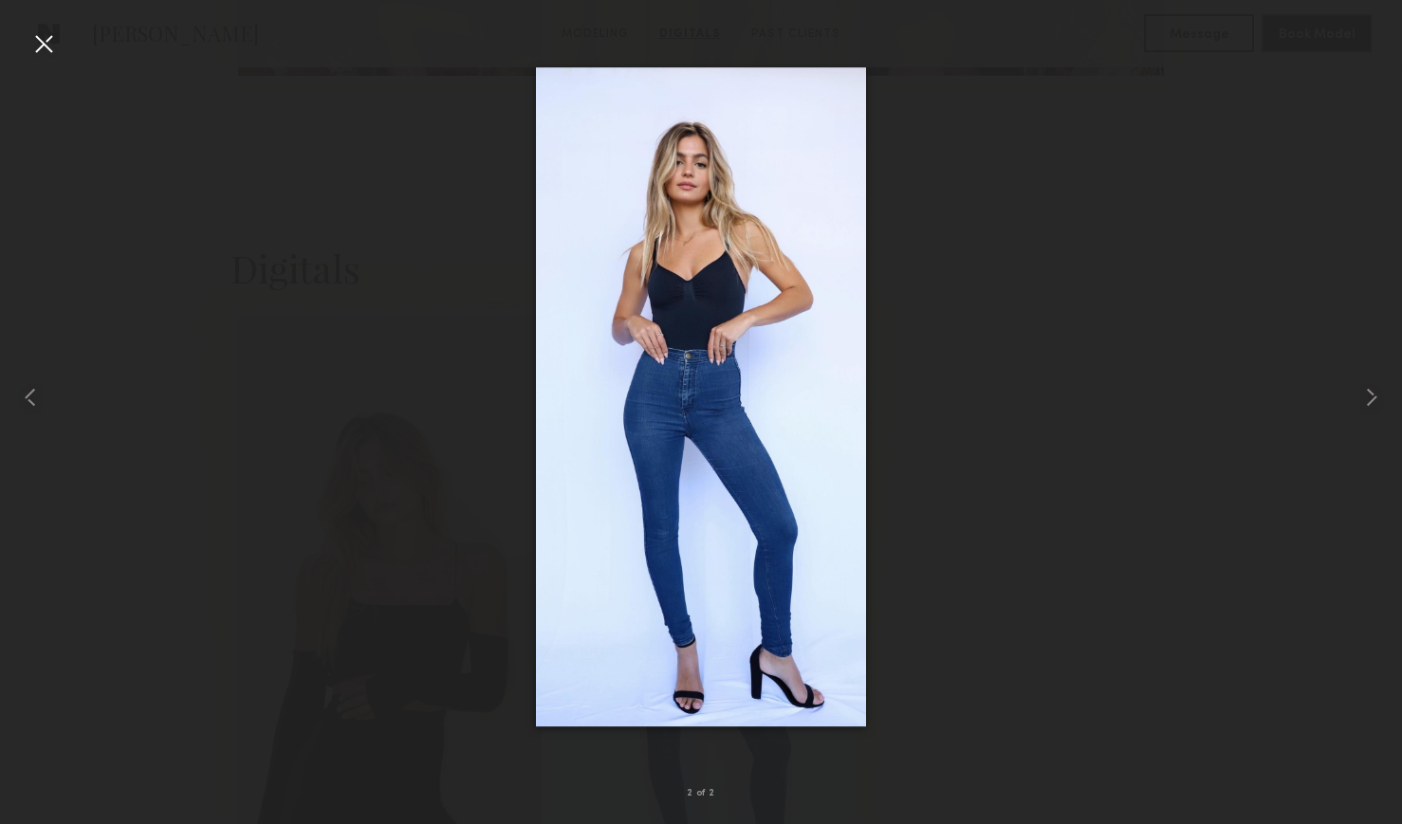
click at [41, 44] on div at bounding box center [43, 43] width 30 height 30
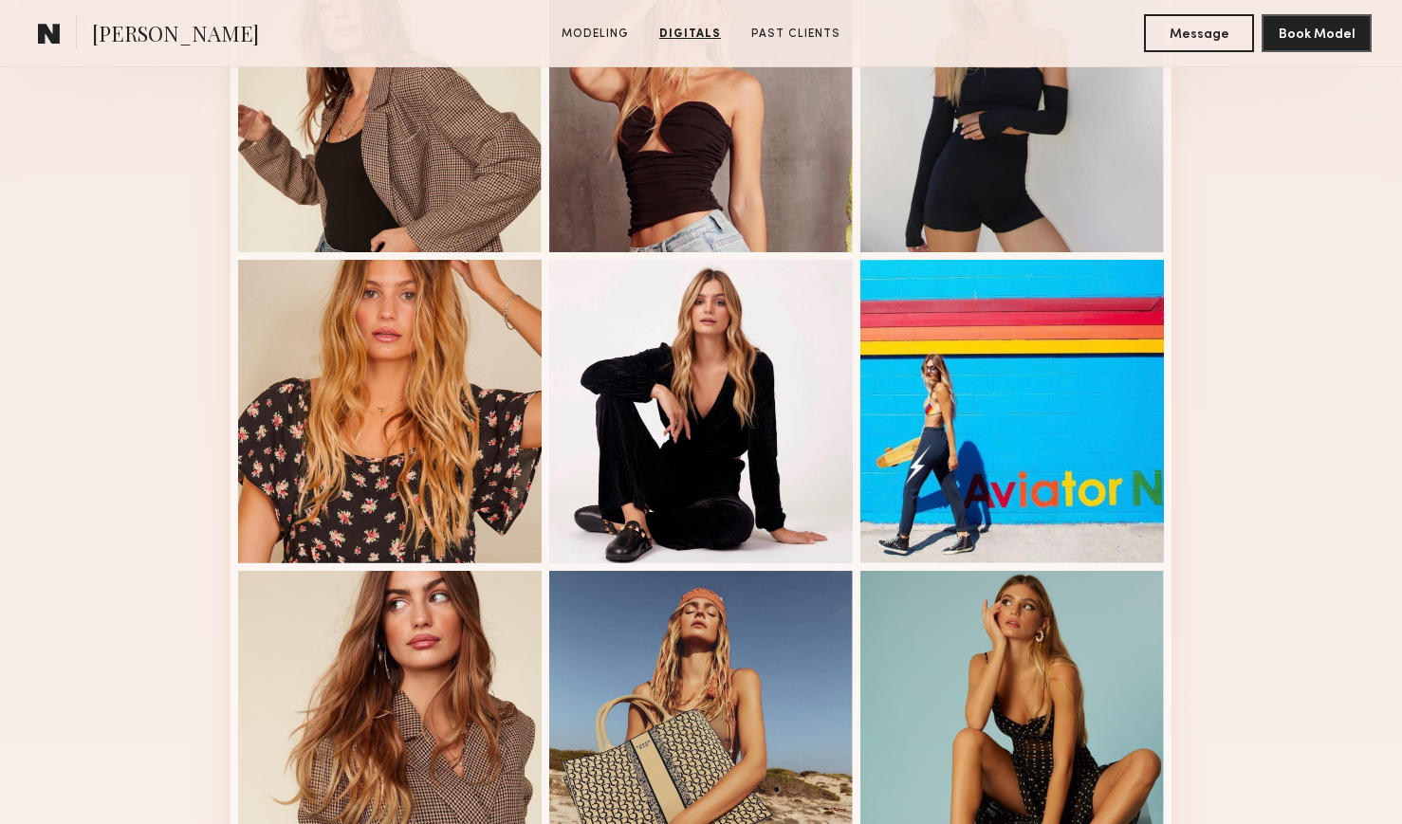
scroll to position [588, 0]
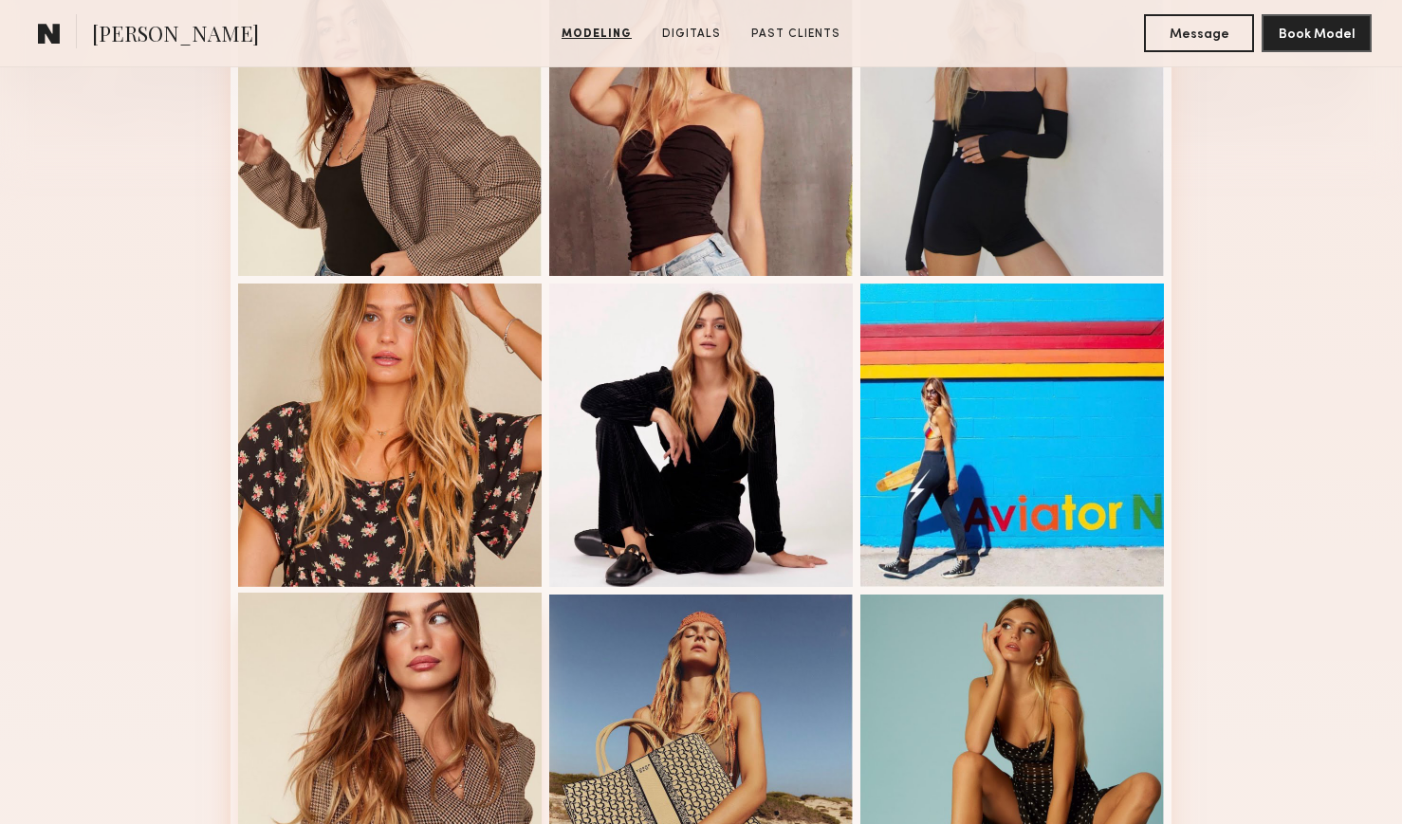
click at [444, 641] on div at bounding box center [390, 745] width 304 height 304
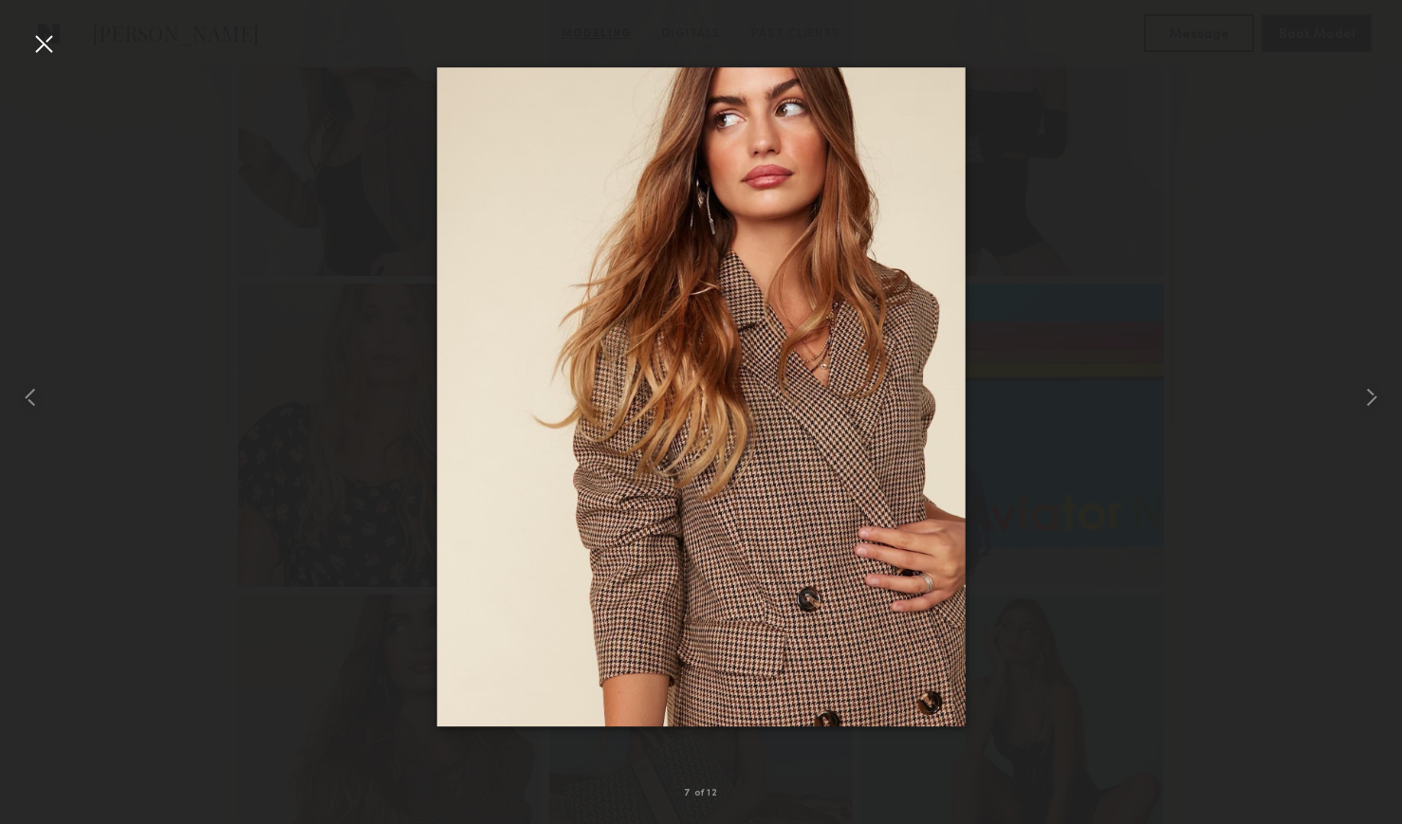
click at [44, 49] on div at bounding box center [43, 43] width 30 height 30
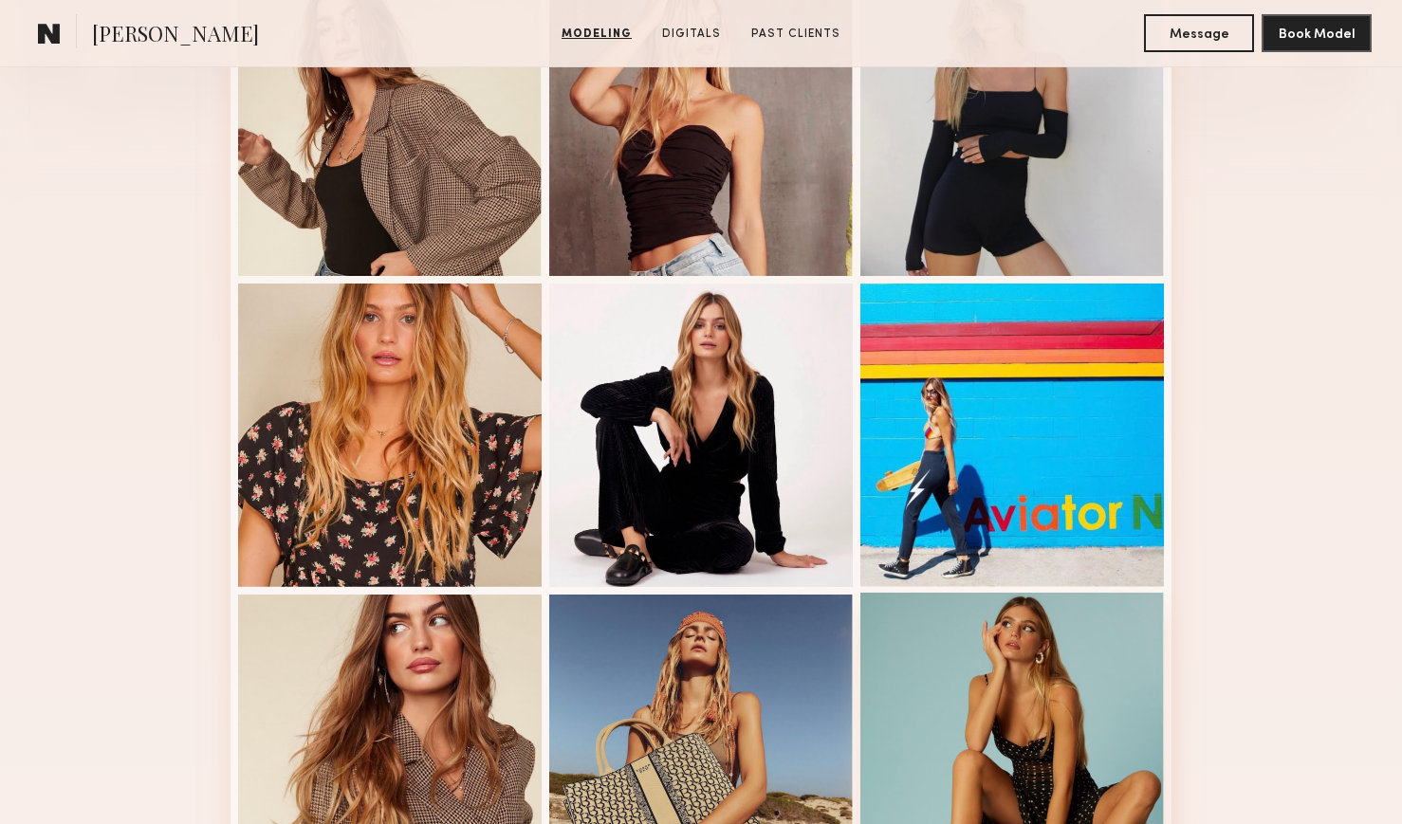
click at [1005, 667] on div at bounding box center [1012, 745] width 304 height 304
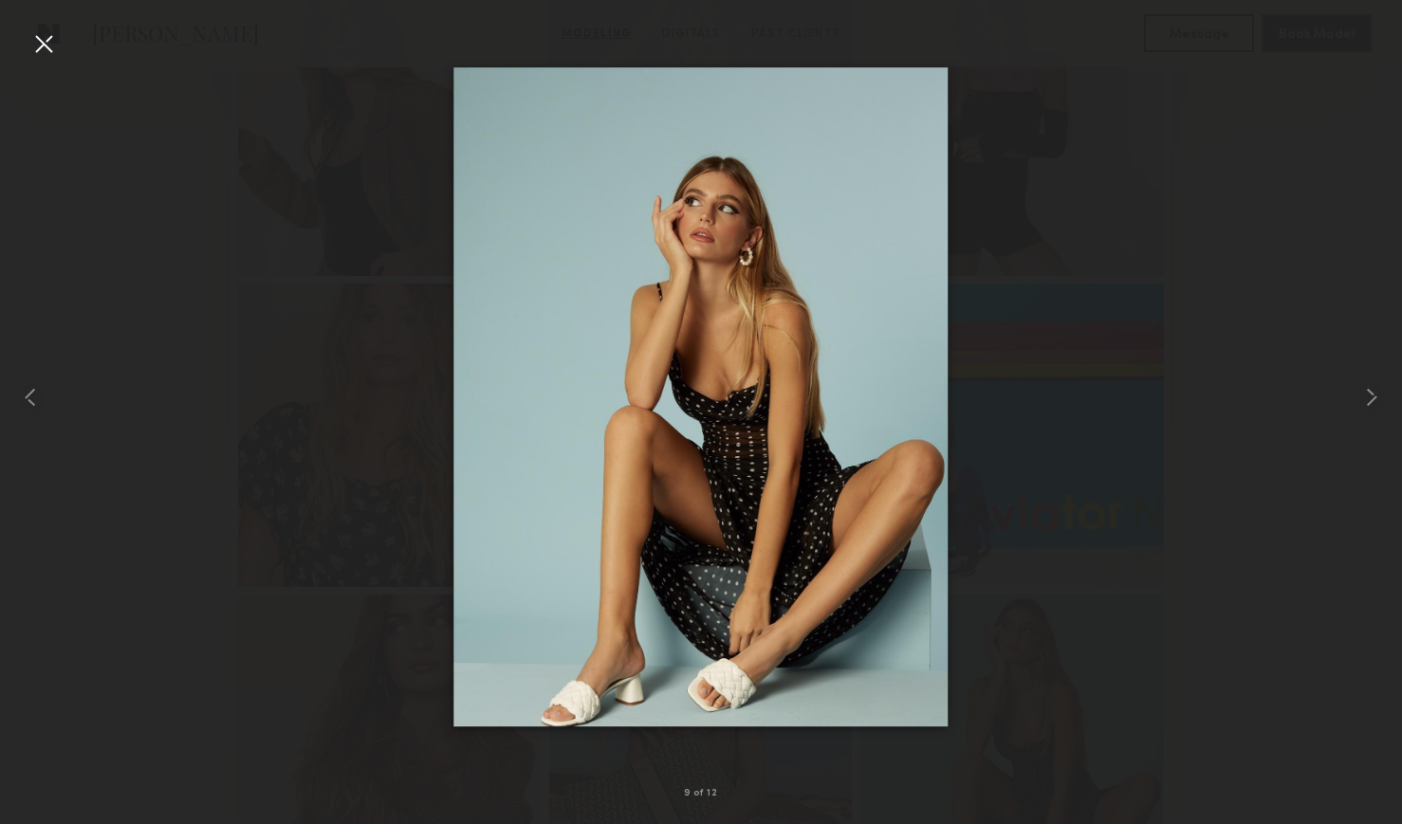
click at [56, 49] on div at bounding box center [43, 43] width 30 height 30
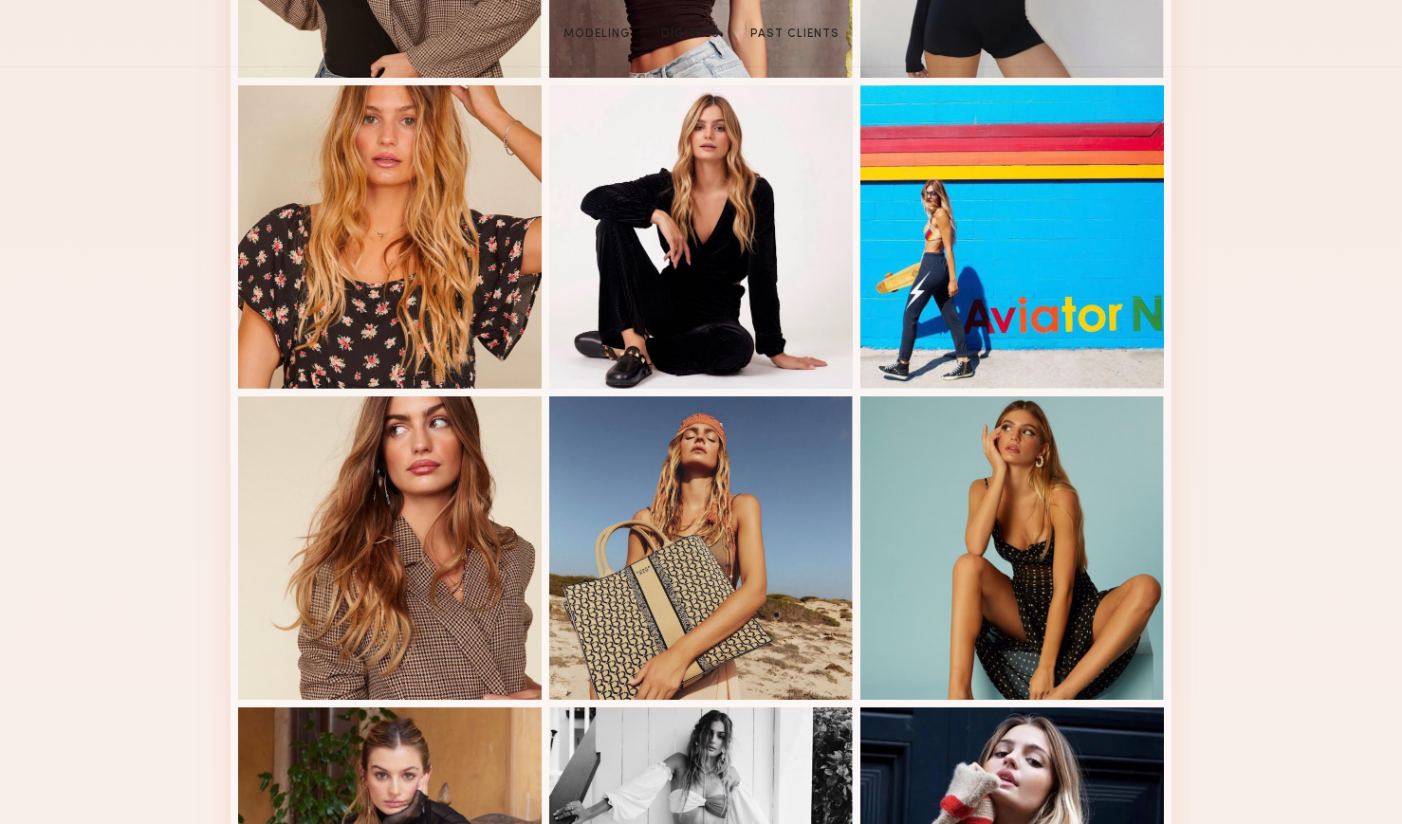
scroll to position [1051, 0]
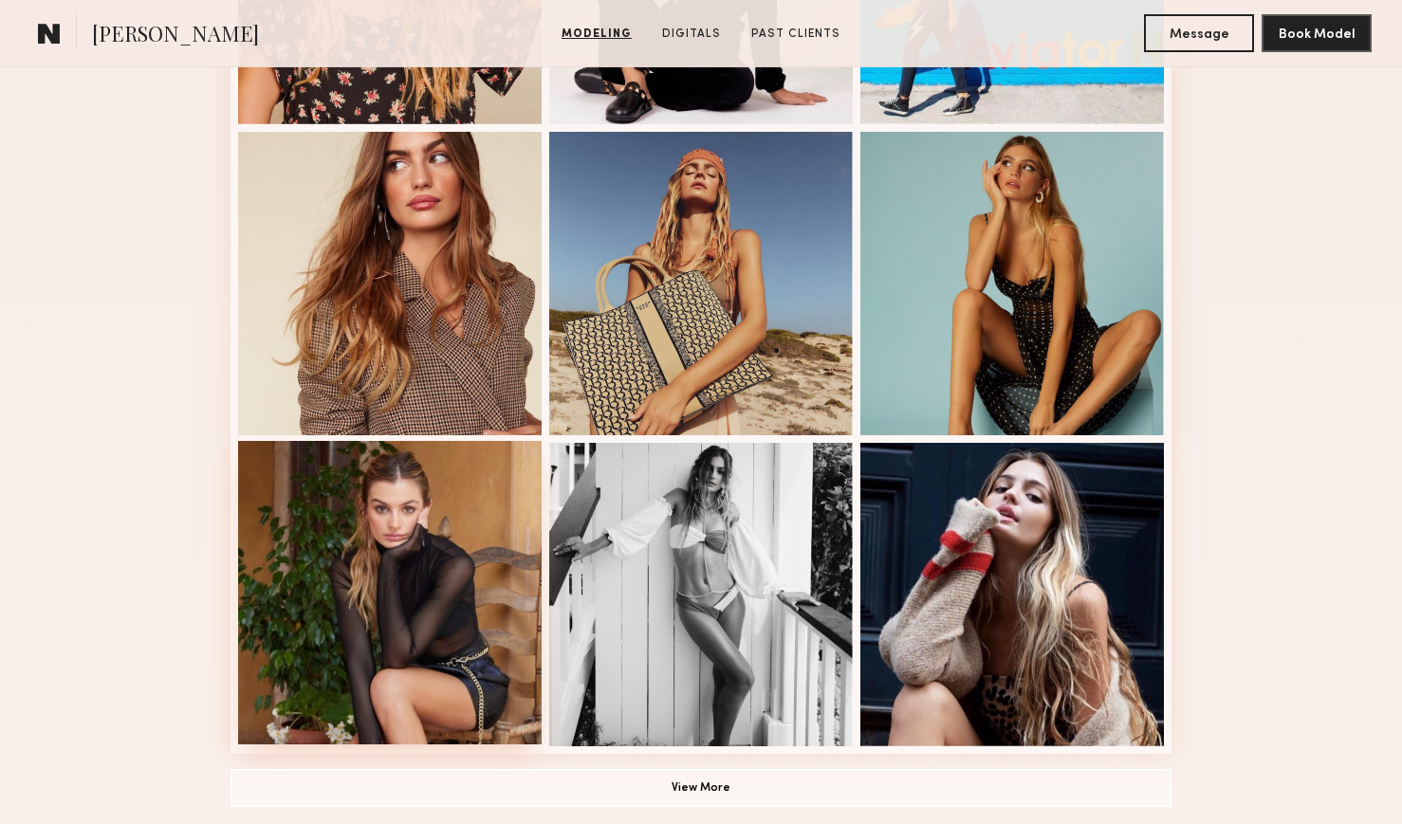
click at [384, 477] on div at bounding box center [390, 593] width 304 height 304
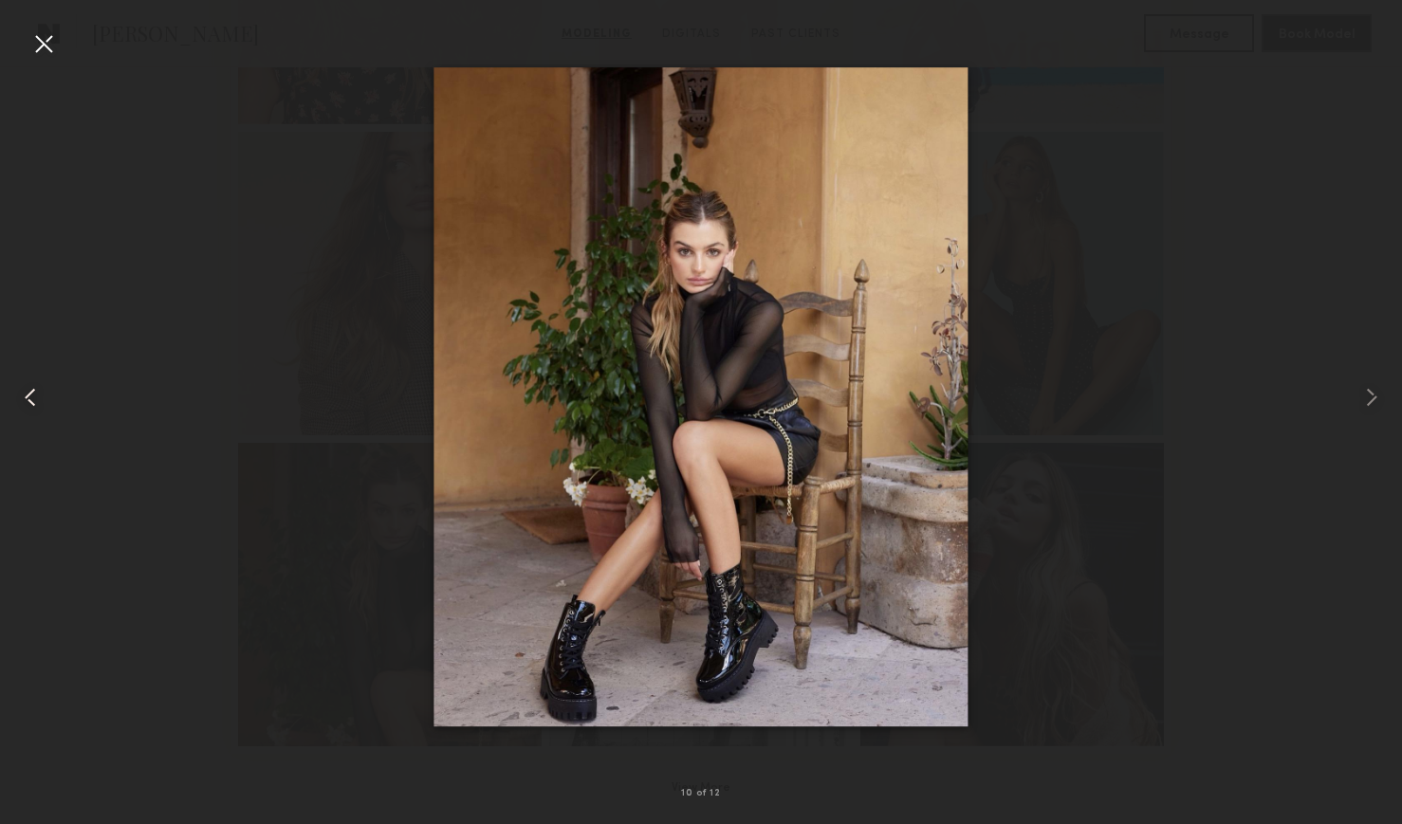
click at [47, 59] on div at bounding box center [28, 396] width 56 height 733
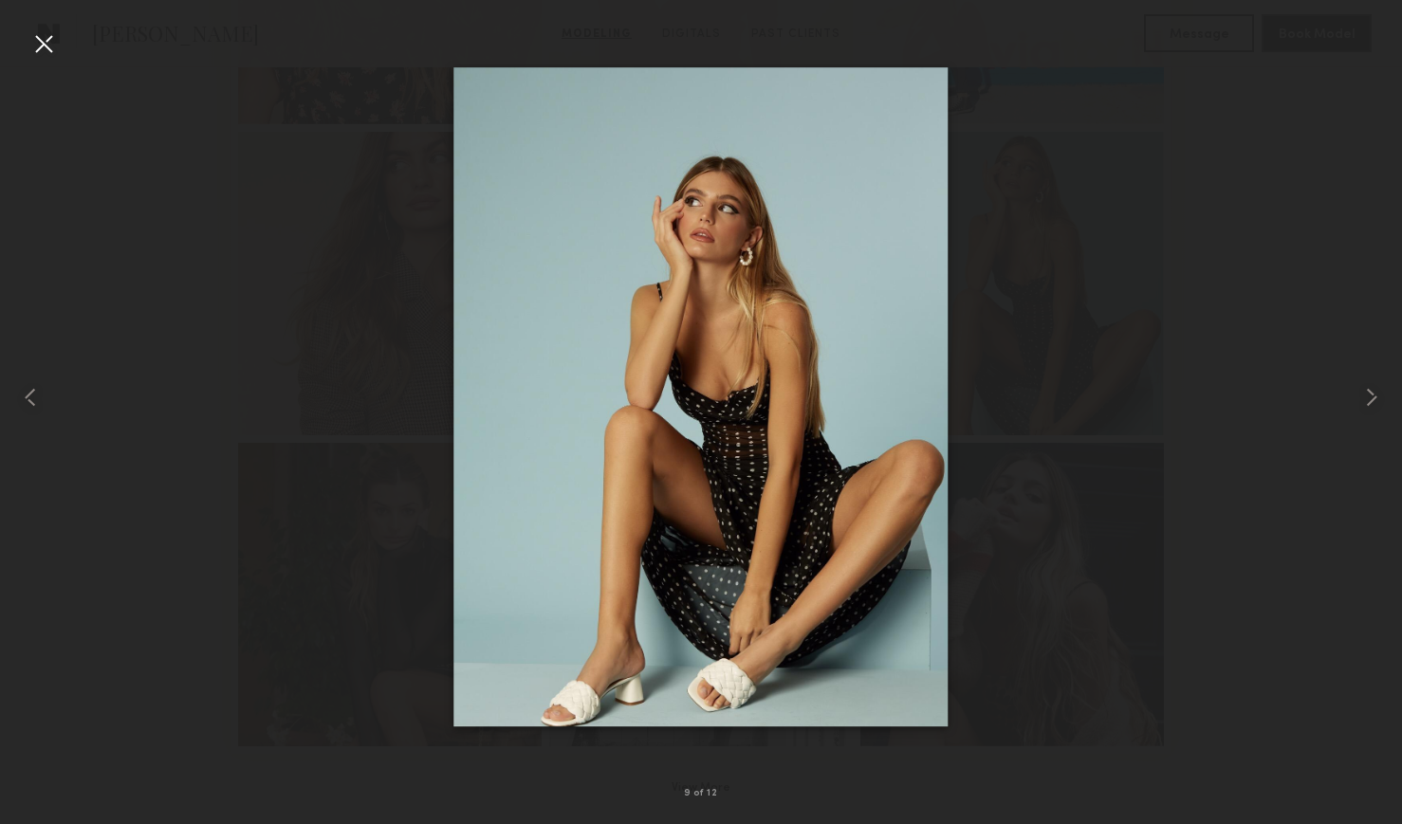
click at [49, 42] on div at bounding box center [43, 43] width 30 height 30
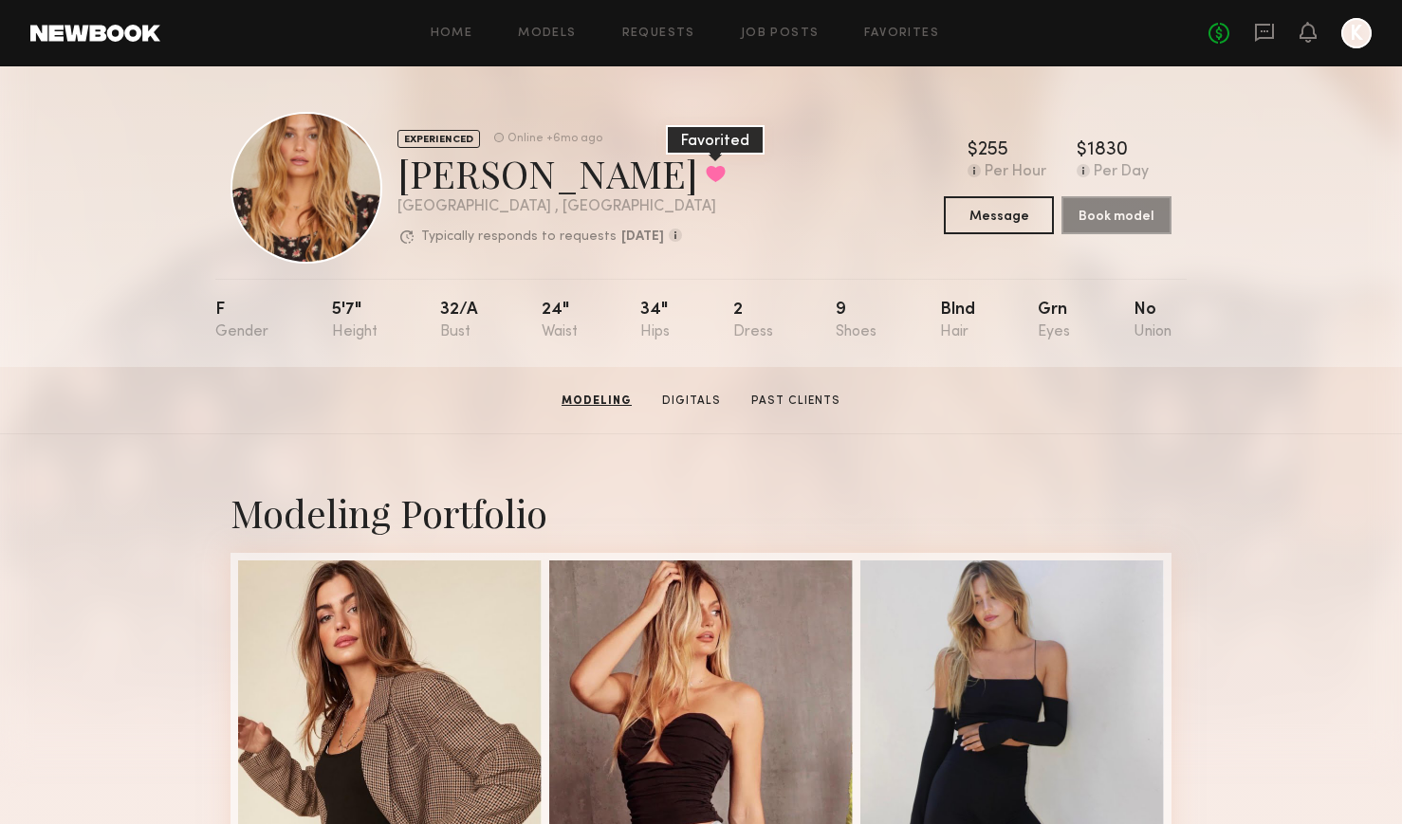
scroll to position [0, 0]
click at [706, 171] on button at bounding box center [716, 173] width 20 height 17
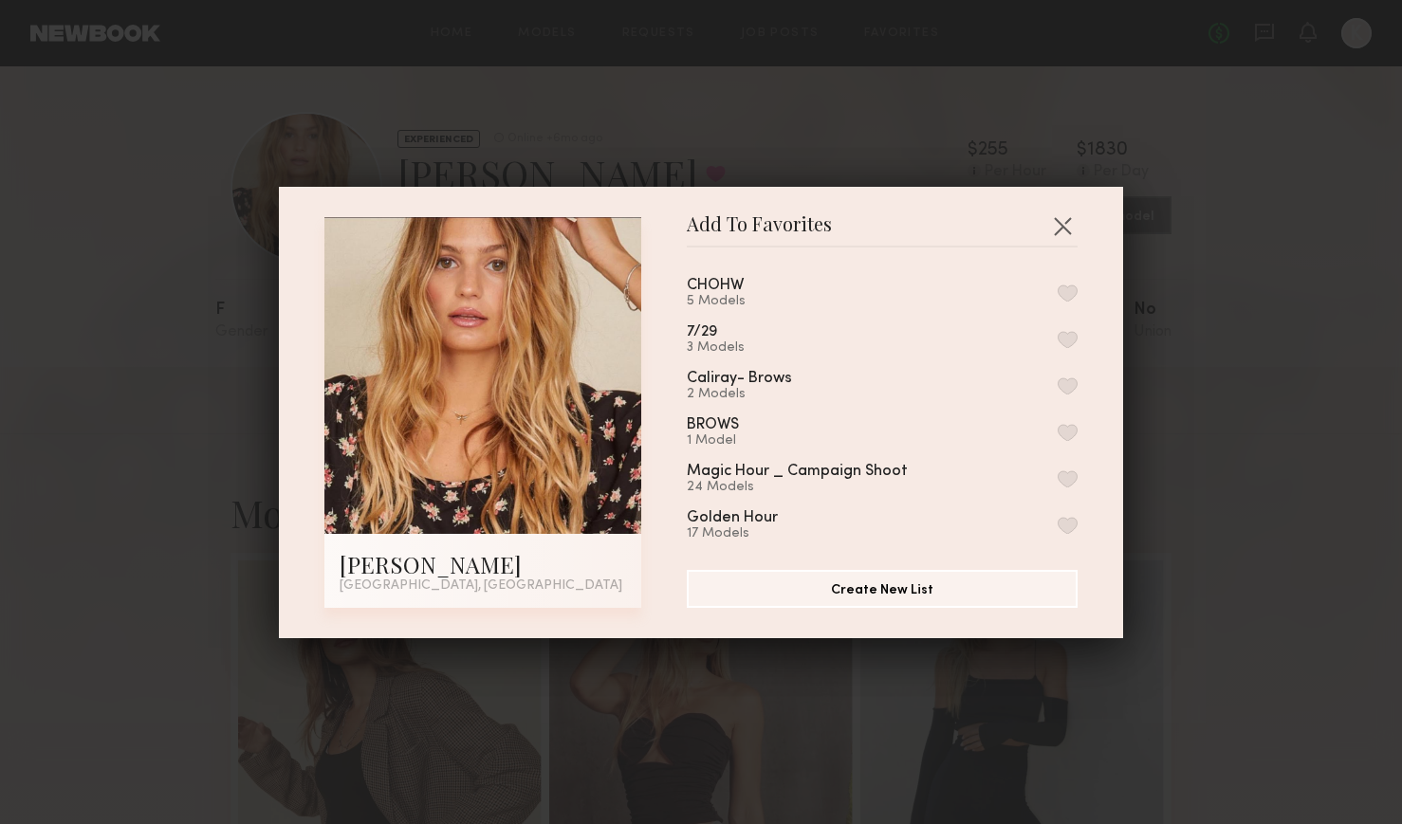
click at [1069, 294] on button "button" at bounding box center [1068, 293] width 20 height 17
click at [1061, 215] on button "button" at bounding box center [1062, 226] width 30 height 30
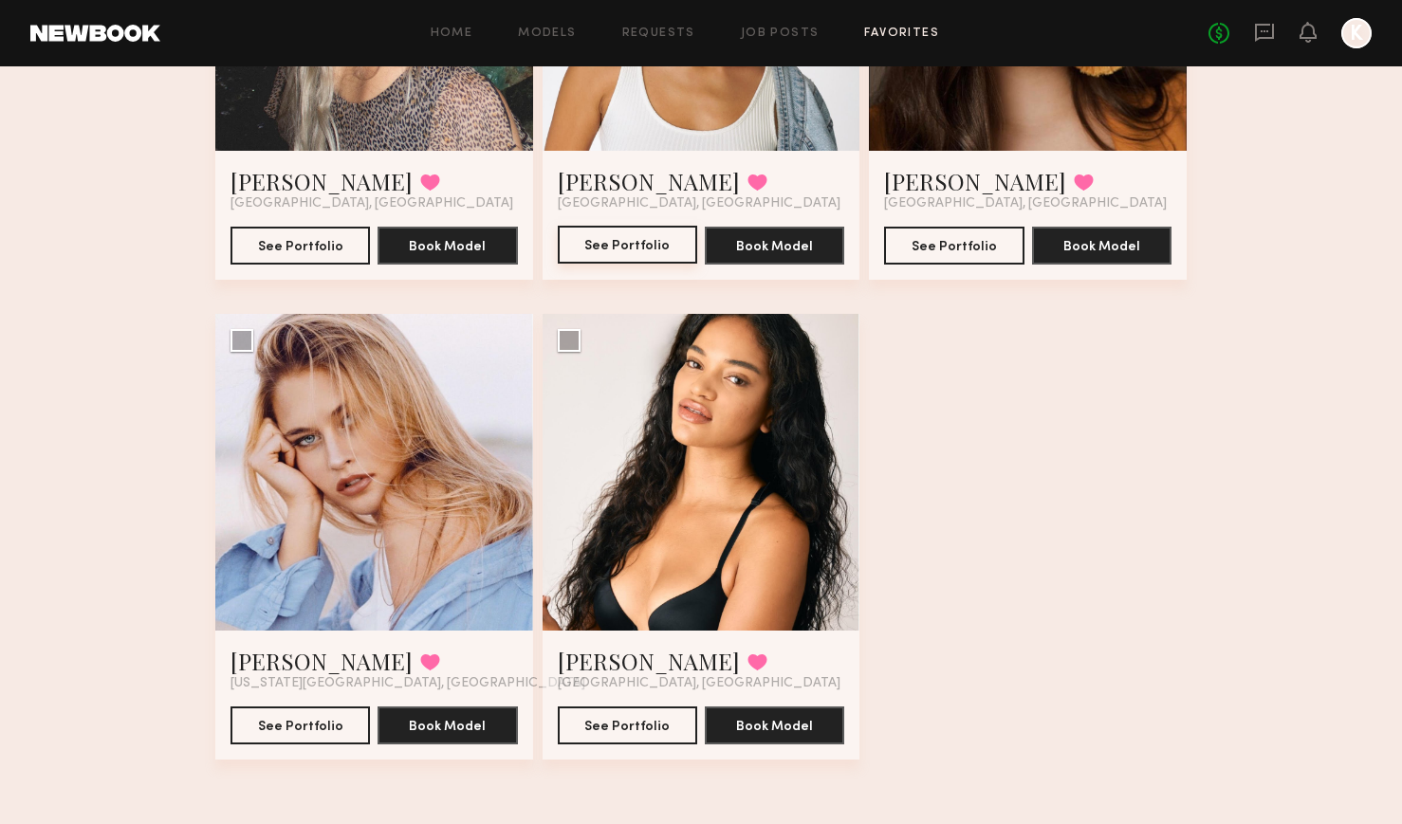
scroll to position [1830, 0]
click at [302, 669] on link "[PERSON_NAME]" at bounding box center [322, 661] width 182 height 30
